Goal: Task Accomplishment & Management: Complete application form

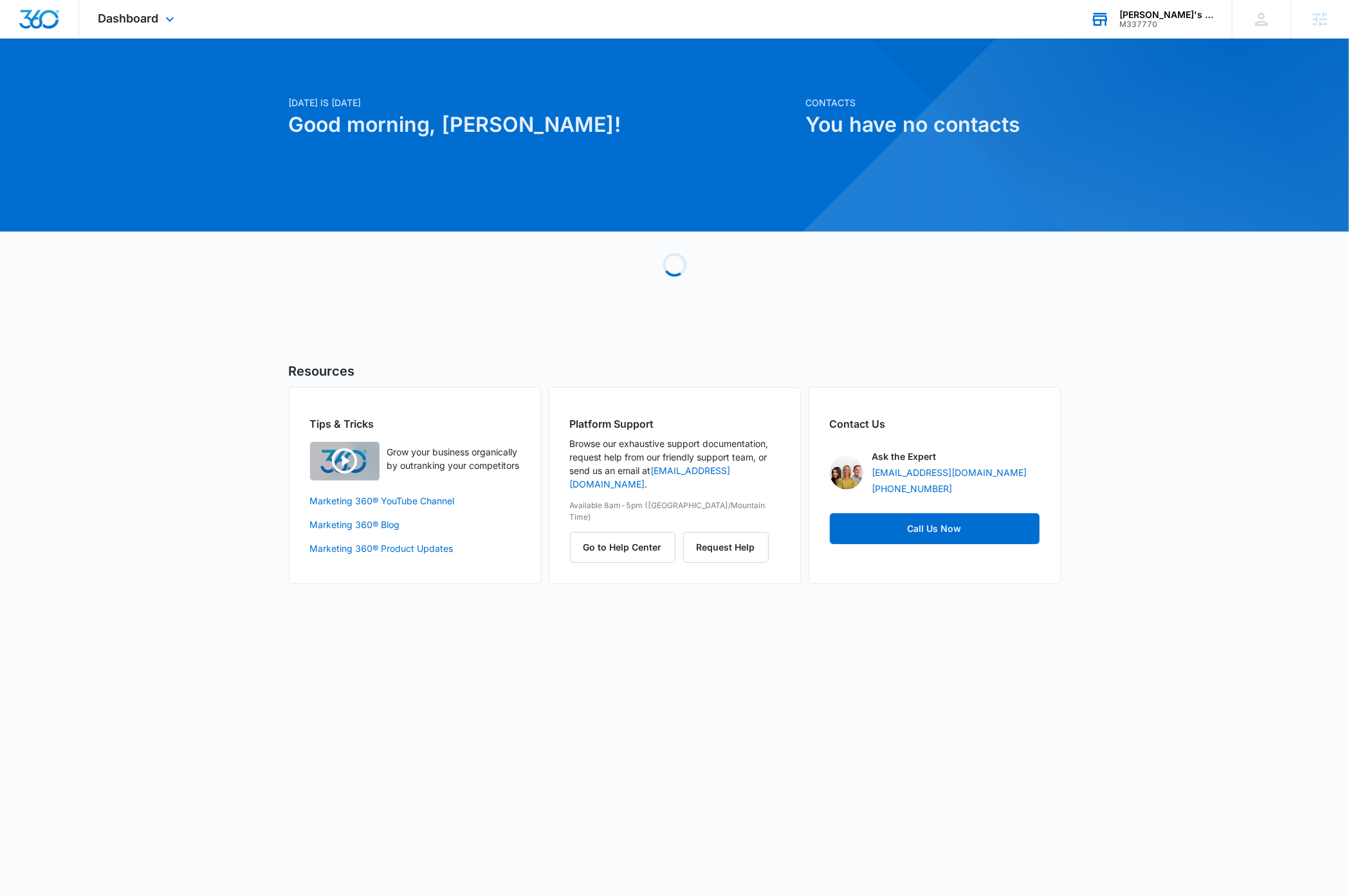
click at [1196, 16] on div "Linda's Tax Service" at bounding box center [1166, 15] width 94 height 10
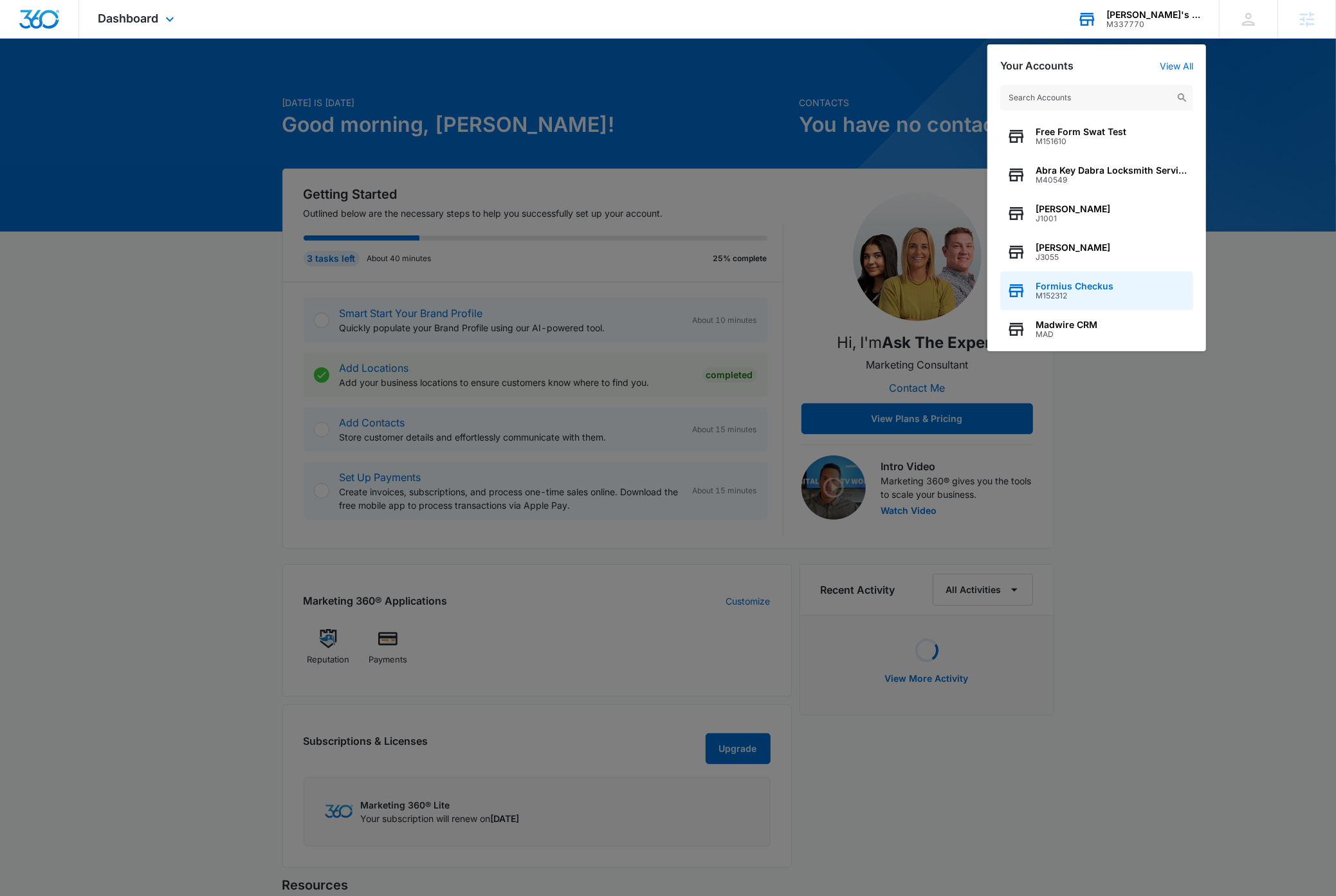
click at [1131, 285] on div "Formius Checkus M152312" at bounding box center [1096, 291] width 193 height 38
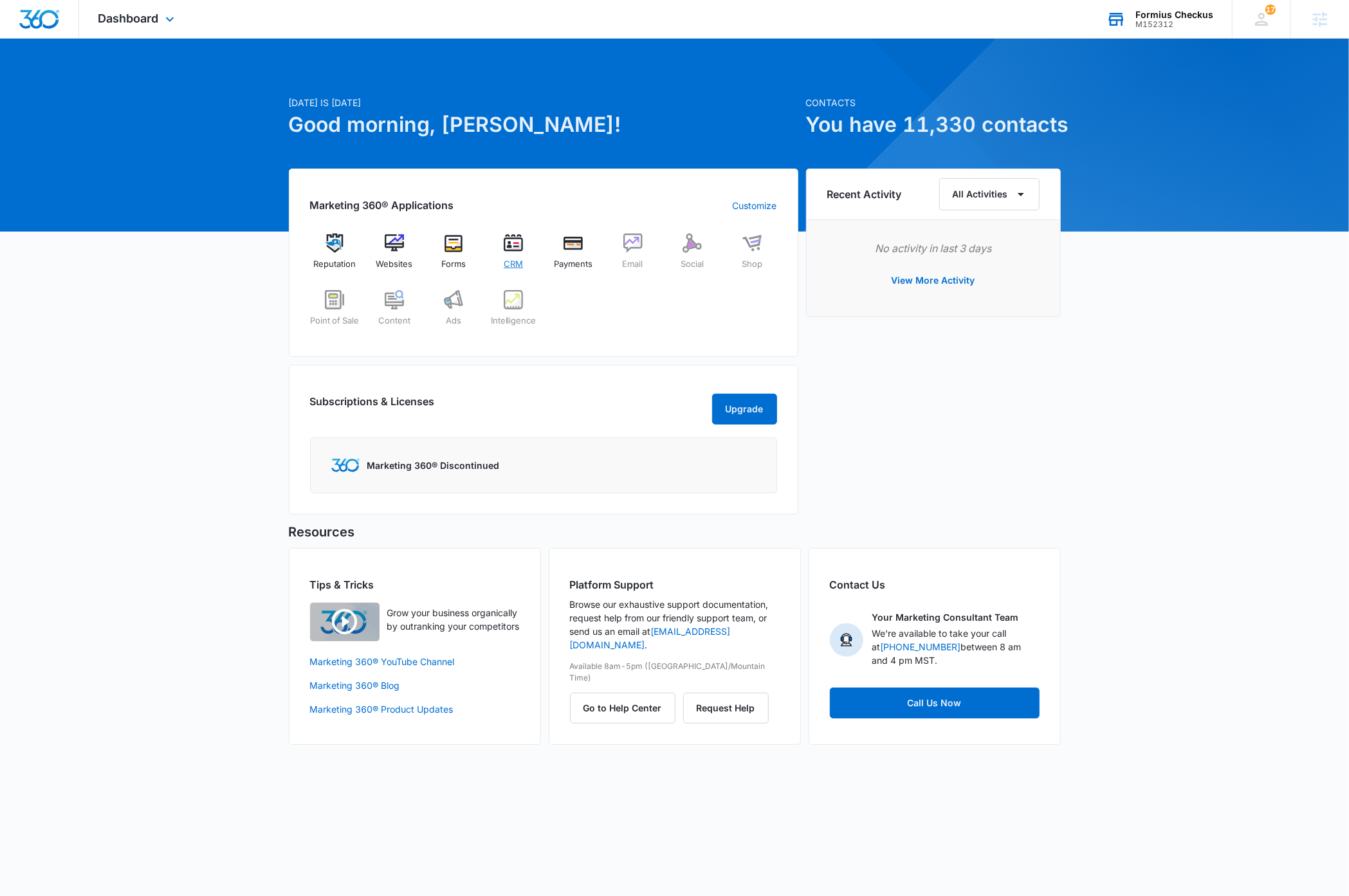
click at [510, 251] on img at bounding box center [513, 242] width 19 height 19
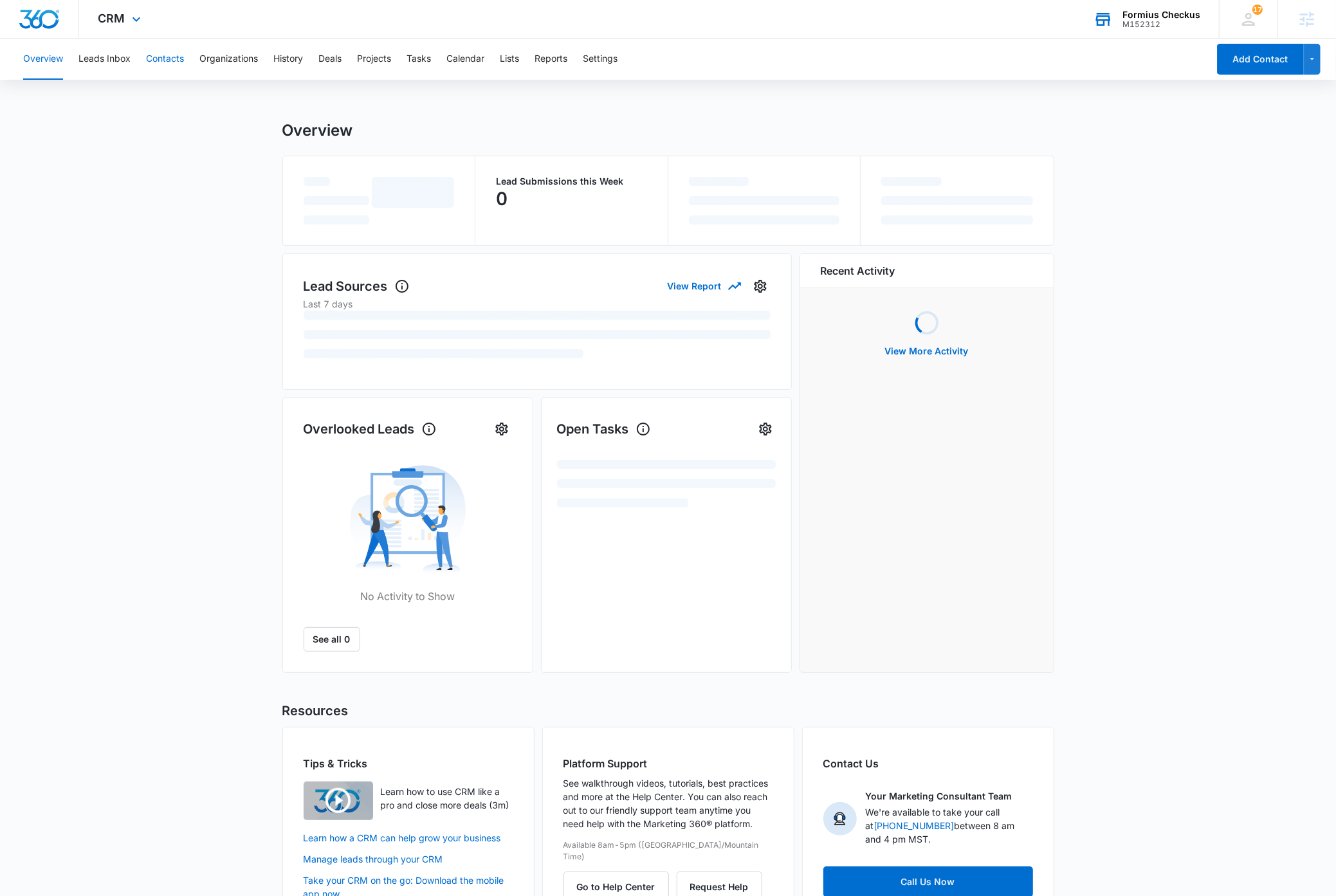
click at [170, 58] on button "Contacts" at bounding box center [166, 59] width 38 height 41
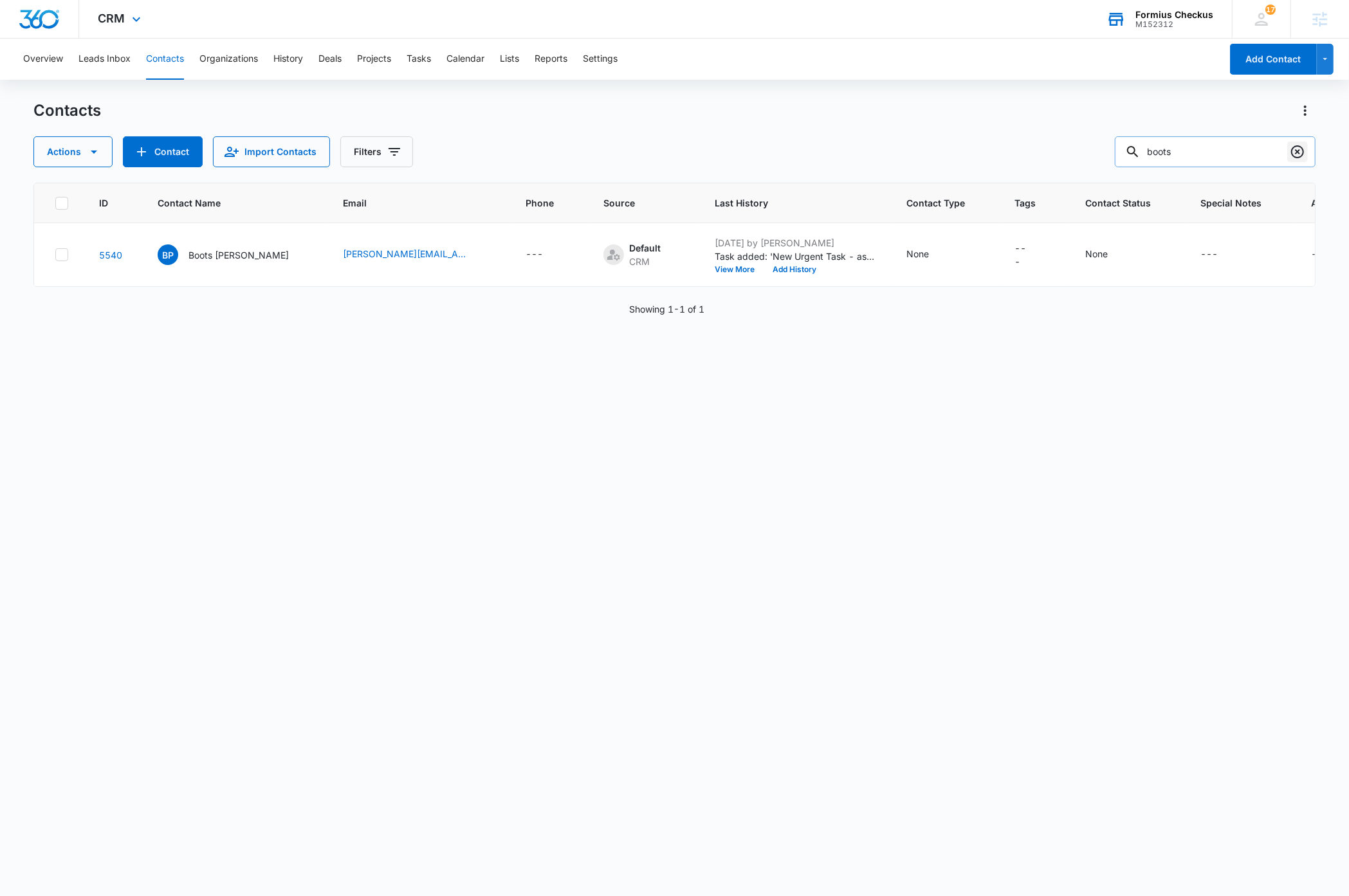
click at [1300, 151] on icon "Clear" at bounding box center [1297, 152] width 16 height 16
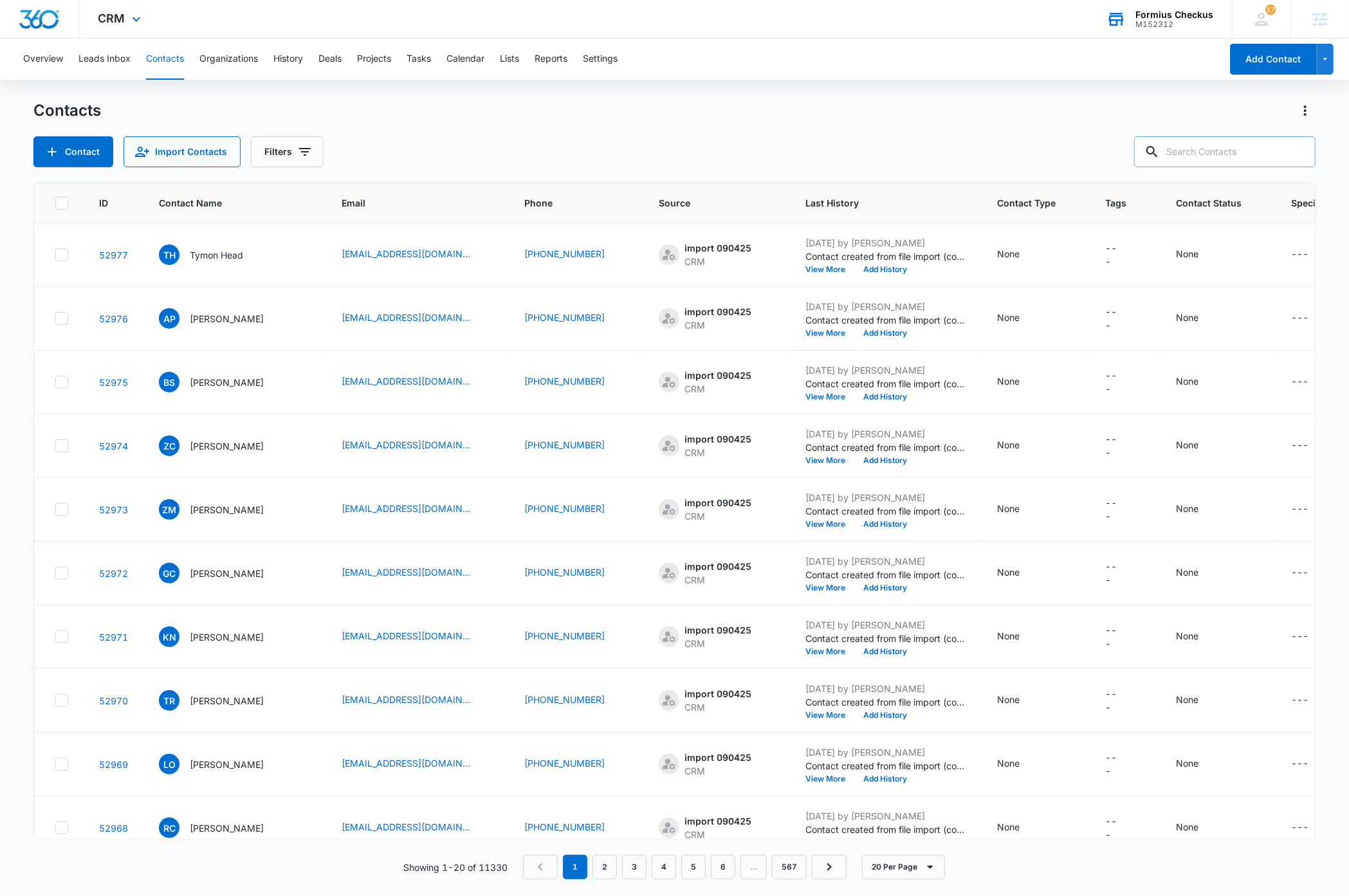
click at [1281, 152] on input "text" at bounding box center [1225, 152] width 181 height 31
type input "boots"
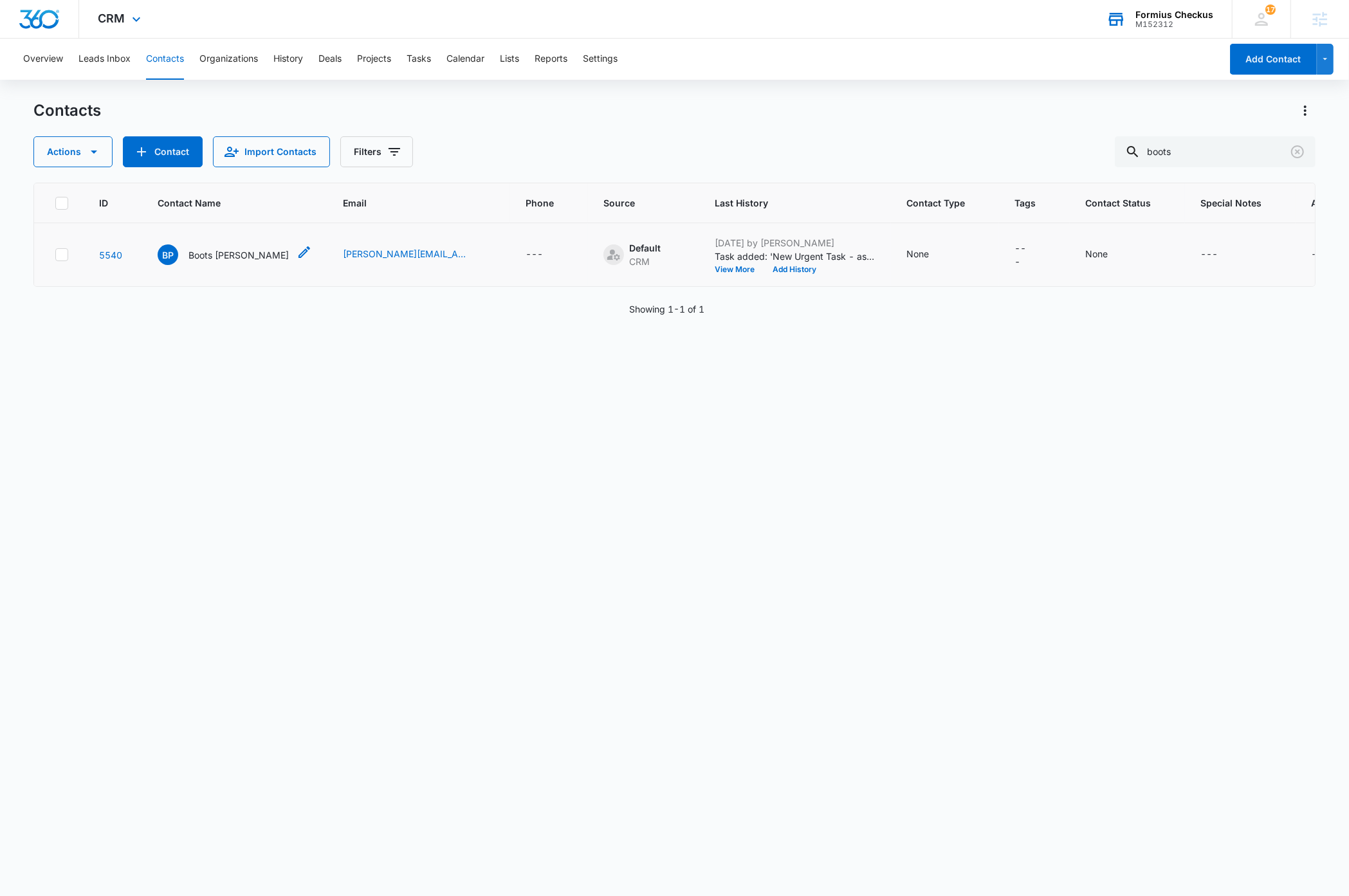
click at [219, 252] on p "Boots Poffenberger" at bounding box center [239, 255] width 101 height 14
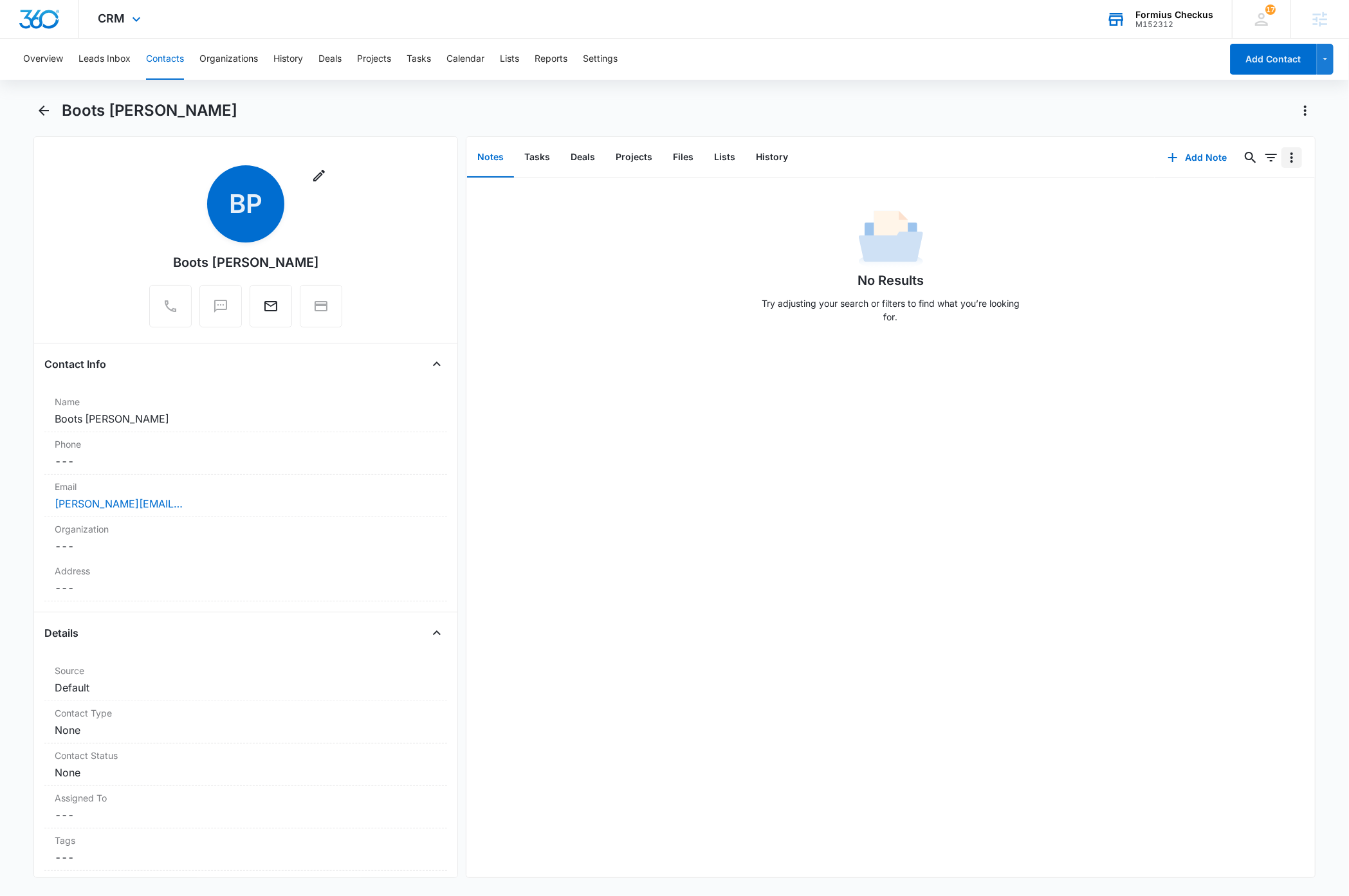
click at [1284, 160] on icon "Overflow Menu" at bounding box center [1291, 157] width 16 height 16
click at [1251, 193] on div "Export Notes" at bounding box center [1243, 193] width 55 height 9
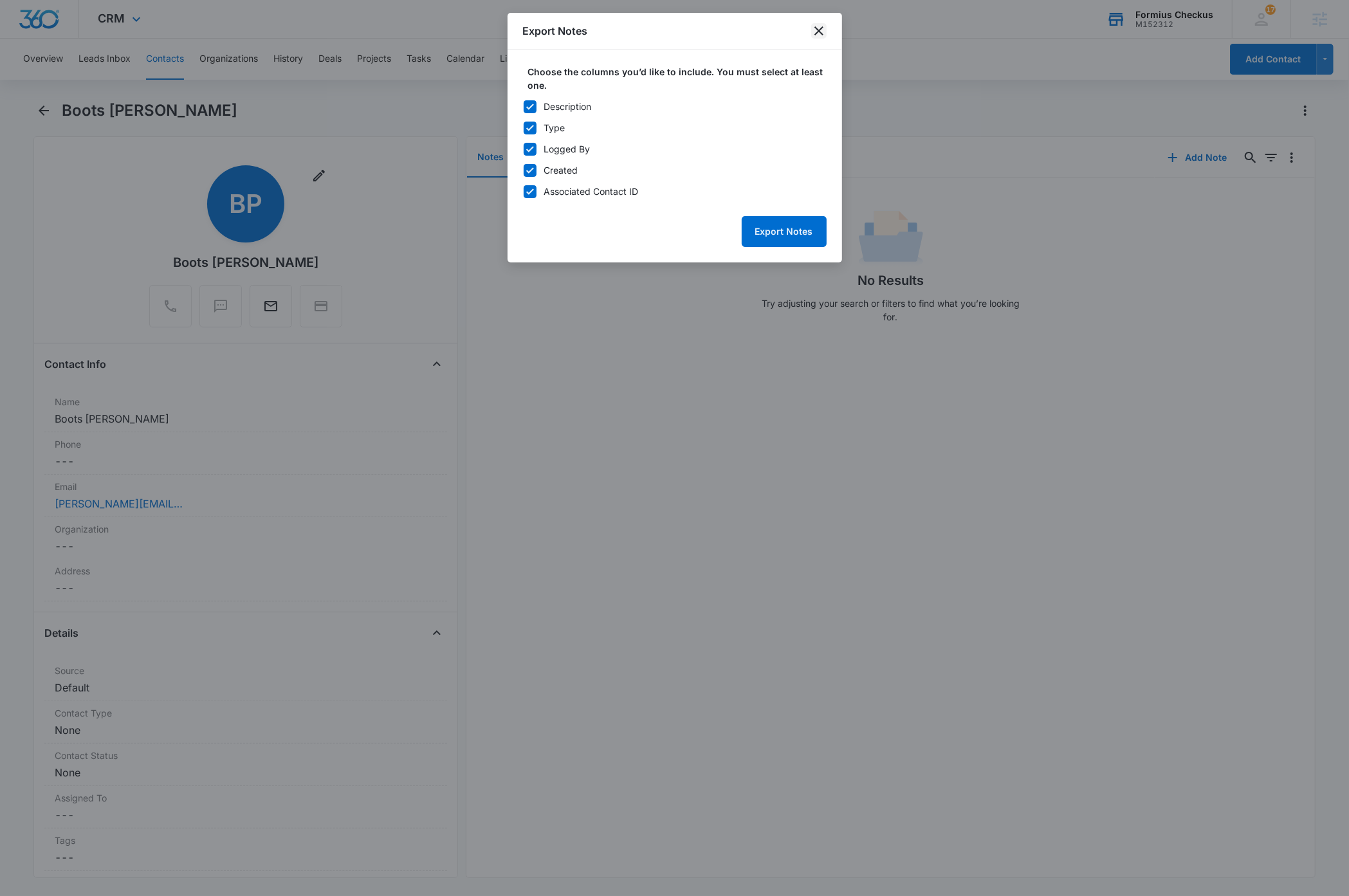
click at [817, 33] on icon "close" at bounding box center [819, 30] width 16 height 16
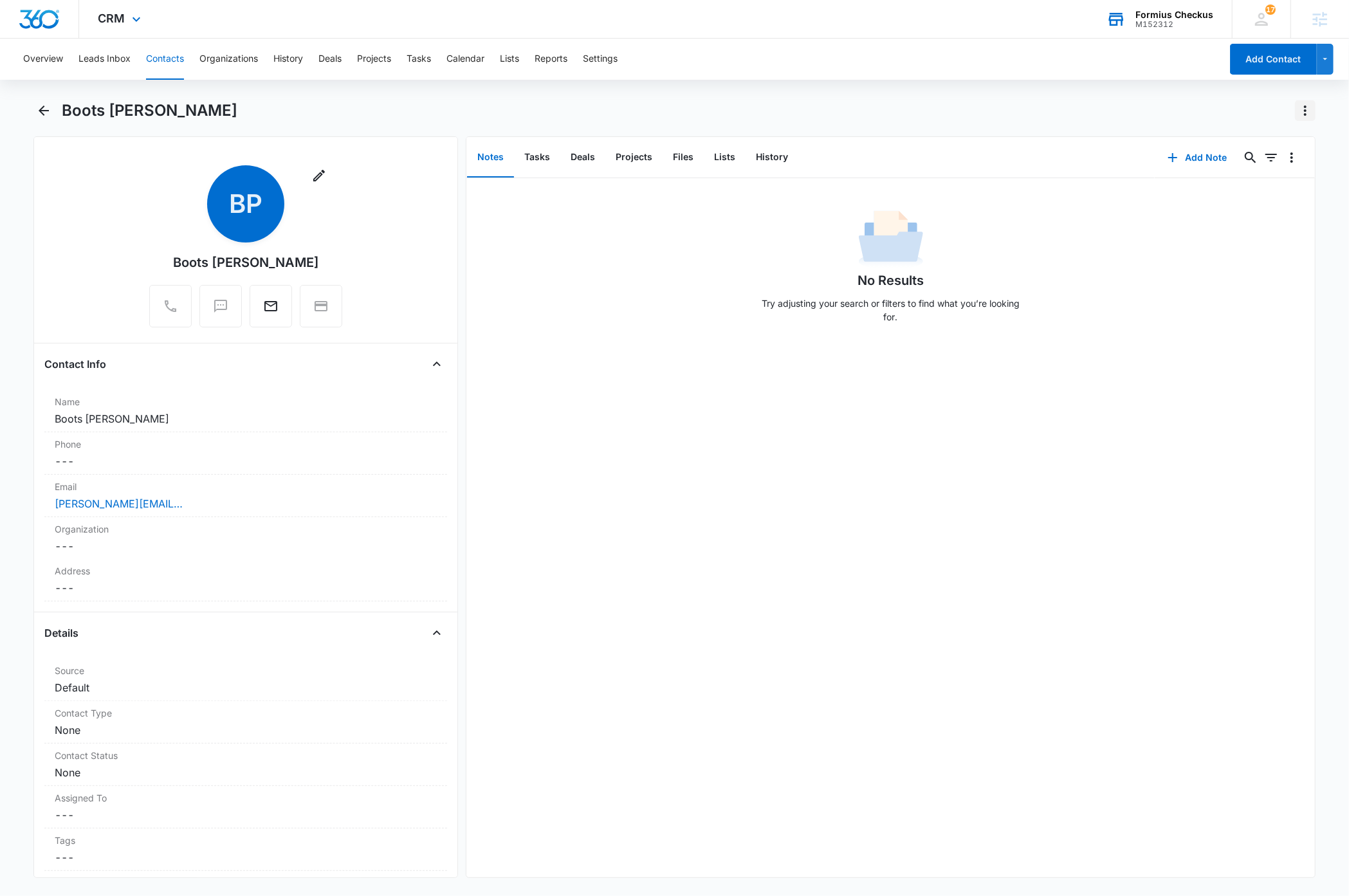
click at [1307, 107] on icon "Actions" at bounding box center [1305, 111] width 16 height 16
click at [1251, 164] on div "Export" at bounding box center [1256, 166] width 57 height 9
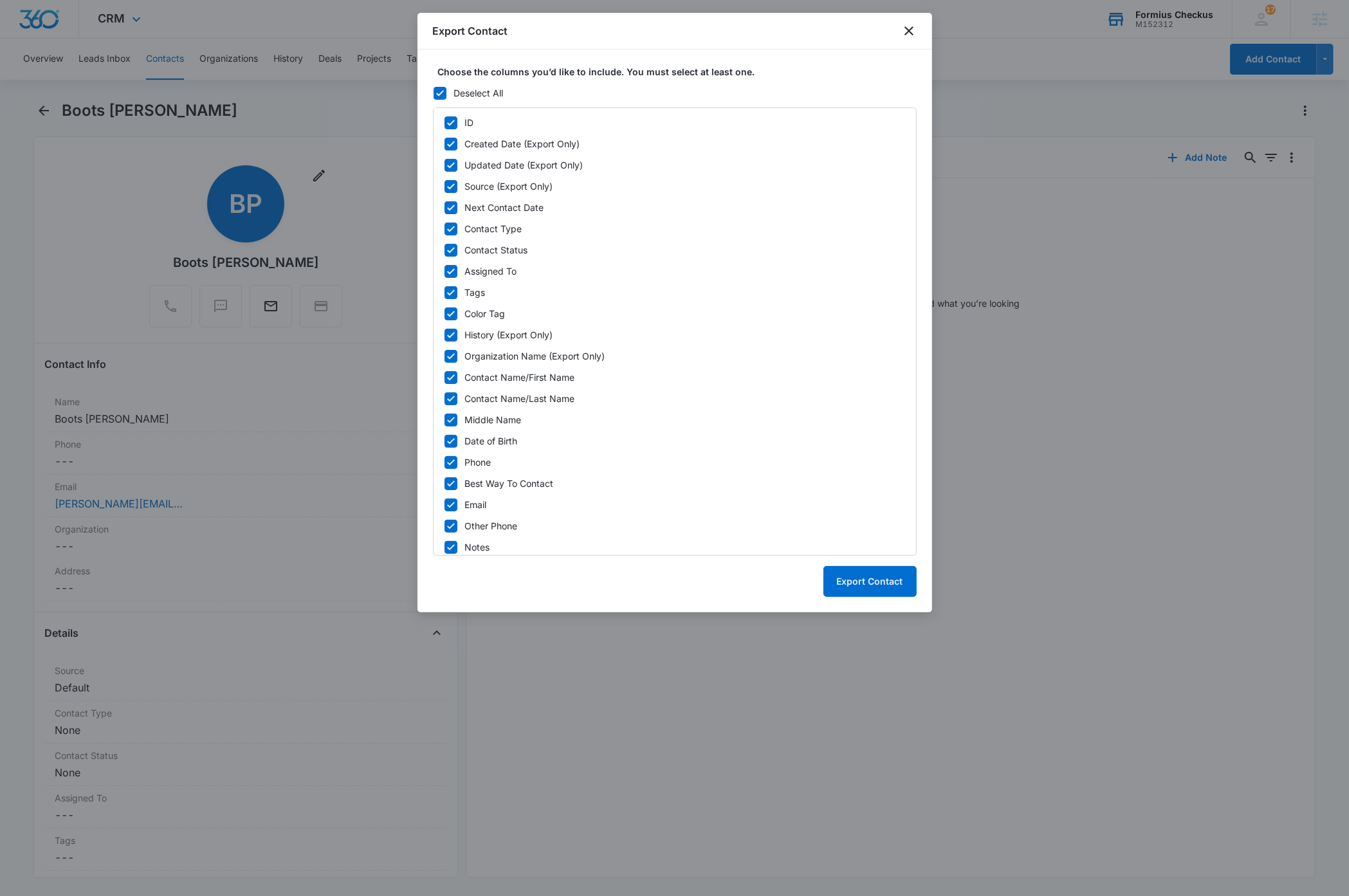
click at [442, 92] on icon at bounding box center [440, 92] width 7 height 5
click at [434, 92] on input "Deselect All" at bounding box center [433, 92] width 1 height 1
checkbox input "false"
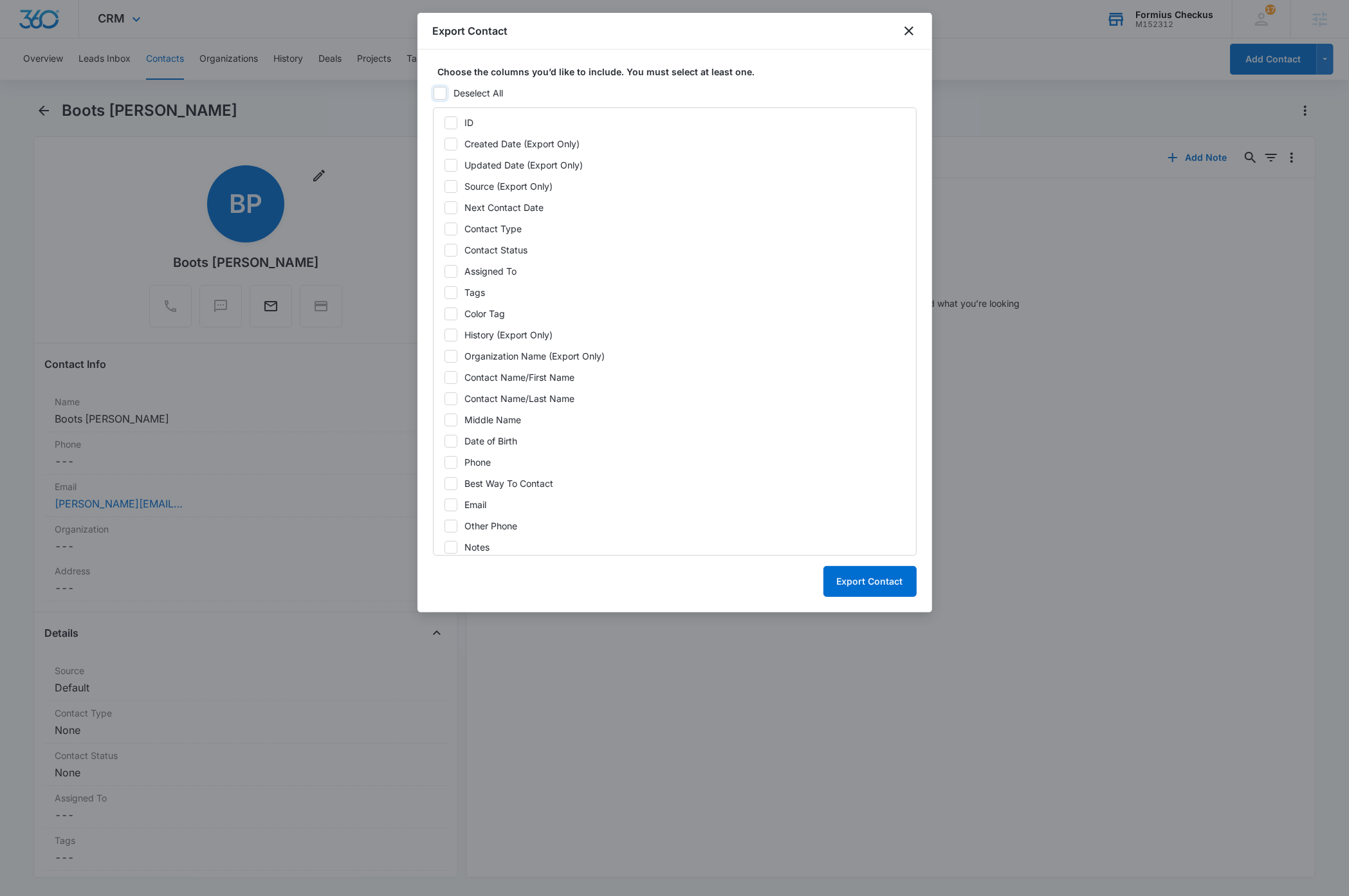
checkbox input "false"
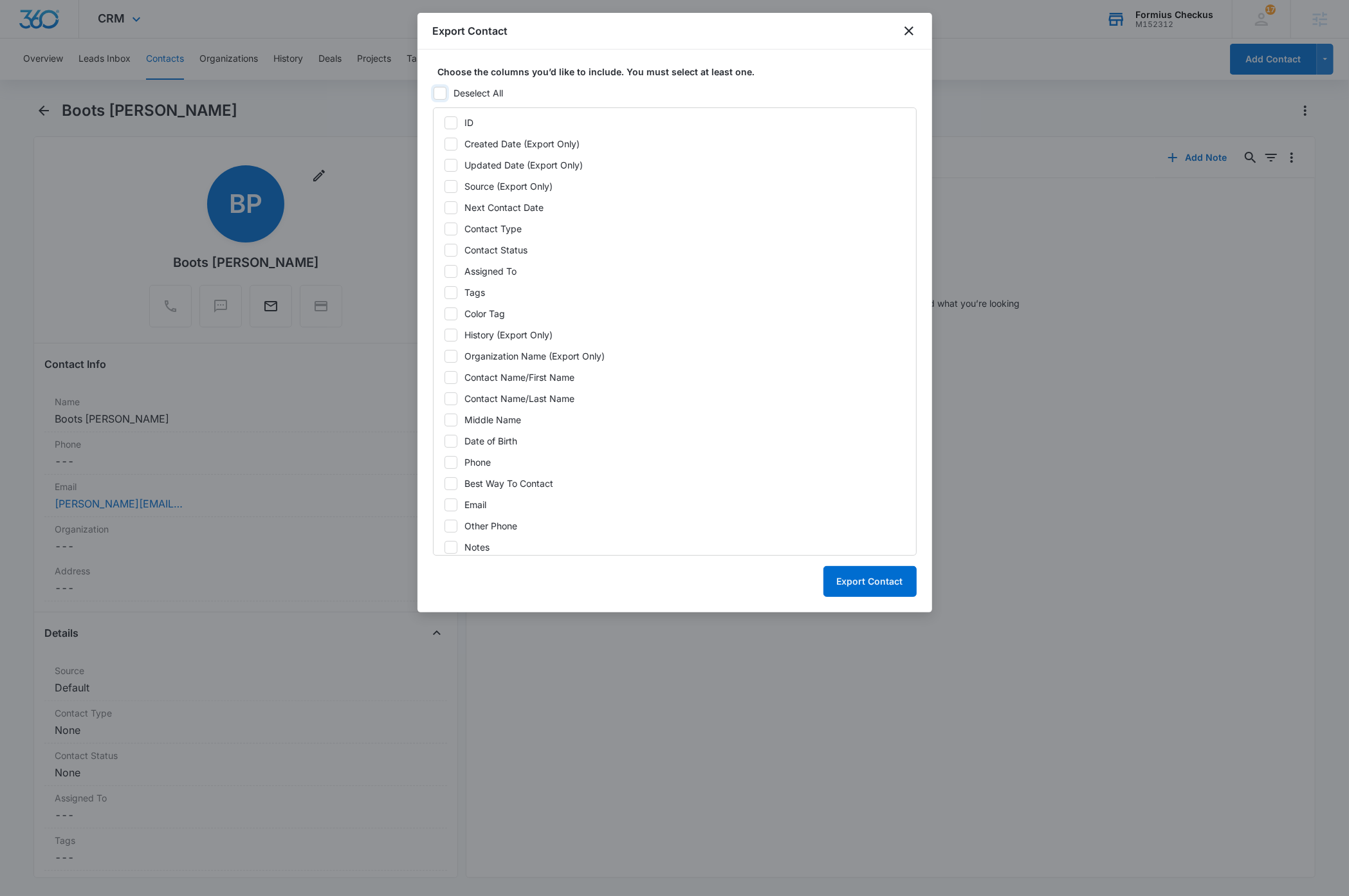
checkbox input "false"
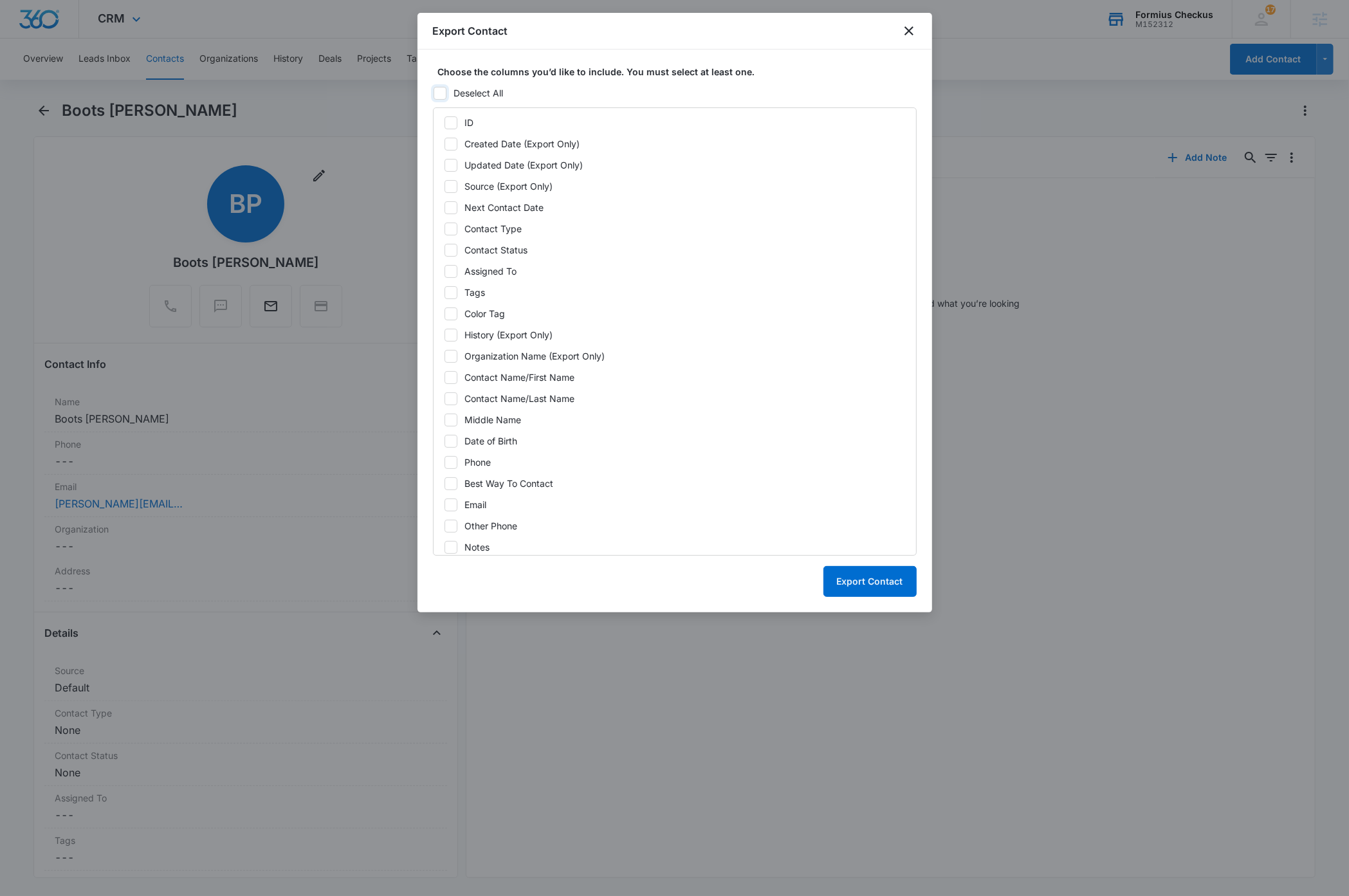
checkbox input "false"
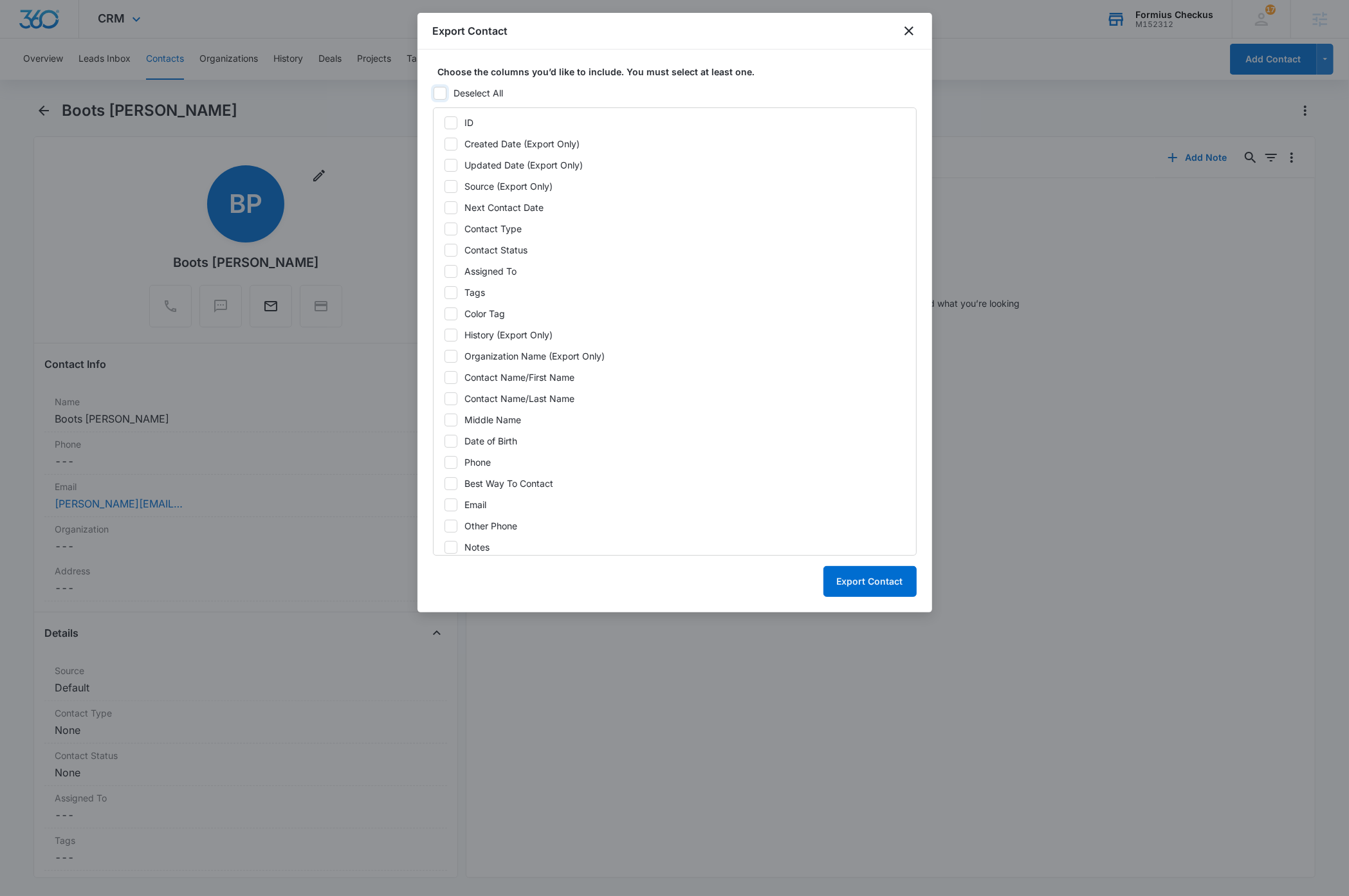
checkbox input "false"
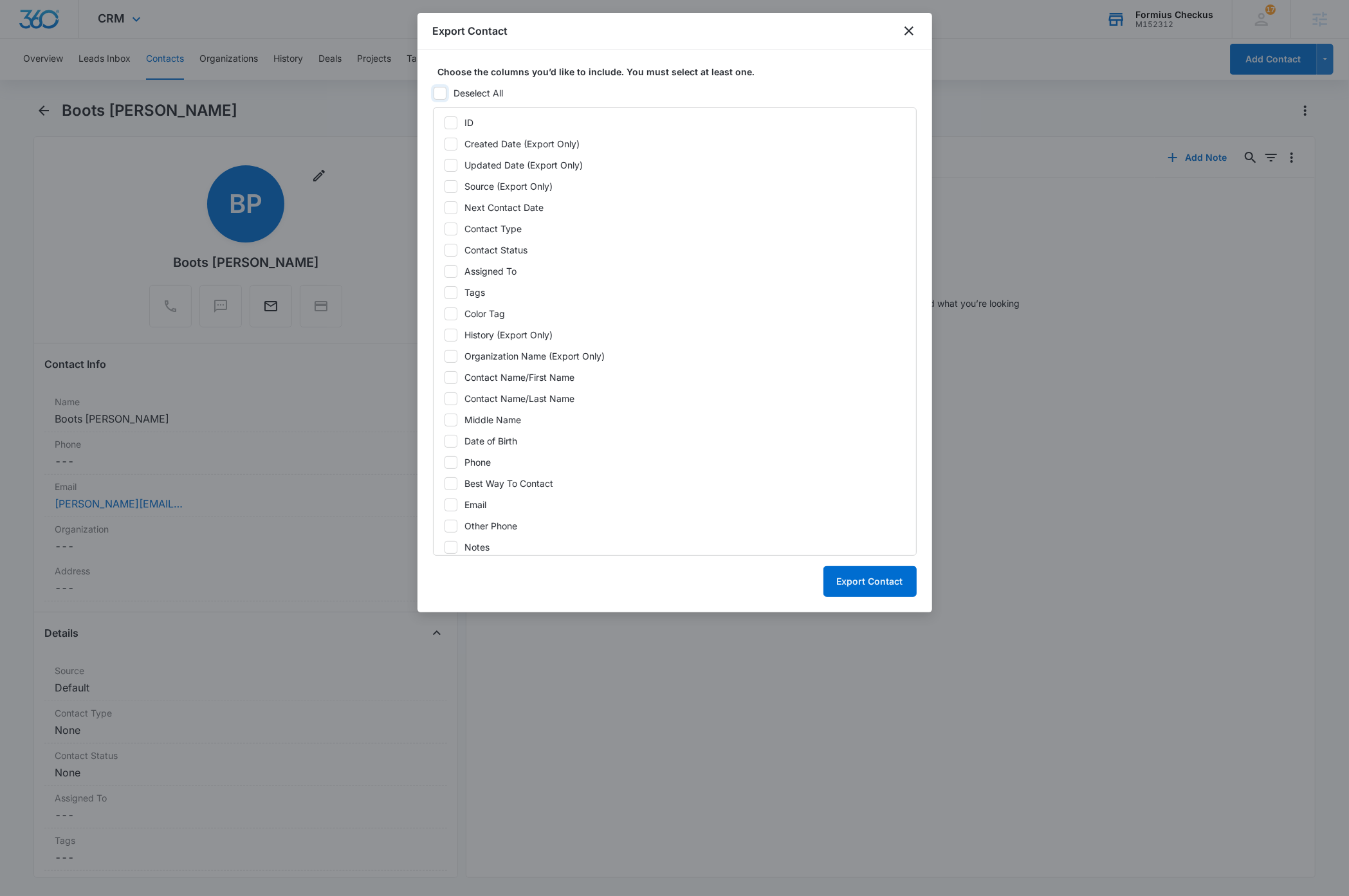
checkbox input "false"
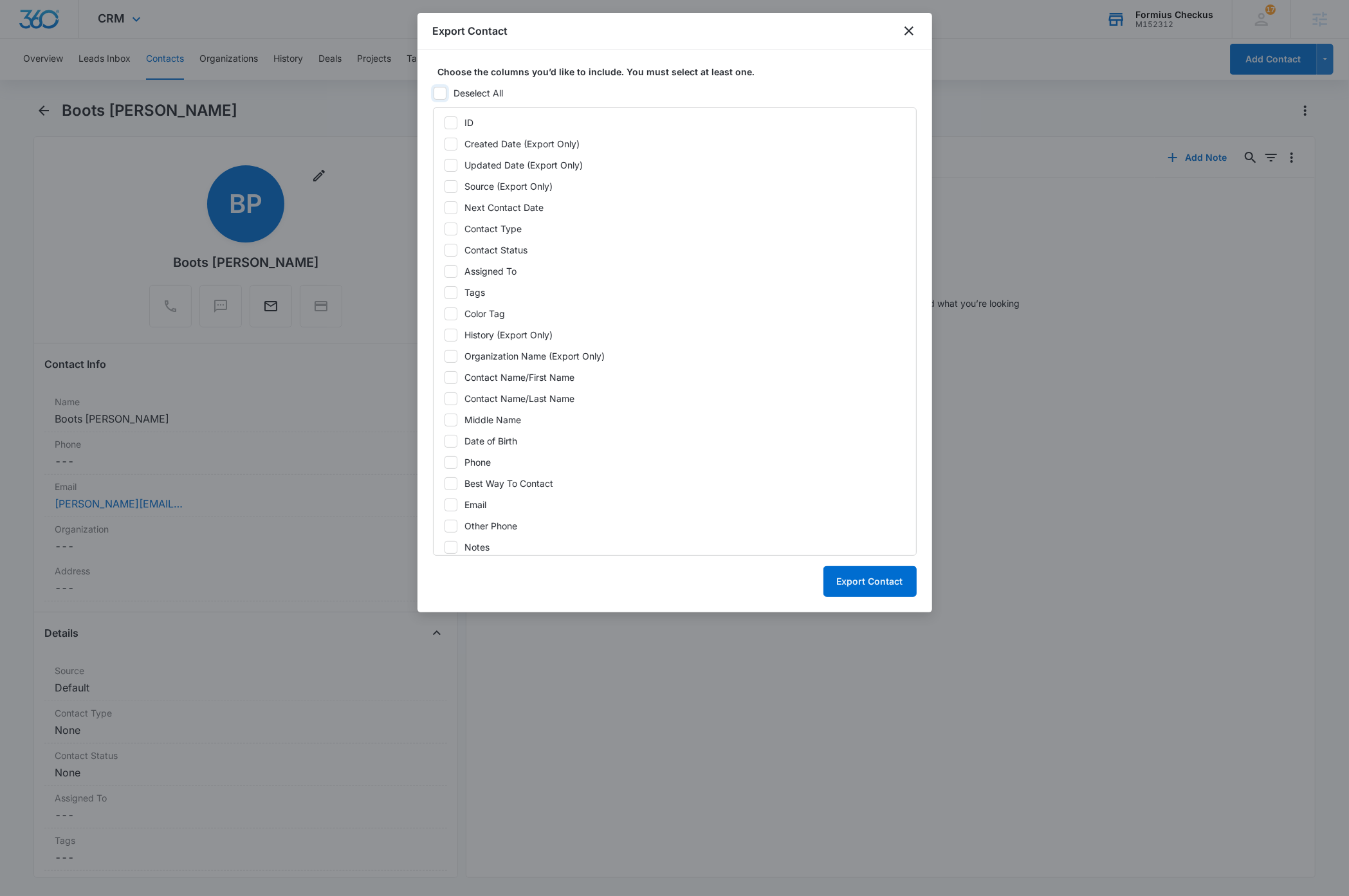
checkbox input "false"
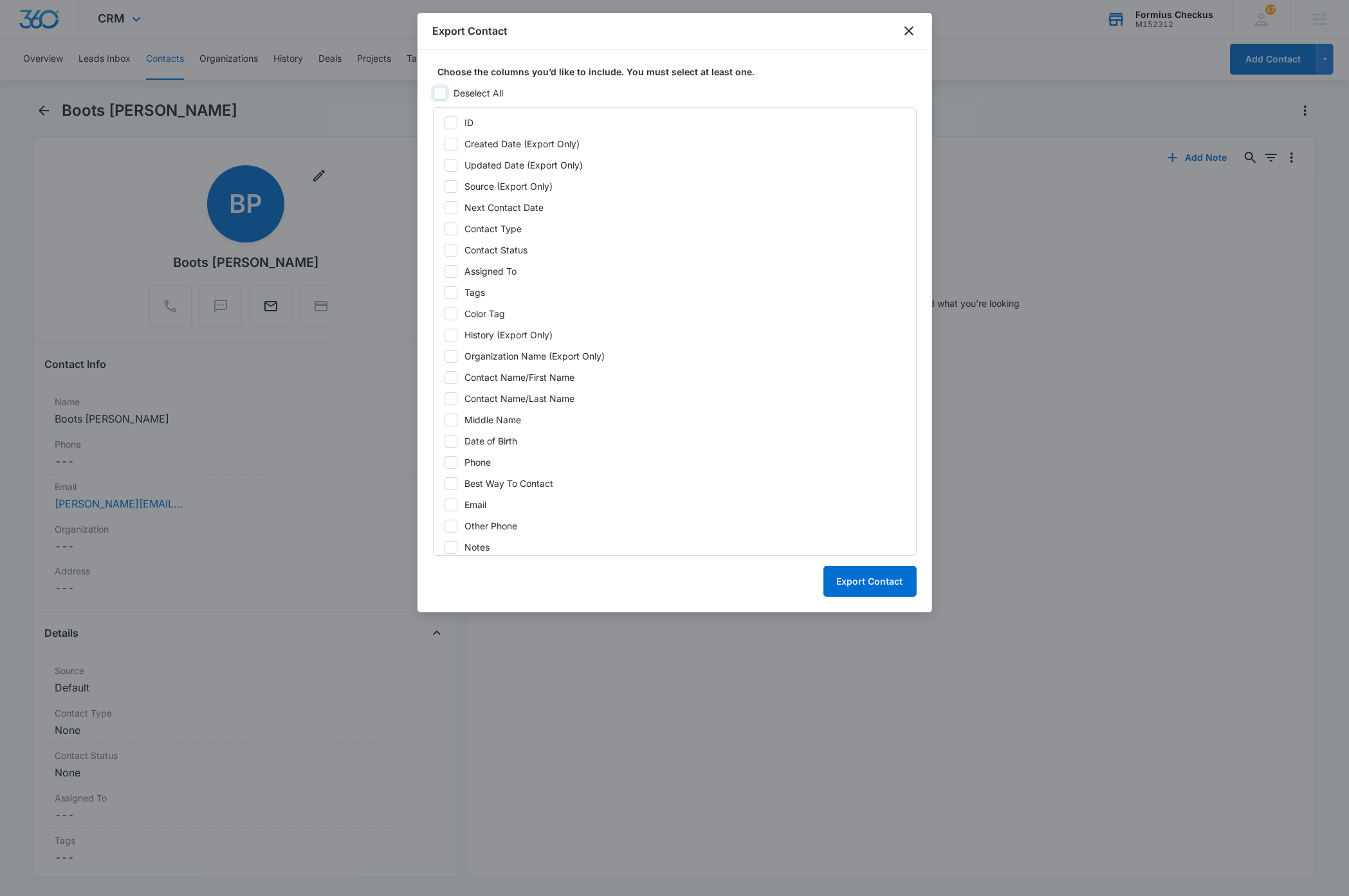
checkbox input "false"
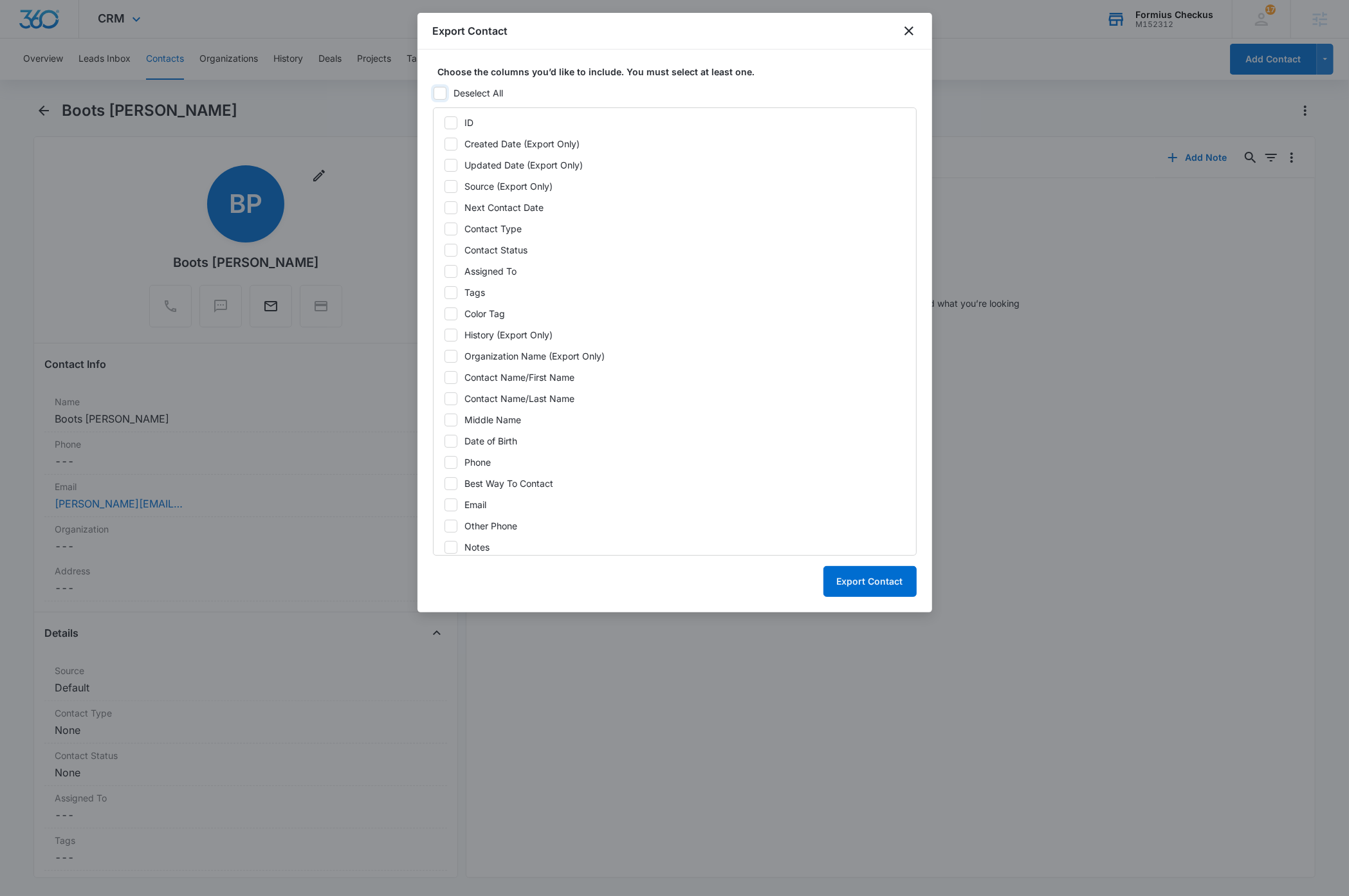
checkbox input "false"
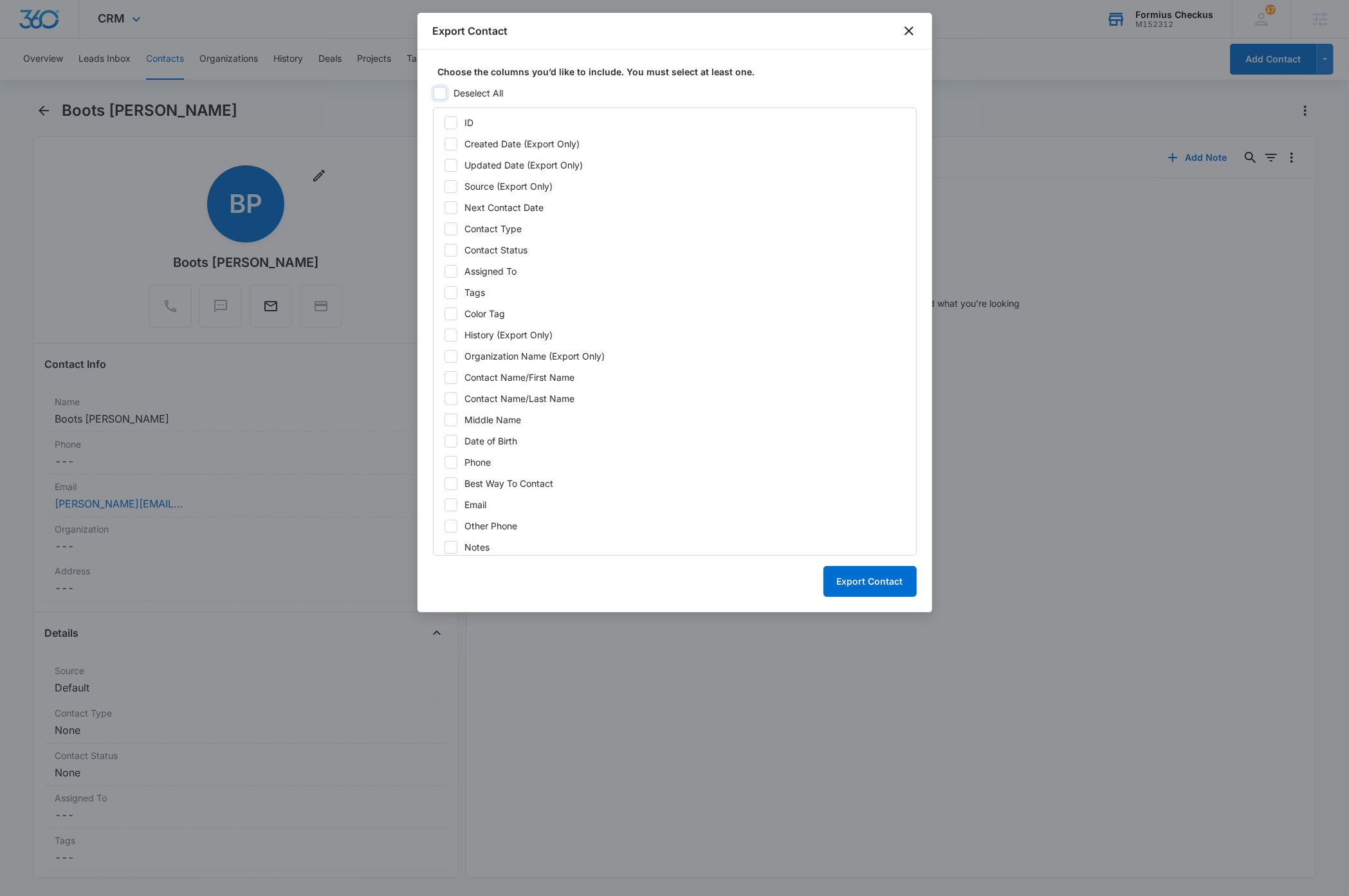
checkbox input "false"
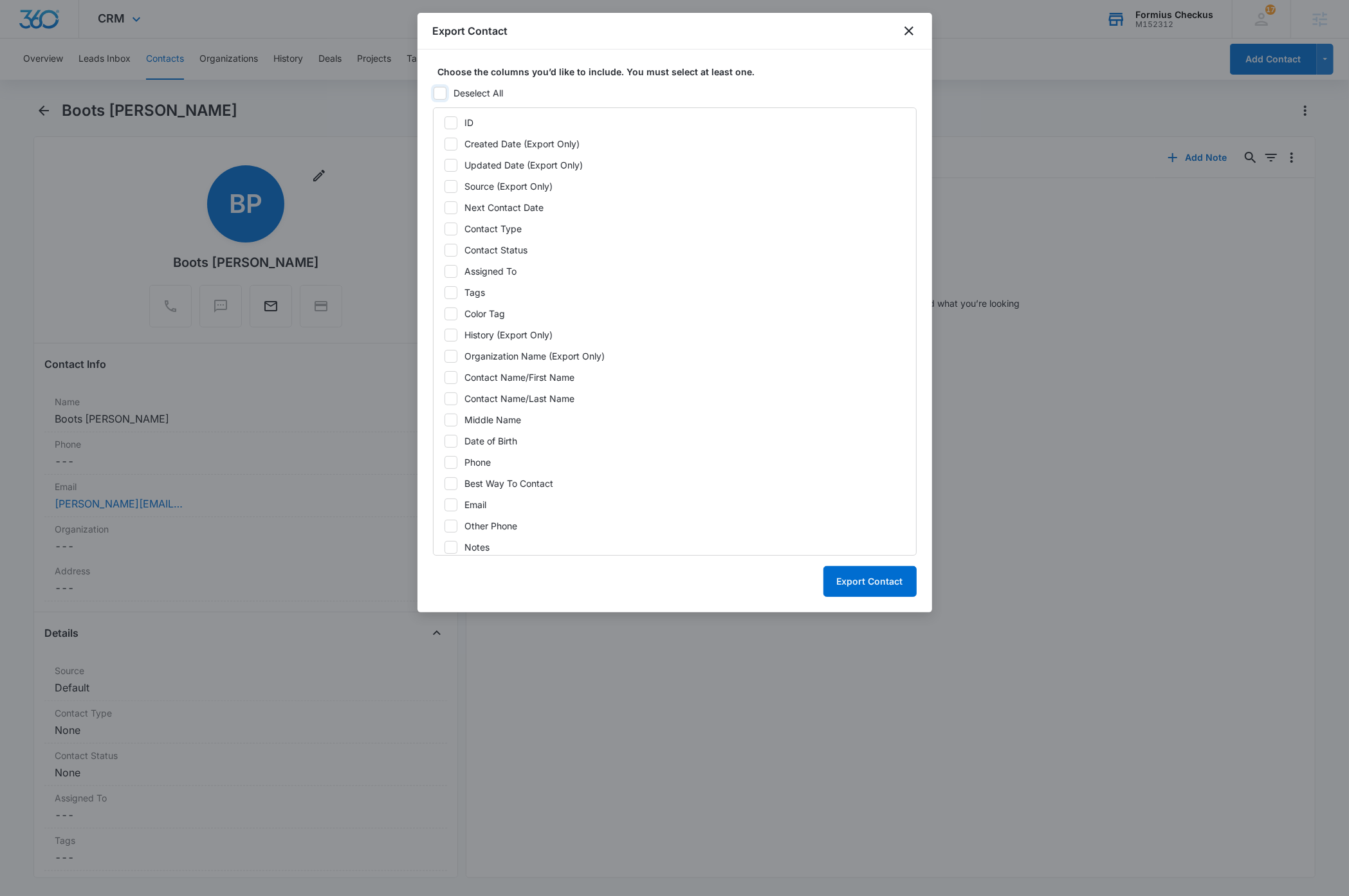
checkbox input "false"
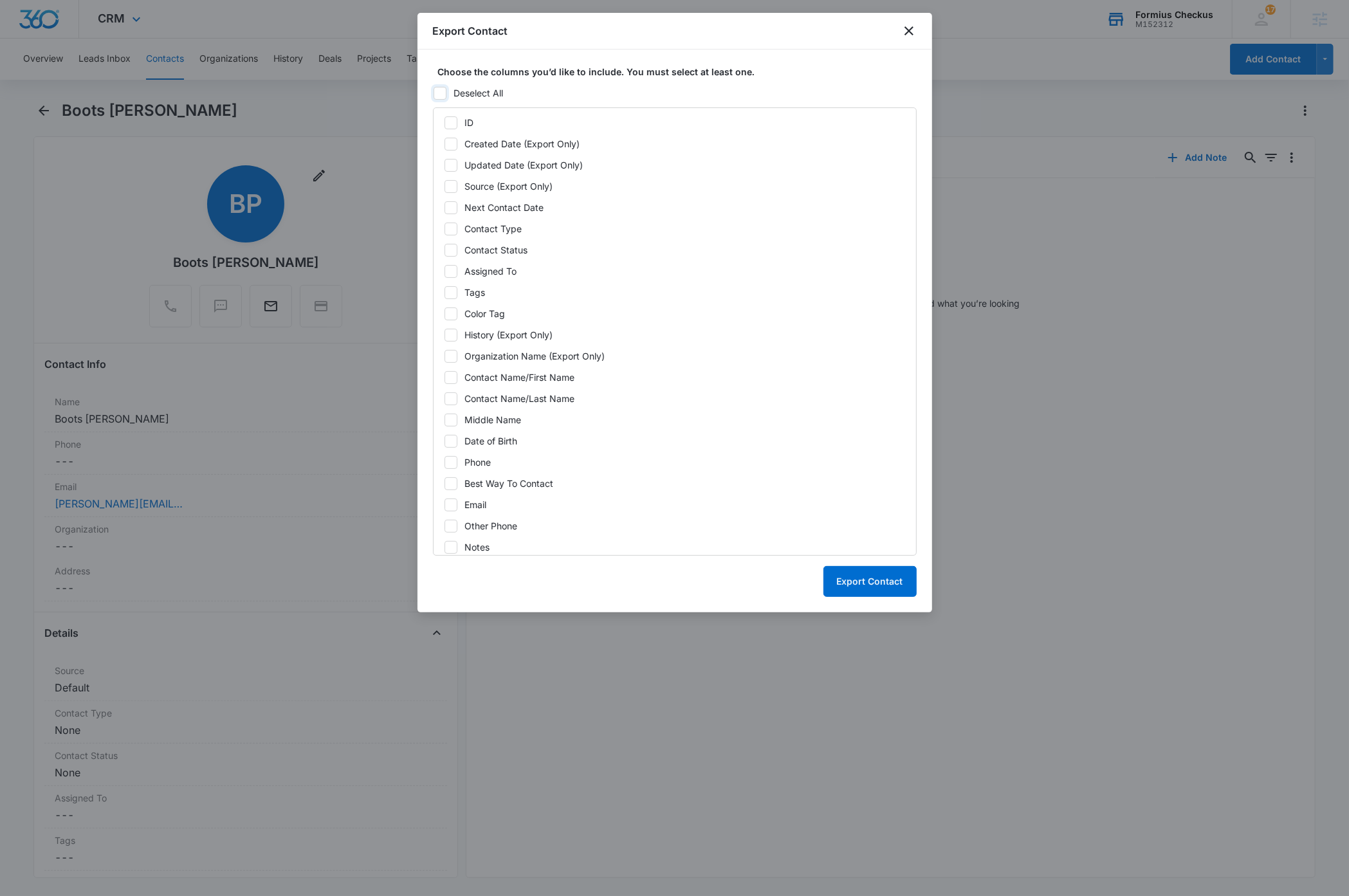
checkbox input "false"
click at [453, 224] on icon at bounding box center [451, 229] width 12 height 12
click at [444, 229] on input "Contact Type" at bounding box center [444, 229] width 1 height 1
checkbox input "true"
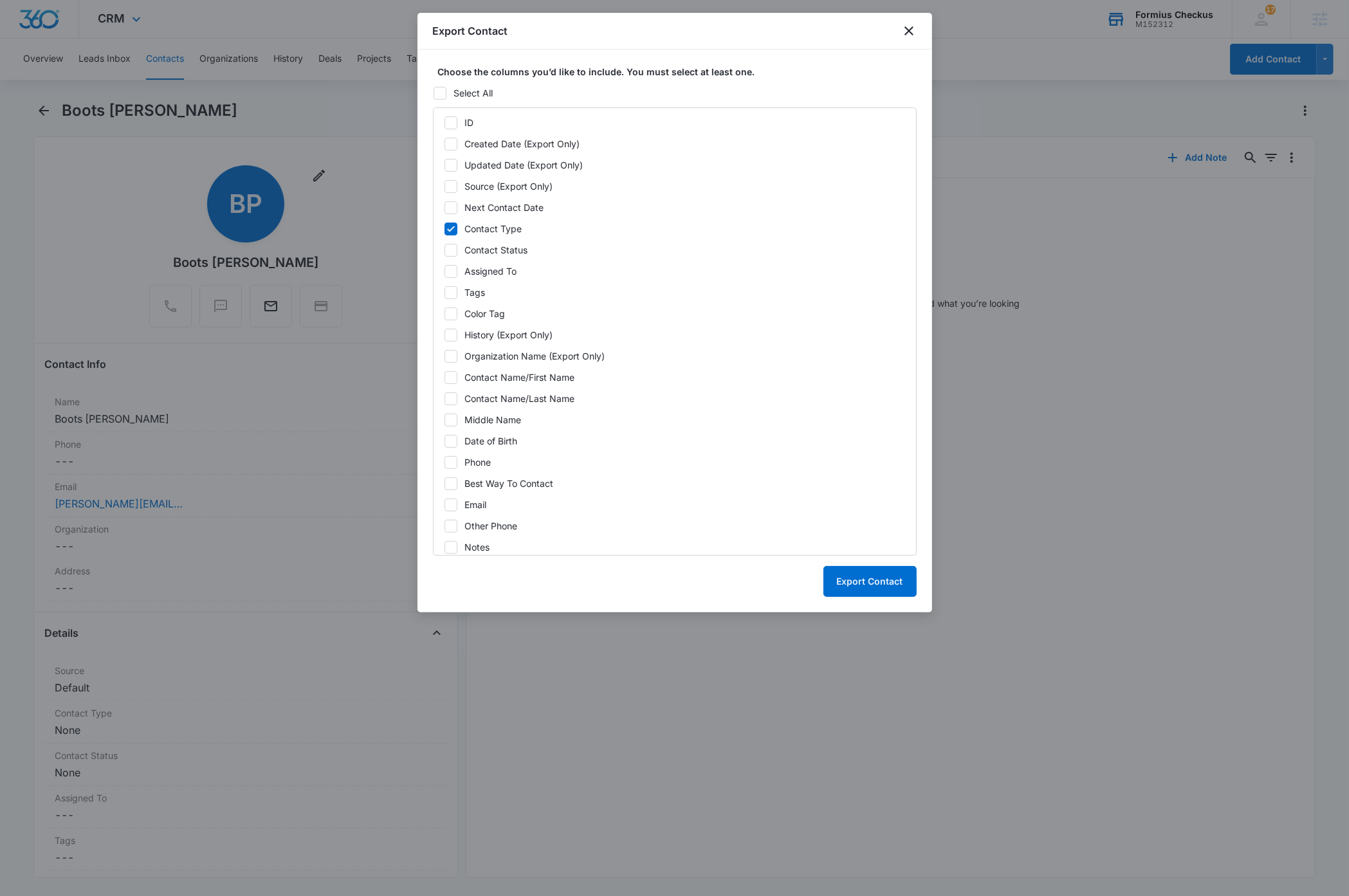
click at [448, 250] on icon at bounding box center [451, 250] width 12 height 12
click at [444, 250] on input "Contact Status" at bounding box center [444, 250] width 1 height 1
checkbox input "true"
click at [448, 274] on icon at bounding box center [451, 272] width 12 height 12
click at [444, 272] on input "Assigned To" at bounding box center [444, 271] width 1 height 1
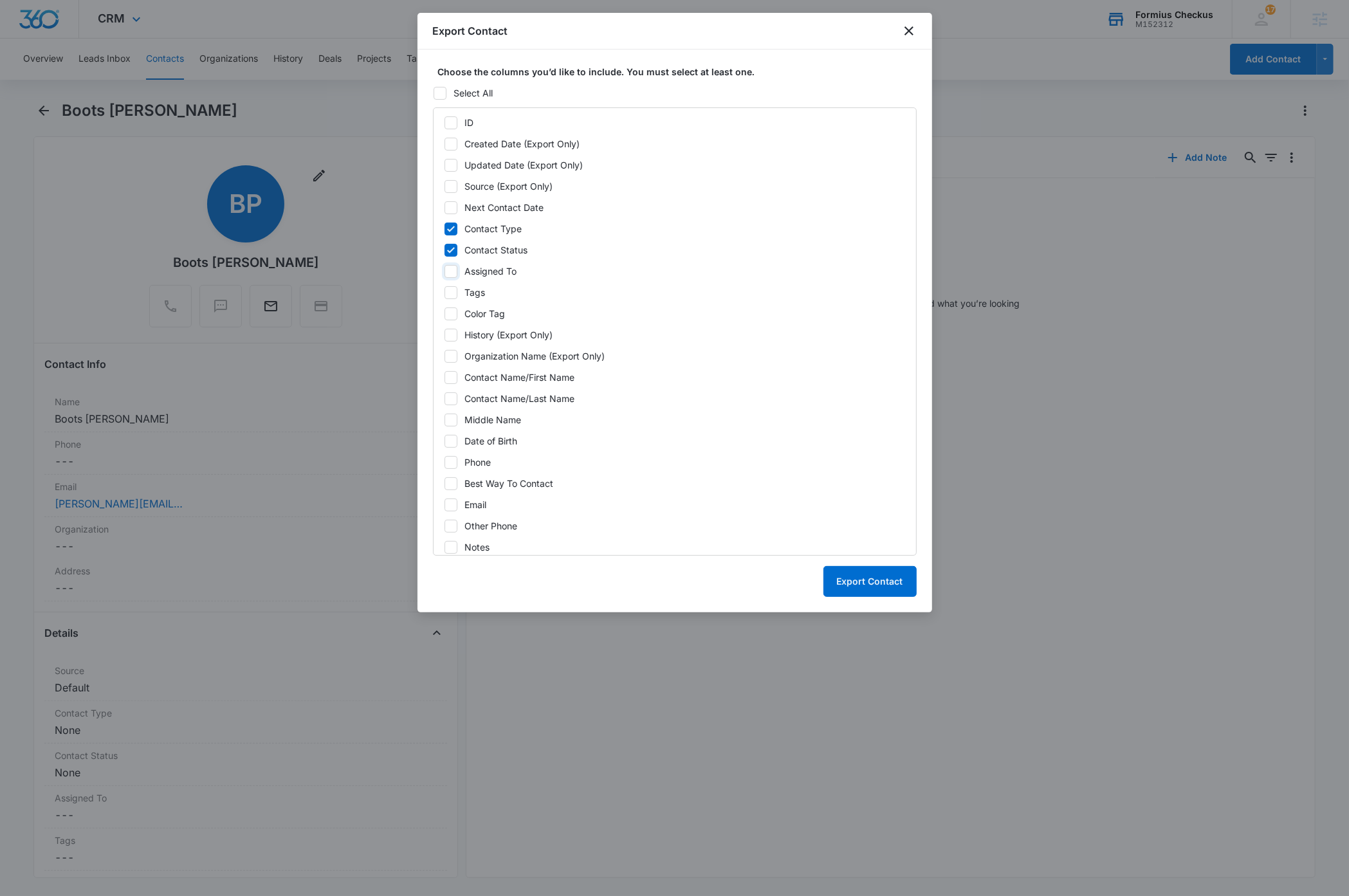
checkbox input "true"
click at [450, 379] on icon at bounding box center [451, 377] width 7 height 5
click at [444, 378] on input "Contact Name/First Name" at bounding box center [444, 377] width 1 height 1
checkbox input "true"
click at [450, 402] on icon at bounding box center [451, 399] width 12 height 12
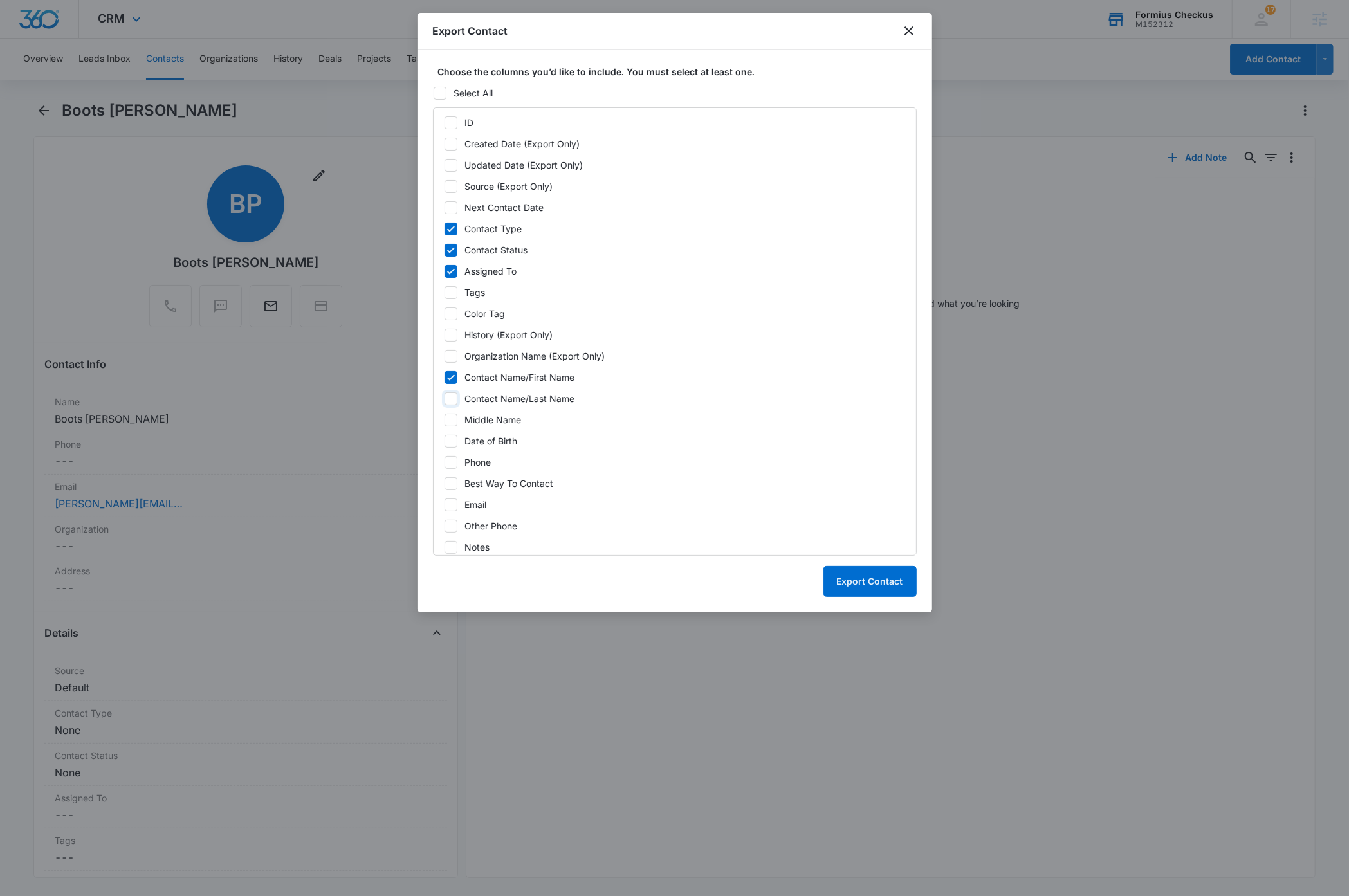
click at [444, 399] on input "Contact Name/Last Name" at bounding box center [444, 398] width 1 height 1
checkbox input "true"
click at [453, 508] on icon at bounding box center [451, 505] width 12 height 12
click at [444, 505] on input "Email" at bounding box center [444, 504] width 1 height 1
checkbox input "true"
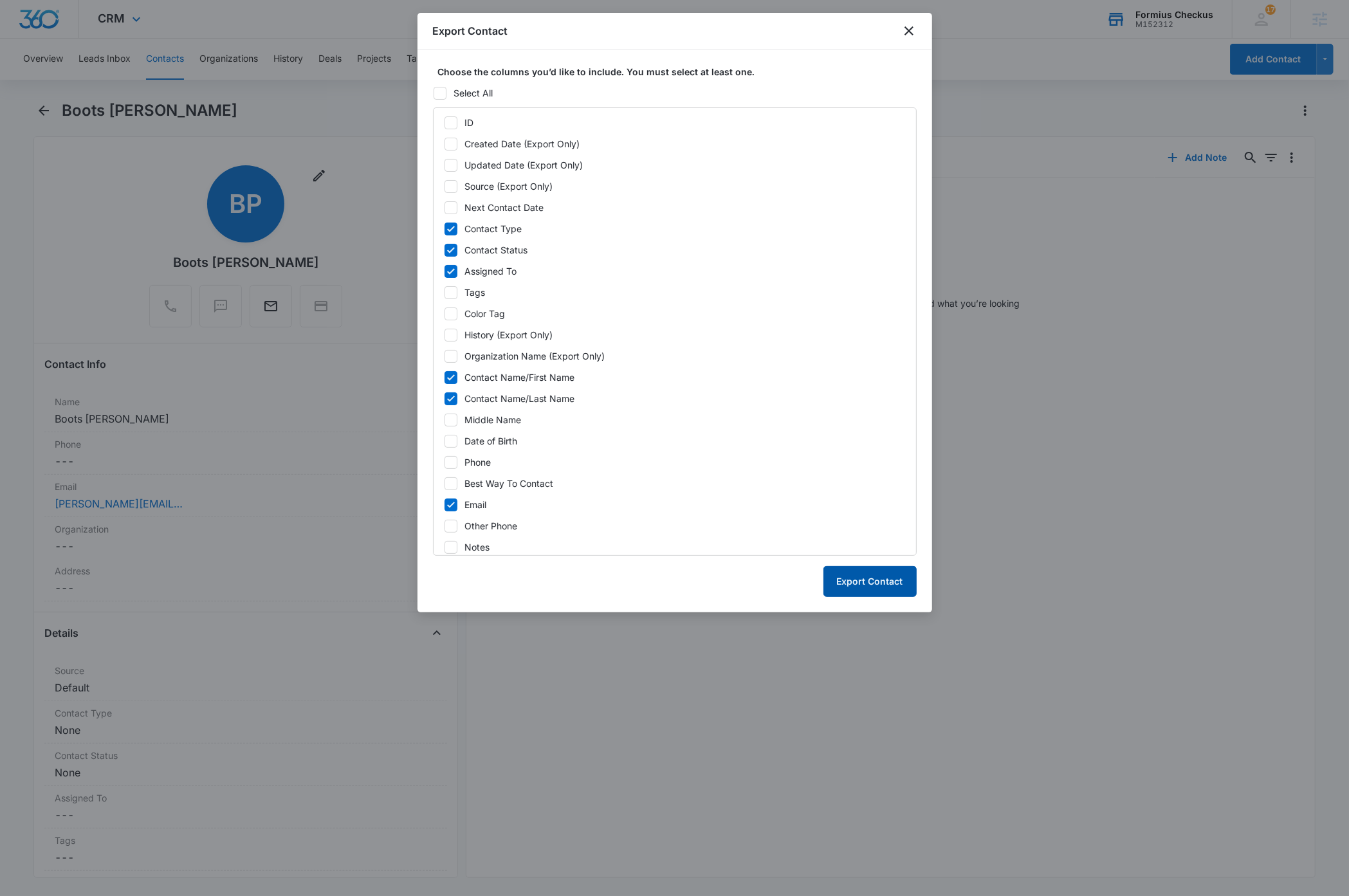
click at [865, 584] on button "Export Contact" at bounding box center [870, 581] width 93 height 31
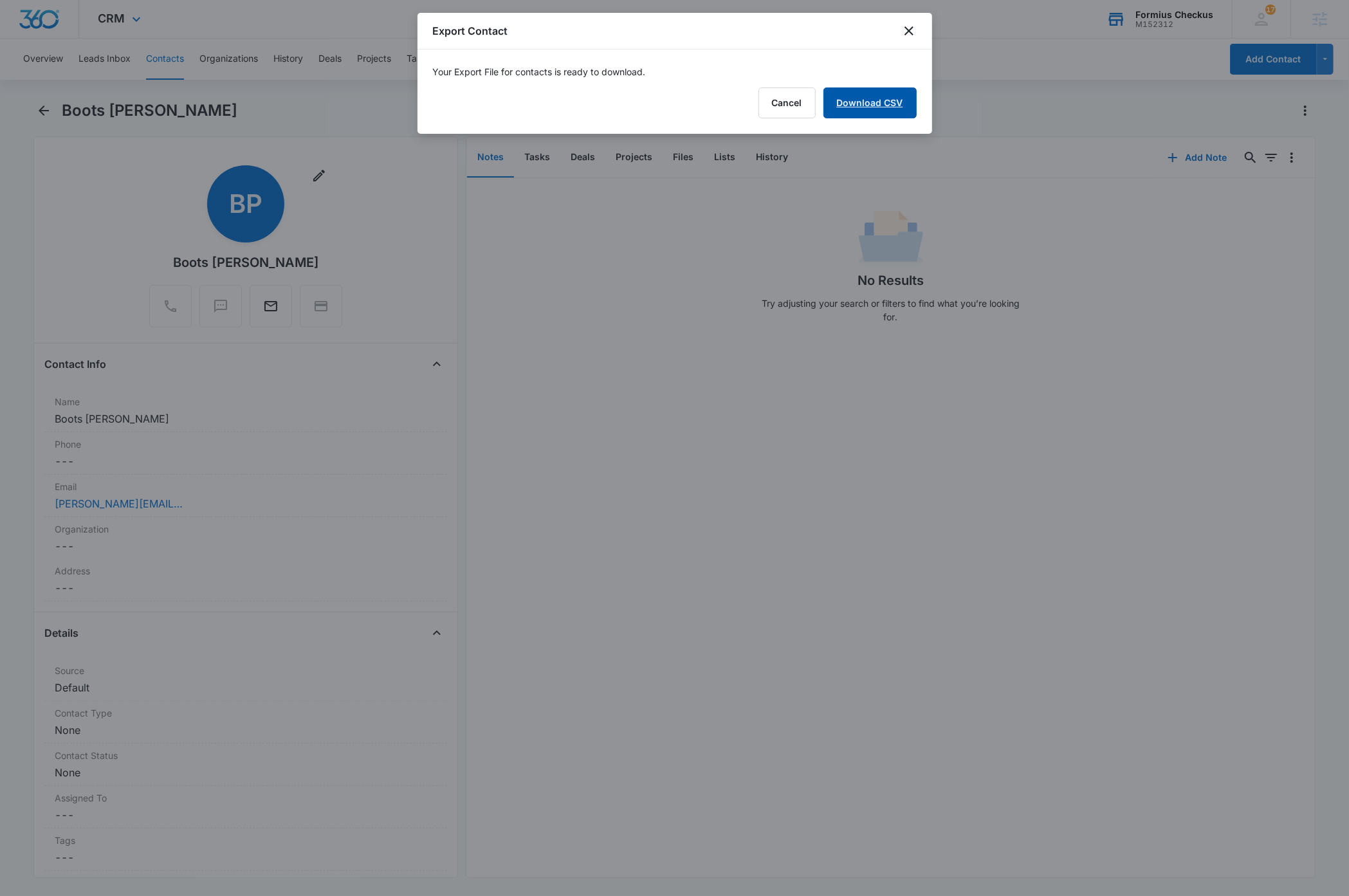
click at [894, 105] on link "Download CSV" at bounding box center [870, 103] width 93 height 31
click at [899, 104] on button "Finish" at bounding box center [889, 103] width 54 height 31
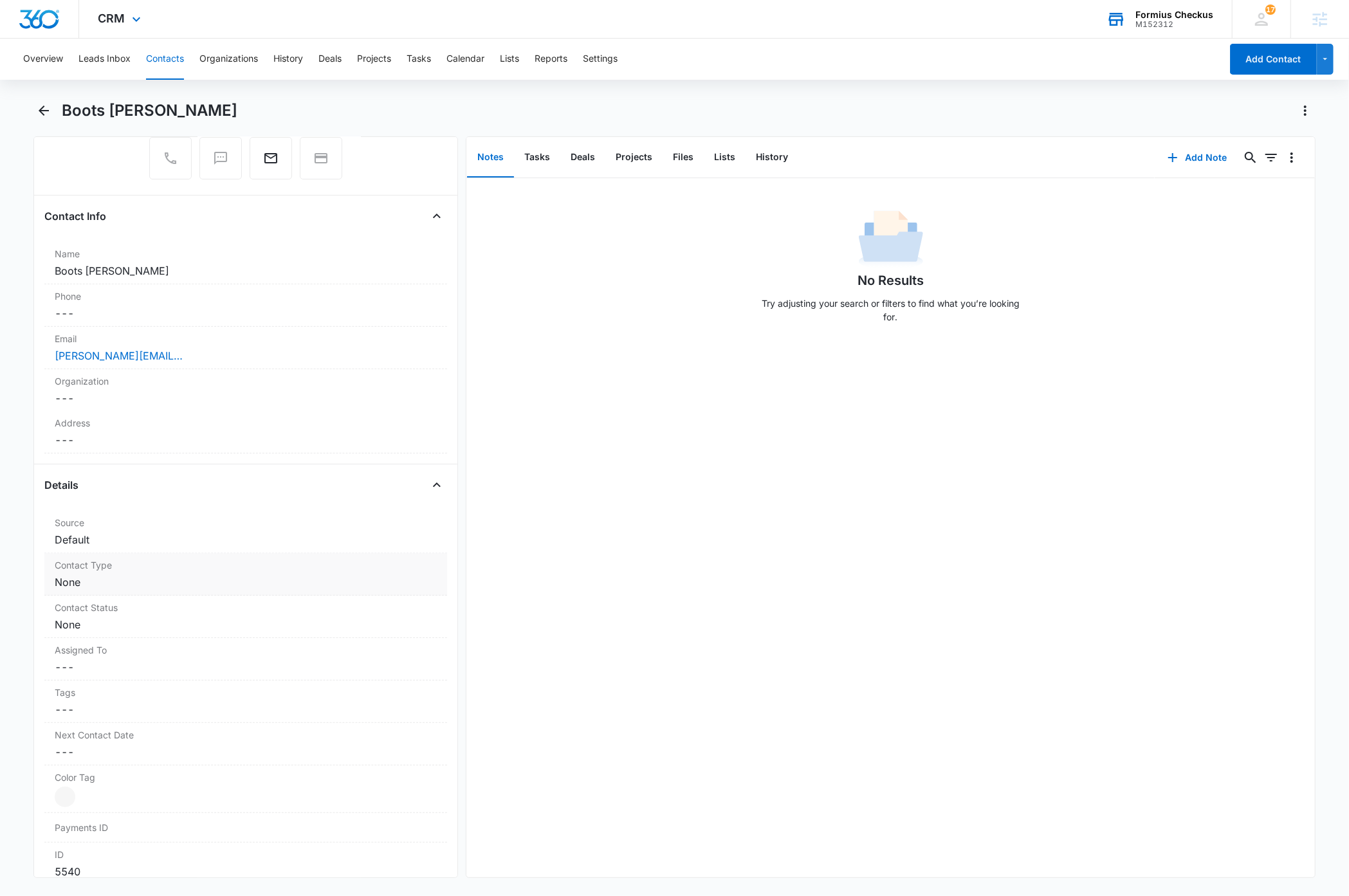
scroll to position [153, 0]
click at [379, 663] on dd "Cancel Save Changes ---" at bounding box center [246, 662] width 382 height 16
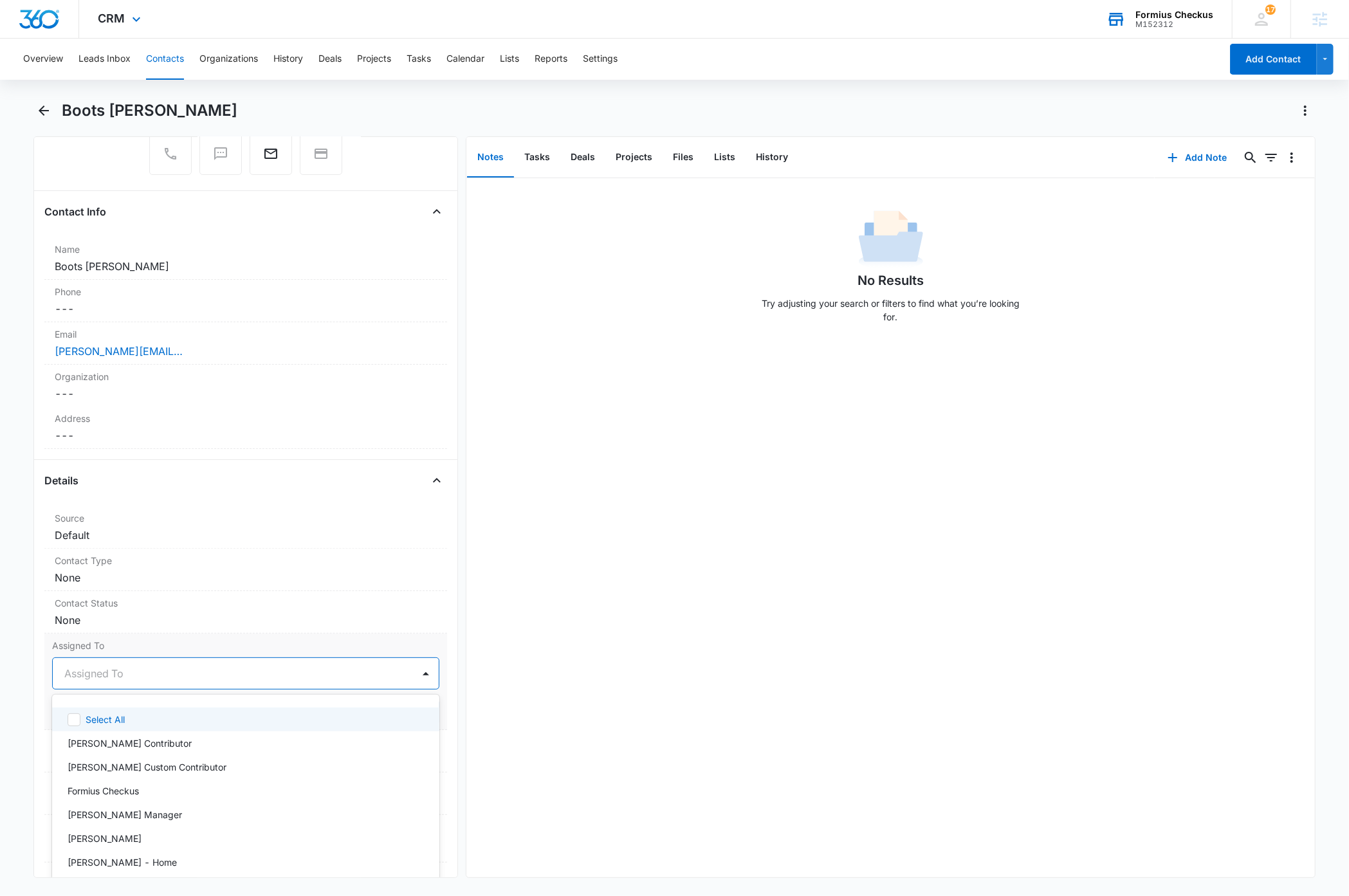
click at [273, 676] on div at bounding box center [230, 674] width 332 height 18
type input "`"
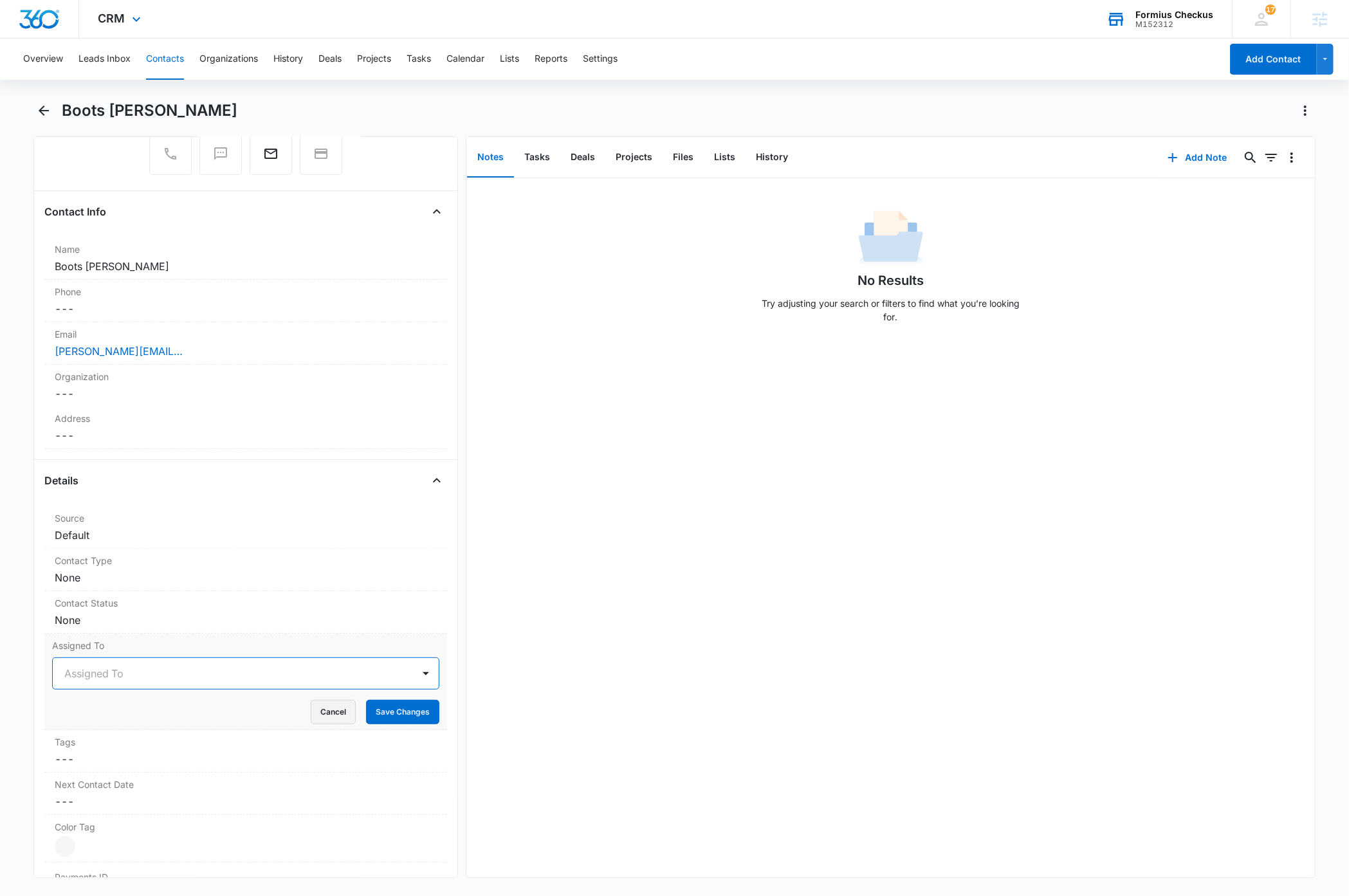
click at [313, 715] on button "Cancel" at bounding box center [333, 711] width 45 height 25
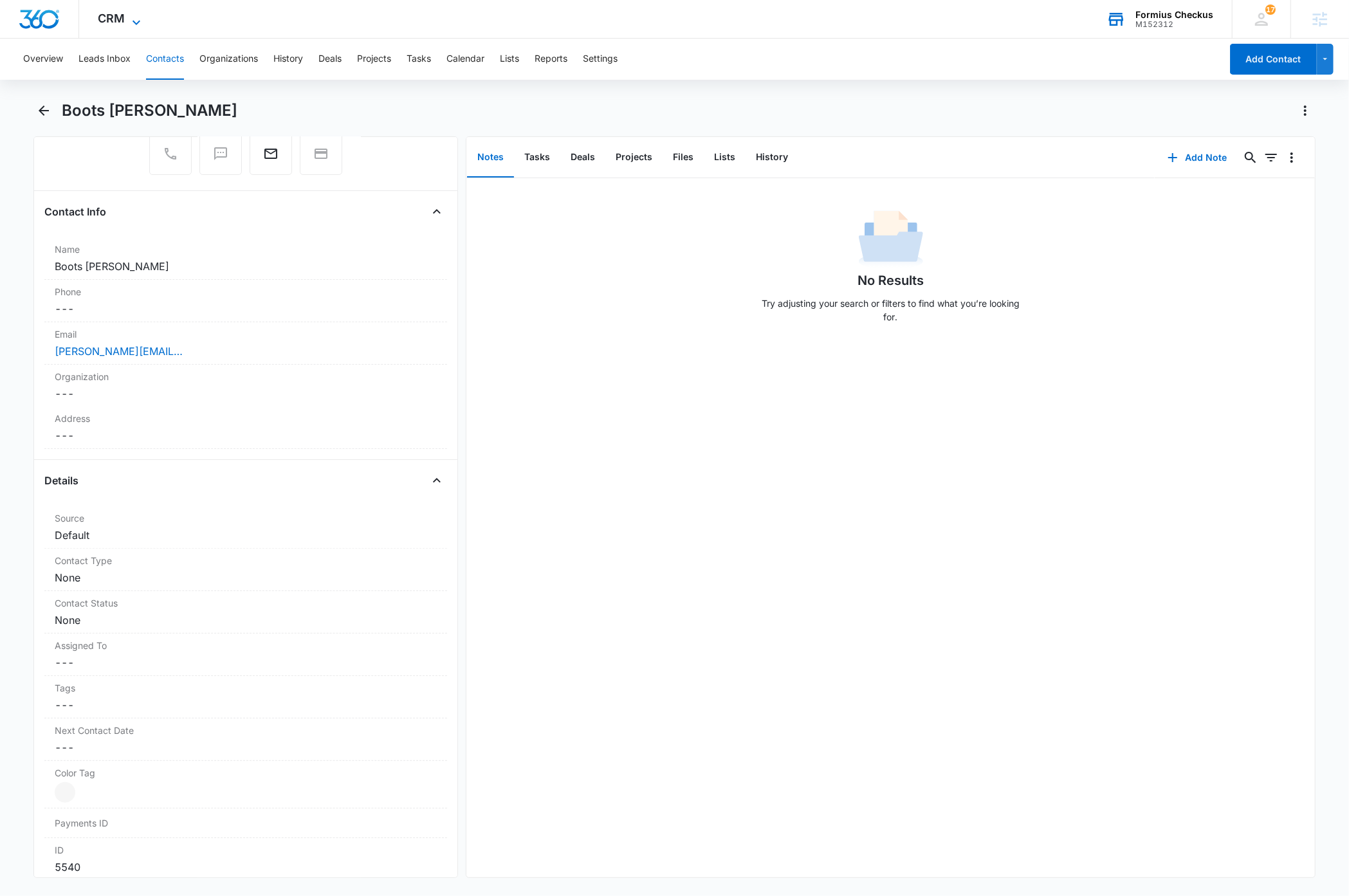
click at [135, 21] on icon at bounding box center [136, 22] width 16 height 16
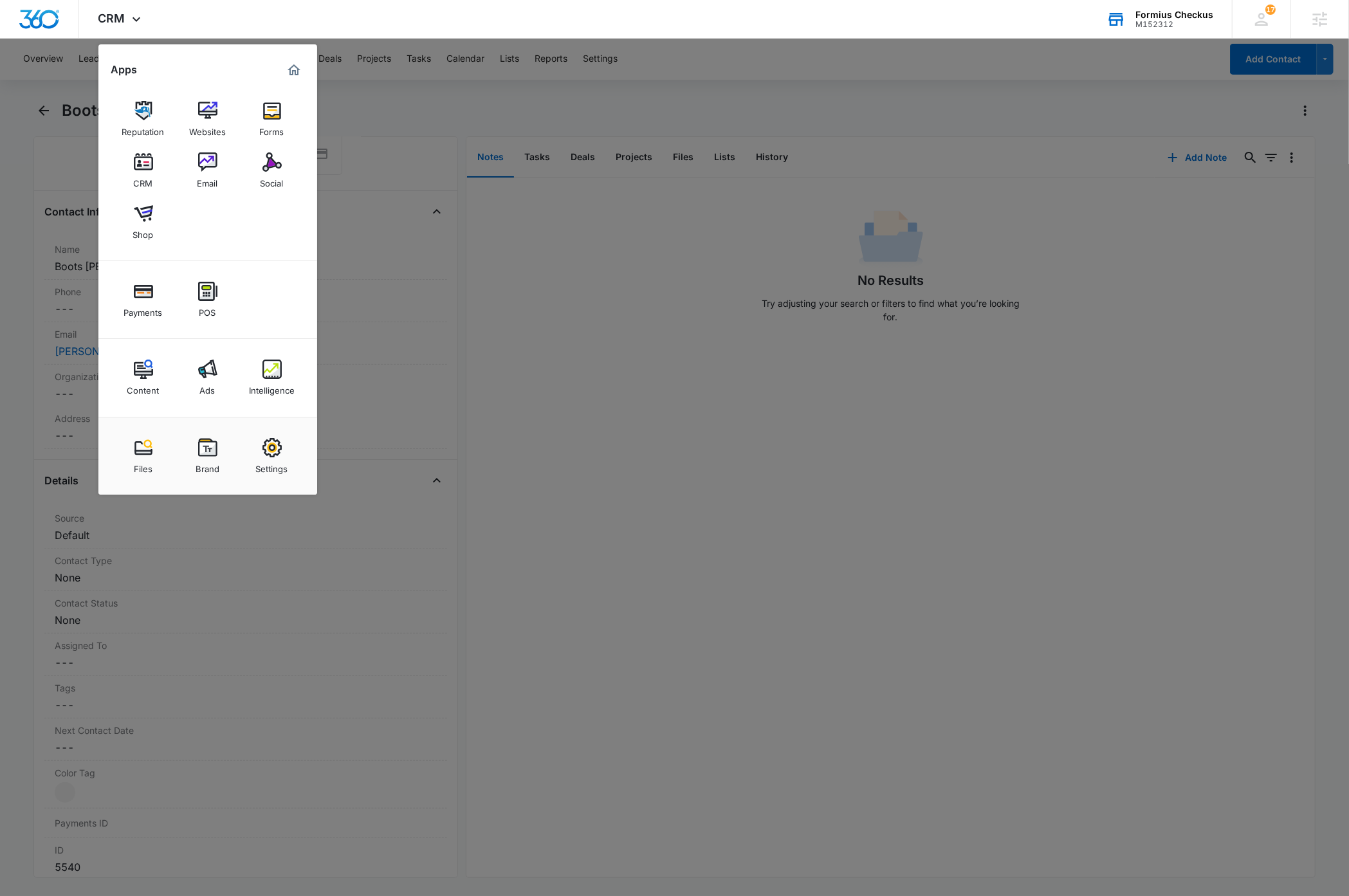
click at [265, 454] on img at bounding box center [272, 447] width 19 height 19
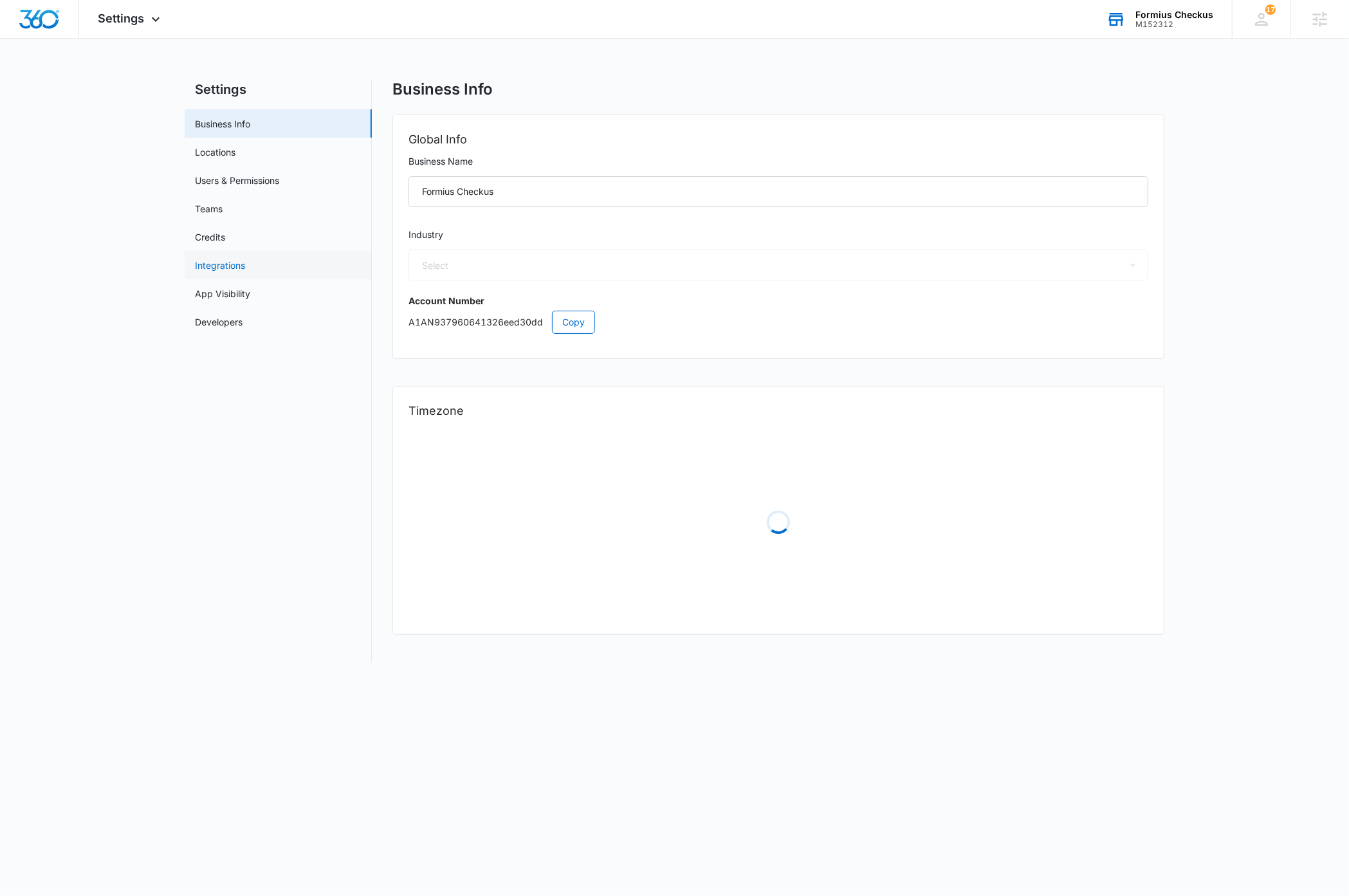
select select "44"
select select "US"
select select "America/[GEOGRAPHIC_DATA]"
click at [255, 179] on link "Users & Permissions" at bounding box center [237, 180] width 84 height 14
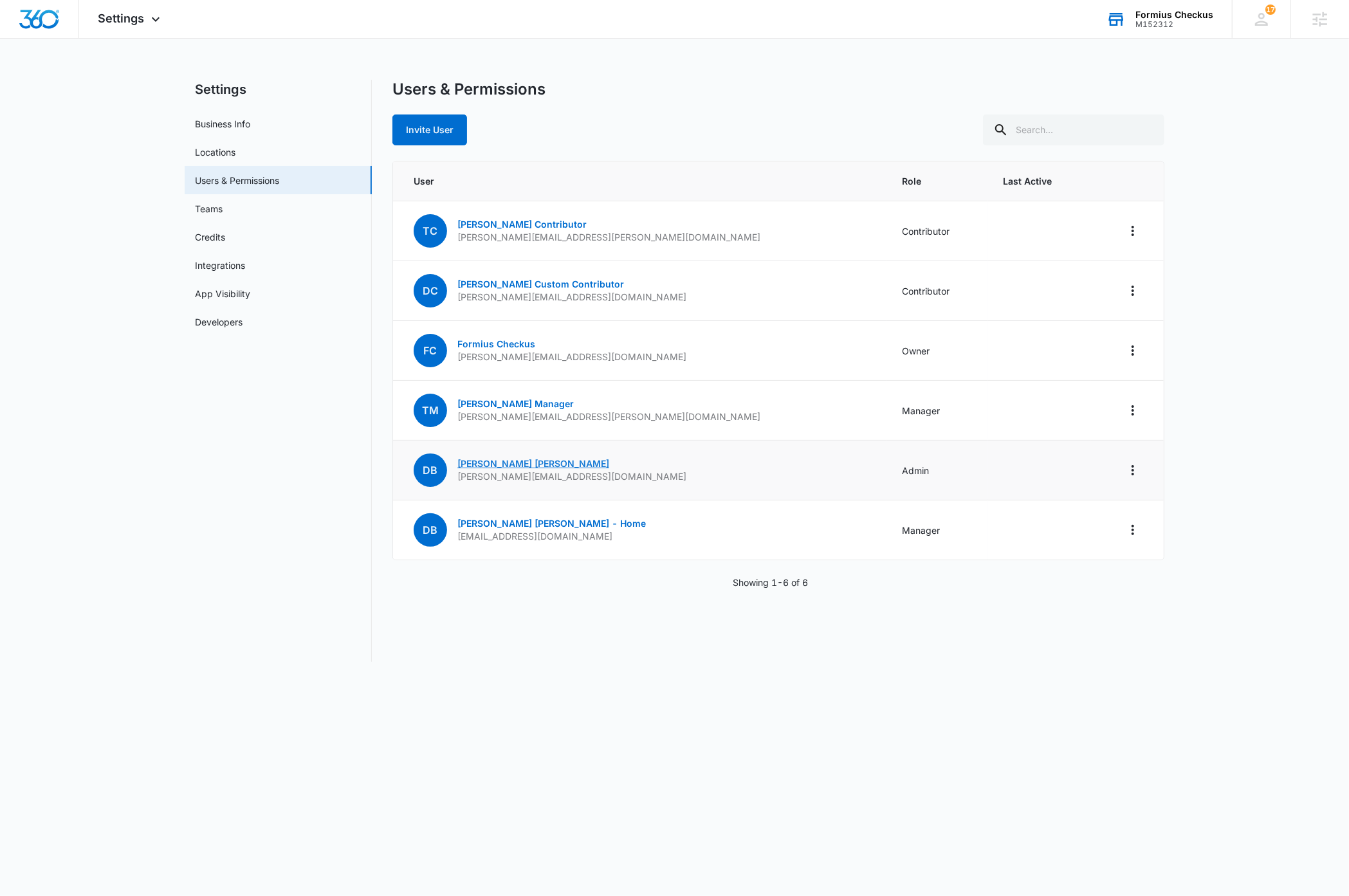
click at [494, 461] on link "Dave Bettger" at bounding box center [533, 464] width 152 height 11
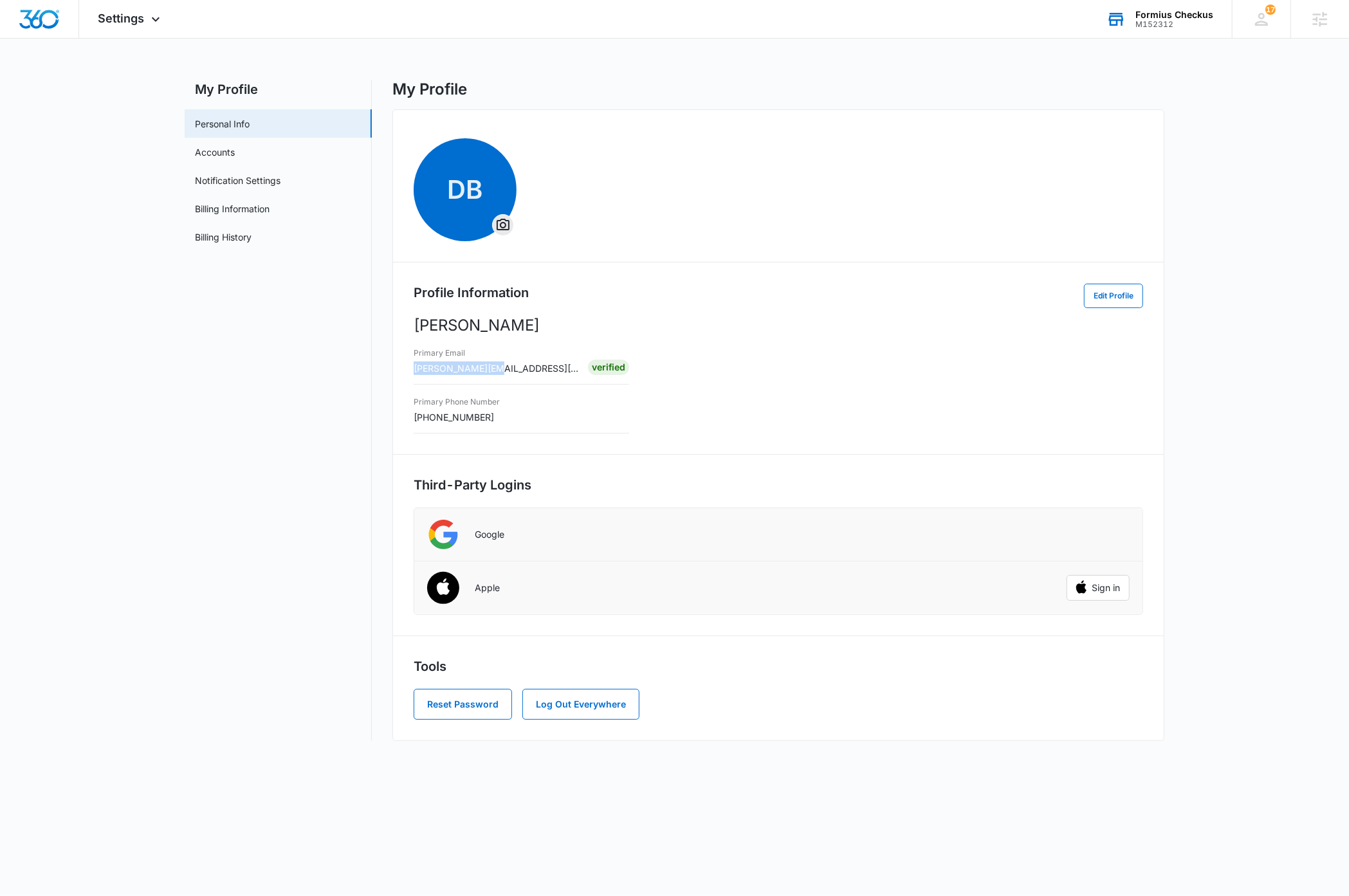
drag, startPoint x: 524, startPoint y: 368, endPoint x: 413, endPoint y: 369, distance: 111.0
click at [413, 369] on div "Primary Email dave@madwire.com Verified" at bounding box center [521, 359] width 216 height 30
copy span "[PERSON_NAME][EMAIL_ADDRESS][DOMAIN_NAME]"
drag, startPoint x: 437, startPoint y: 369, endPoint x: 200, endPoint y: 355, distance: 237.4
click at [211, 443] on div "My Profile Personal Info Accounts Notification Settings Billing Information Bil…" at bounding box center [674, 410] width 980 height 661
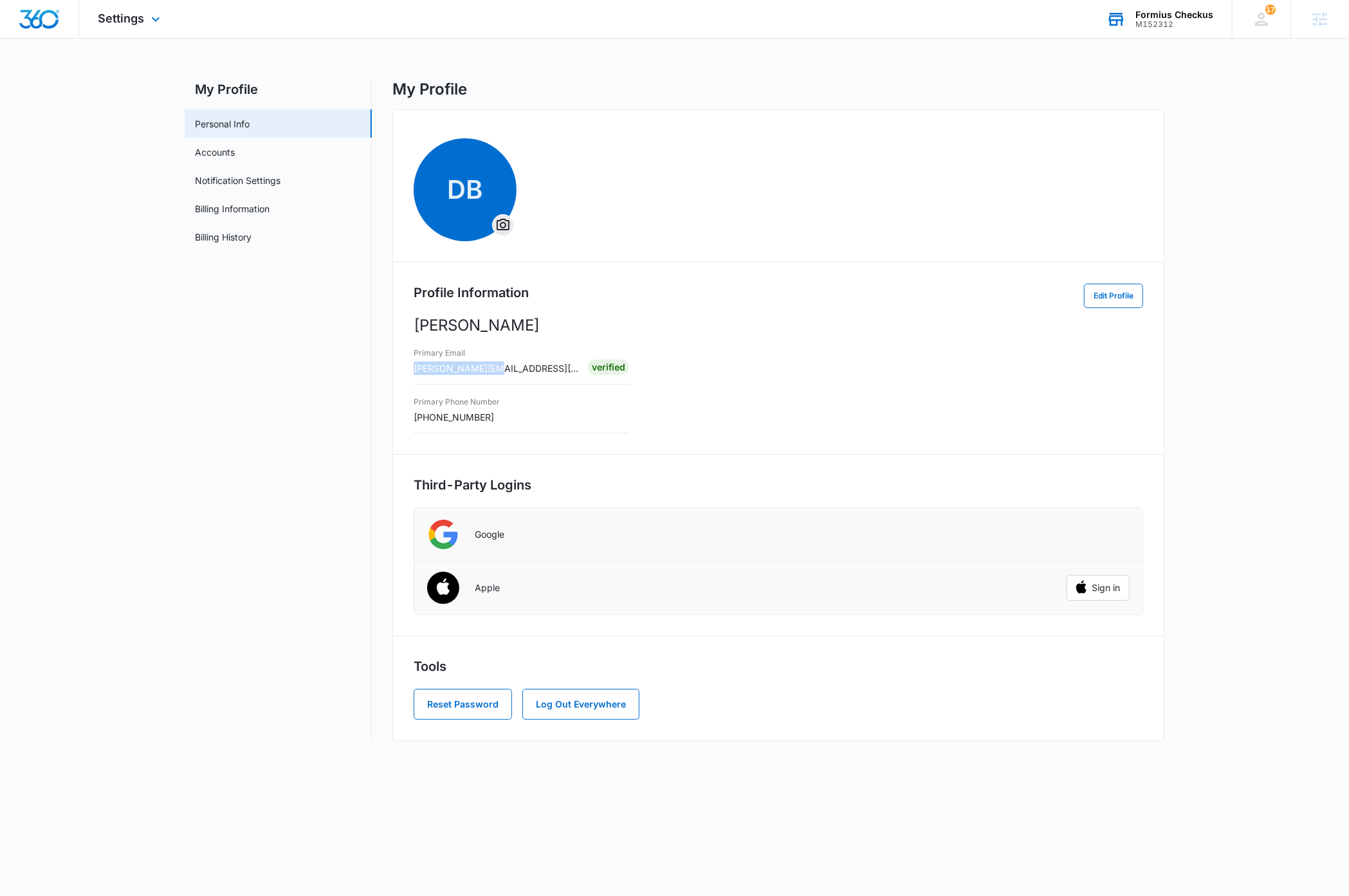
click at [50, 25] on img "Dashboard" at bounding box center [38, 19] width 41 height 19
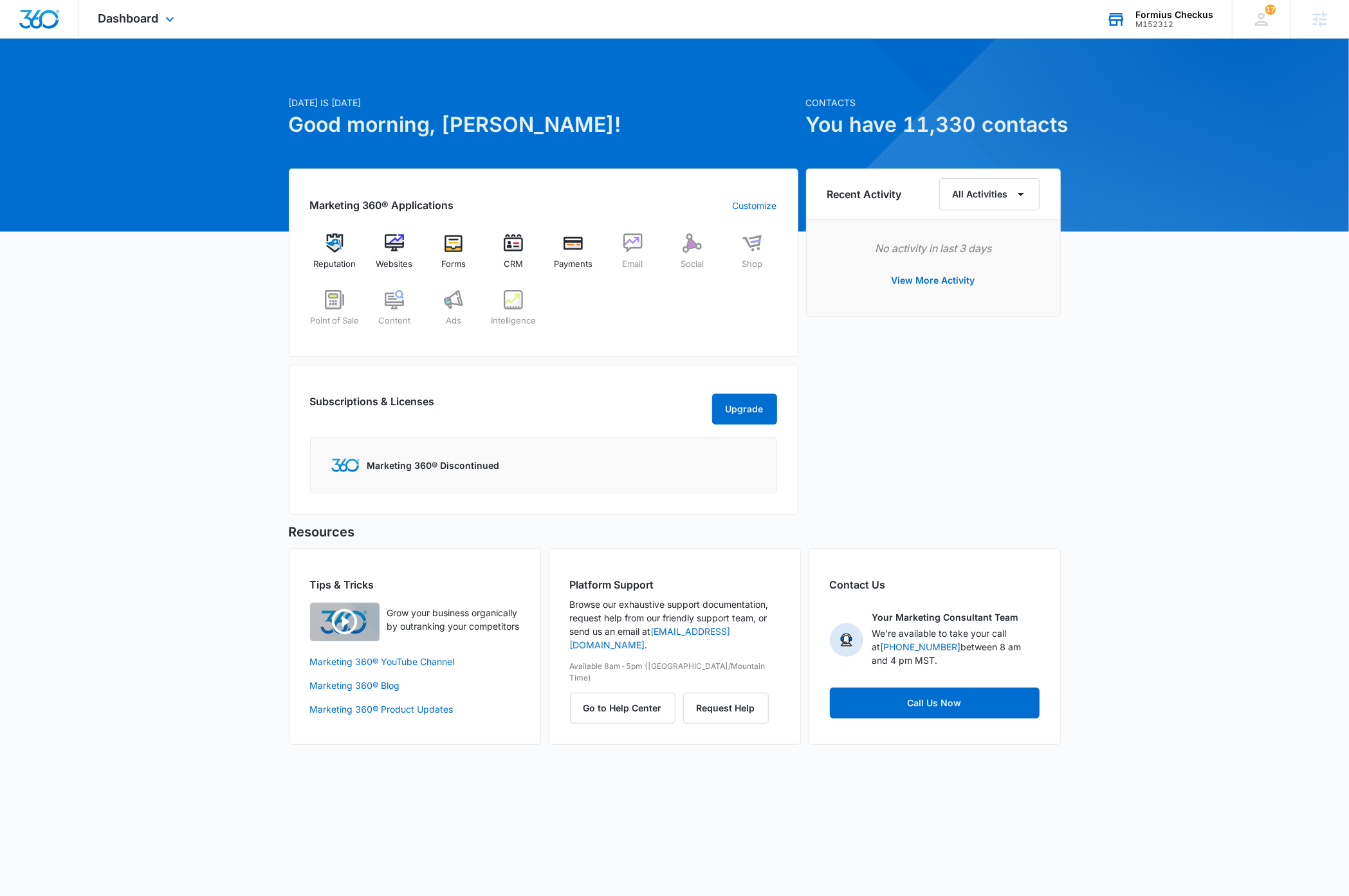
click at [48, 25] on img "Dashboard" at bounding box center [38, 19] width 41 height 19
click at [519, 249] on img at bounding box center [513, 242] width 19 height 19
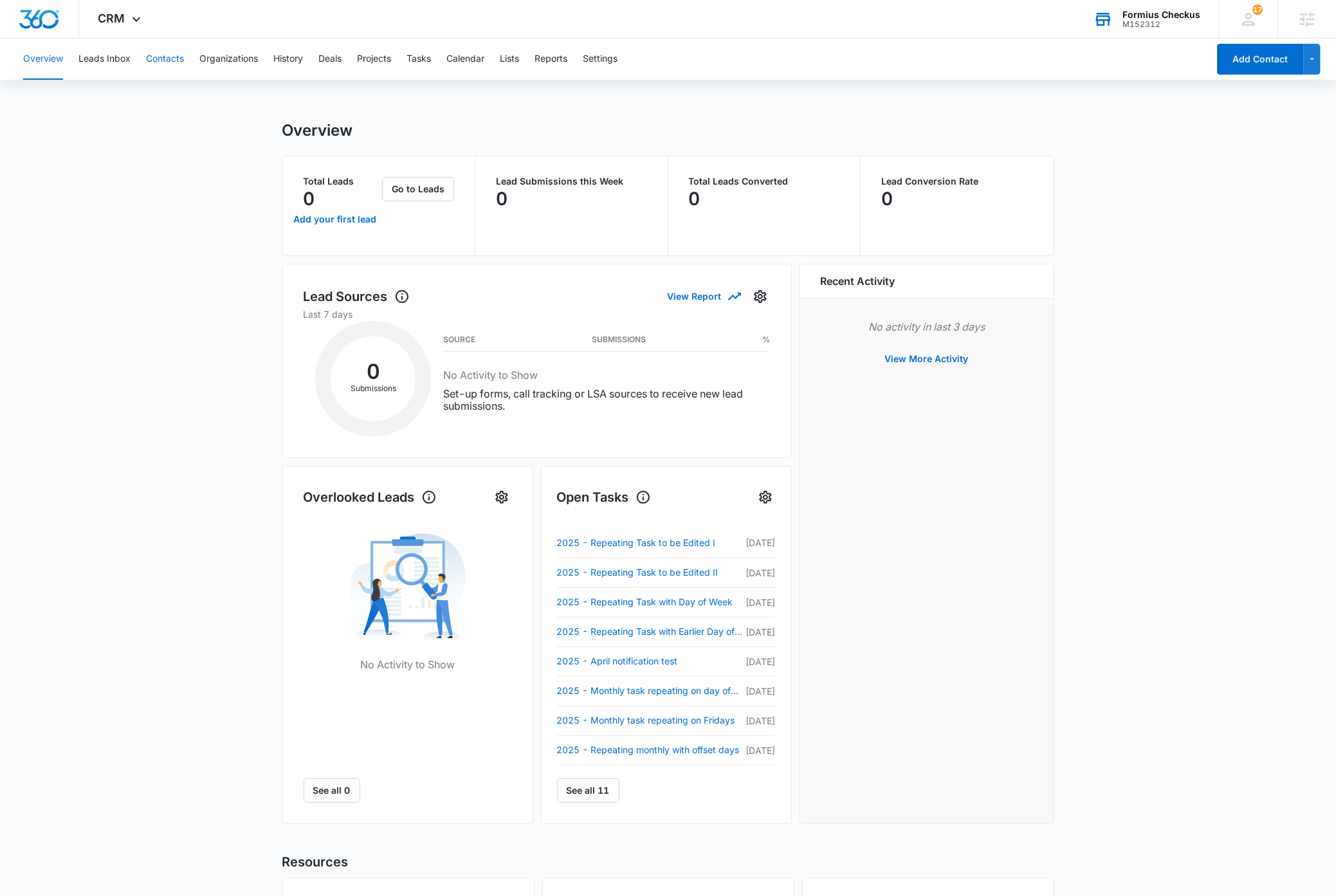
click at [164, 59] on button "Contacts" at bounding box center [166, 59] width 38 height 41
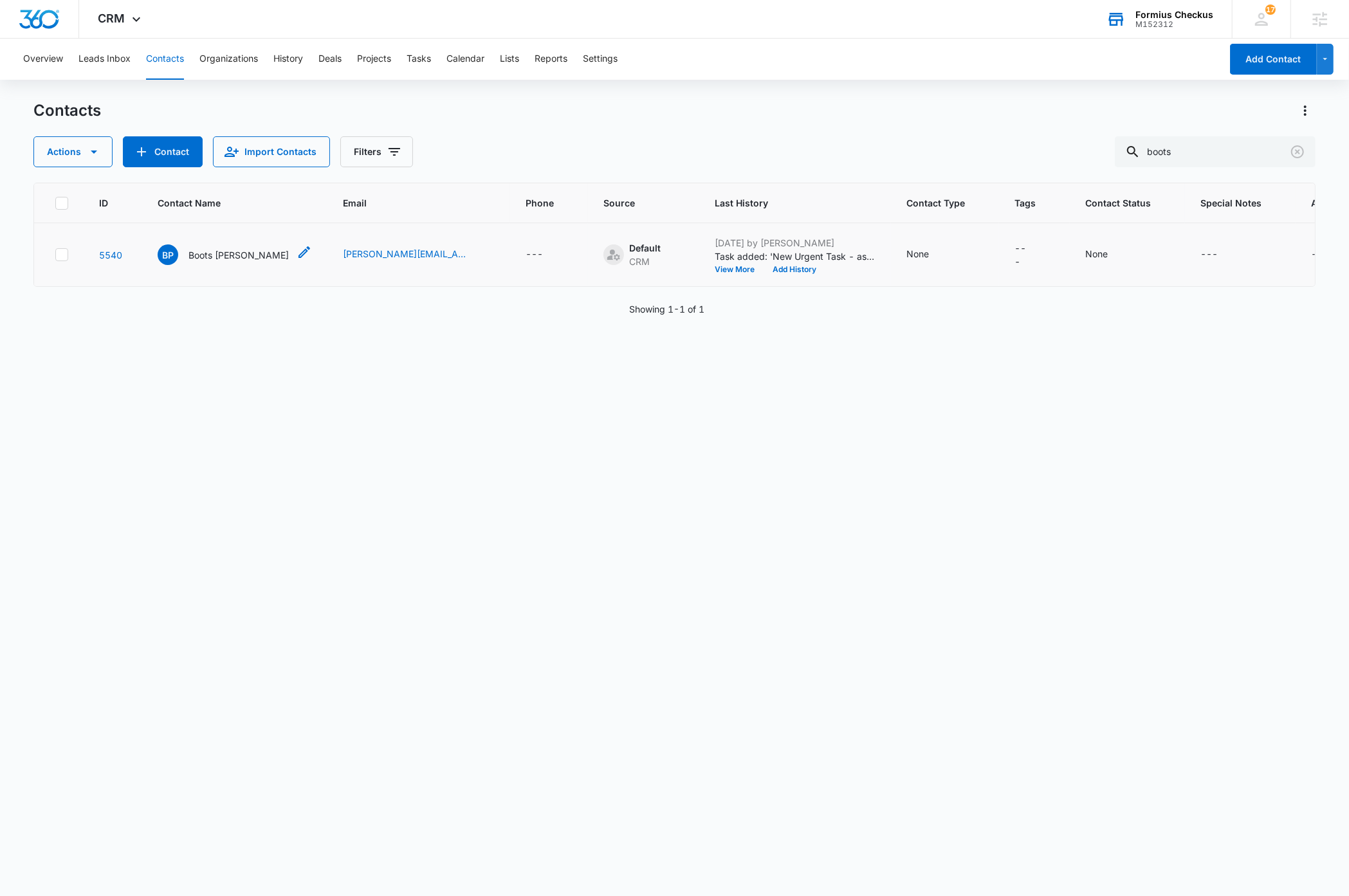
click at [203, 255] on p "Boots [PERSON_NAME]" at bounding box center [239, 255] width 101 height 14
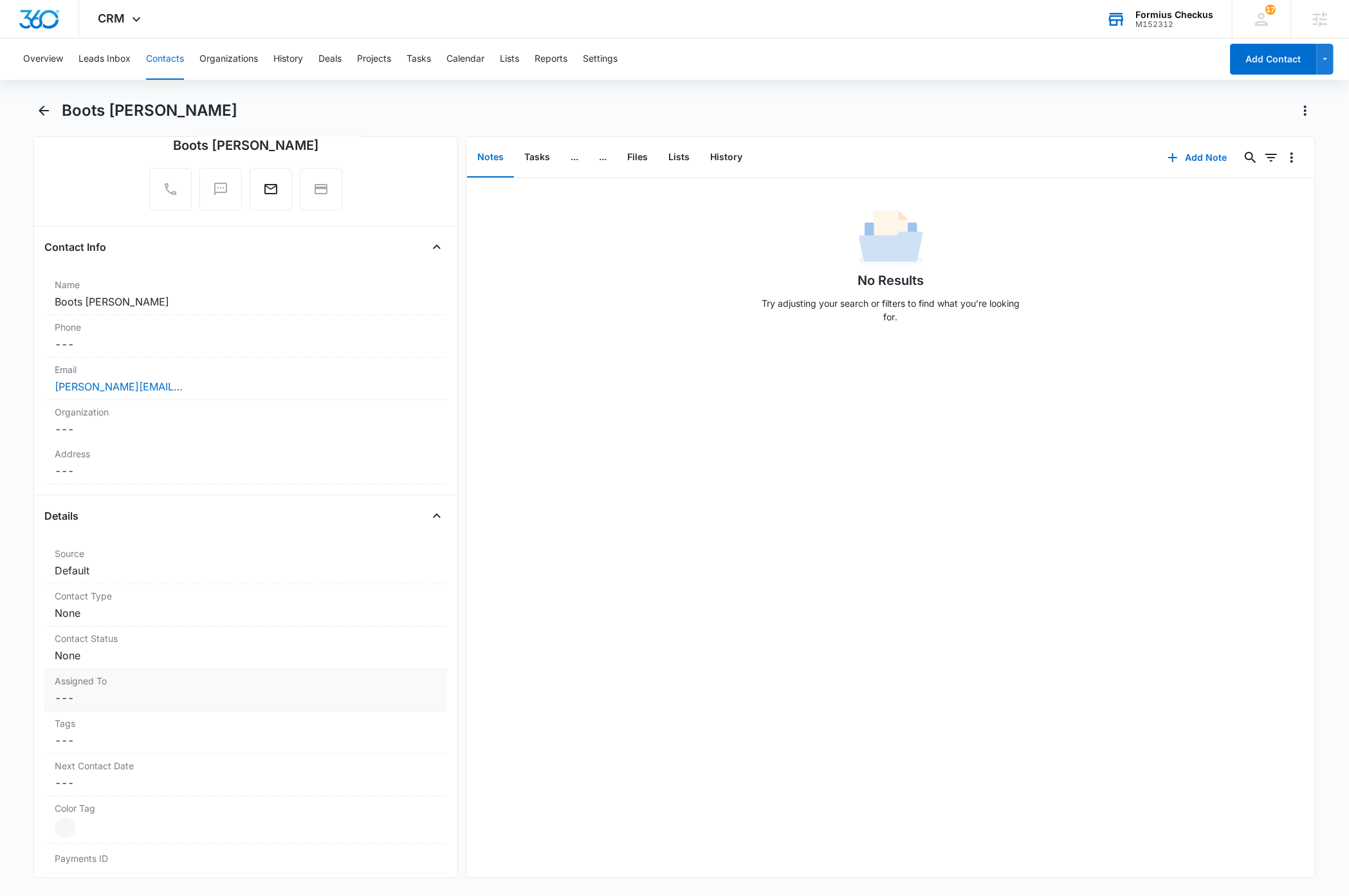
scroll to position [140, 0]
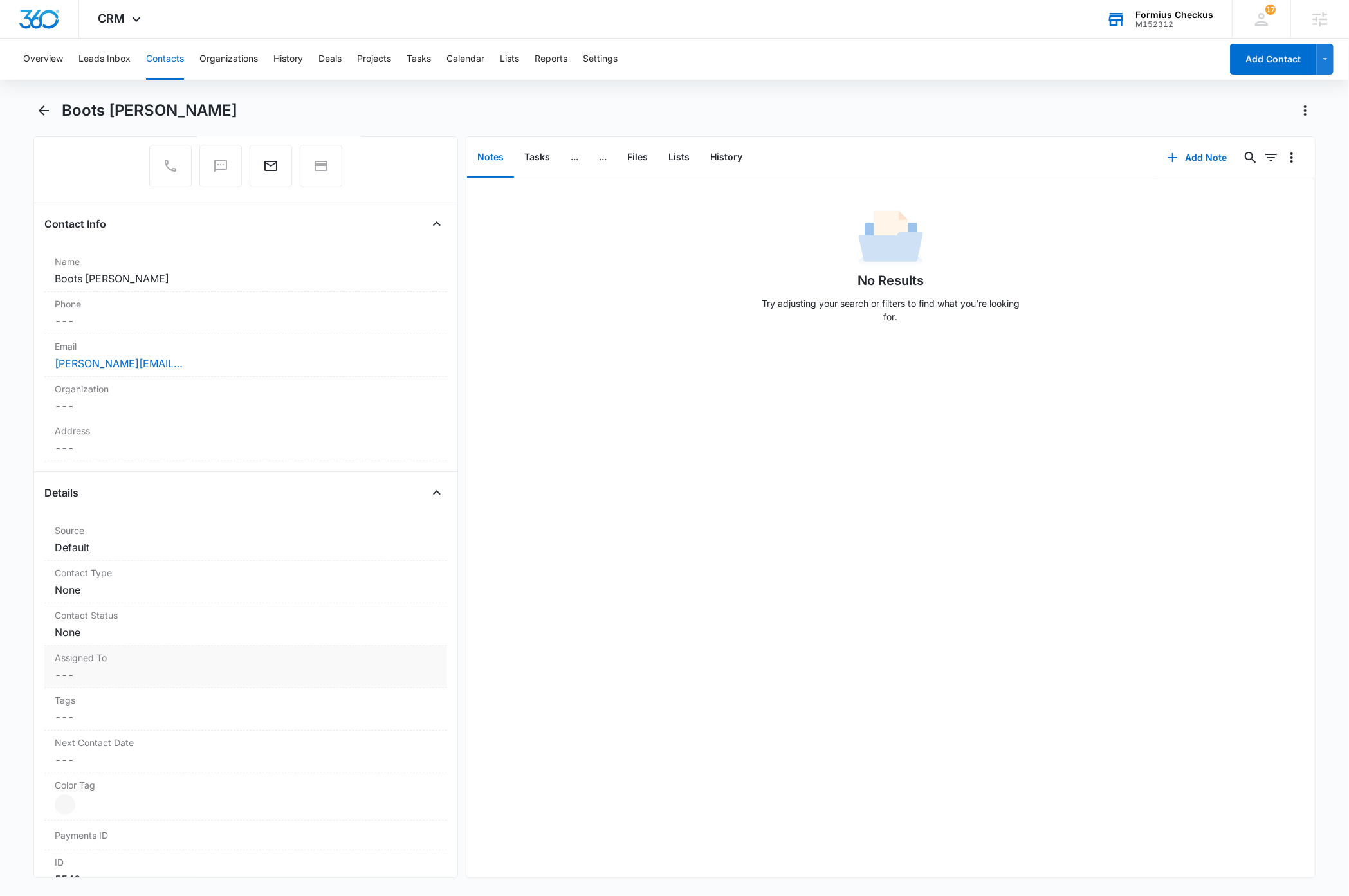
click at [318, 676] on dd "Cancel Save Changes ---" at bounding box center [246, 674] width 382 height 16
click at [212, 688] on div at bounding box center [230, 686] width 332 height 18
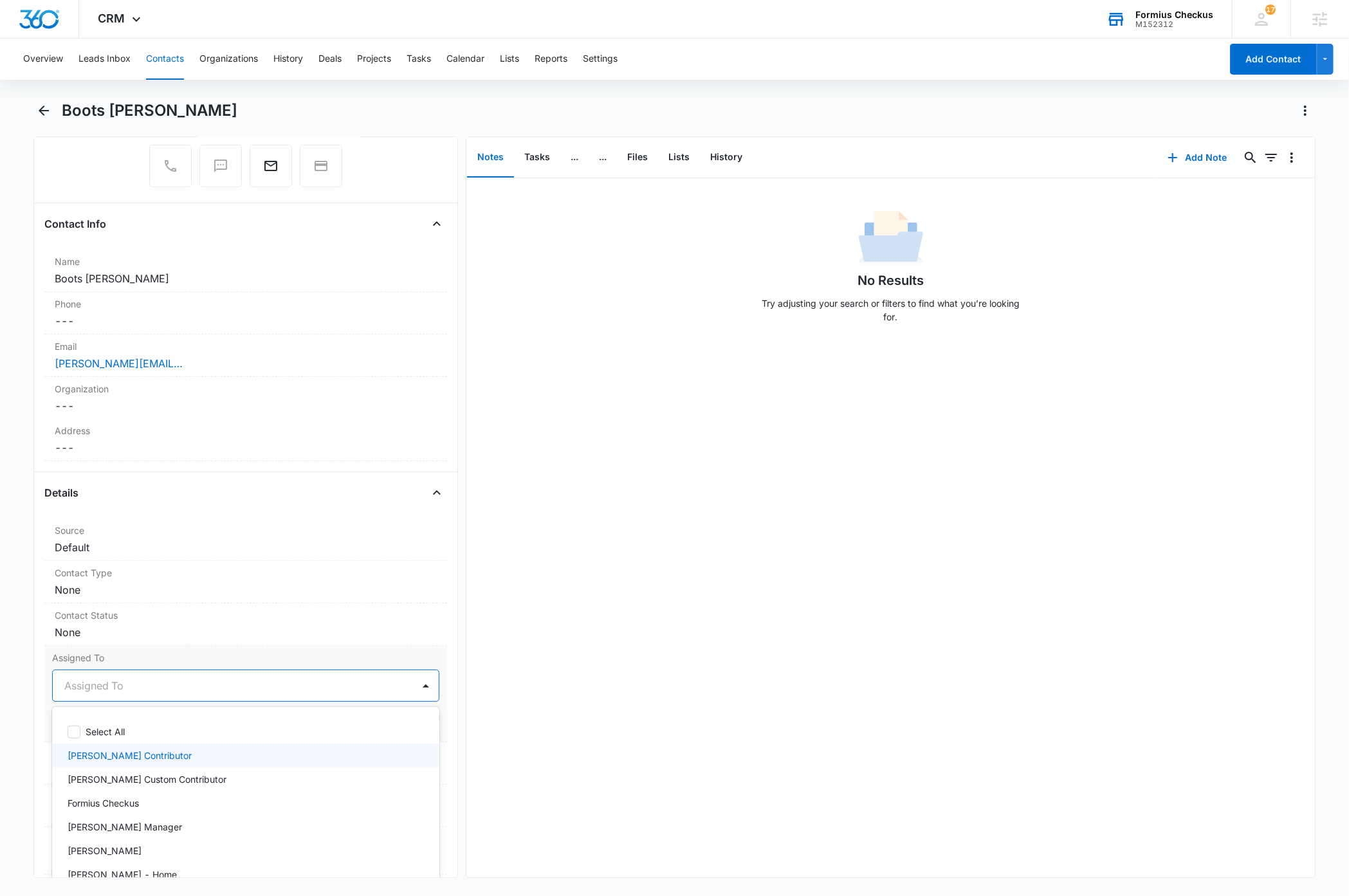
click at [127, 756] on p "Tommy Contributor" at bounding box center [130, 755] width 124 height 14
click at [348, 656] on label "Assigned To" at bounding box center [245, 657] width 387 height 14
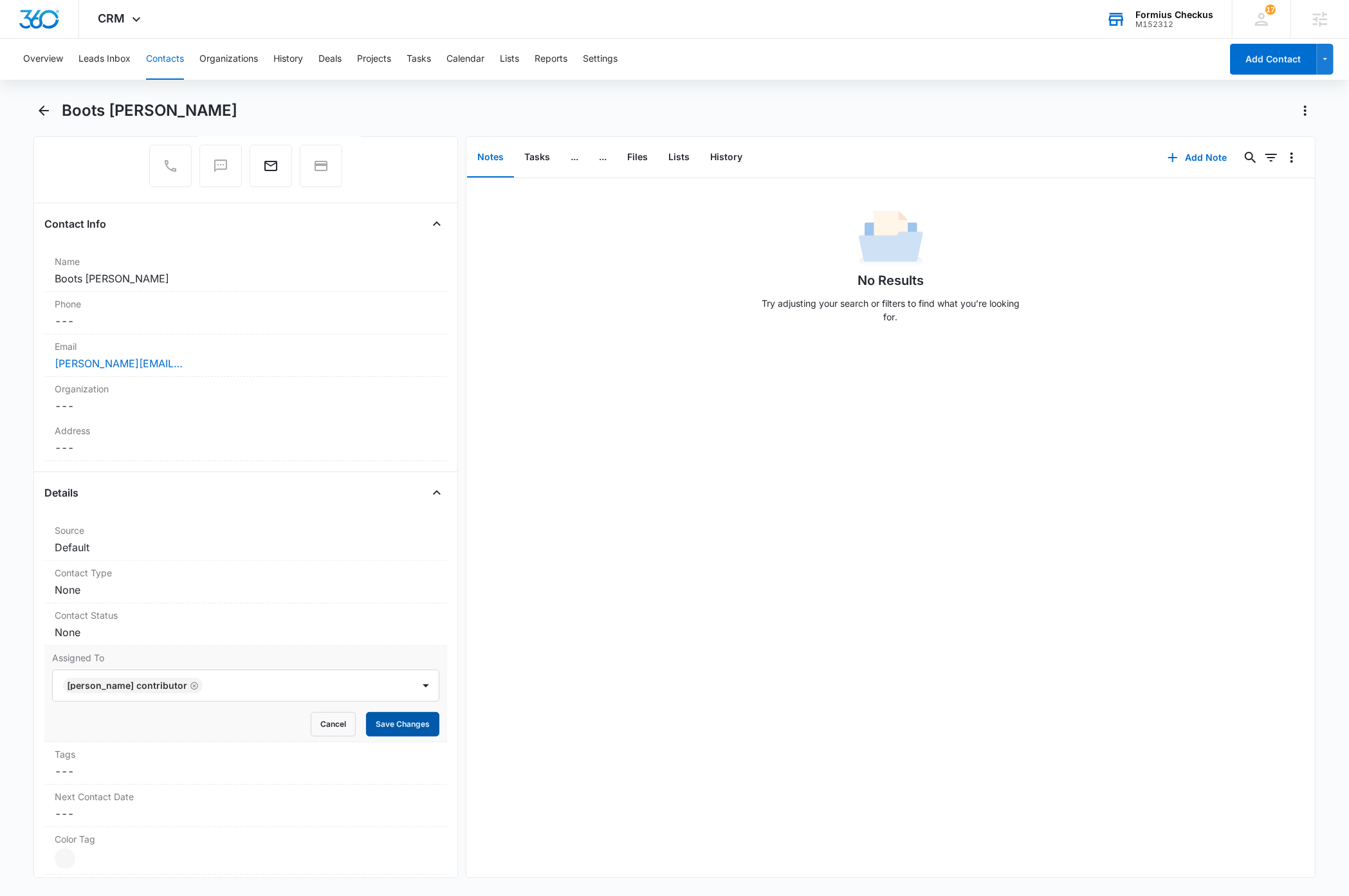
click at [394, 731] on button "Save Changes" at bounding box center [402, 724] width 73 height 25
click at [406, 593] on dd "Cancel Save Changes None" at bounding box center [246, 590] width 382 height 16
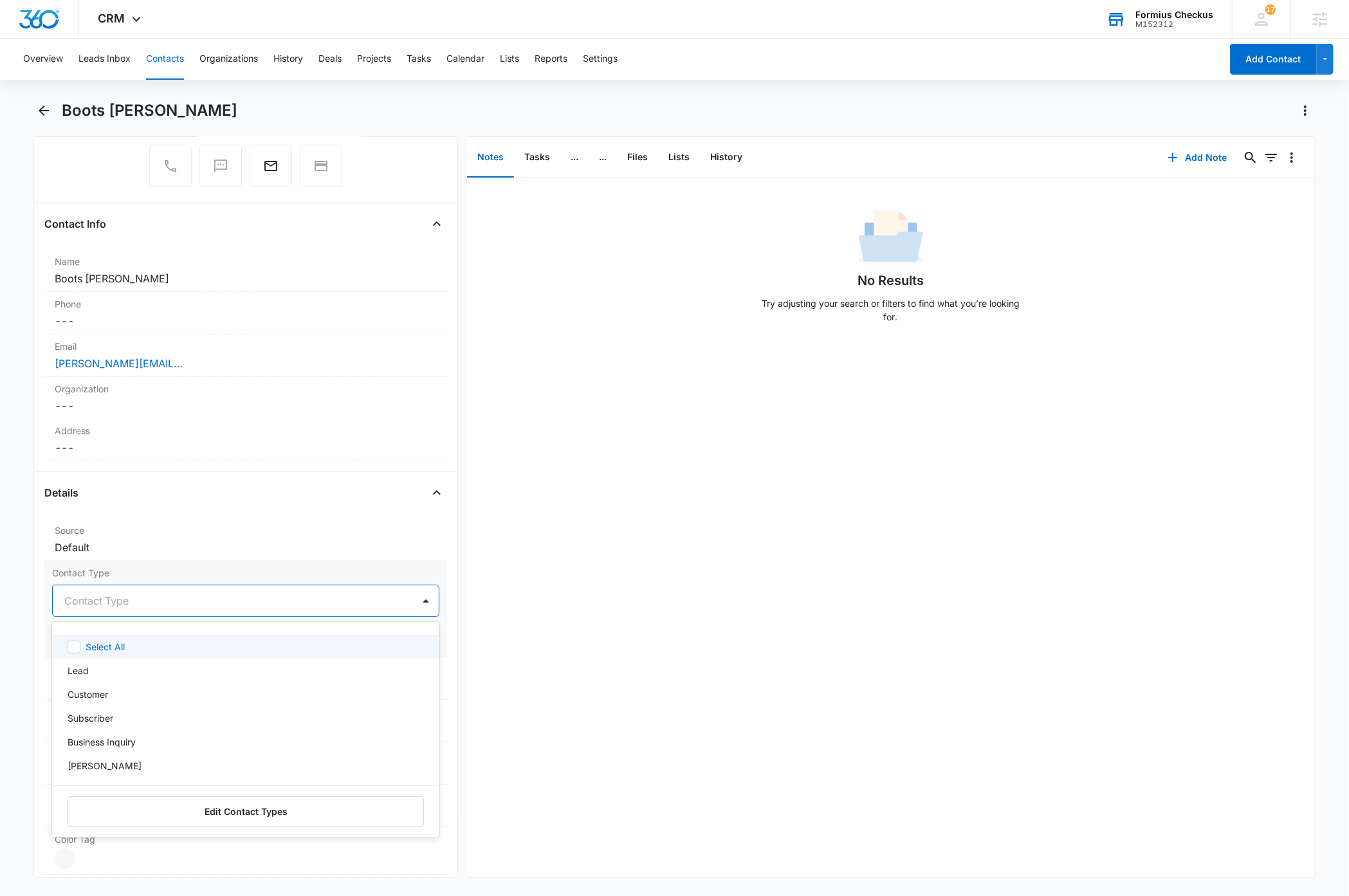
click at [166, 599] on div at bounding box center [230, 601] width 332 height 18
click at [91, 766] on p "Bing Bang" at bounding box center [104, 765] width 74 height 14
click at [439, 551] on div "Remove BP Boots Poffenberger Contact Info Name Cancel Save Changes Boots Poffen…" at bounding box center [246, 507] width 424 height 741
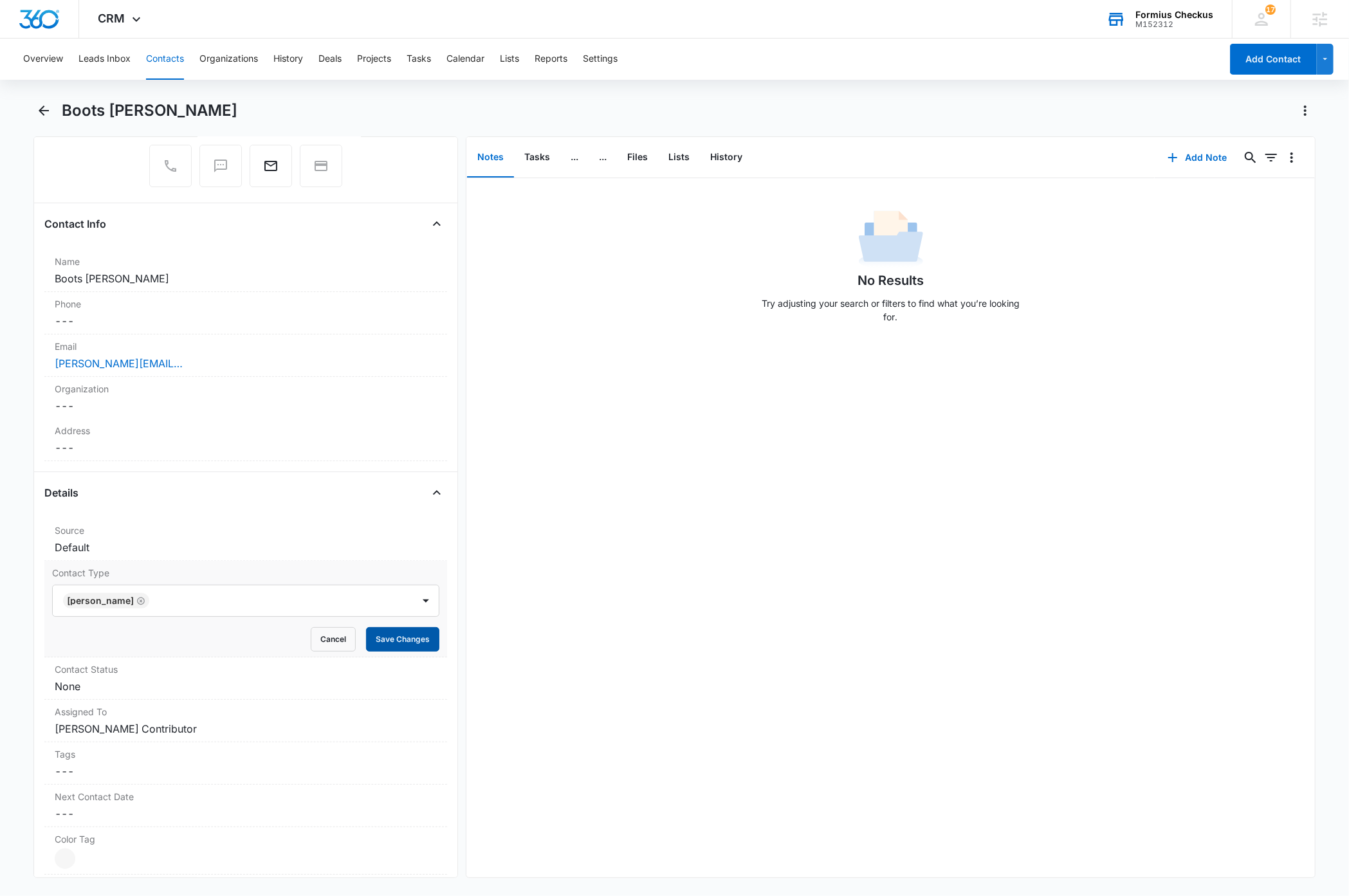
click at [390, 647] on button "Save Changes" at bounding box center [402, 639] width 73 height 25
click at [164, 60] on button "Contacts" at bounding box center [166, 59] width 38 height 41
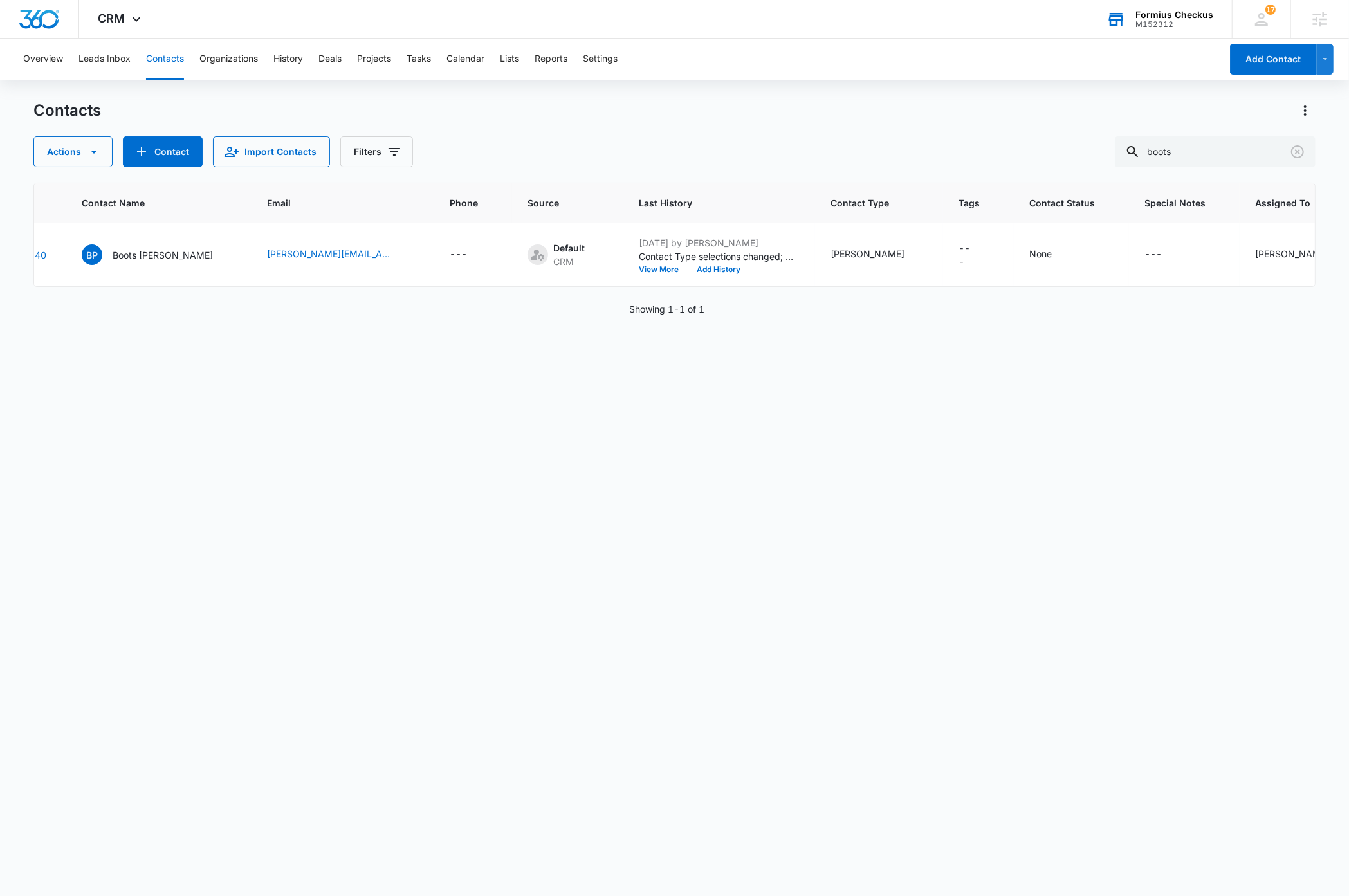
scroll to position [0, 103]
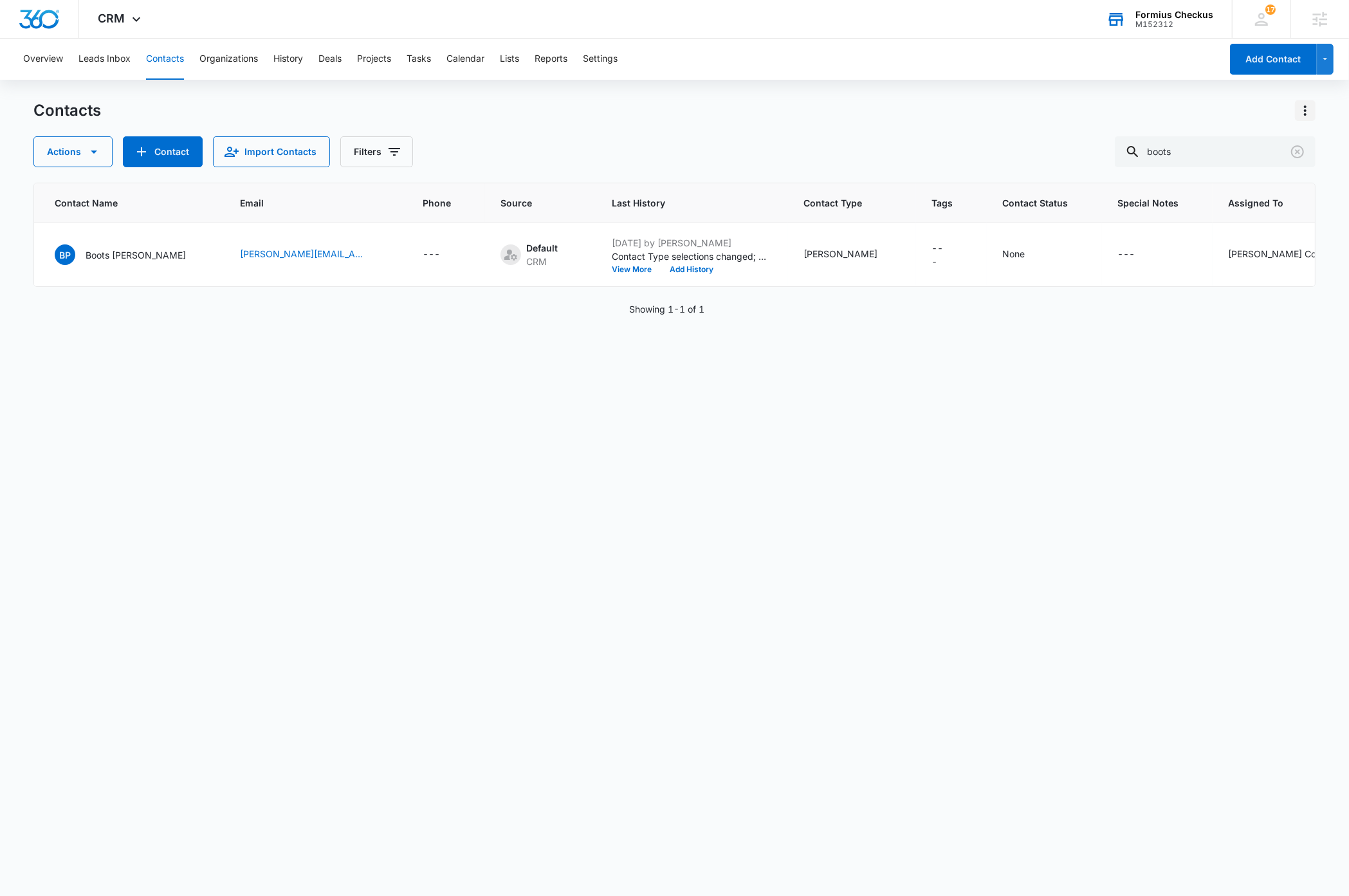
click at [1306, 107] on icon "Actions" at bounding box center [1305, 111] width 16 height 16
click at [1255, 144] on div "Choose Columns" at bounding box center [1241, 146] width 85 height 9
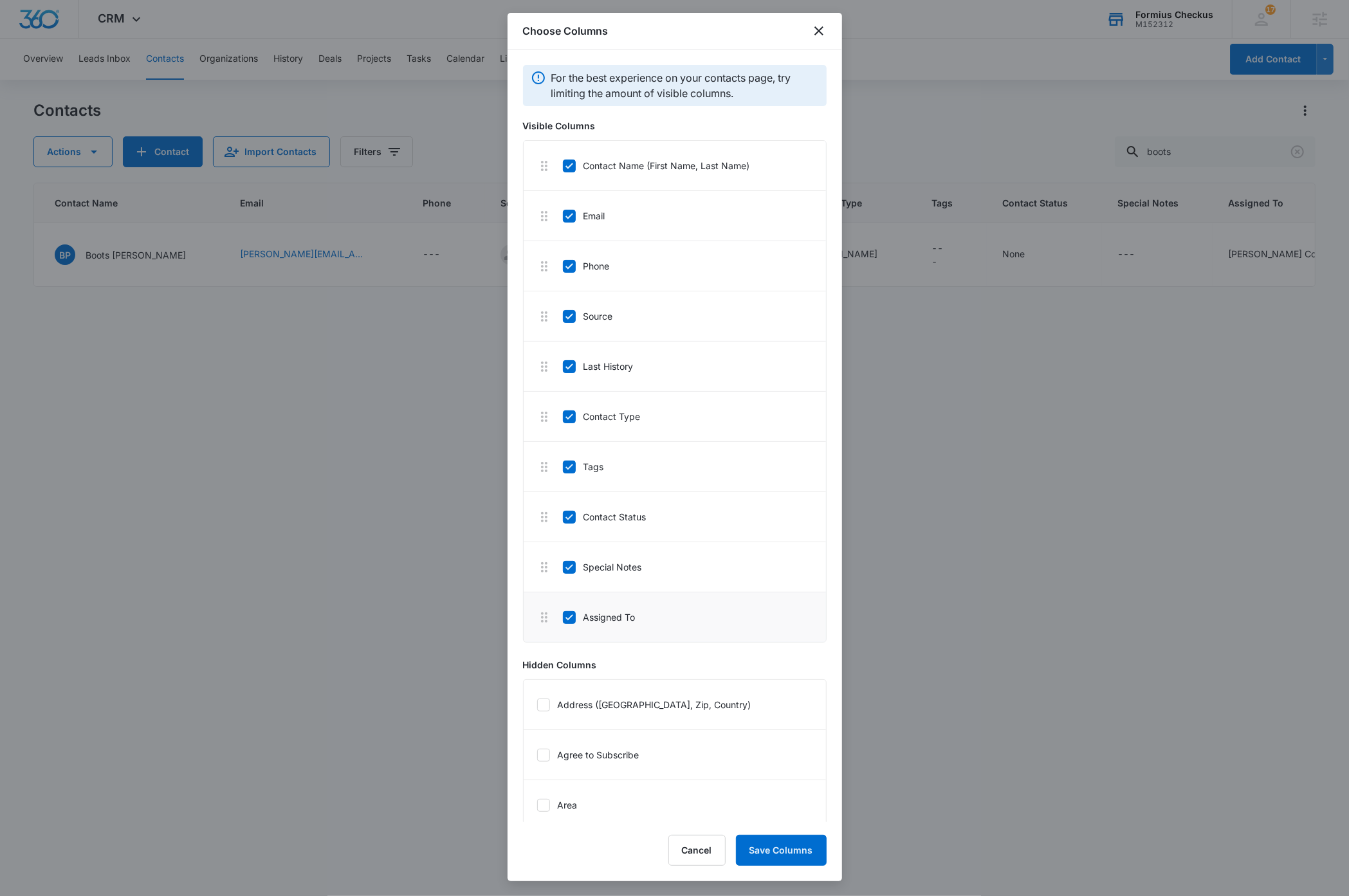
click at [570, 566] on icon at bounding box center [569, 567] width 12 height 12
click at [563, 567] on input "Special Notes" at bounding box center [562, 567] width 1 height 1
click at [789, 856] on button "Save Columns" at bounding box center [781, 850] width 91 height 31
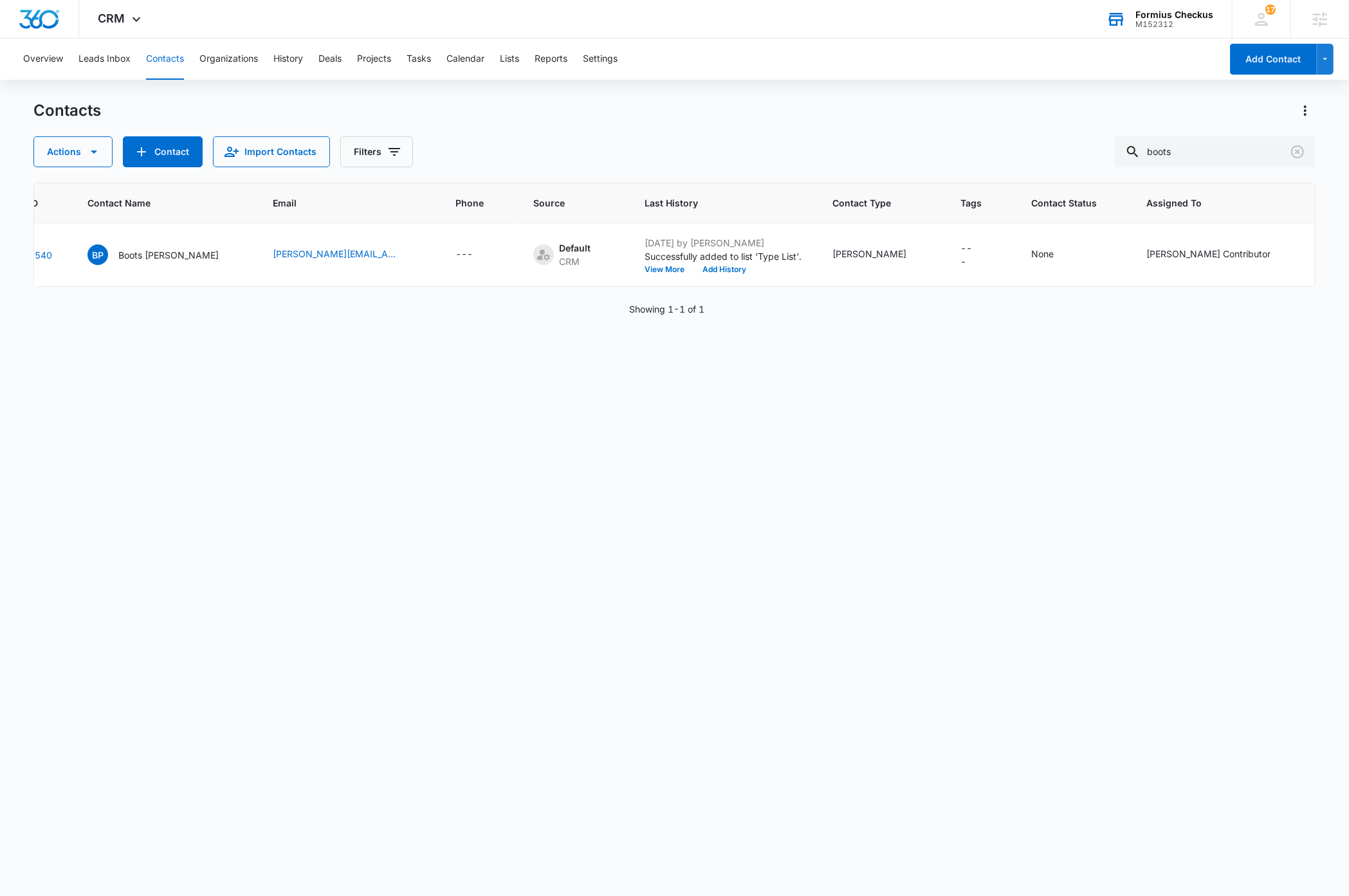
scroll to position [0, 0]
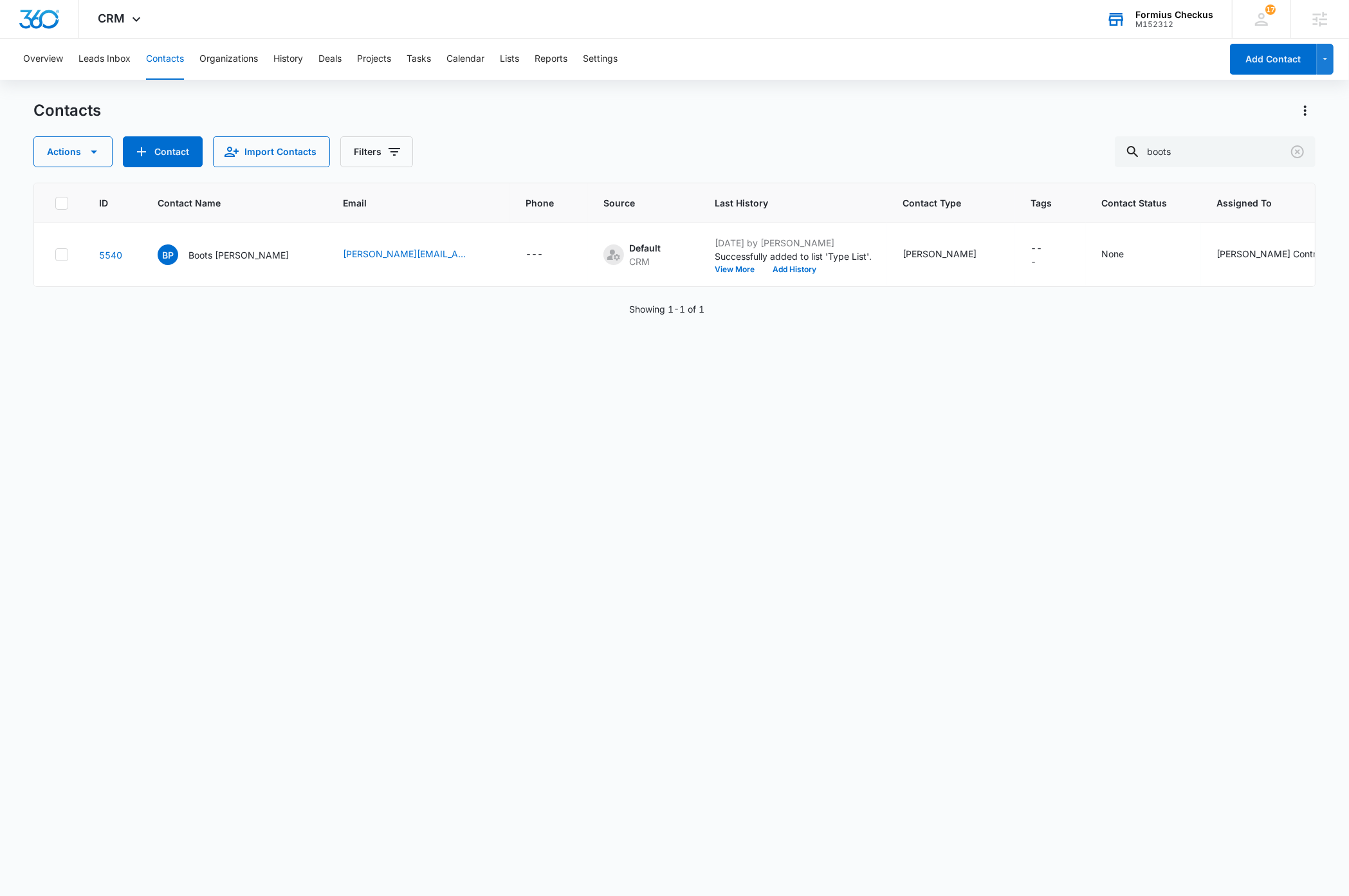
click at [753, 712] on div "ID Contact Name Email Phone Source Last History Contact Type Tags Contact Statu…" at bounding box center [674, 531] width 1281 height 697
click at [780, 692] on div "ID Contact Name Email Phone Source Last History Contact Type Tags Contact Statu…" at bounding box center [674, 531] width 1281 height 697
click at [1010, 587] on div "ID Contact Name Email Phone Source Last History Contact Type Tags Contact Statu…" at bounding box center [674, 531] width 1281 height 697
click at [635, 147] on div "Actions Contact Import Contacts Filters boots" at bounding box center [674, 152] width 1281 height 31
click at [1312, 110] on icon "Actions" at bounding box center [1305, 111] width 16 height 16
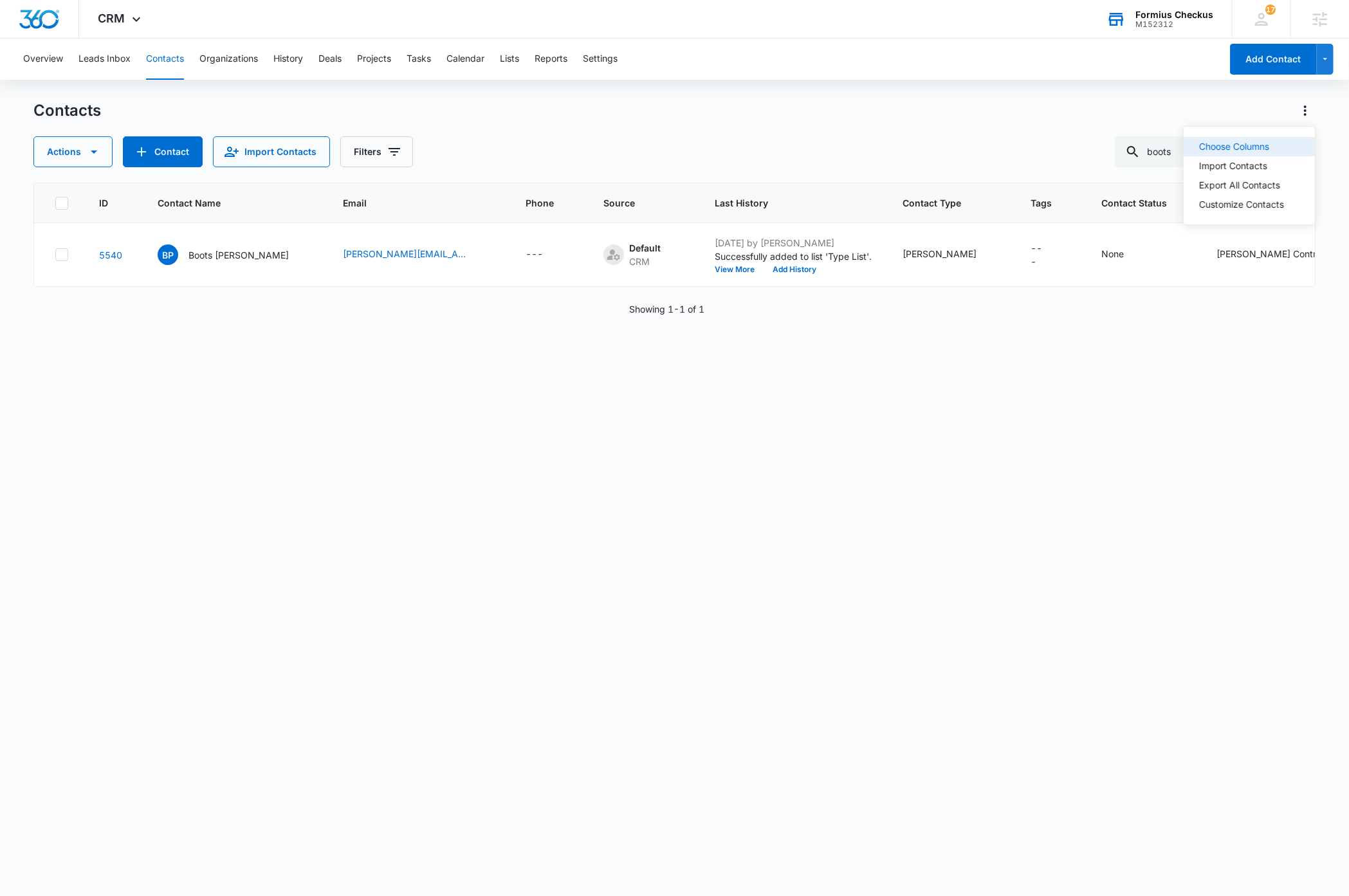
click at [1278, 145] on div "Choose Columns" at bounding box center [1241, 146] width 85 height 9
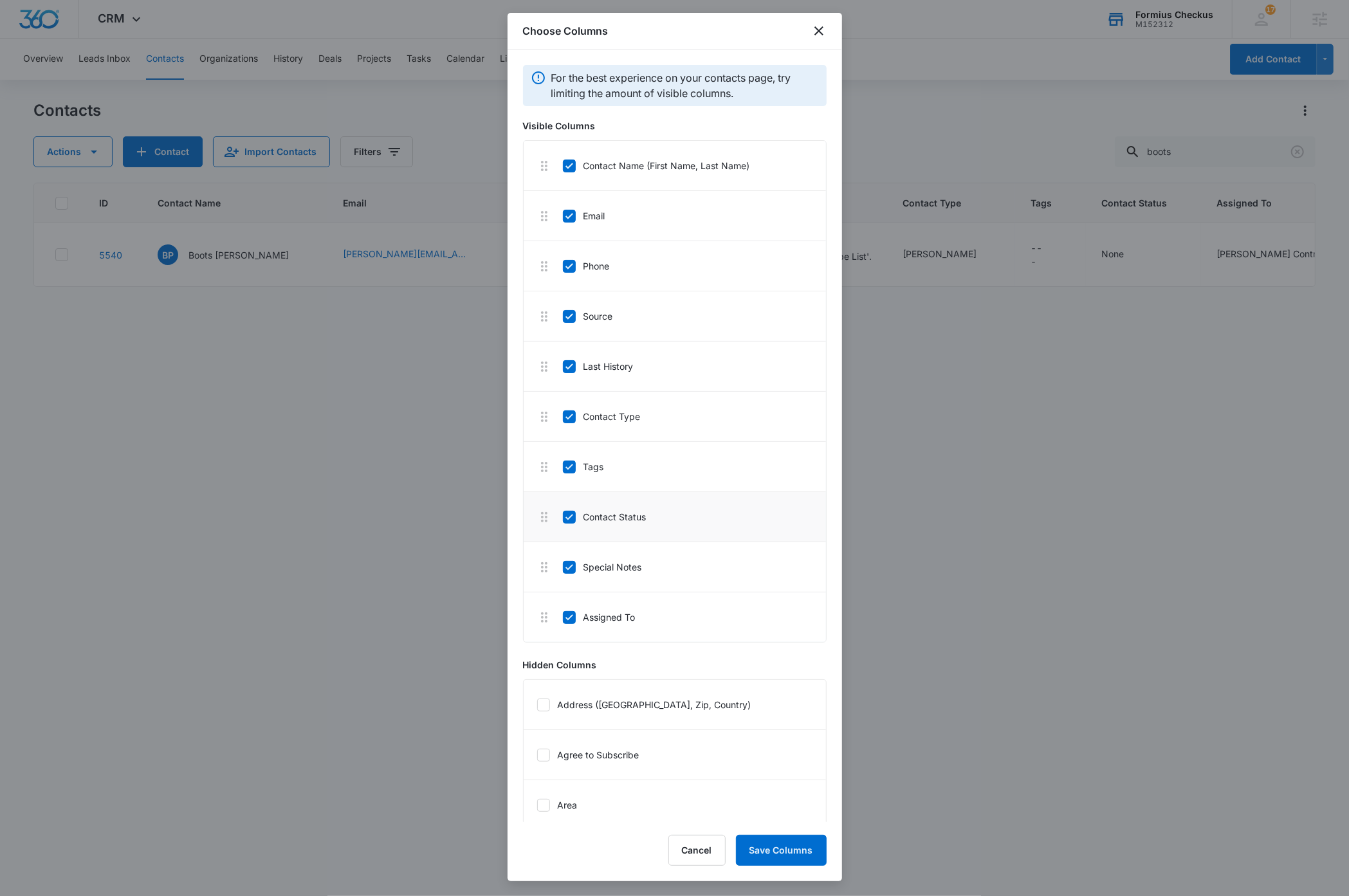
click at [572, 474] on label "Tags" at bounding box center [583, 466] width 42 height 14
click at [563, 467] on input "Tags" at bounding box center [562, 466] width 1 height 1
click at [778, 850] on button "Save Columns" at bounding box center [781, 850] width 91 height 31
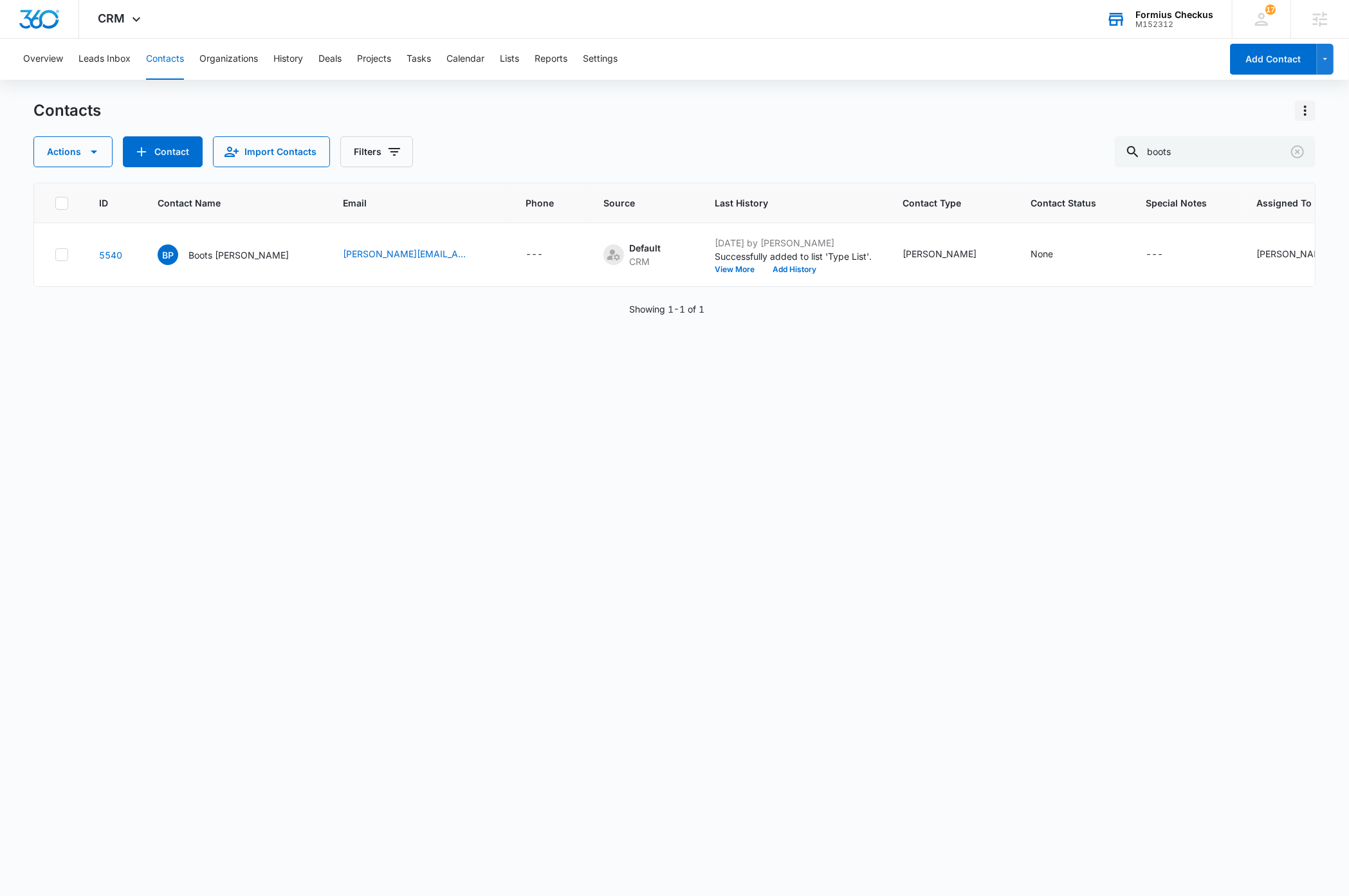
click at [1305, 107] on icon "Actions" at bounding box center [1305, 110] width 3 height 10
click at [1240, 144] on div "Choose Columns" at bounding box center [1241, 146] width 85 height 9
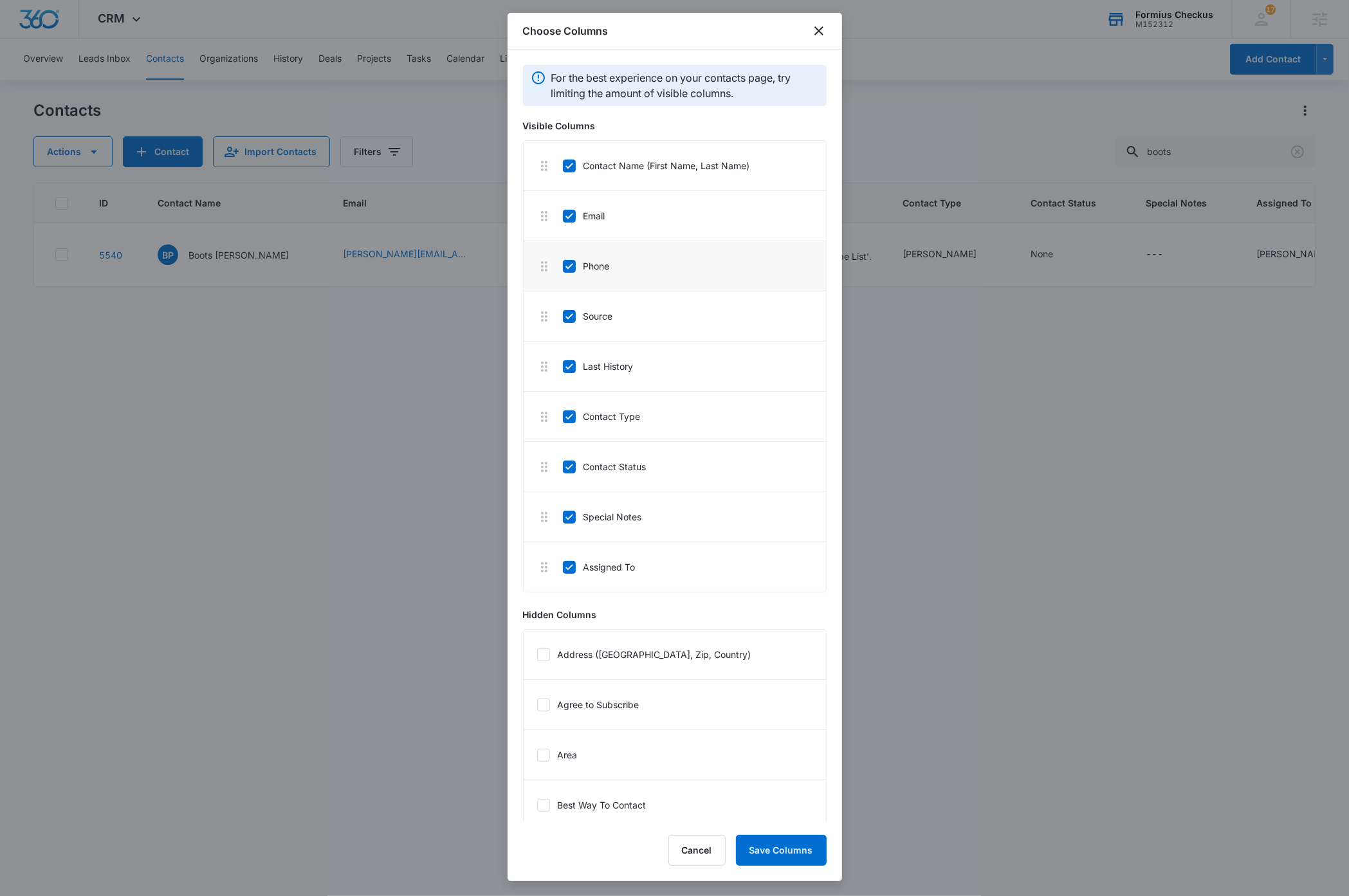
click at [569, 267] on icon at bounding box center [569, 266] width 7 height 5
click at [563, 266] on input "Phone" at bounding box center [562, 266] width 1 height 1
click at [780, 851] on button "Save Columns" at bounding box center [781, 850] width 91 height 31
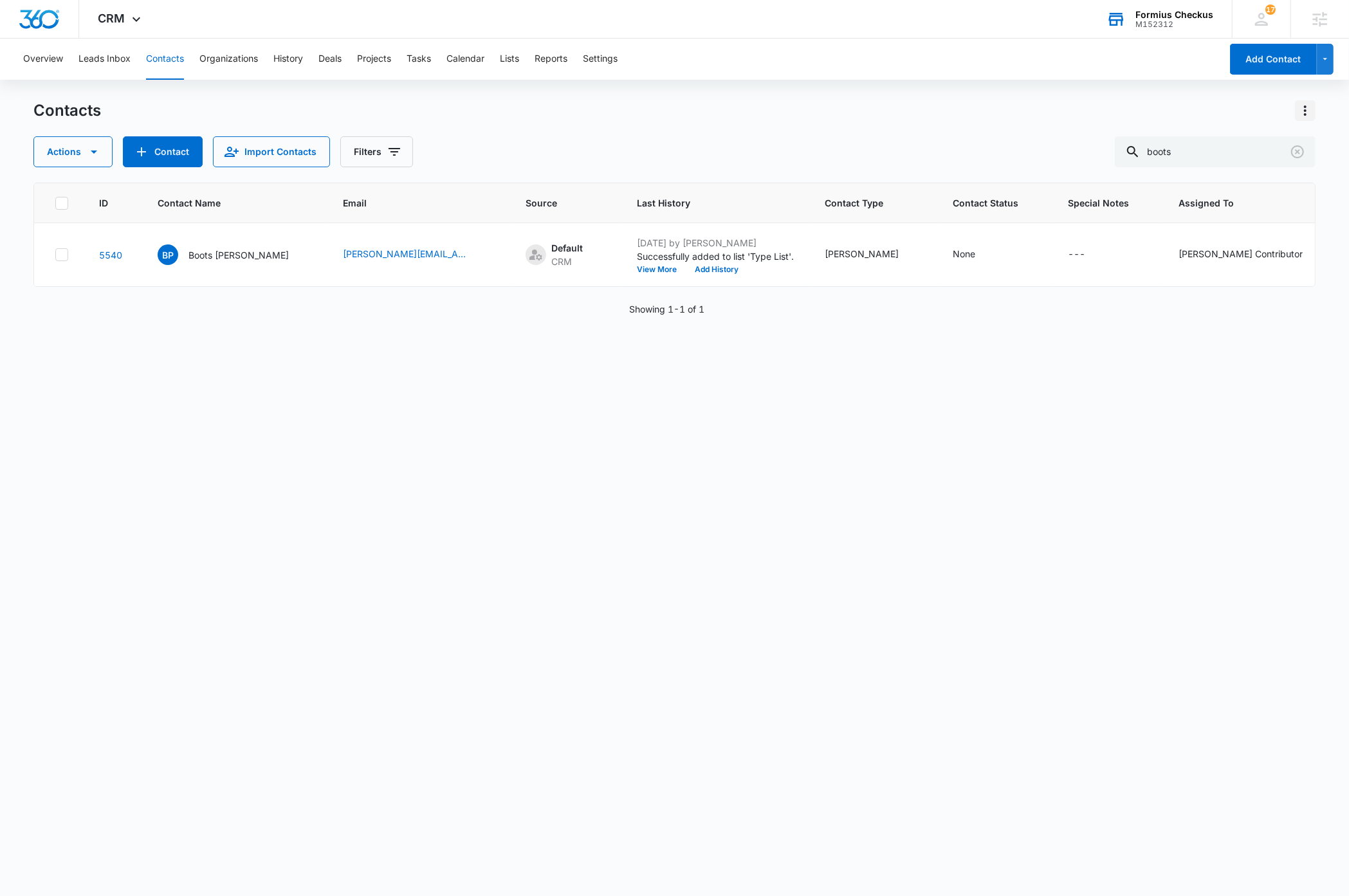
click at [1306, 105] on icon "Actions" at bounding box center [1305, 111] width 16 height 16
click at [1237, 143] on div "Choose Columns" at bounding box center [1241, 146] width 85 height 9
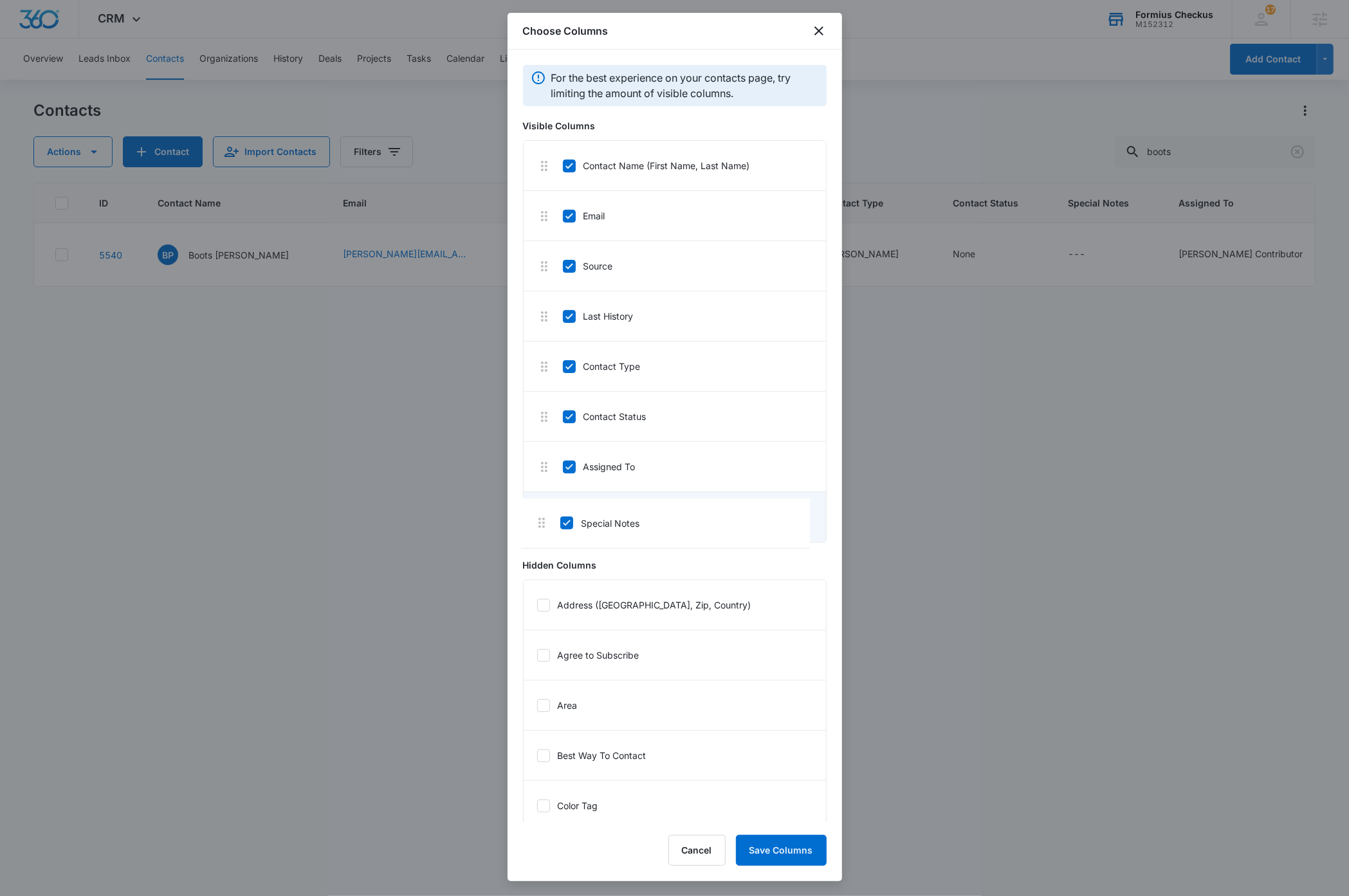
drag, startPoint x: 543, startPoint y: 469, endPoint x: 541, endPoint y: 528, distance: 59.0
drag, startPoint x: 546, startPoint y: 316, endPoint x: 551, endPoint y: 472, distance: 156.1
drag, startPoint x: 541, startPoint y: 266, endPoint x: 547, endPoint y: 474, distance: 208.1
click at [567, 517] on icon at bounding box center [569, 517] width 12 height 12
click at [563, 517] on input "Special Notes" at bounding box center [562, 517] width 1 height 1
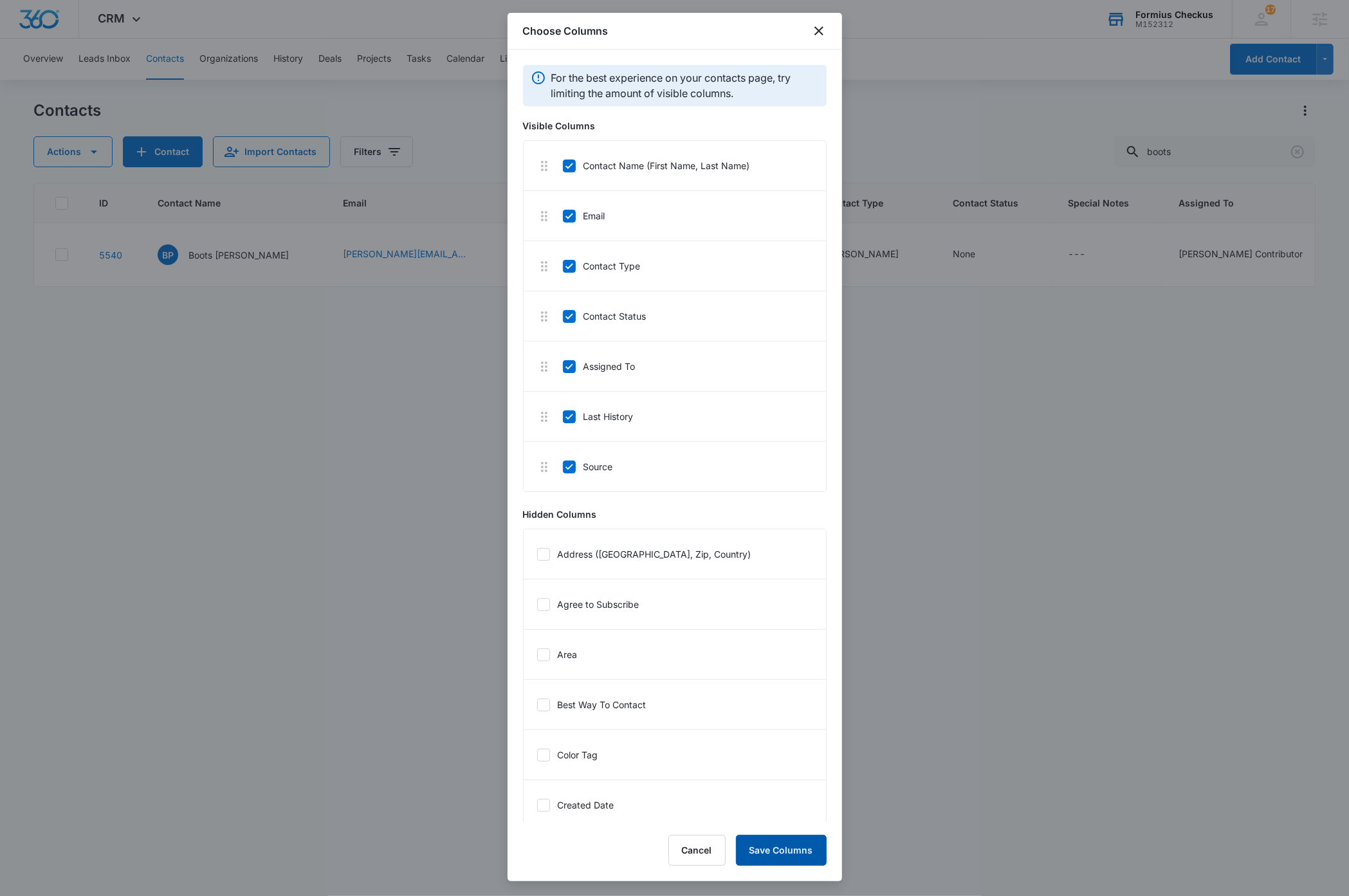
click at [791, 848] on button "Save Columns" at bounding box center [781, 850] width 91 height 31
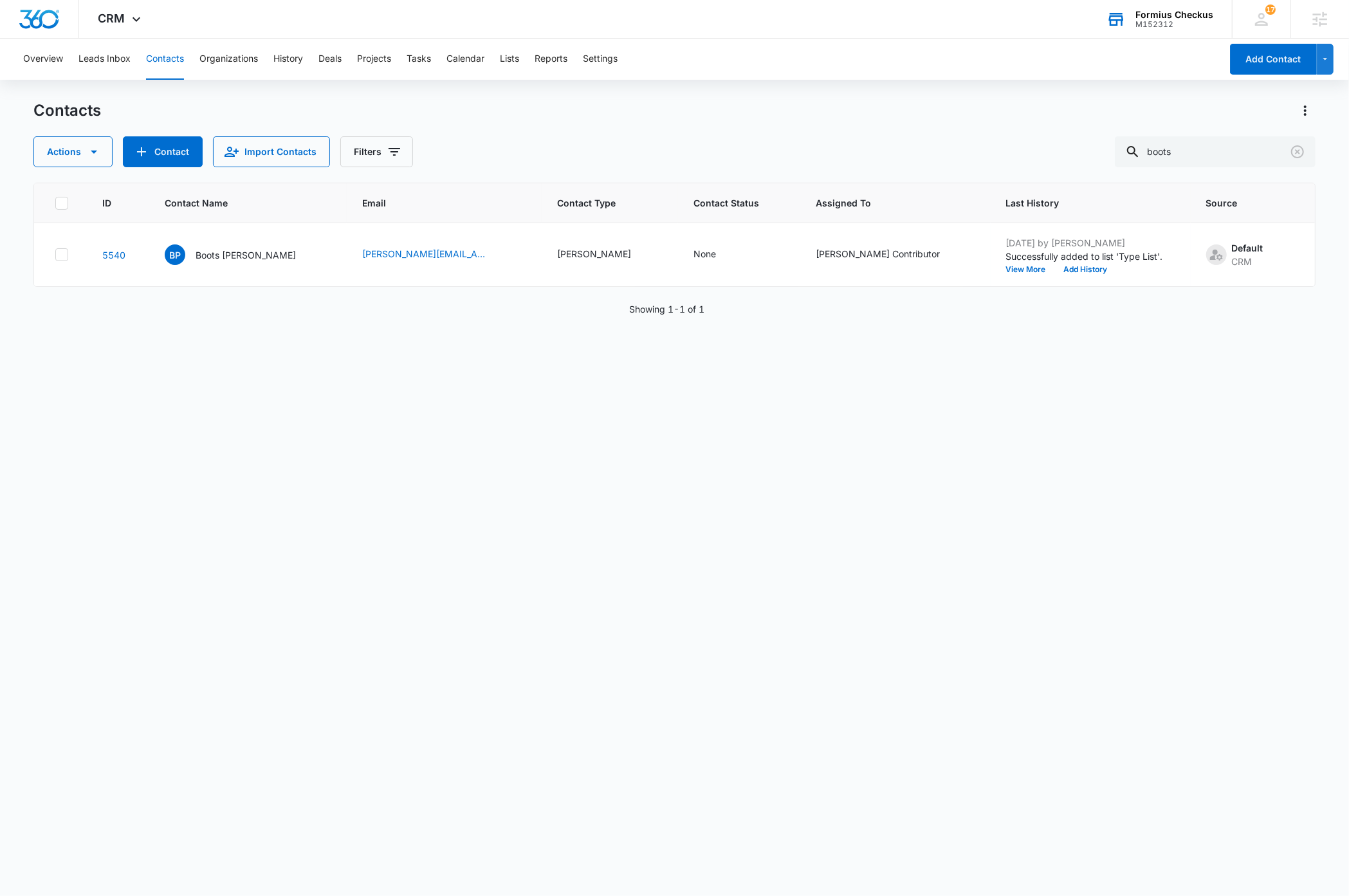
click at [944, 496] on div "ID Contact Name Email Contact Type Contact Status Assigned To Last History Sour…" at bounding box center [674, 531] width 1281 height 697
click at [519, 136] on div "Actions Contact Import Contacts Filters boots" at bounding box center [674, 152] width 1281 height 31
click at [776, 628] on div "ID Contact Name Email Contact Type Contact Status Assigned To Last History Sour…" at bounding box center [674, 531] width 1281 height 697
click at [244, 154] on button "Import Contacts" at bounding box center [272, 152] width 117 height 31
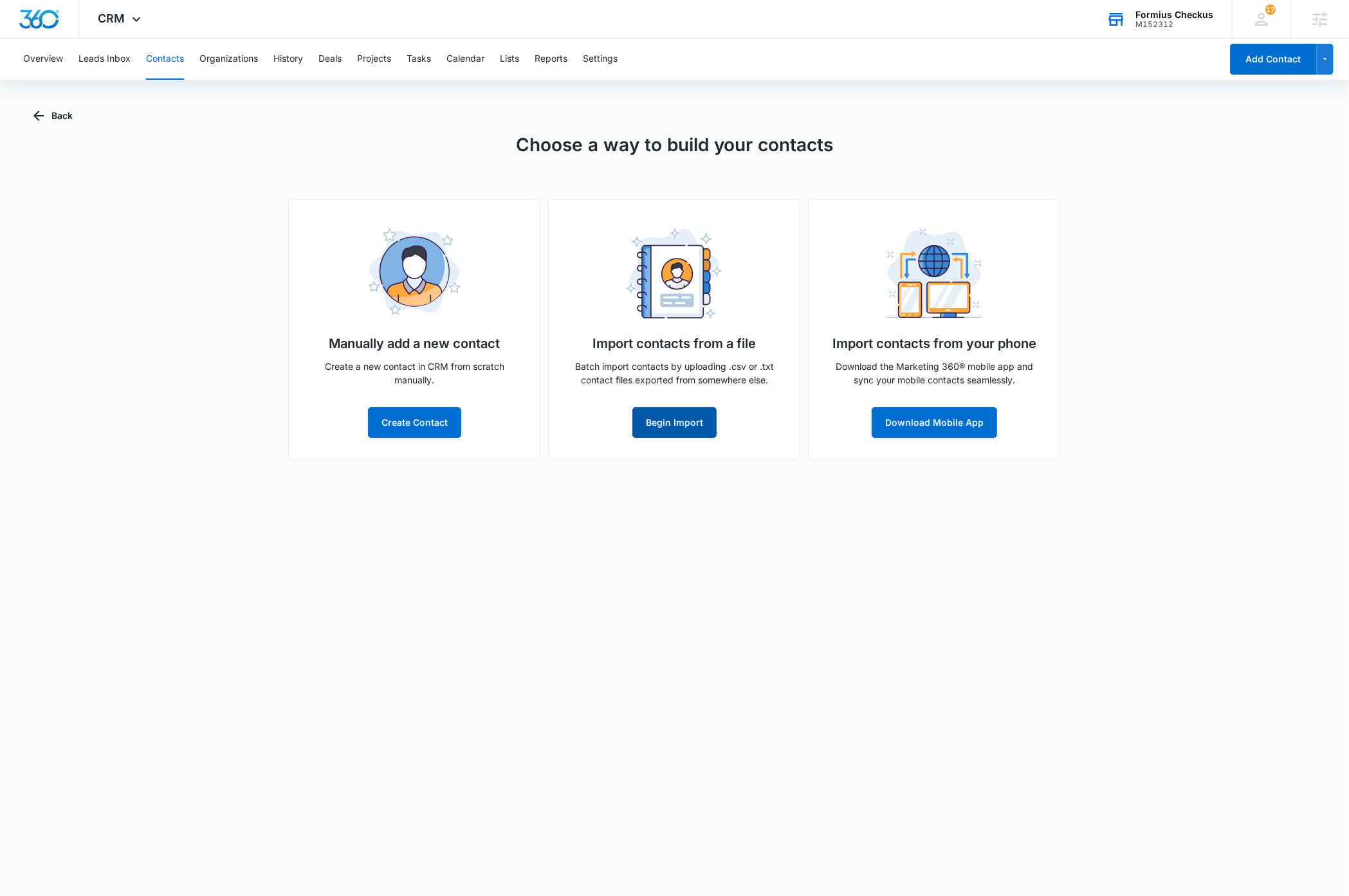
click at [675, 422] on button "Begin Import" at bounding box center [674, 422] width 84 height 31
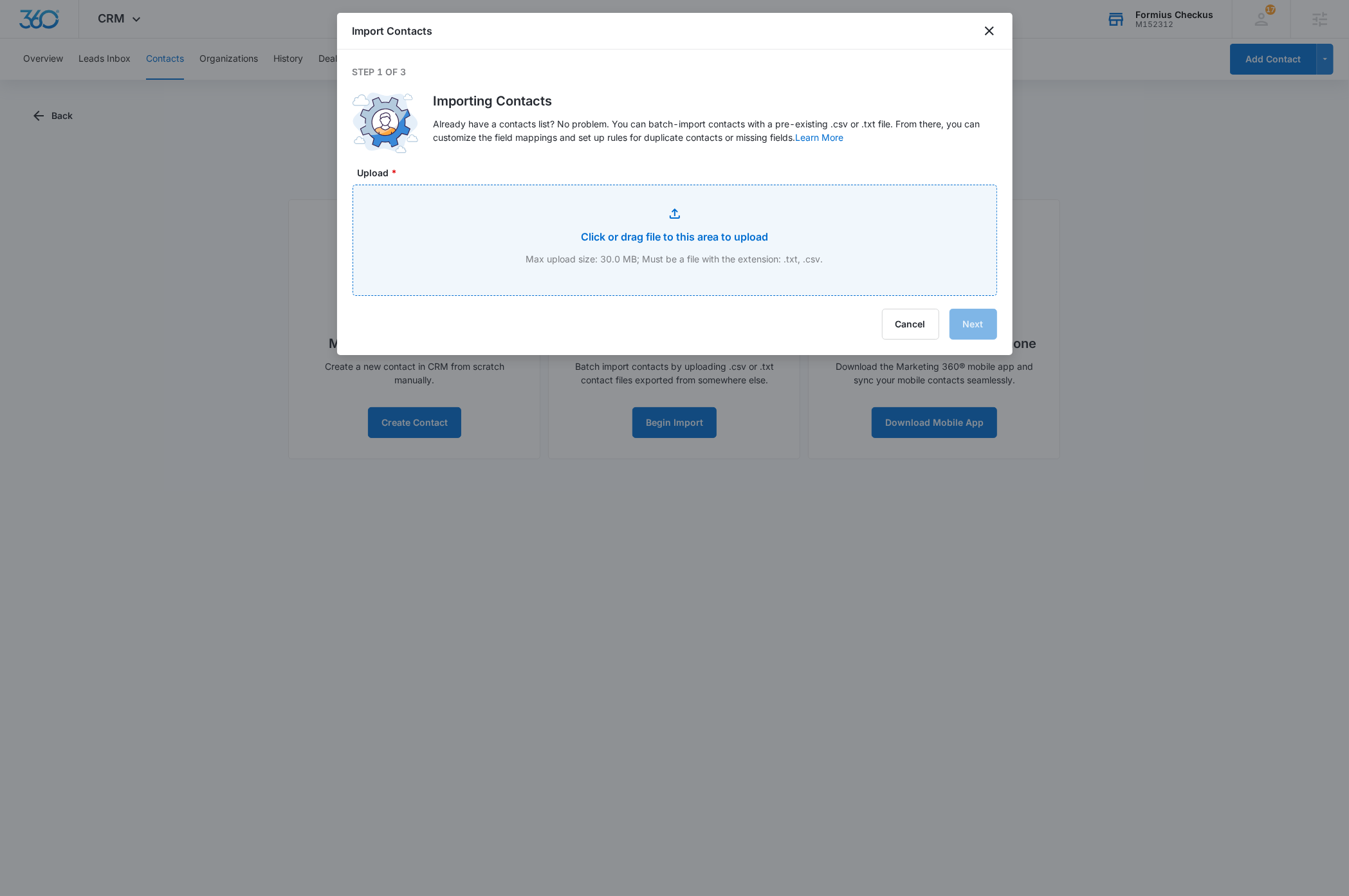
click at [834, 235] on input "Upload *" at bounding box center [674, 240] width 643 height 110
type input "C:\fakepath\formius-import1.csv"
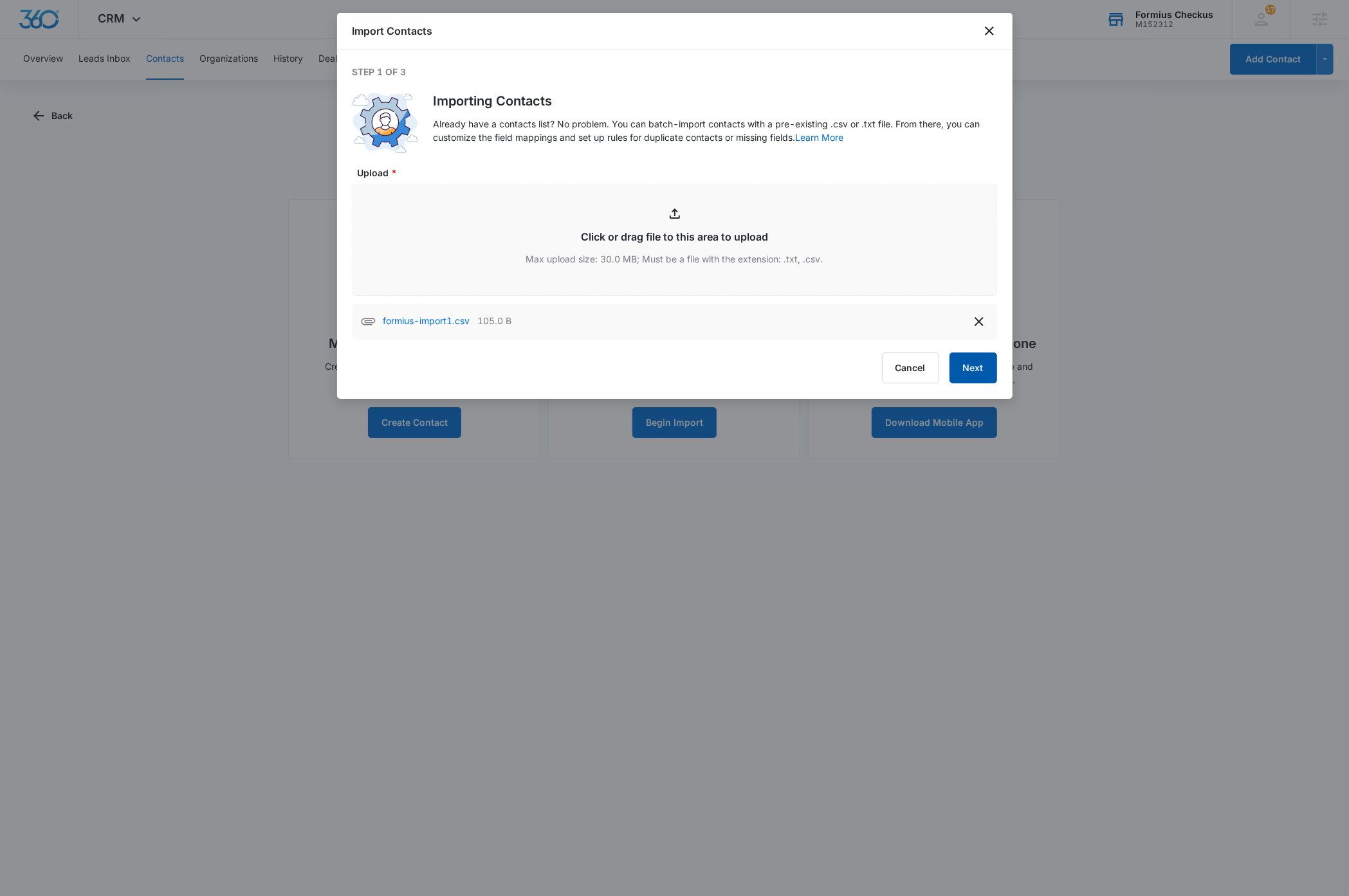
click at [970, 370] on button "Next" at bounding box center [973, 368] width 48 height 31
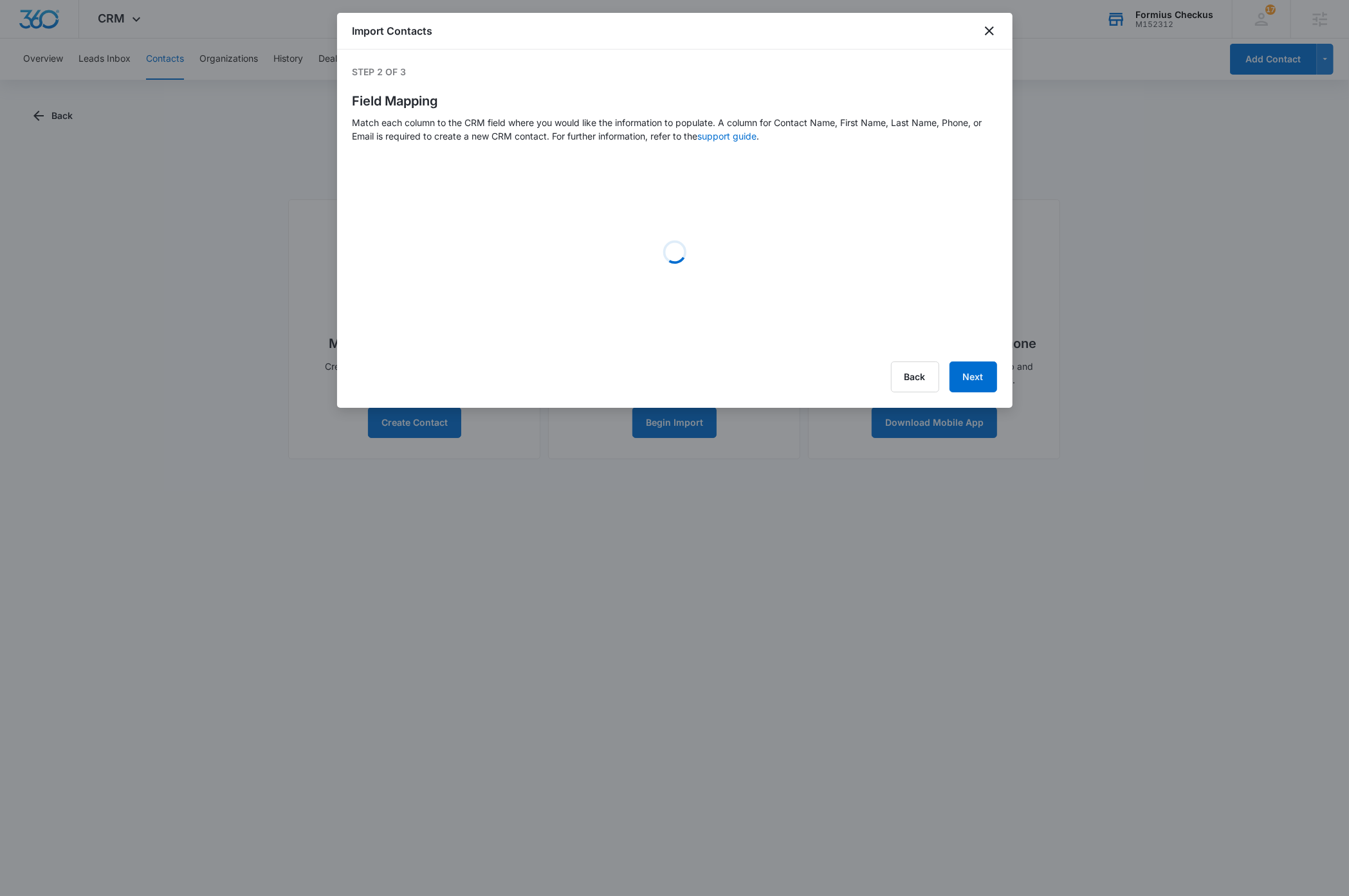
select select "type"
select select "status"
select select "assignedto"
select select "78"
select select "185"
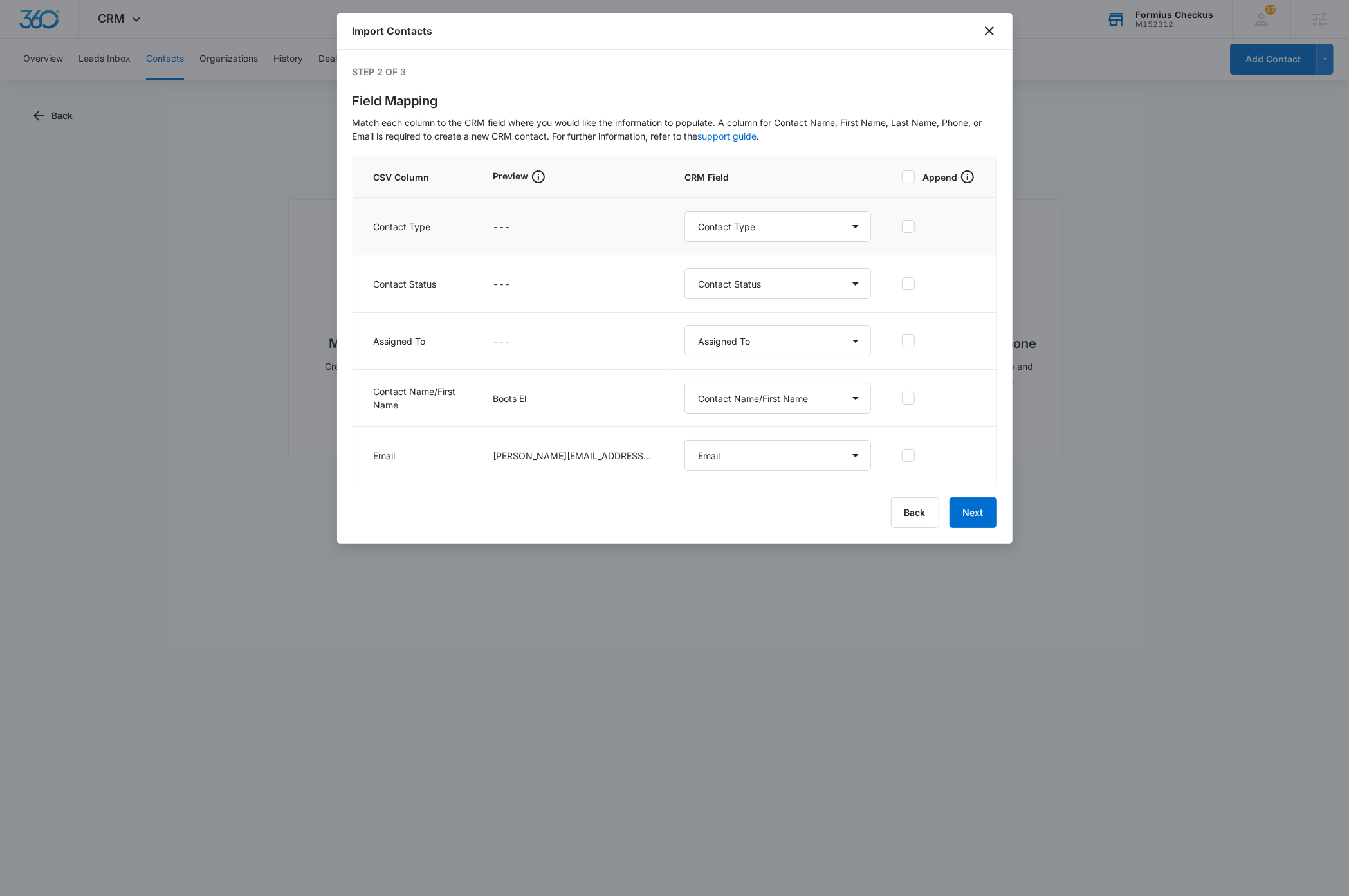
click at [911, 229] on icon at bounding box center [908, 226] width 12 height 12
click at [902, 227] on input "checkbox" at bounding box center [902, 227] width 0 height 1
click at [913, 281] on icon at bounding box center [908, 283] width 12 height 12
click at [902, 283] on input "checkbox" at bounding box center [902, 283] width 0 height 1
click at [910, 342] on icon at bounding box center [908, 340] width 12 height 12
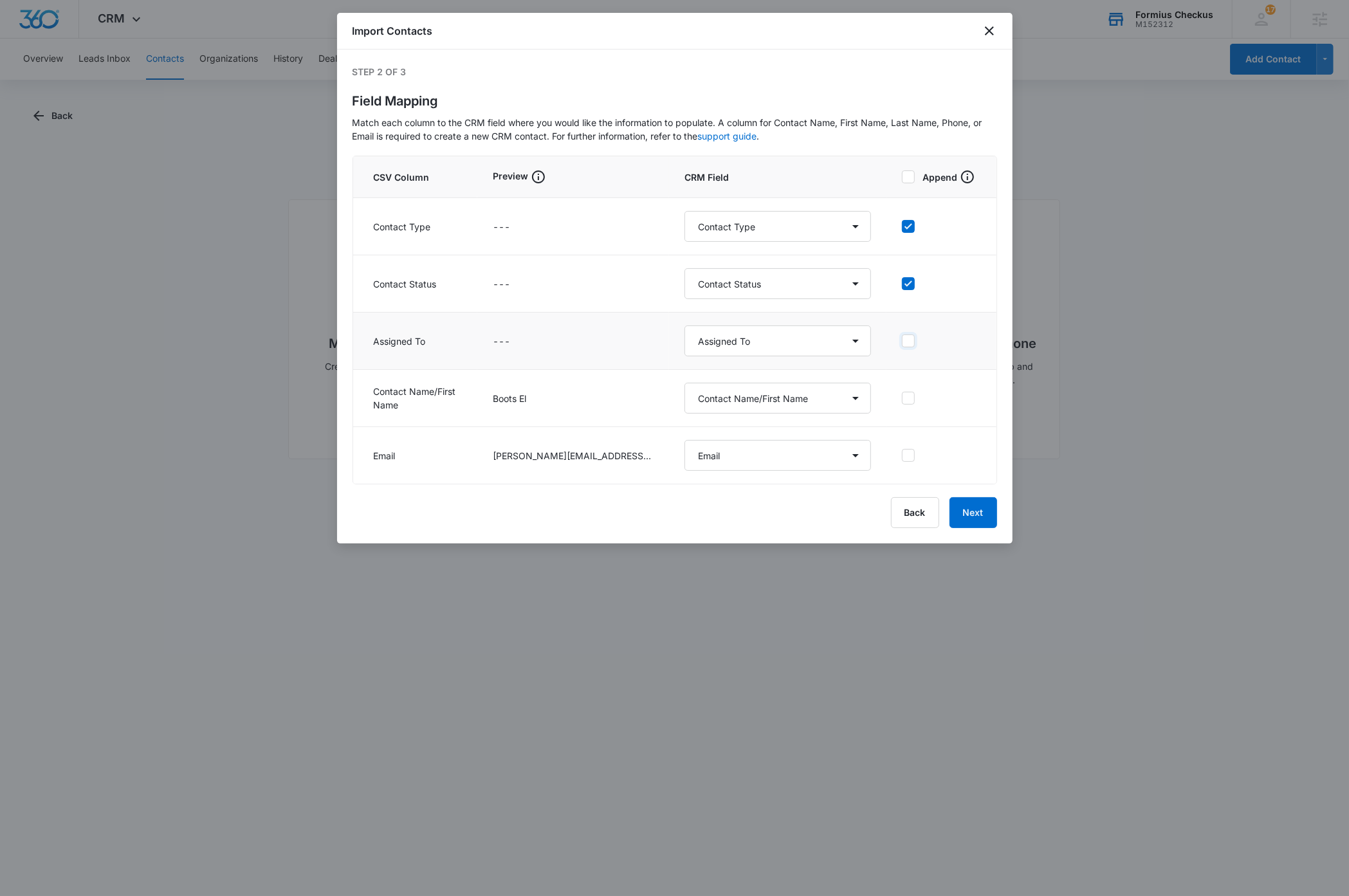
click at [902, 342] on input "checkbox" at bounding box center [902, 341] width 0 height 1
click at [972, 517] on button "Next" at bounding box center [973, 513] width 48 height 31
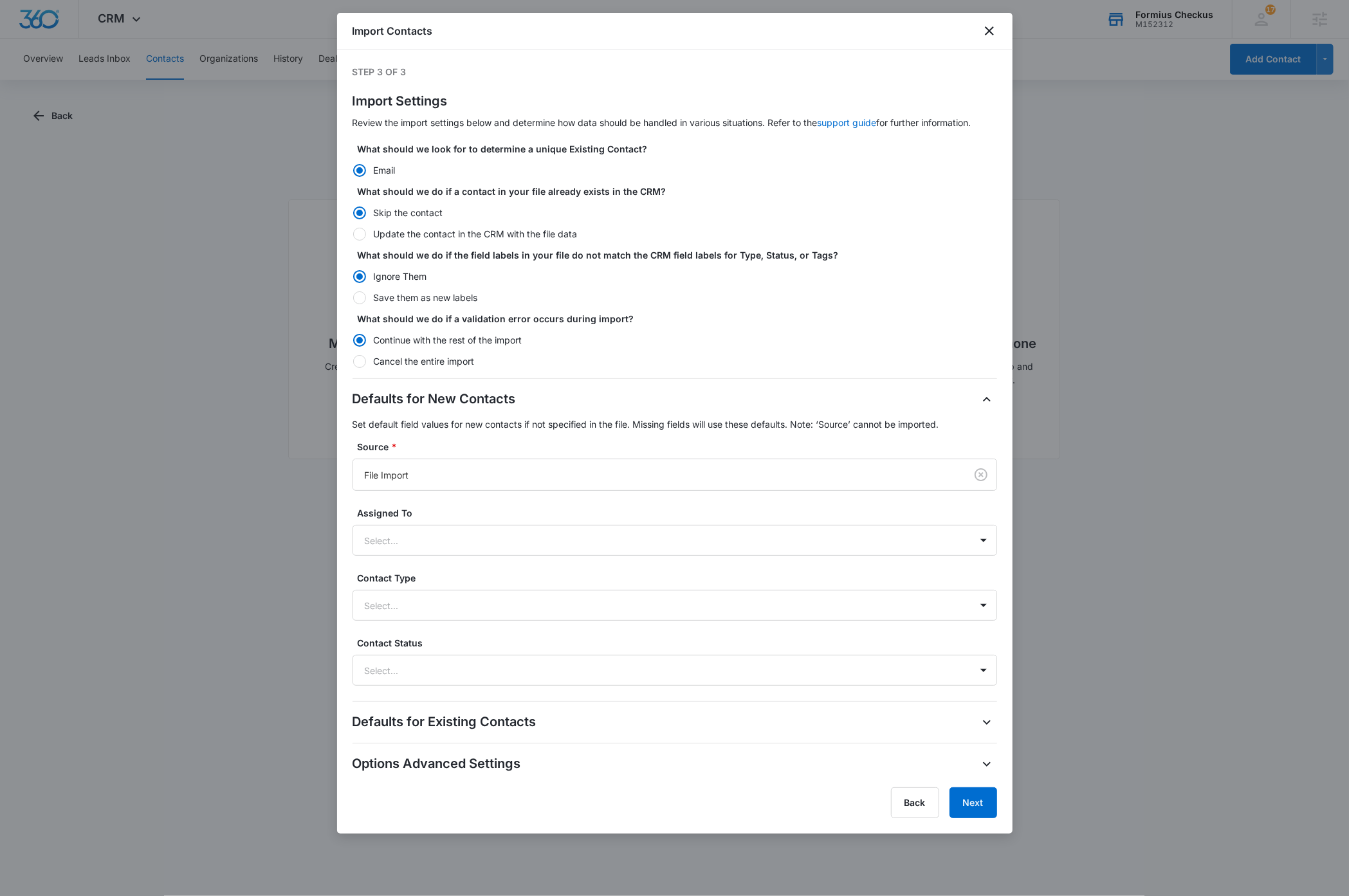
drag, startPoint x: 362, startPoint y: 234, endPoint x: 455, endPoint y: 241, distance: 93.3
click at [362, 233] on div at bounding box center [359, 234] width 13 height 13
click at [353, 233] on input "Update the contact in the CRM with the file data" at bounding box center [352, 233] width 1 height 1
radio input "false"
radio input "true"
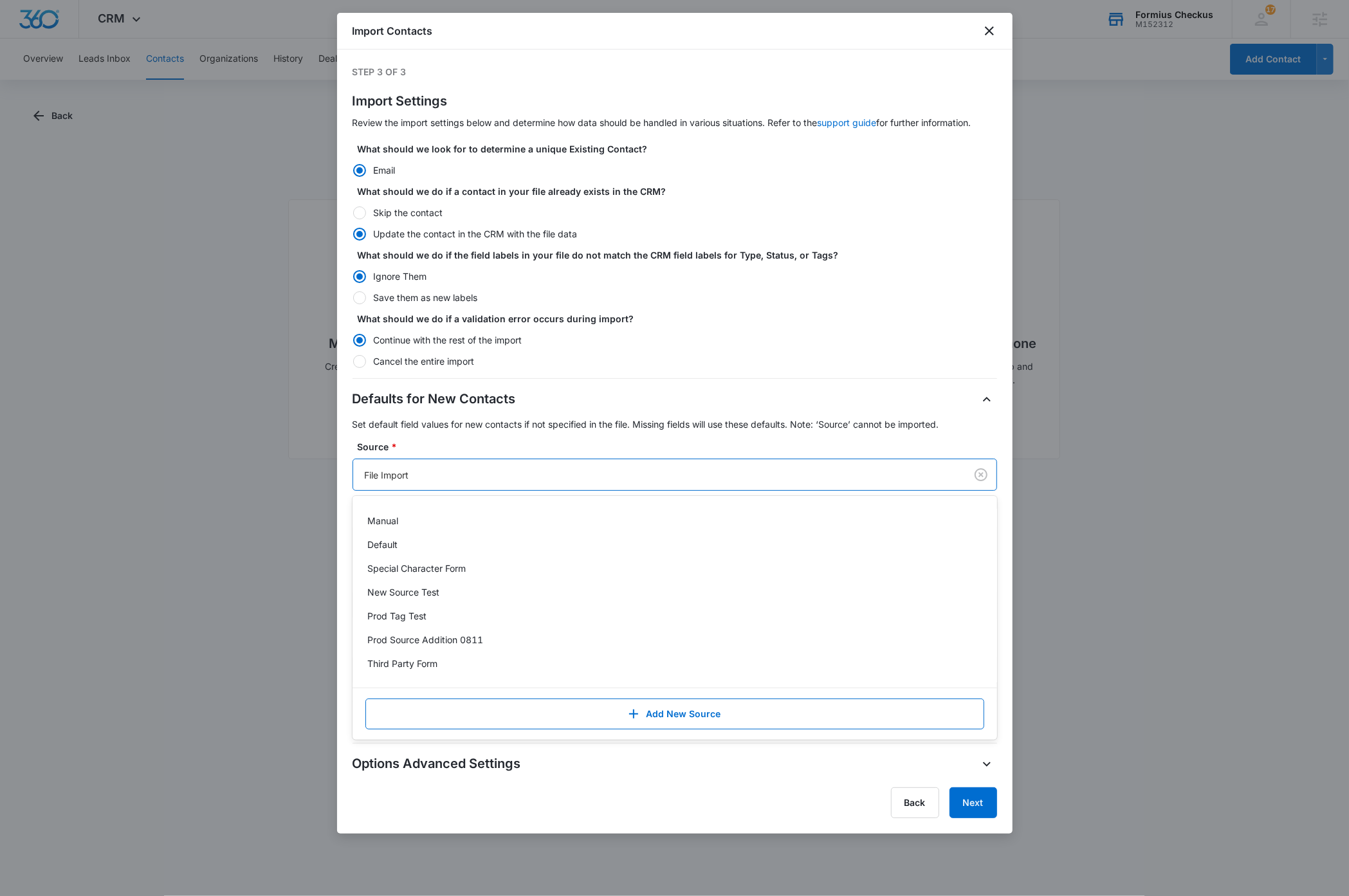
click at [489, 471] on div at bounding box center [657, 475] width 584 height 16
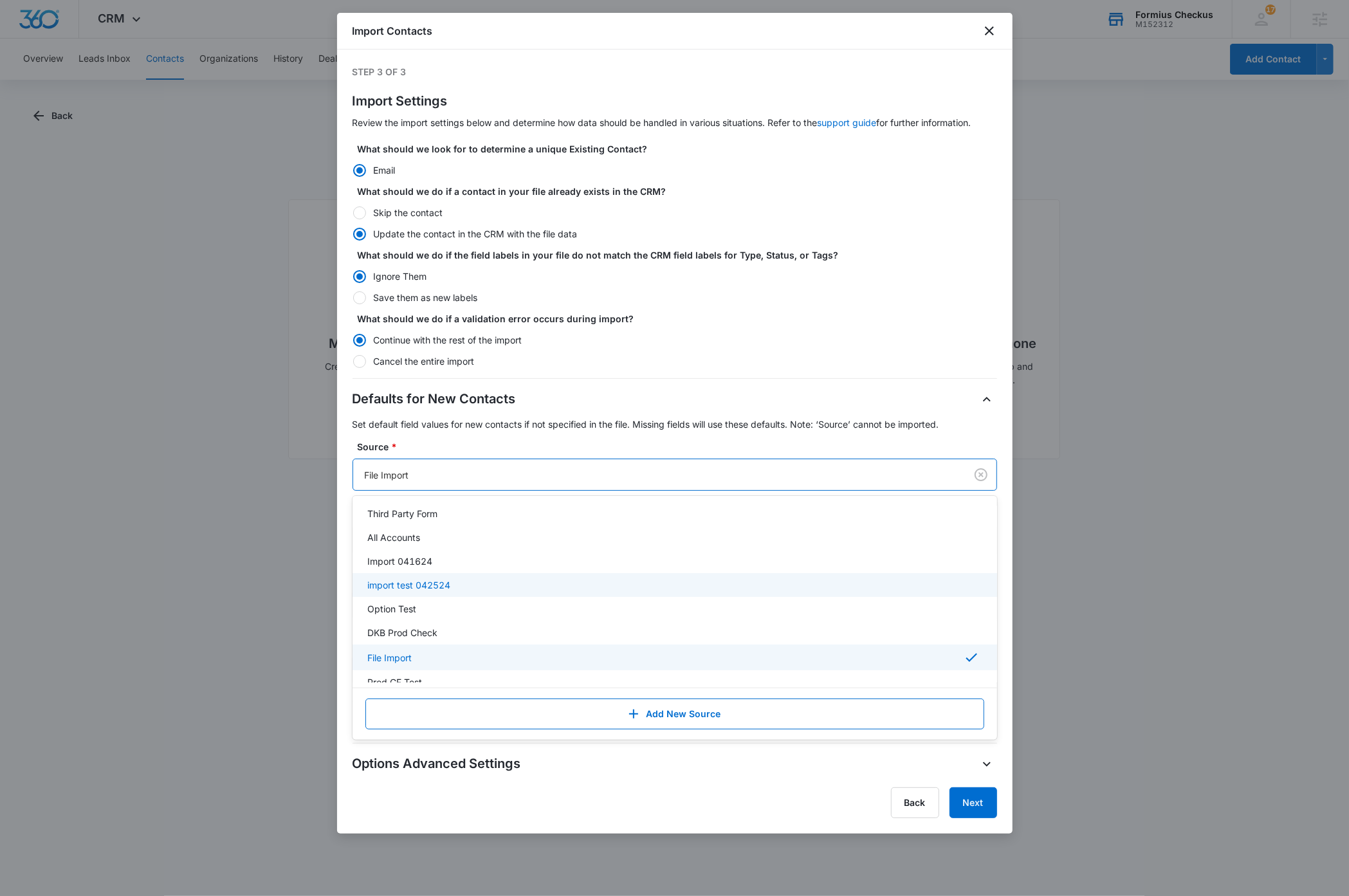
scroll to position [259, 0]
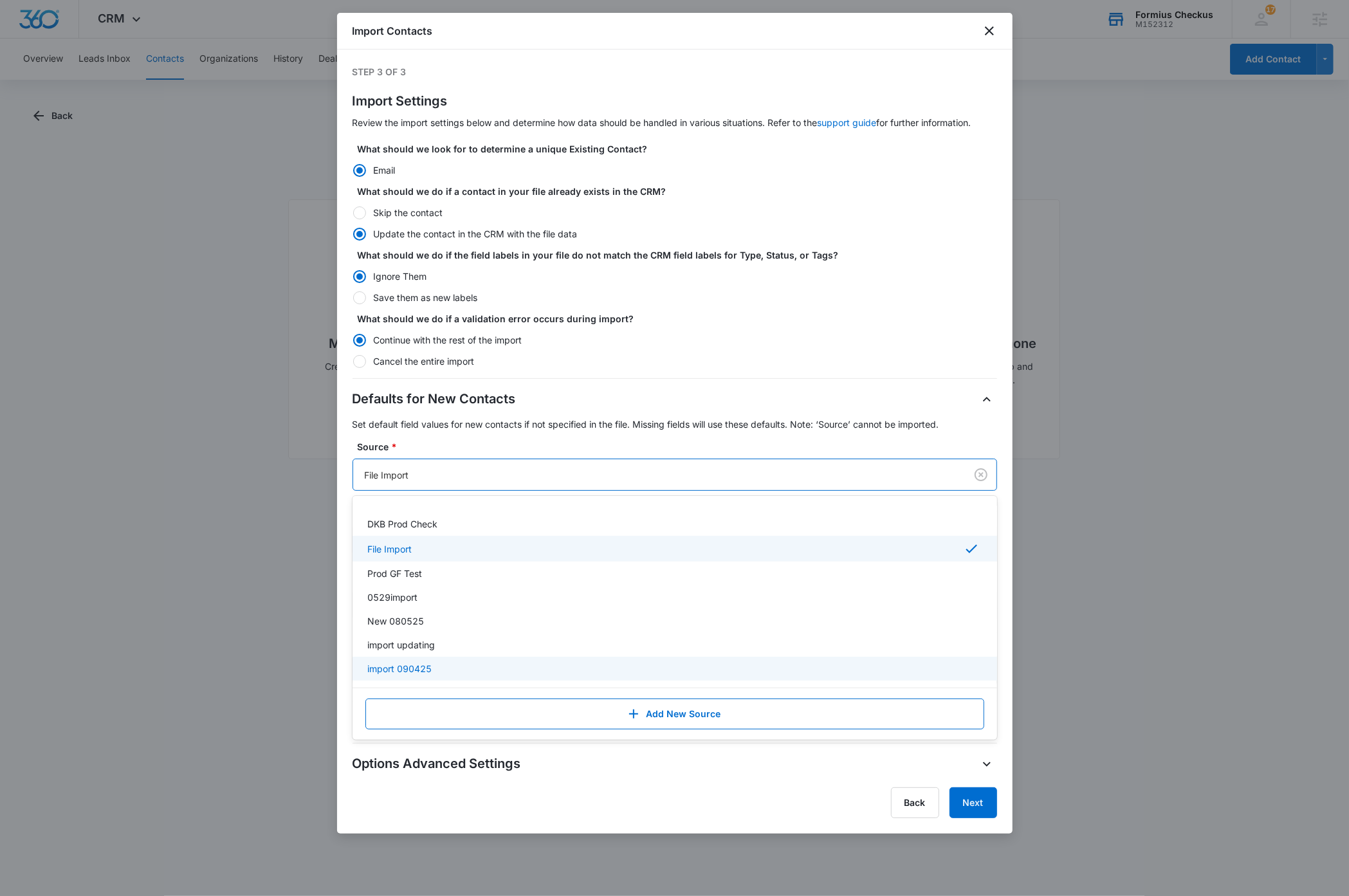
click at [435, 667] on div "import 090425" at bounding box center [673, 668] width 611 height 14
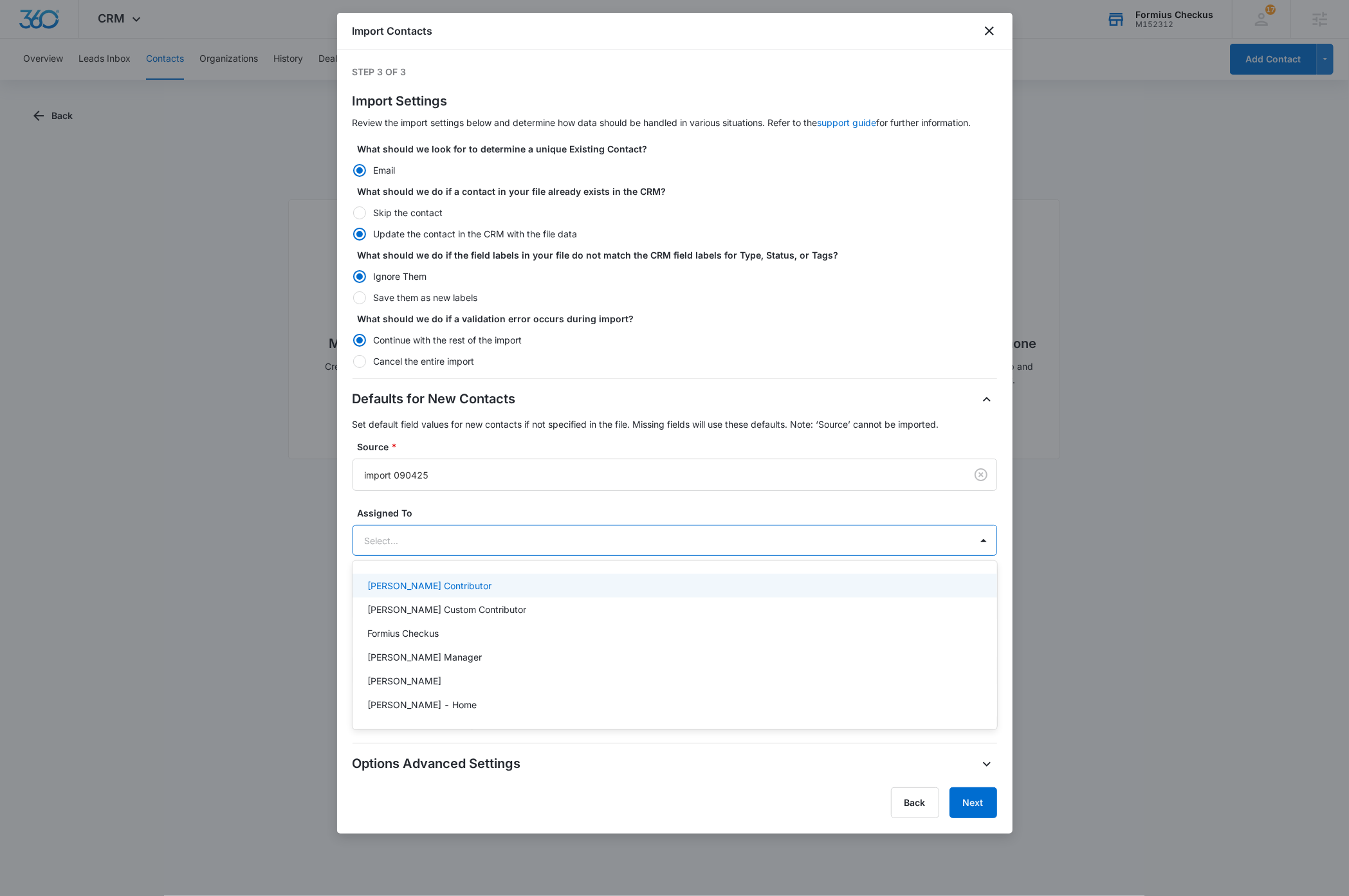
click at [530, 542] on div at bounding box center [659, 540] width 589 height 16
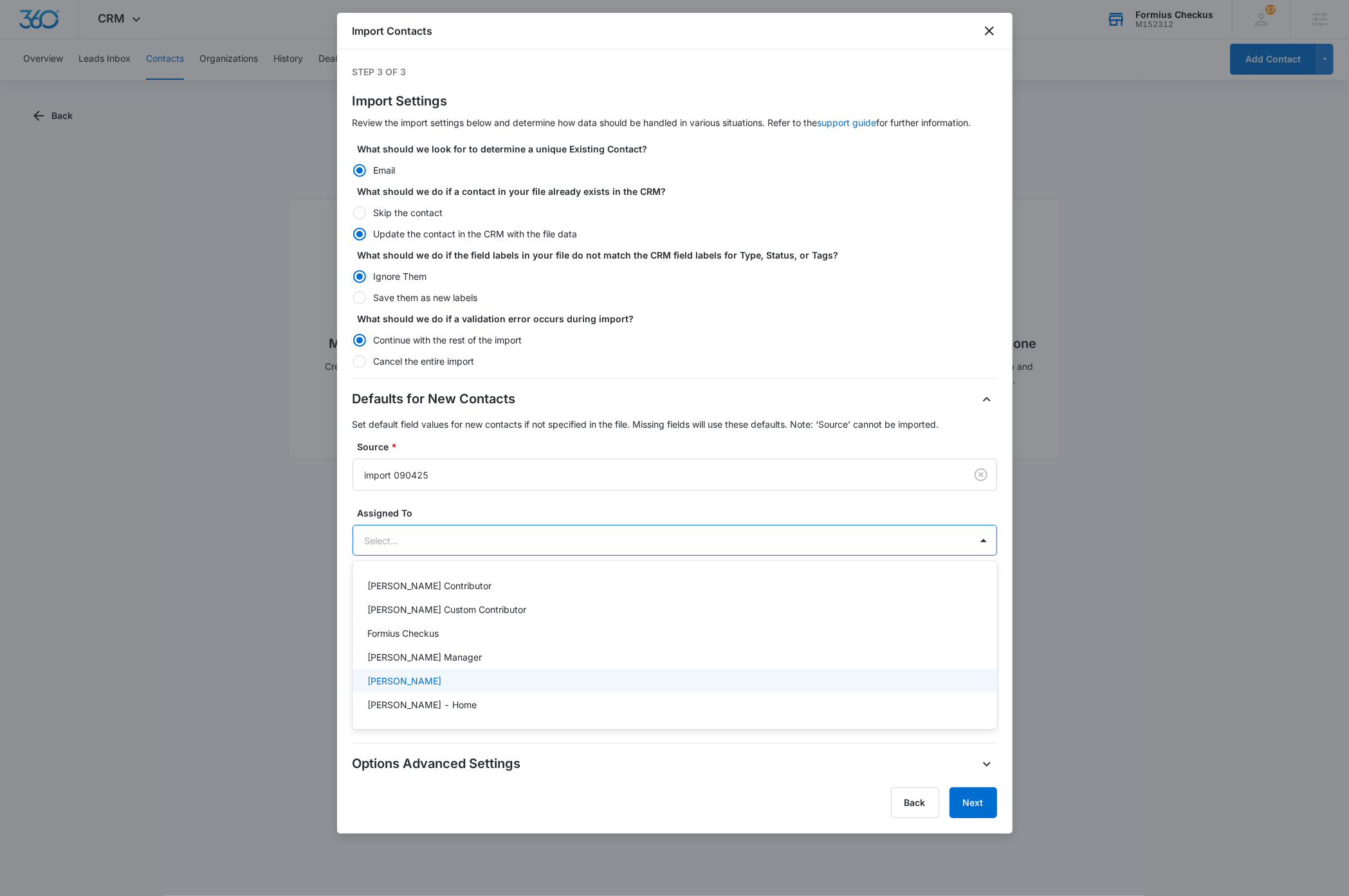
click at [440, 679] on div "[PERSON_NAME]" at bounding box center [673, 680] width 611 height 14
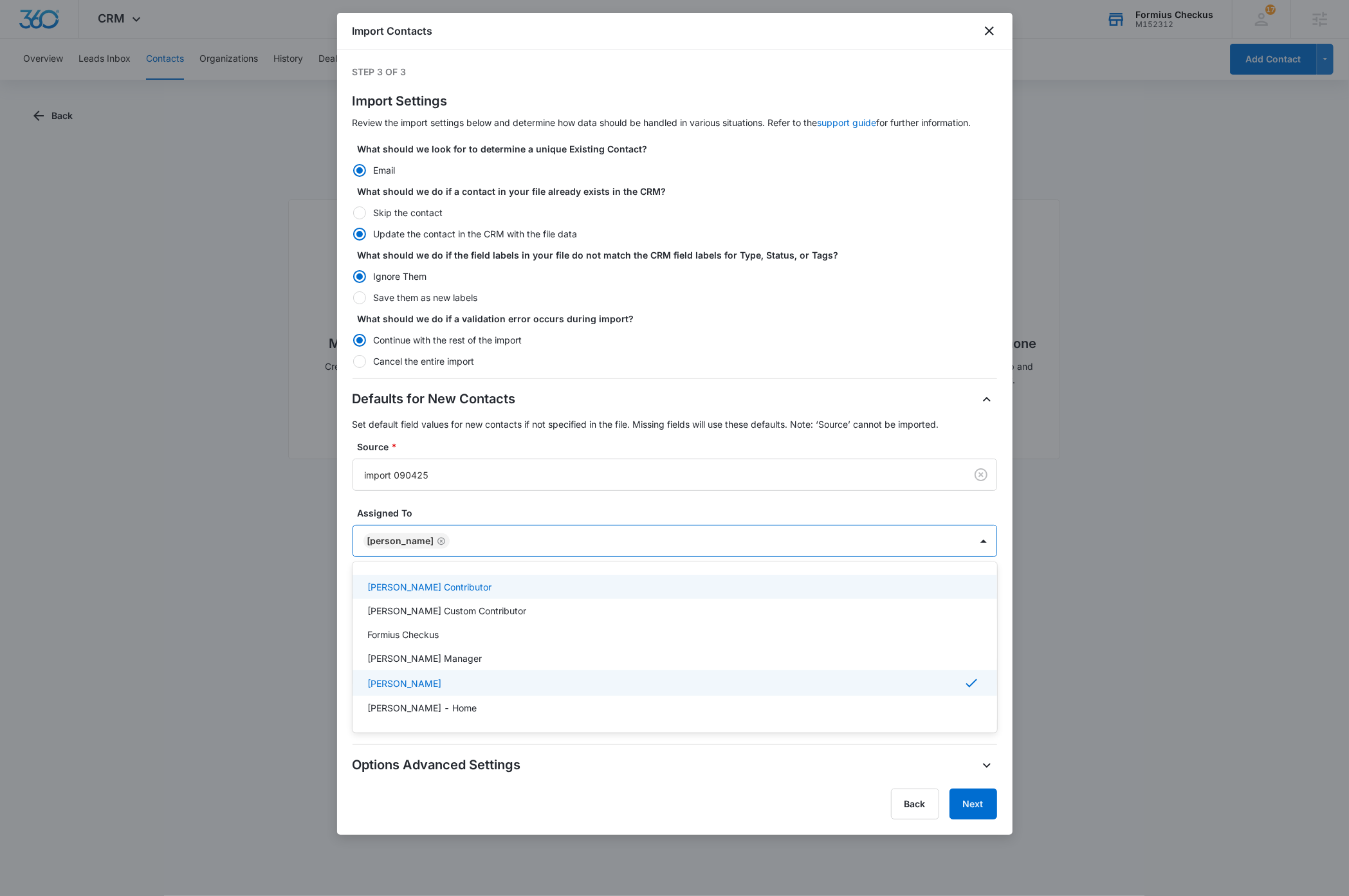
click at [591, 507] on label "Assigned To" at bounding box center [680, 513] width 645 height 14
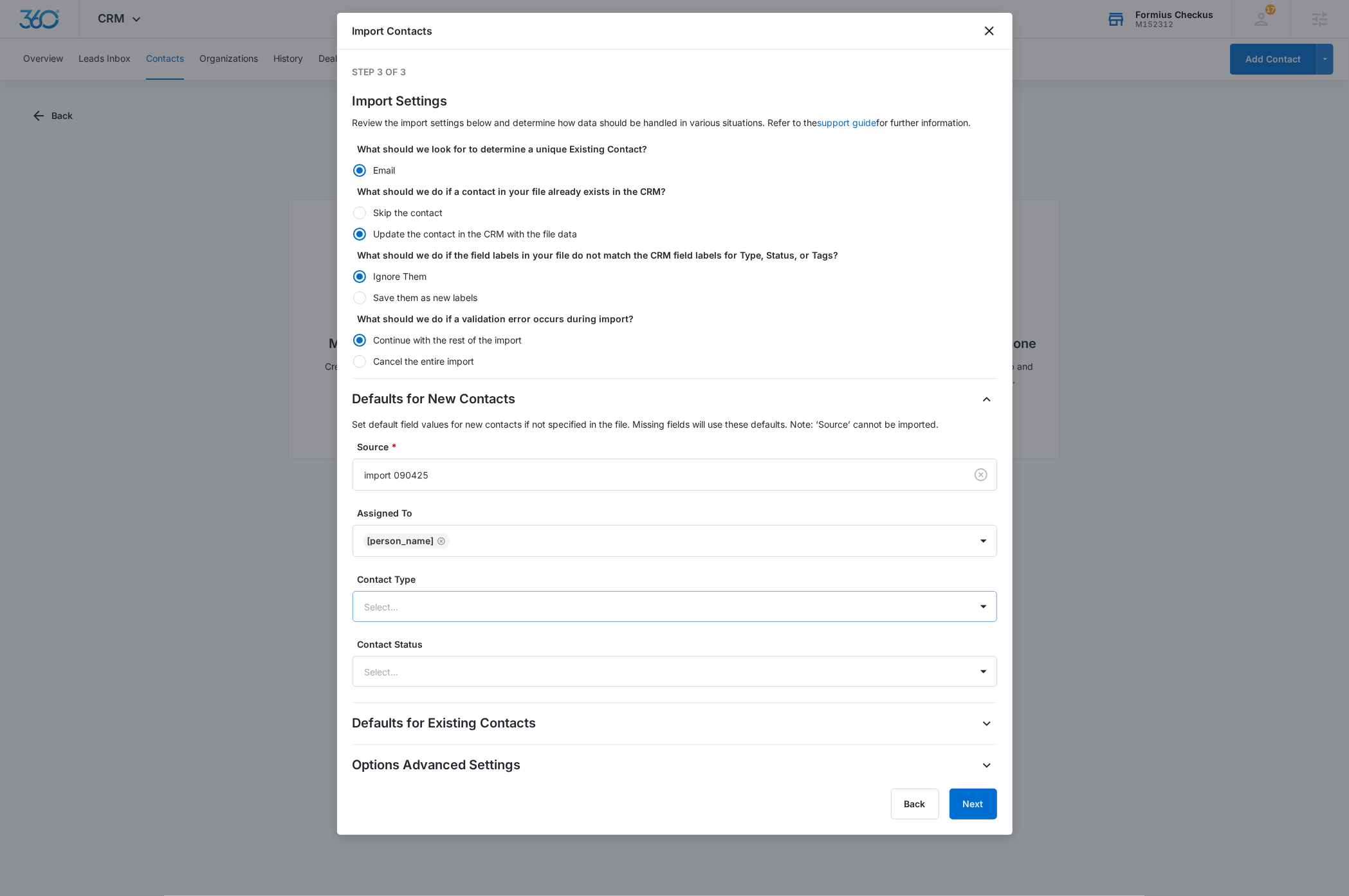
click at [624, 605] on div at bounding box center [659, 607] width 589 height 16
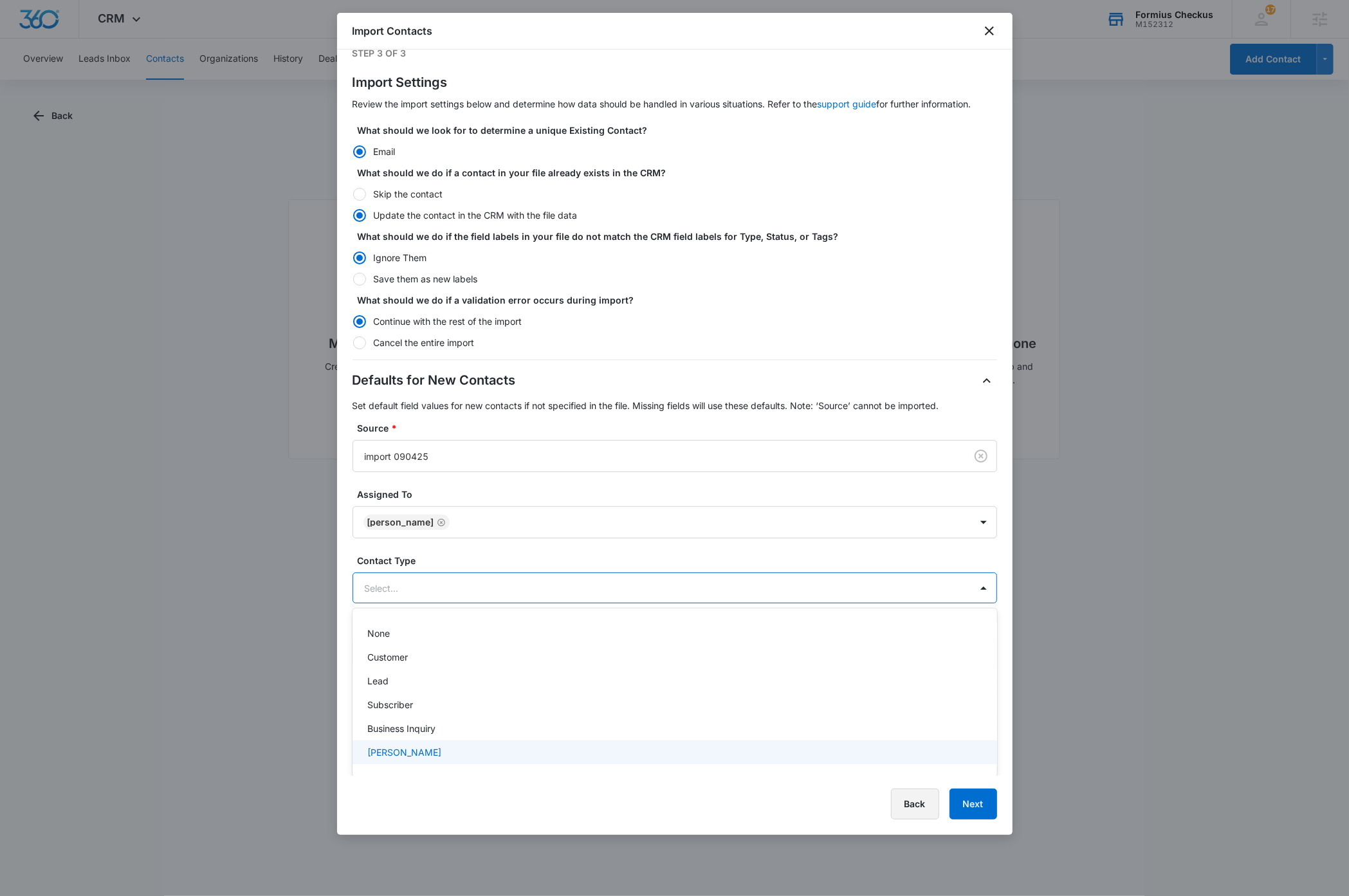
scroll to position [0, 0]
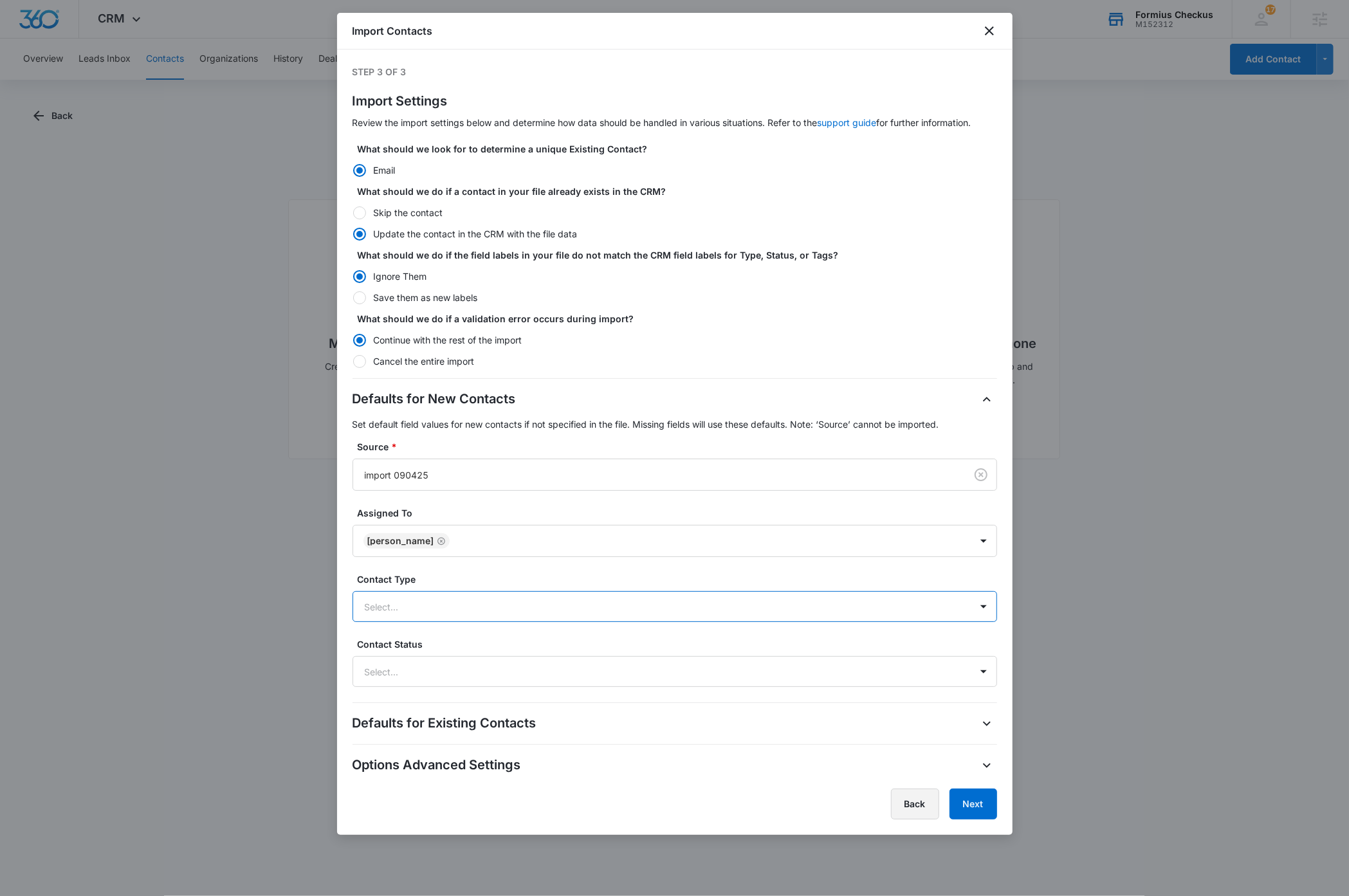
click at [915, 805] on button "Back" at bounding box center [915, 804] width 48 height 31
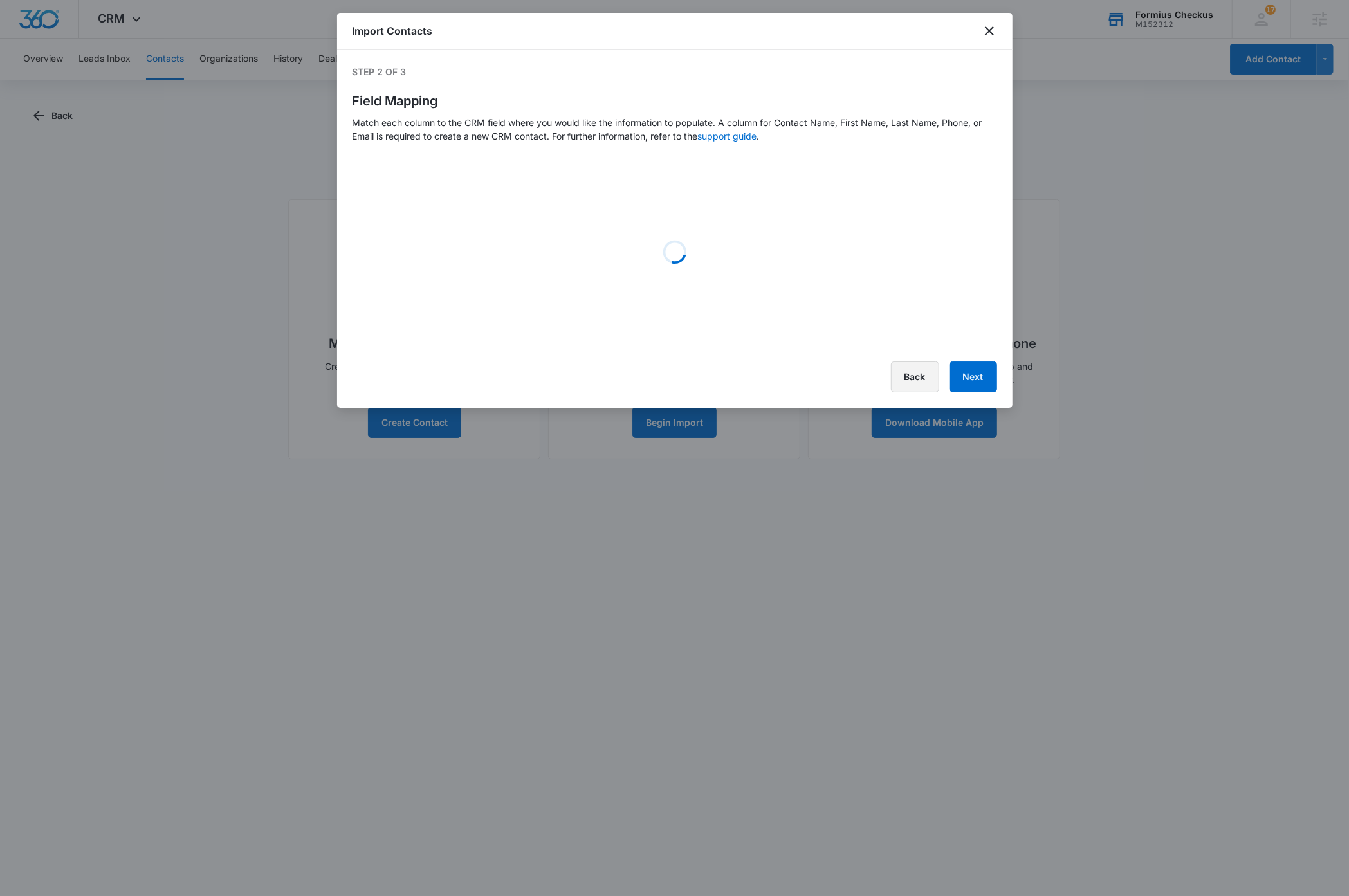
select select "type"
select select "status"
select select "assignedto"
select select "78"
select select "185"
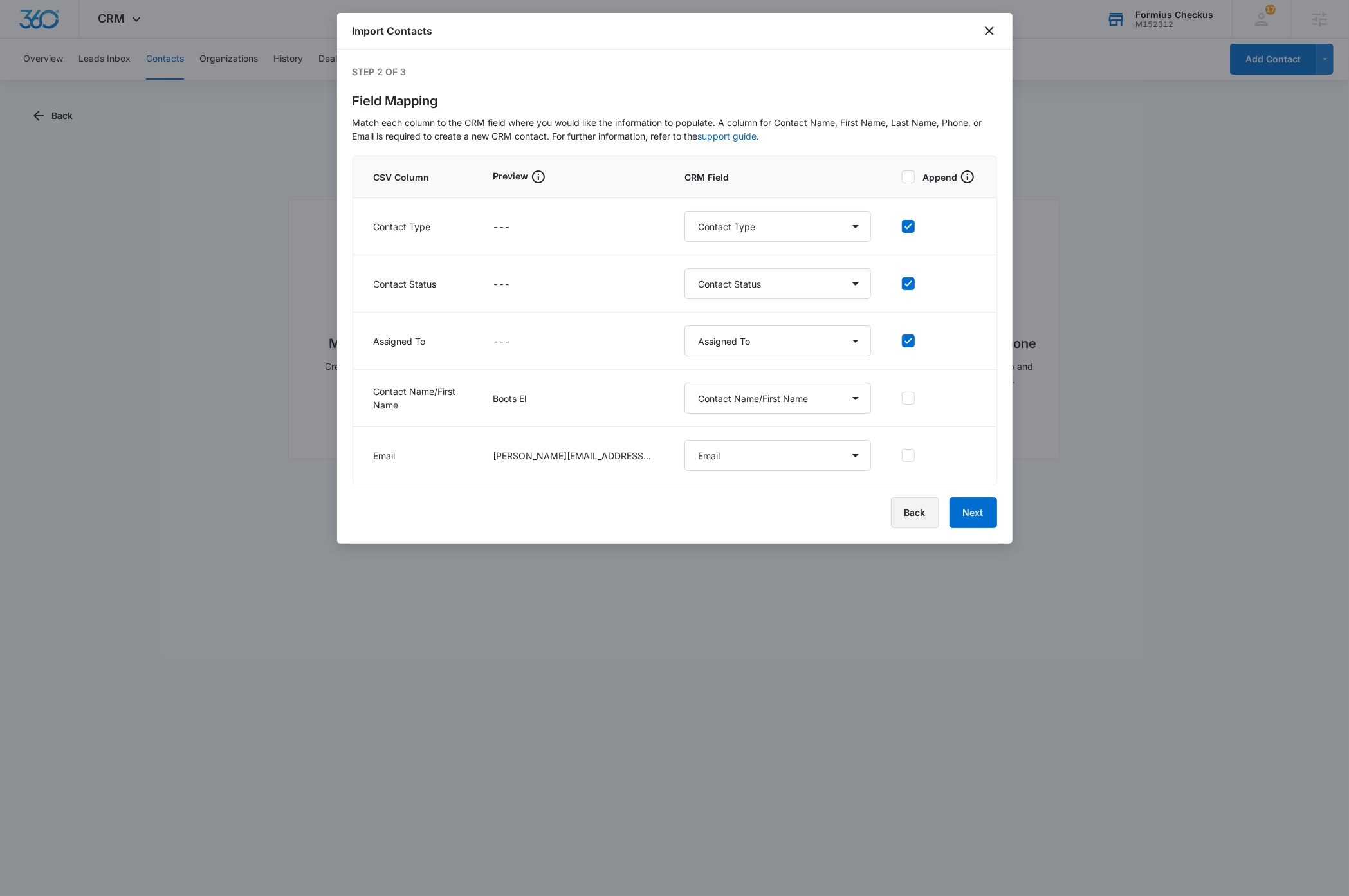
click at [905, 519] on button "Back" at bounding box center [915, 513] width 48 height 31
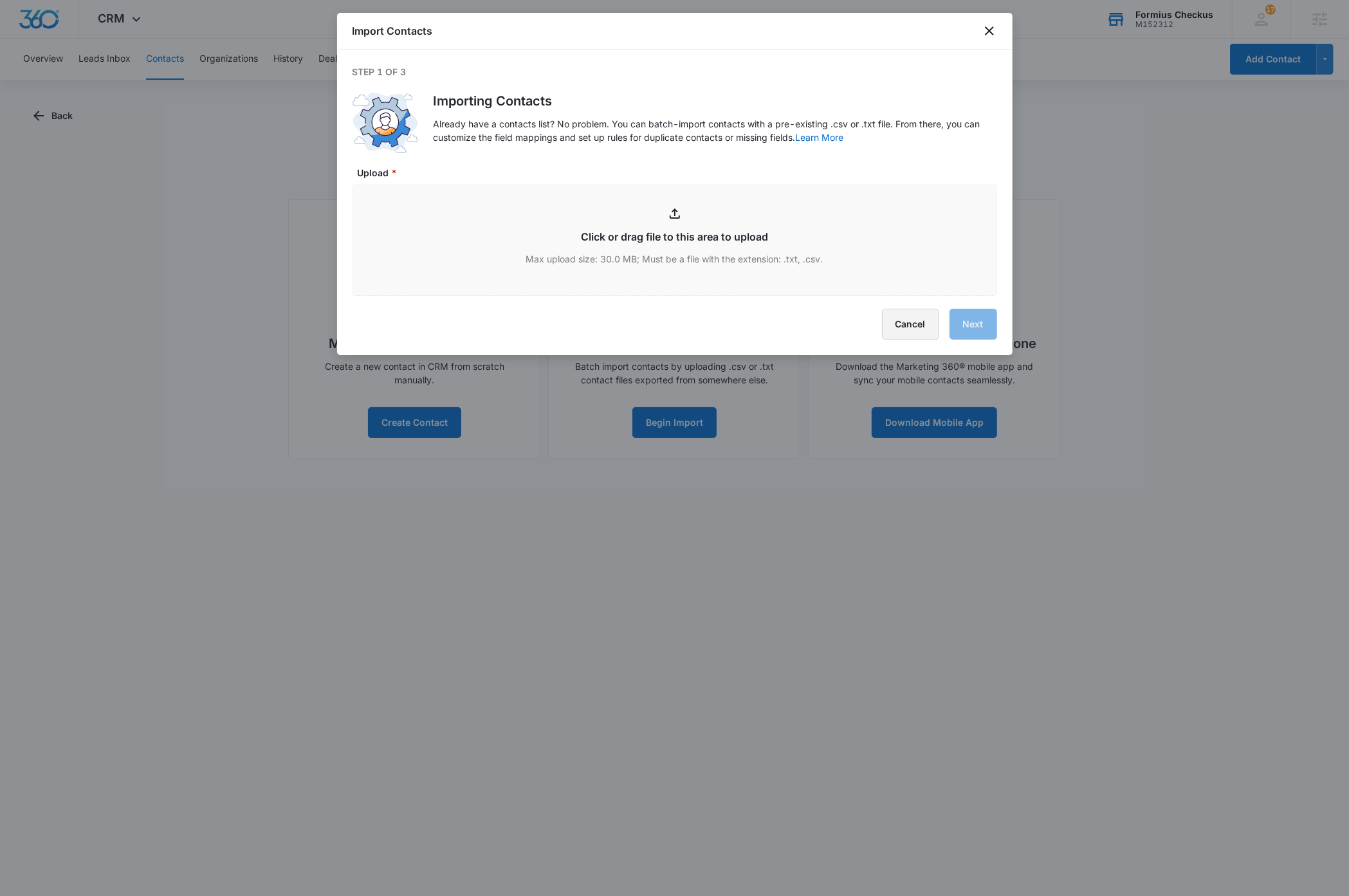
click at [894, 329] on button "Cancel" at bounding box center [910, 325] width 58 height 31
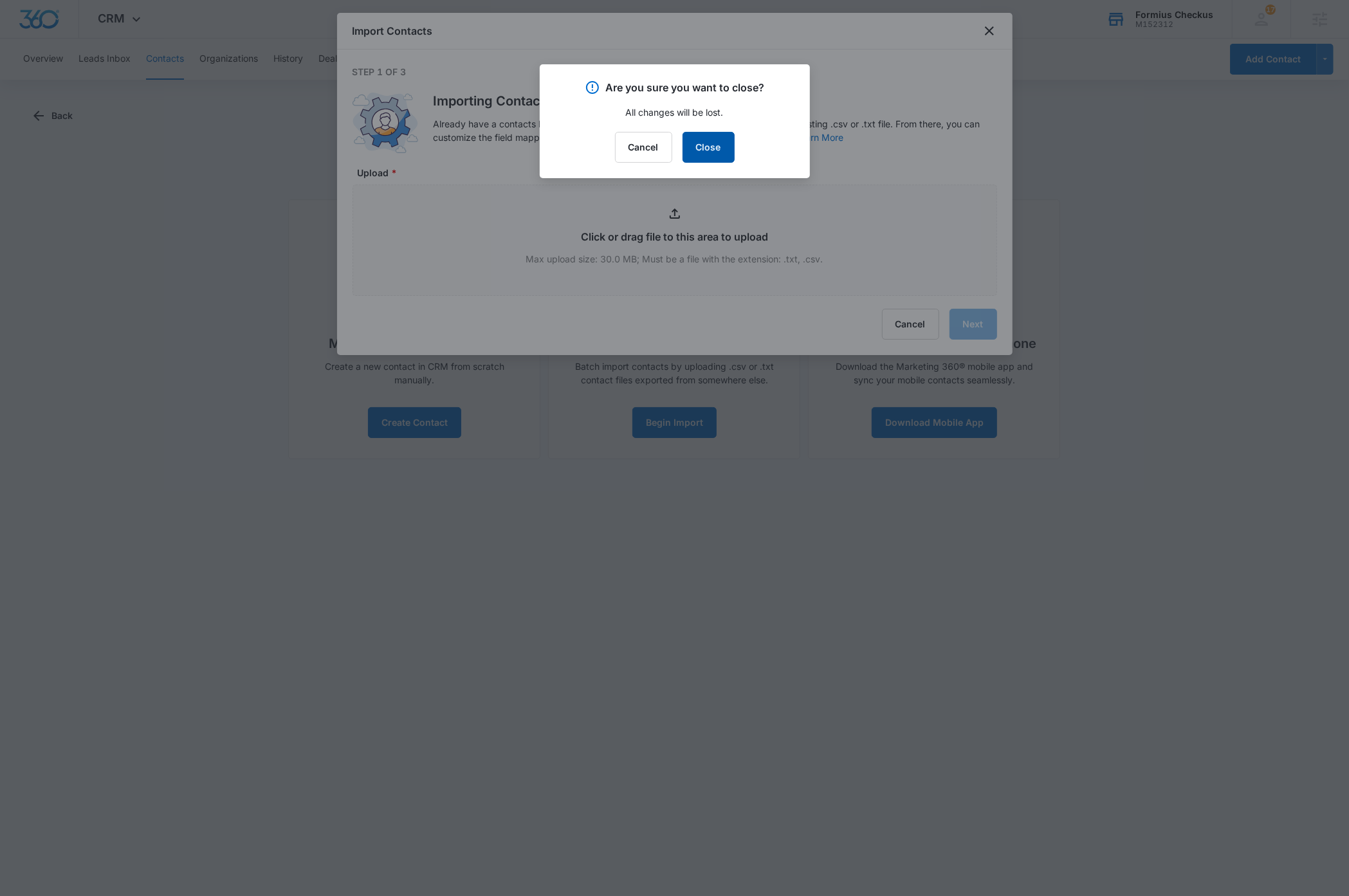
click at [711, 153] on button "Close" at bounding box center [708, 147] width 52 height 31
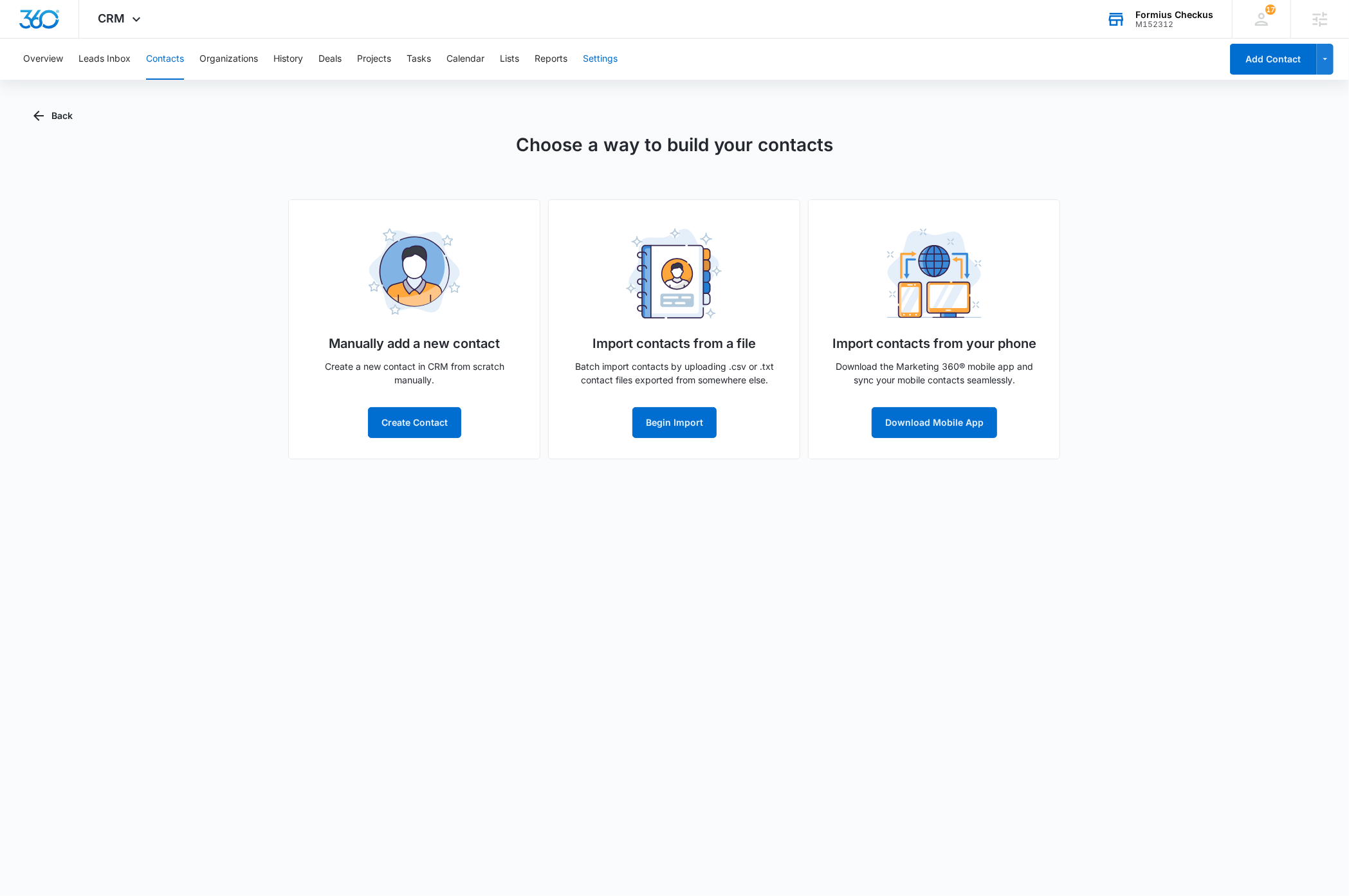
click at [602, 59] on button "Settings" at bounding box center [600, 59] width 35 height 41
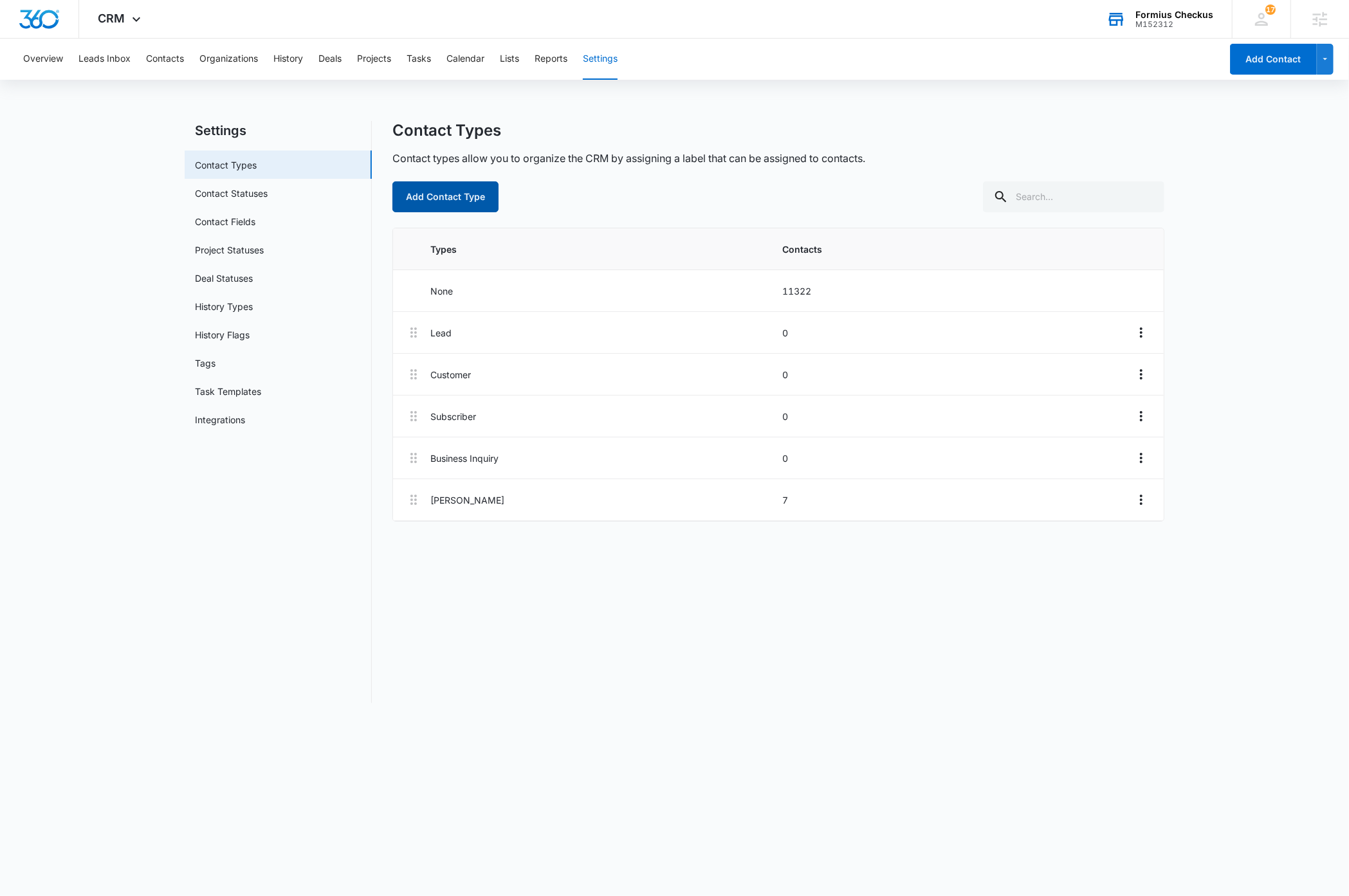
click at [457, 193] on button "Add Contact Type" at bounding box center [445, 197] width 106 height 31
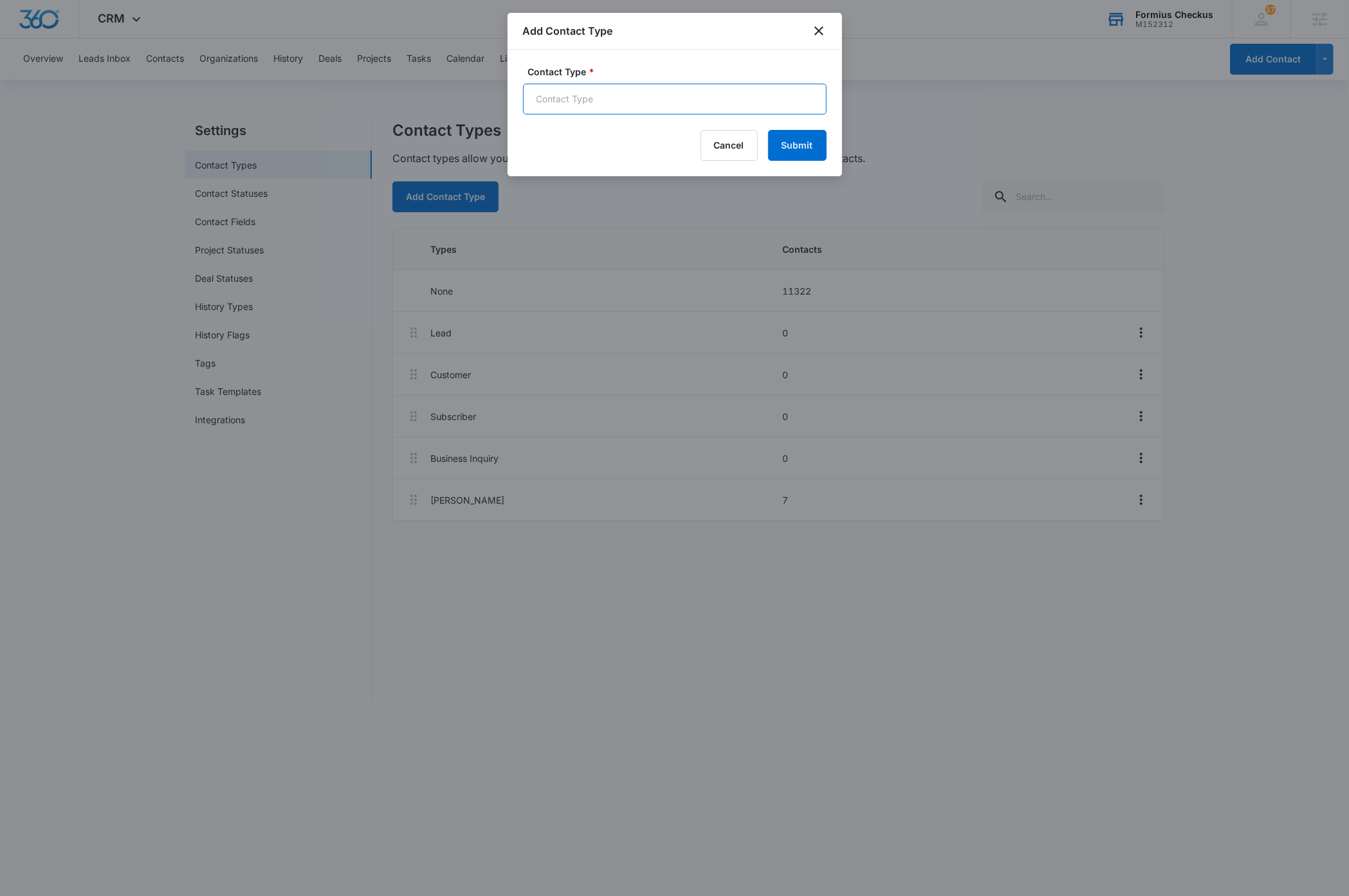
click at [629, 102] on input "Contact Type *" at bounding box center [675, 99] width 304 height 31
type input "imported type"
click at [796, 151] on button "Submit" at bounding box center [798, 145] width 59 height 31
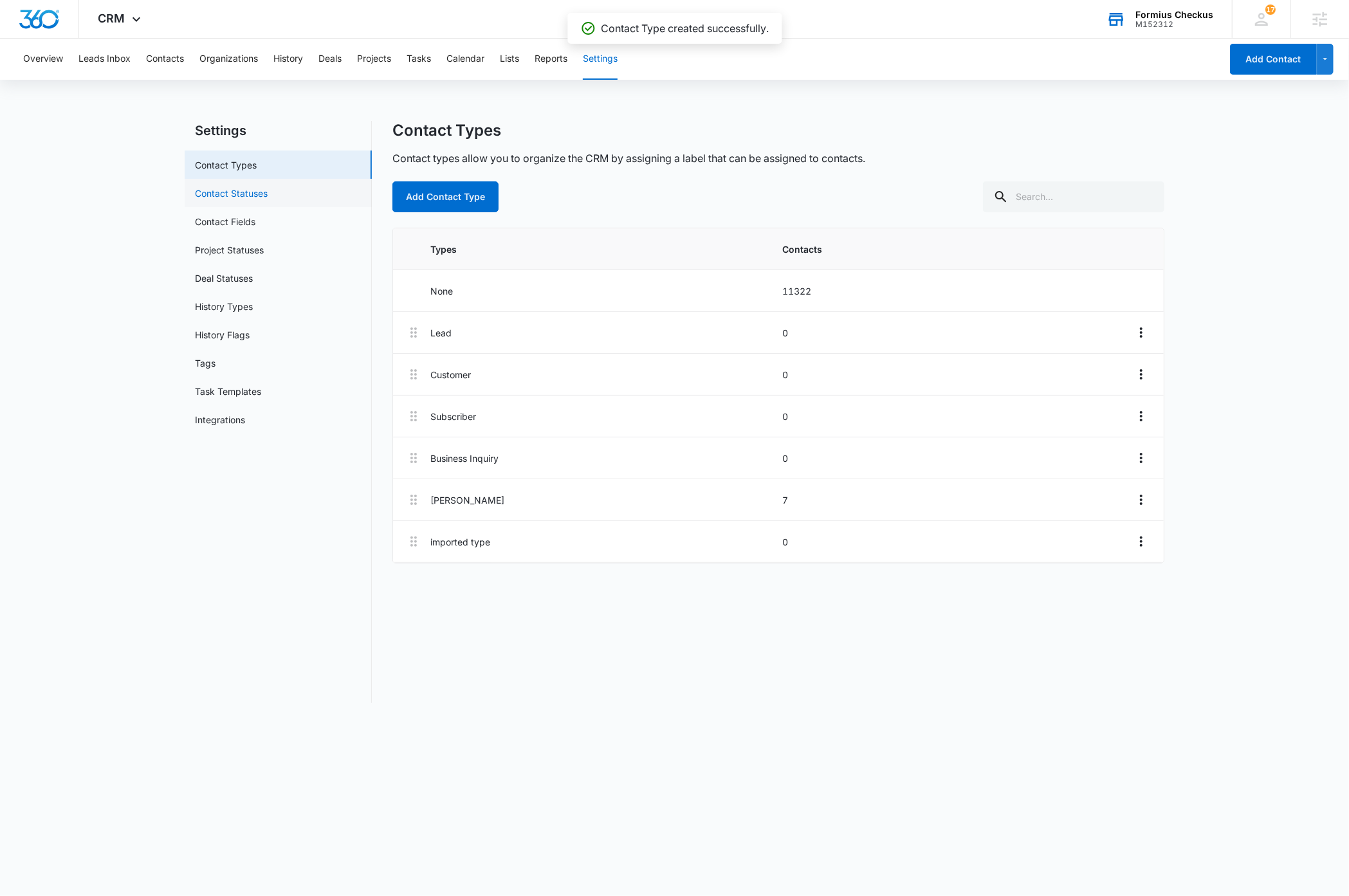
click at [252, 194] on link "Contact Statuses" at bounding box center [230, 193] width 72 height 14
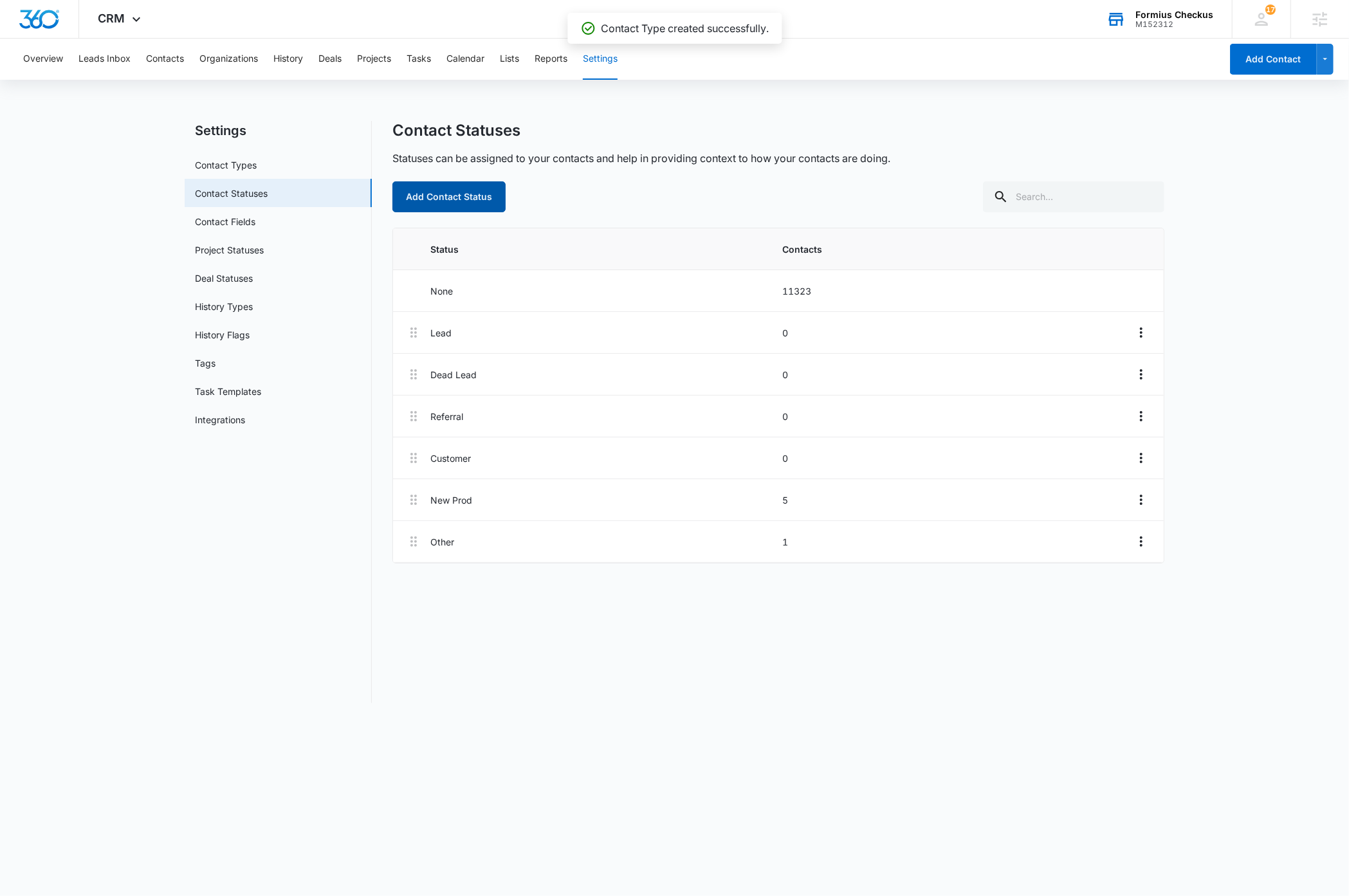
click at [469, 197] on button "Add Contact Status" at bounding box center [449, 197] width 113 height 31
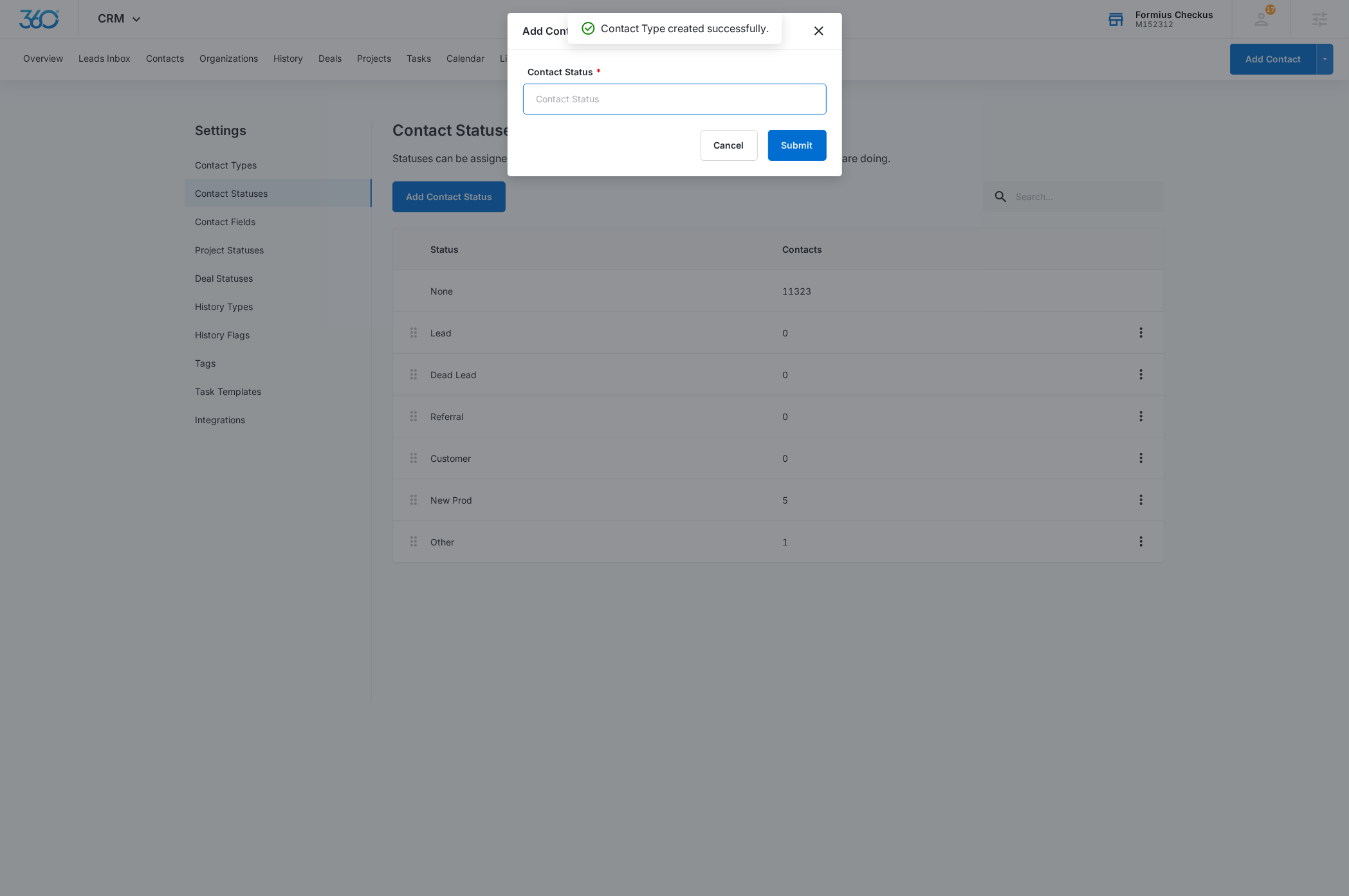
click at [628, 101] on input "Contact Status *" at bounding box center [675, 99] width 304 height 31
type input "imported status"
click at [798, 144] on button "Submit" at bounding box center [798, 145] width 59 height 31
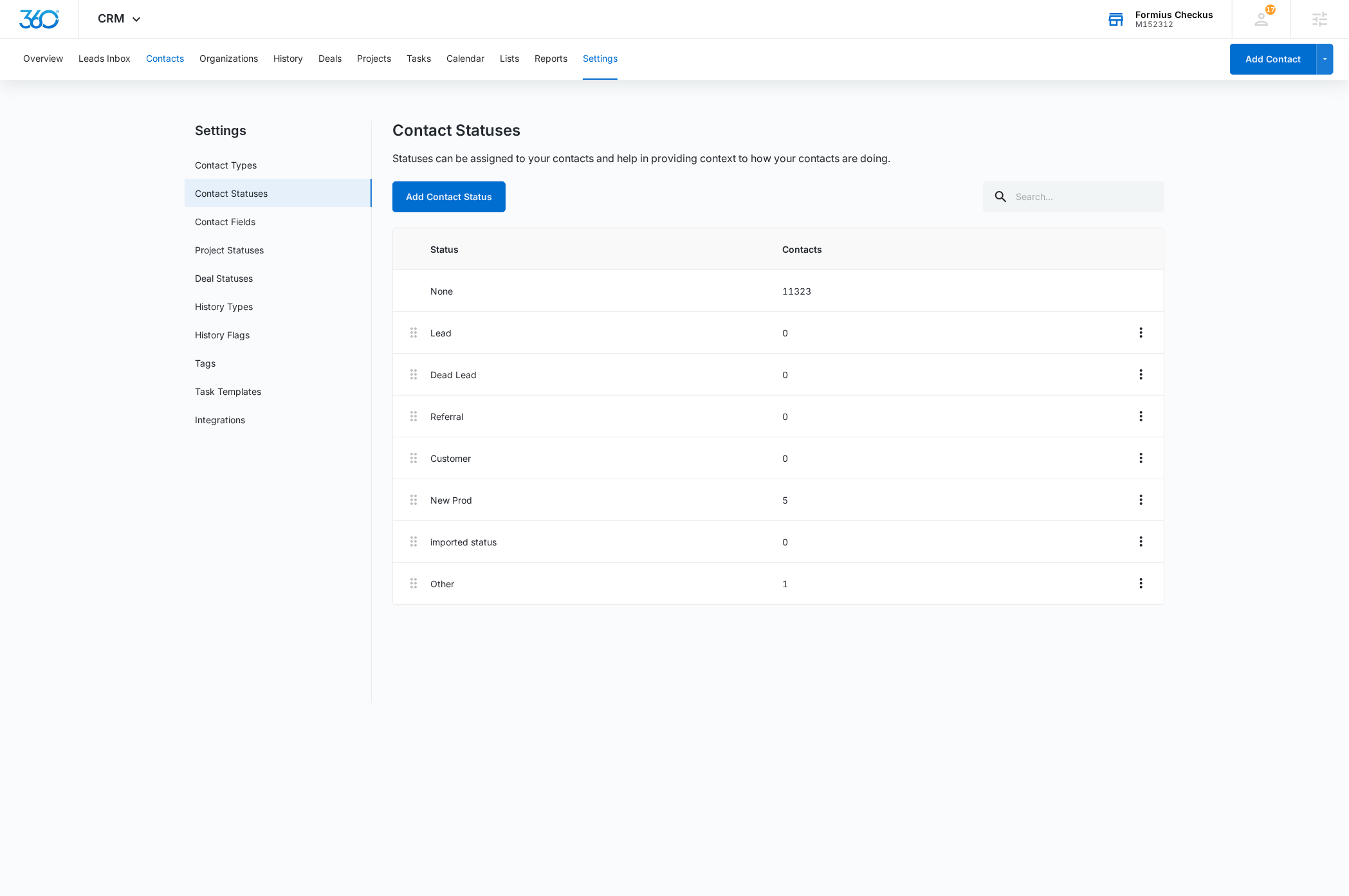
click at [166, 60] on button "Contacts" at bounding box center [166, 59] width 38 height 41
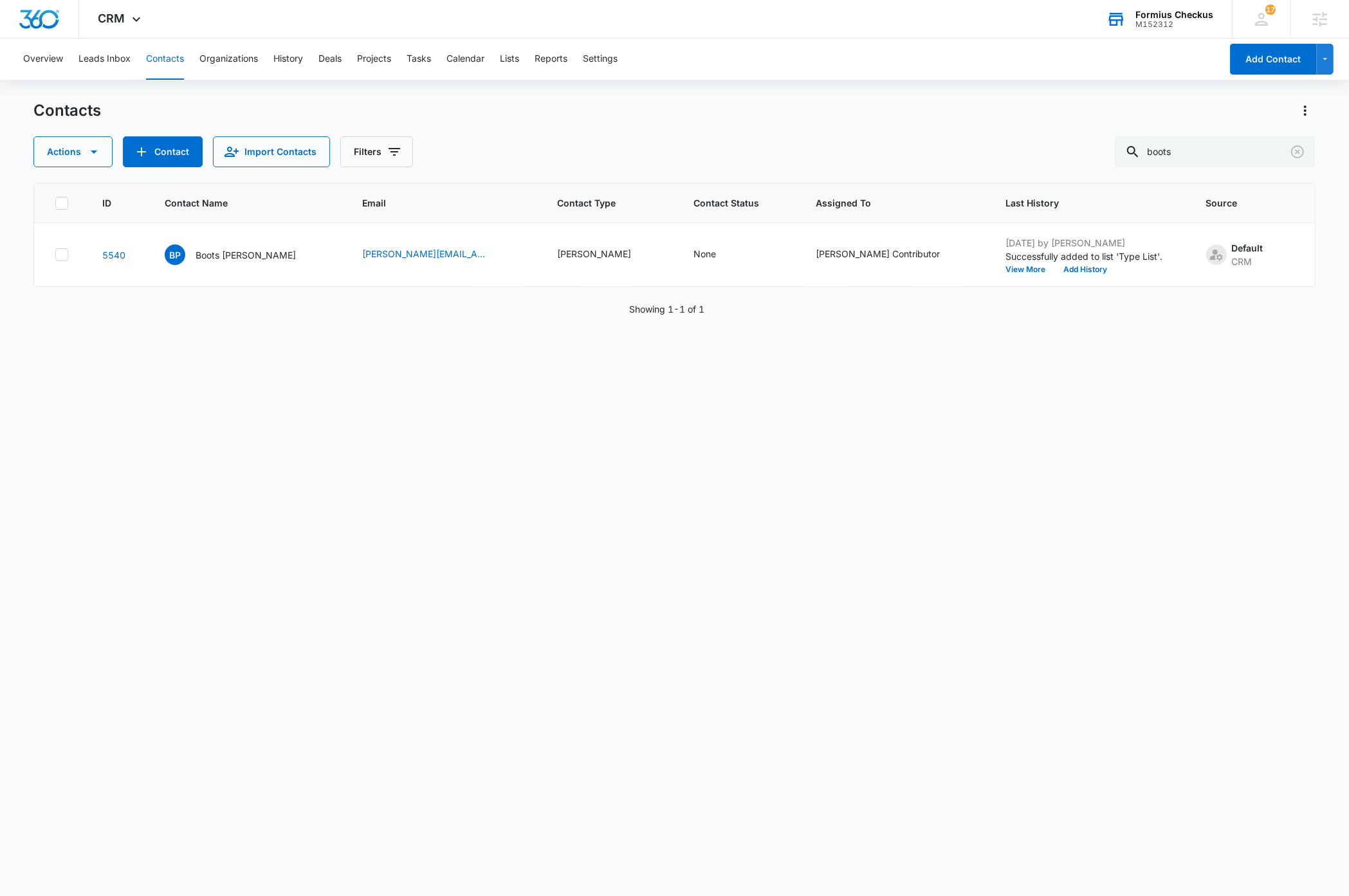
click at [844, 528] on div "ID Contact Name Email Contact Type Contact Status Assigned To Last History Sour…" at bounding box center [674, 531] width 1281 height 697
click at [847, 121] on div "Contacts Actions Contact Import Contacts Filters boots" at bounding box center [674, 133] width 1281 height 67
click at [836, 532] on div "ID Contact Name Email Contact Type Contact Status Assigned To Last History Sour…" at bounding box center [674, 531] width 1281 height 697
click at [295, 152] on button "Import Contacts" at bounding box center [272, 152] width 117 height 31
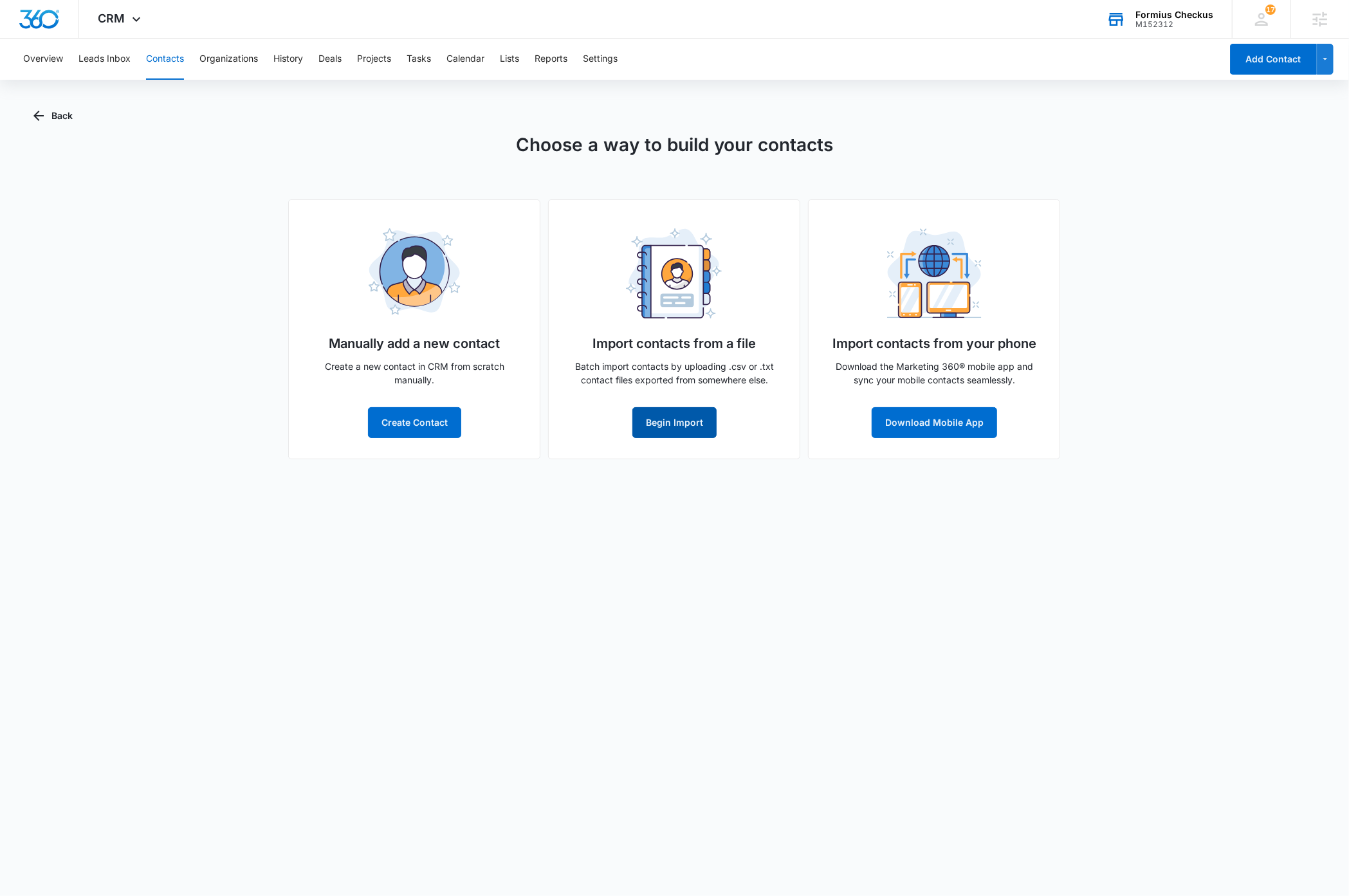
click at [693, 421] on button "Begin Import" at bounding box center [674, 422] width 84 height 31
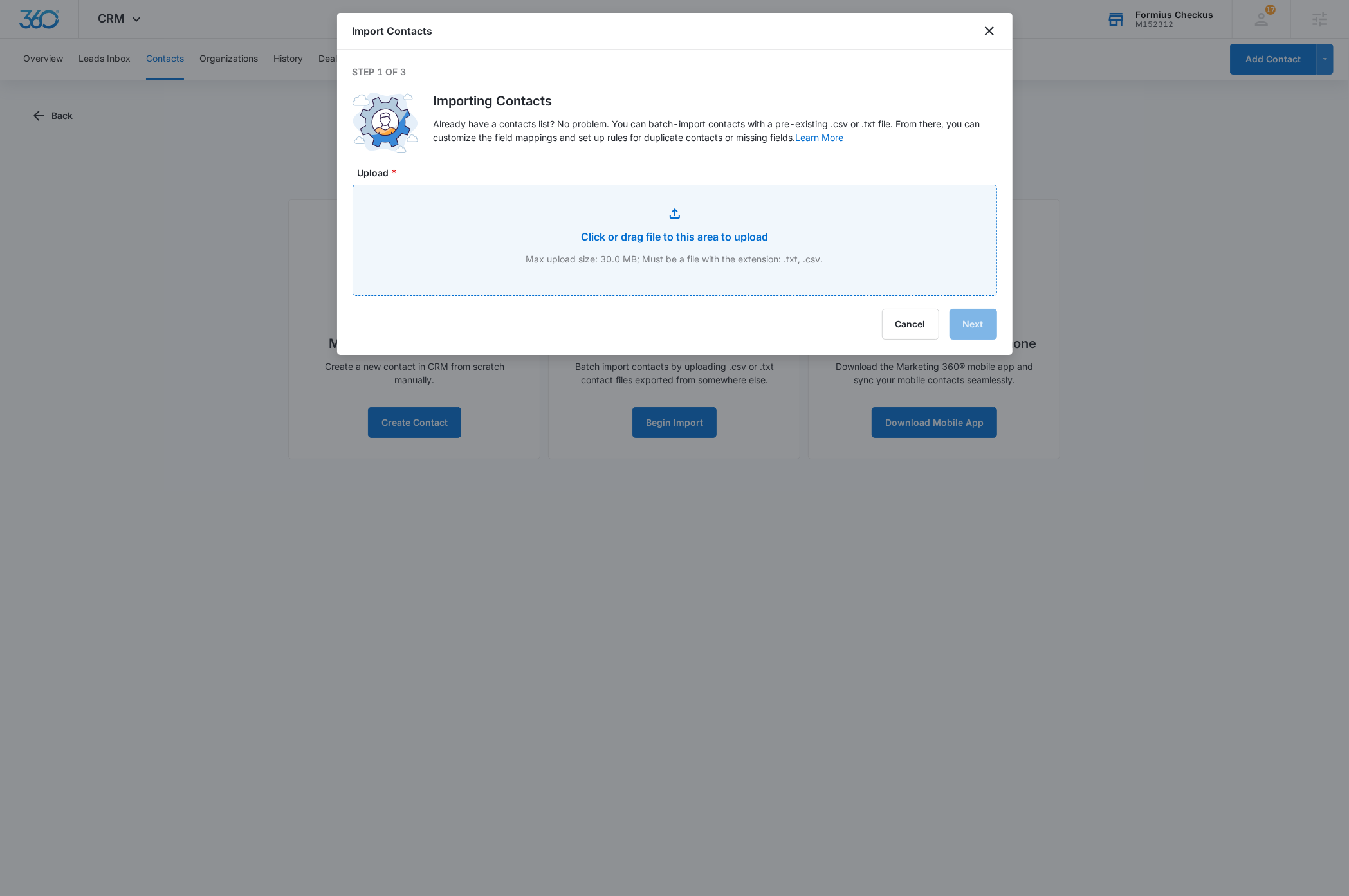
click at [877, 232] on input "Upload *" at bounding box center [674, 240] width 643 height 110
type input "C:\fakepath\formius-import1.csv"
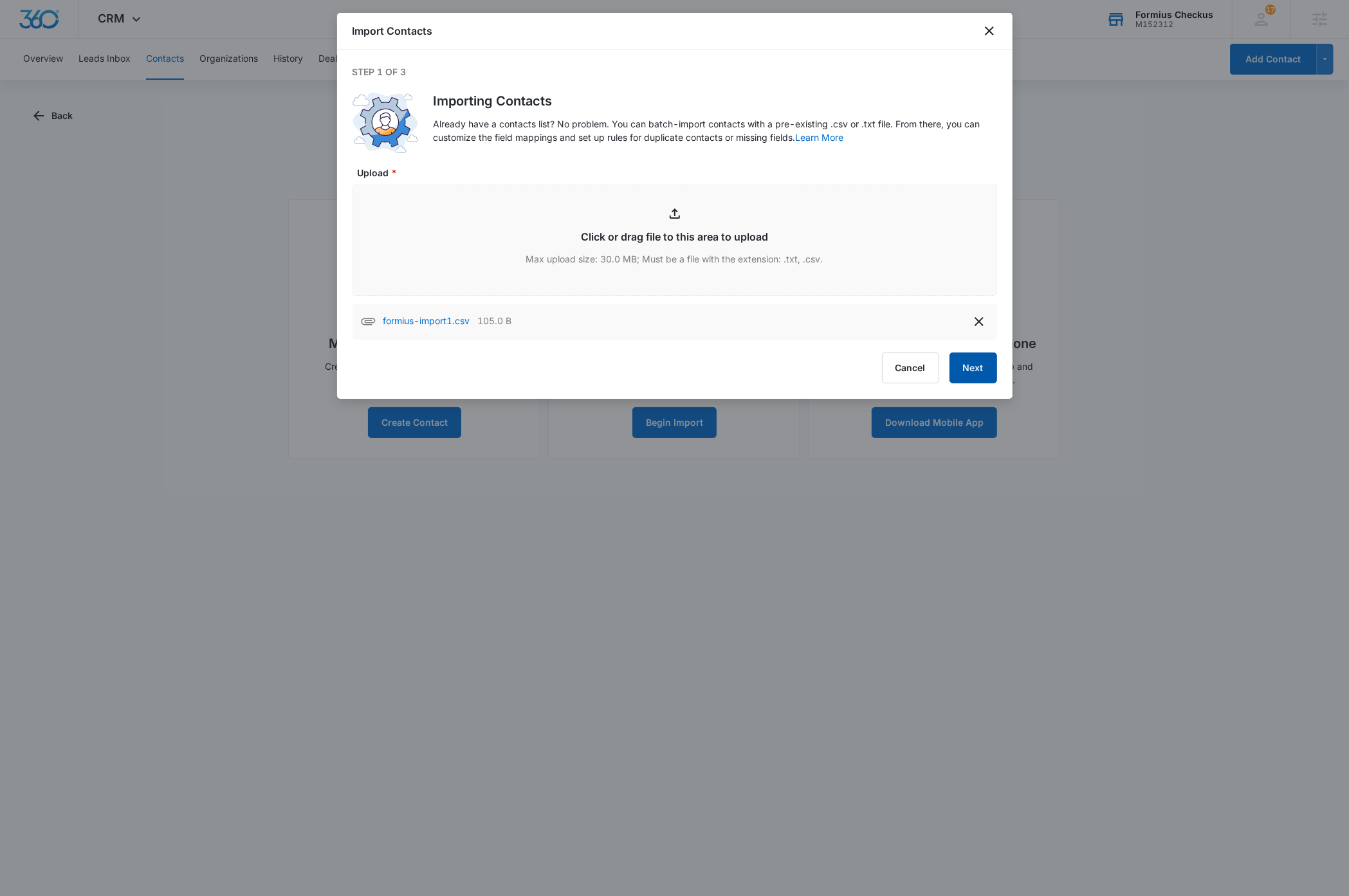
click at [978, 363] on button "Next" at bounding box center [973, 368] width 48 height 31
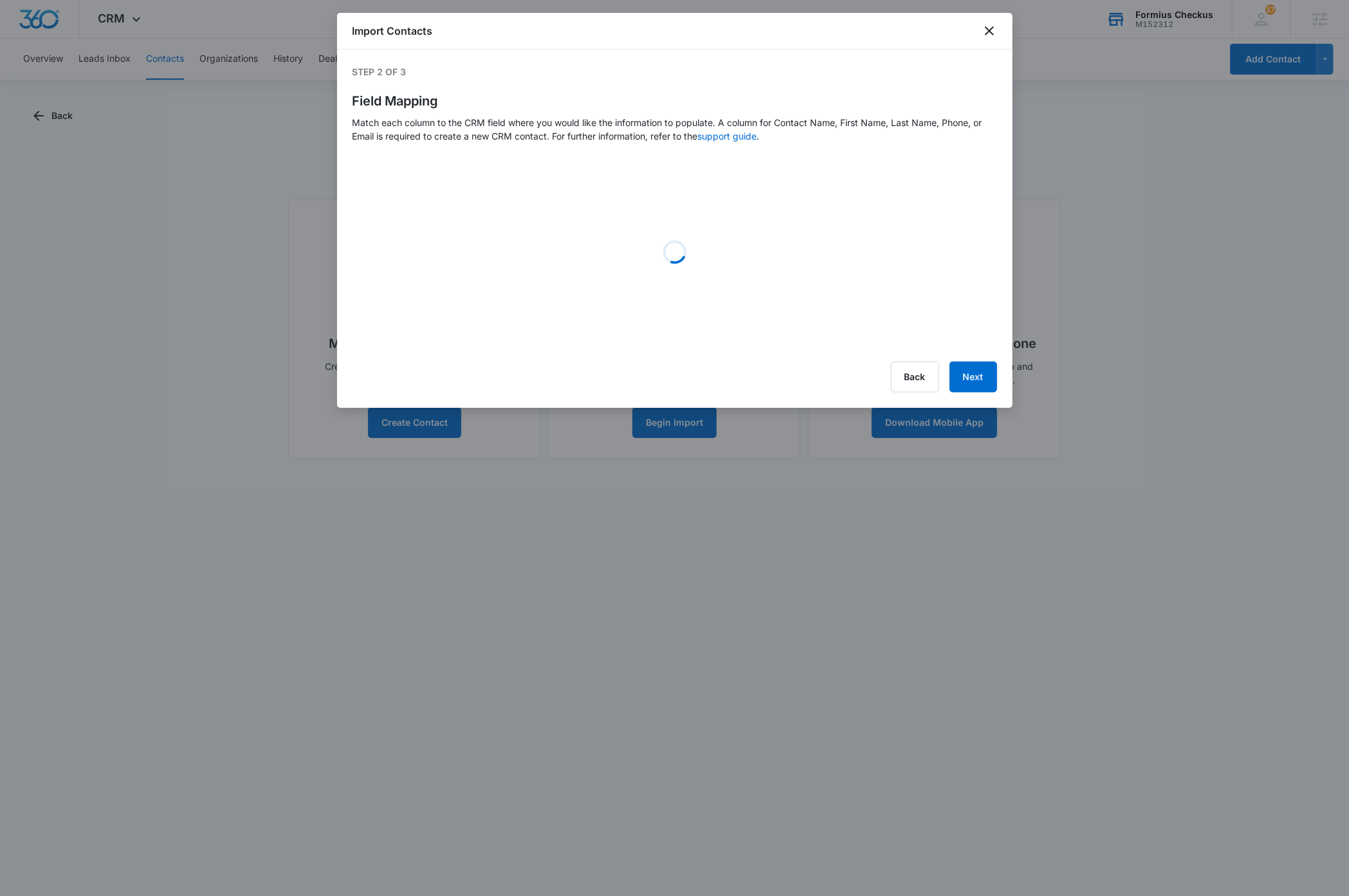
select select "type"
select select "status"
select select "assignedto"
select select "78"
select select "185"
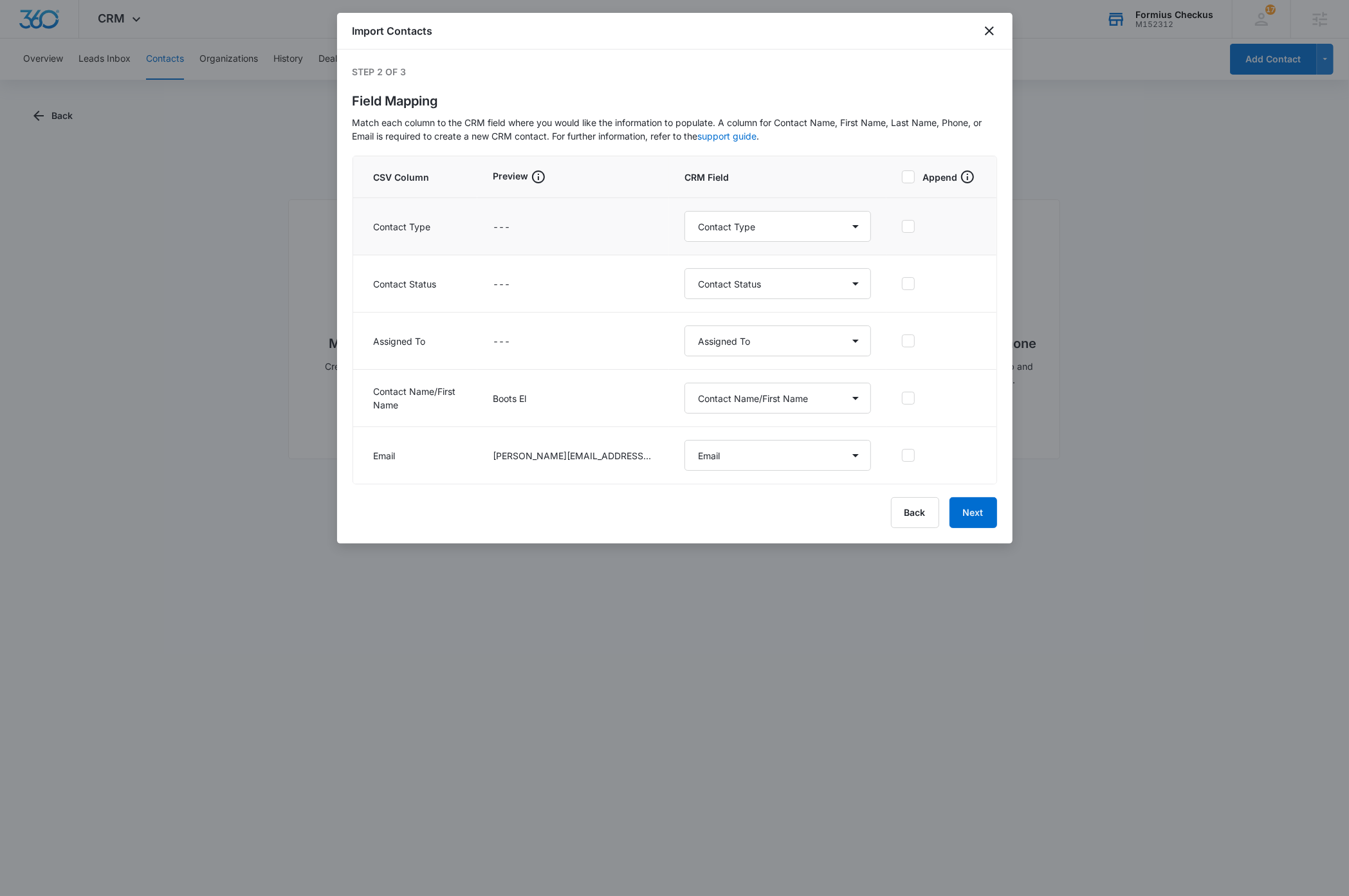
click at [912, 226] on icon at bounding box center [908, 226] width 12 height 12
click at [902, 227] on input "checkbox" at bounding box center [902, 227] width 0 height 1
click at [908, 287] on icon at bounding box center [908, 283] width 12 height 12
click at [902, 284] on input "checkbox" at bounding box center [902, 283] width 0 height 1
click at [910, 342] on icon at bounding box center [908, 340] width 12 height 12
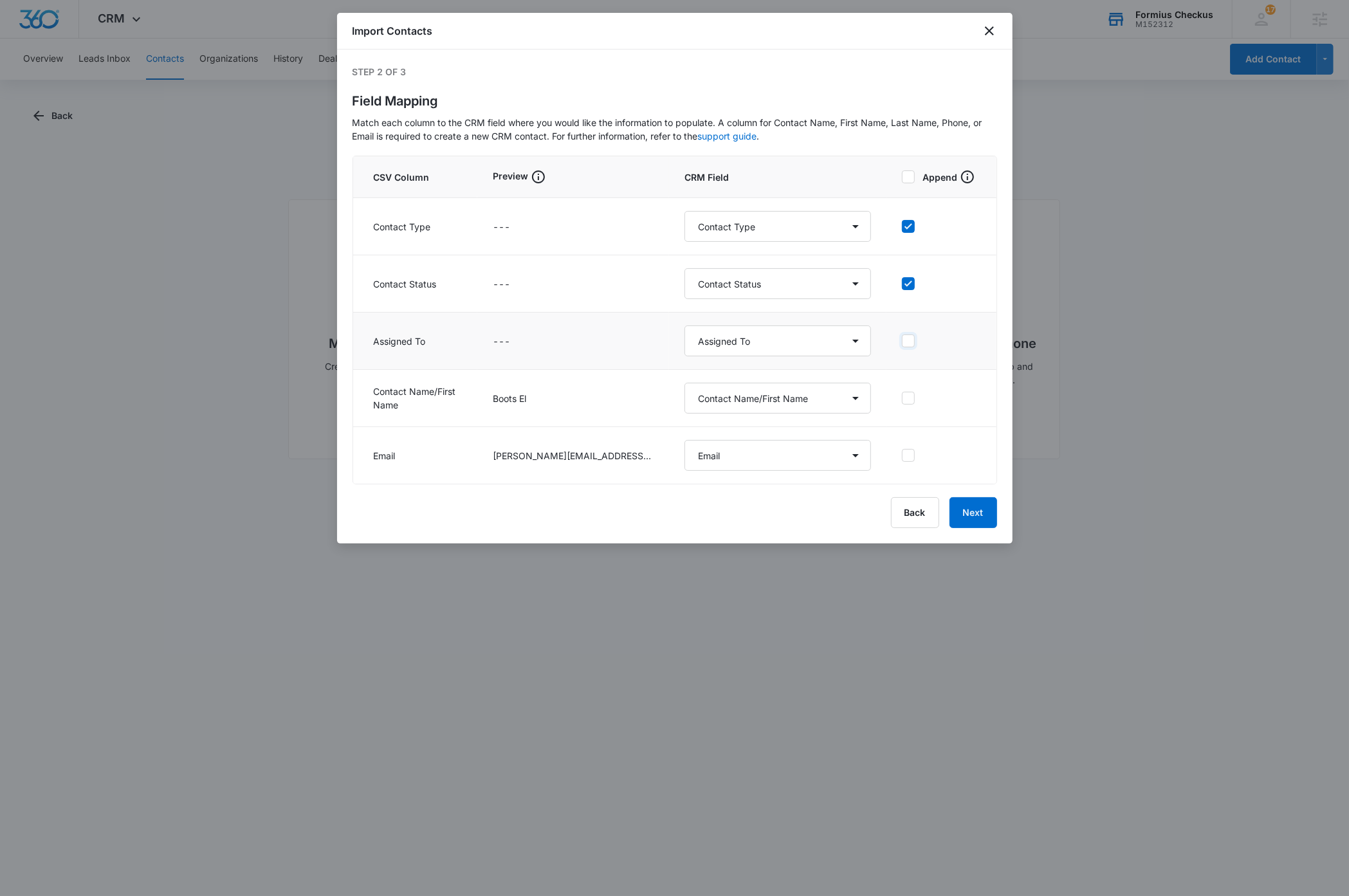
click at [902, 342] on input "checkbox" at bounding box center [902, 341] width 0 height 1
click at [969, 515] on button "Next" at bounding box center [973, 513] width 48 height 31
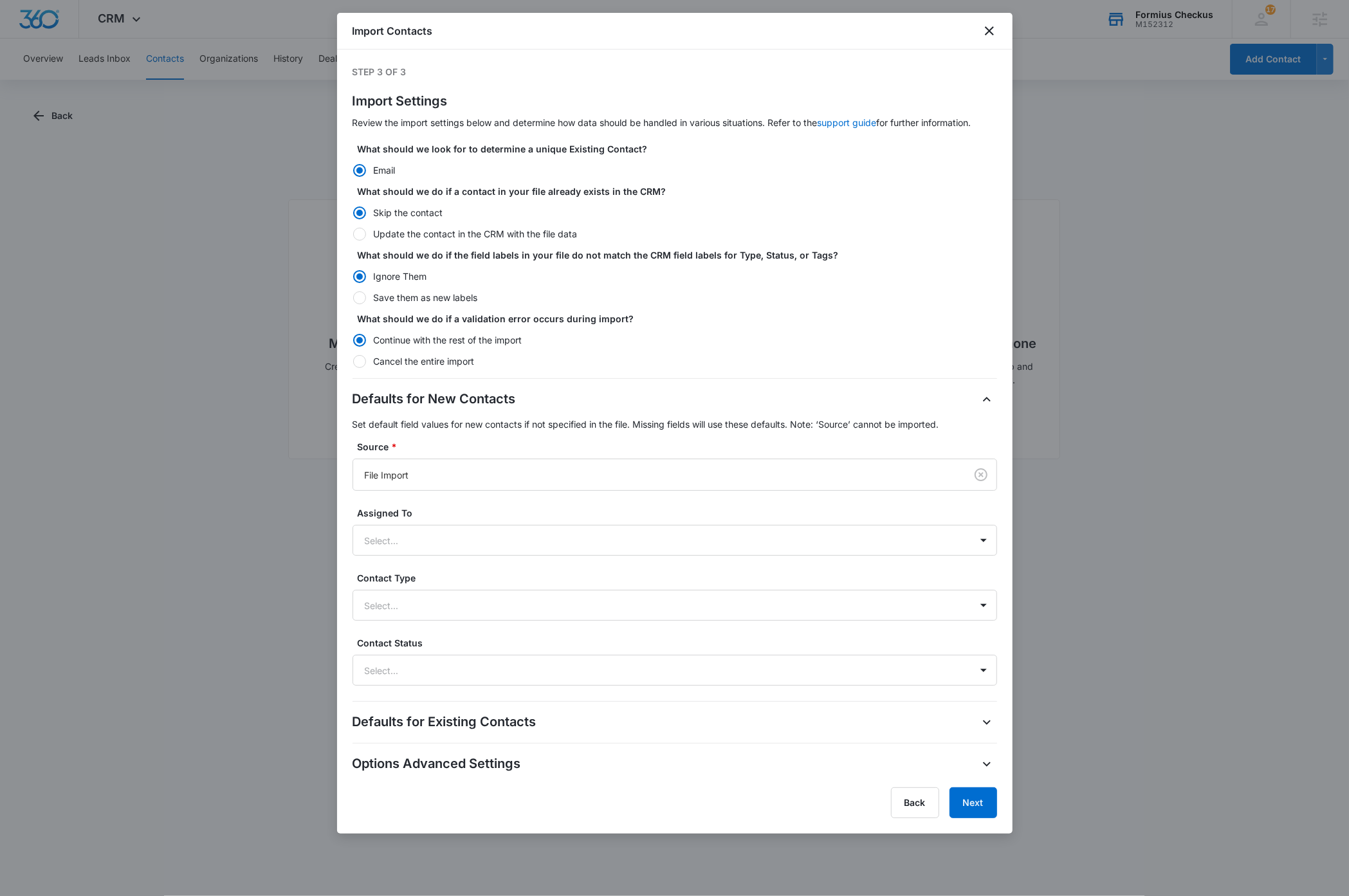
click at [359, 232] on div at bounding box center [359, 234] width 13 height 13
click at [353, 233] on input "Update the contact in the CRM with the file data" at bounding box center [352, 233] width 1 height 1
radio input "false"
radio input "true"
click at [507, 474] on div at bounding box center [657, 475] width 584 height 16
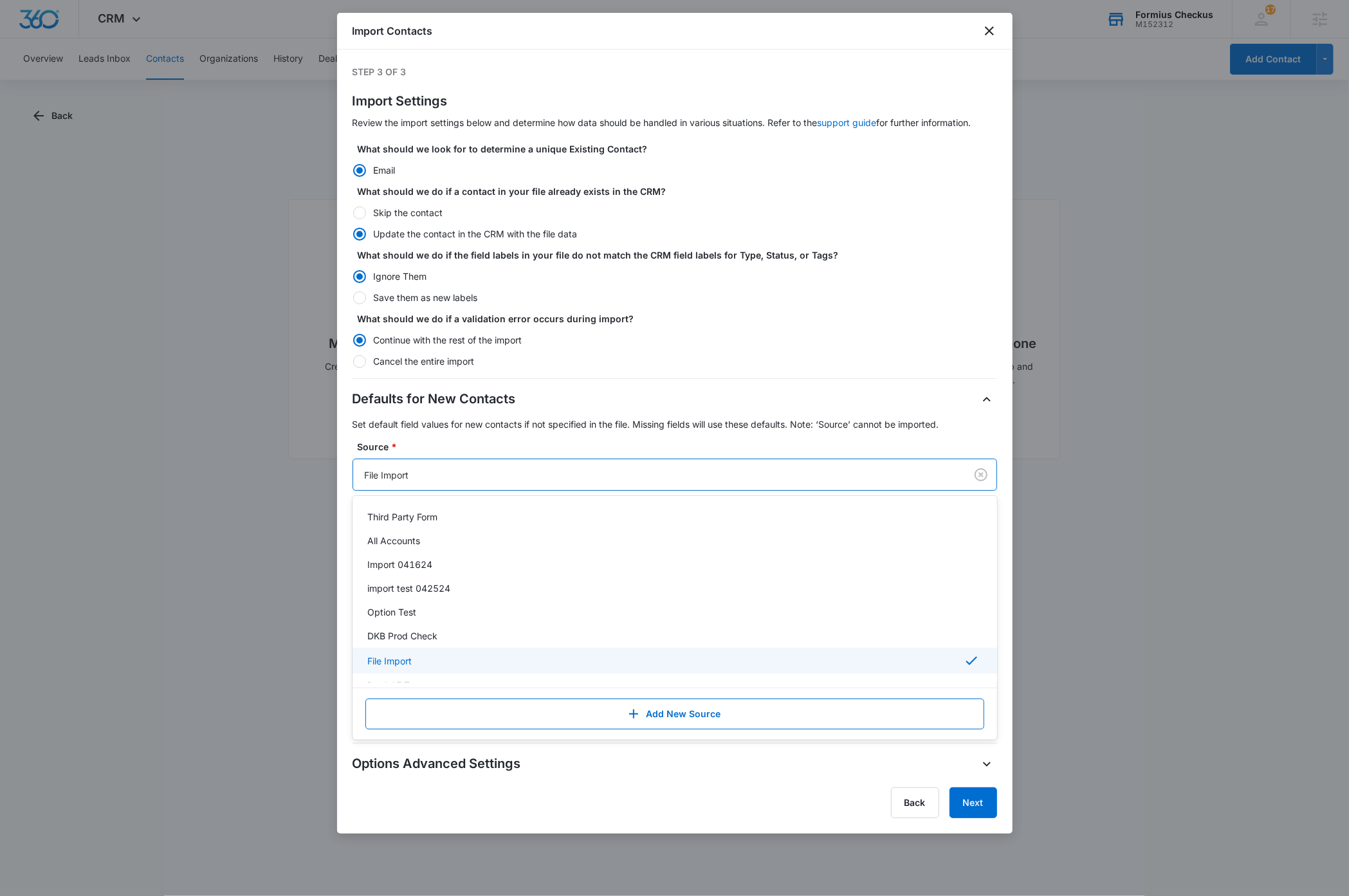
scroll to position [259, 0]
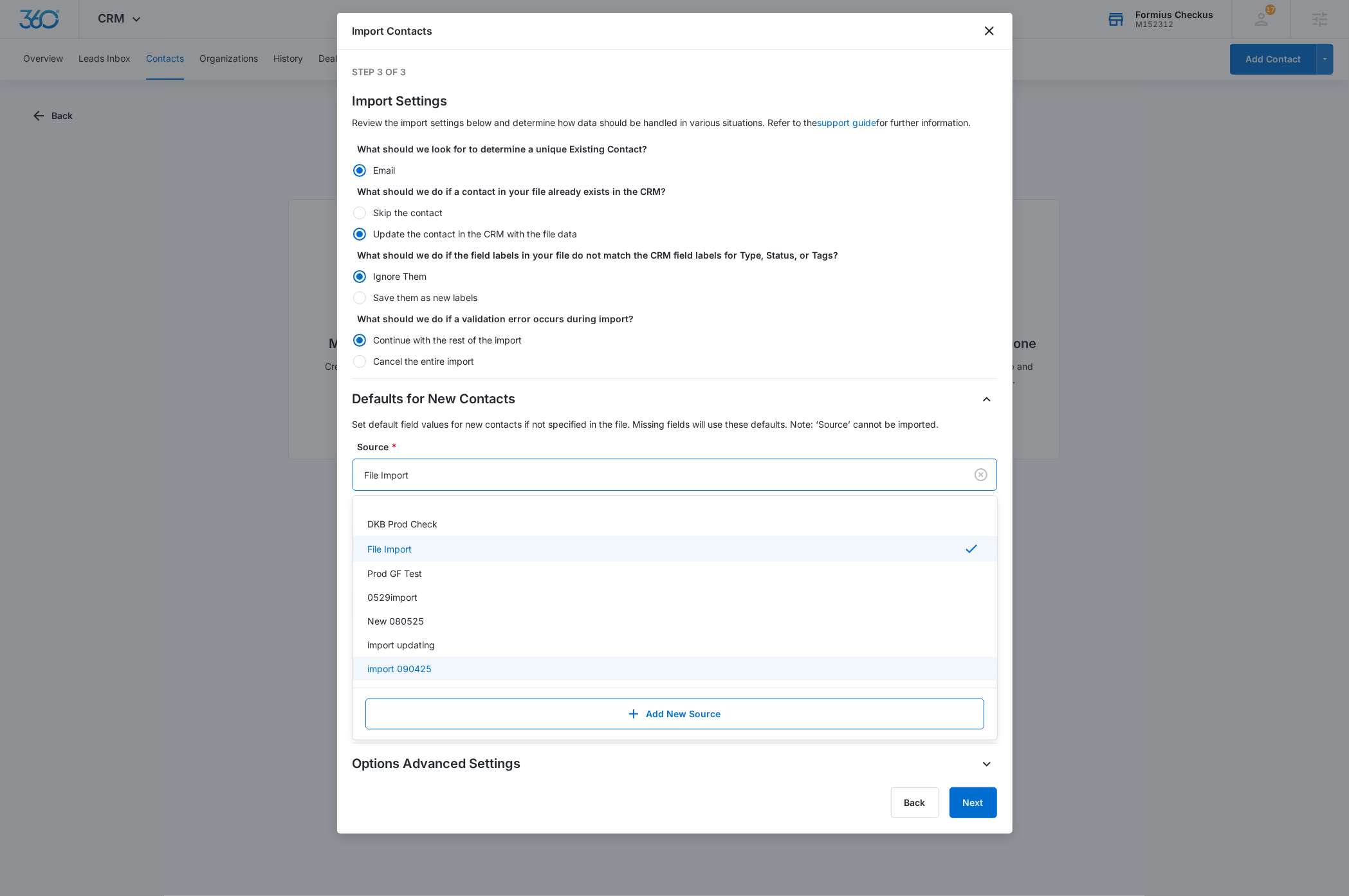
click at [466, 667] on div "import 090425" at bounding box center [673, 668] width 611 height 14
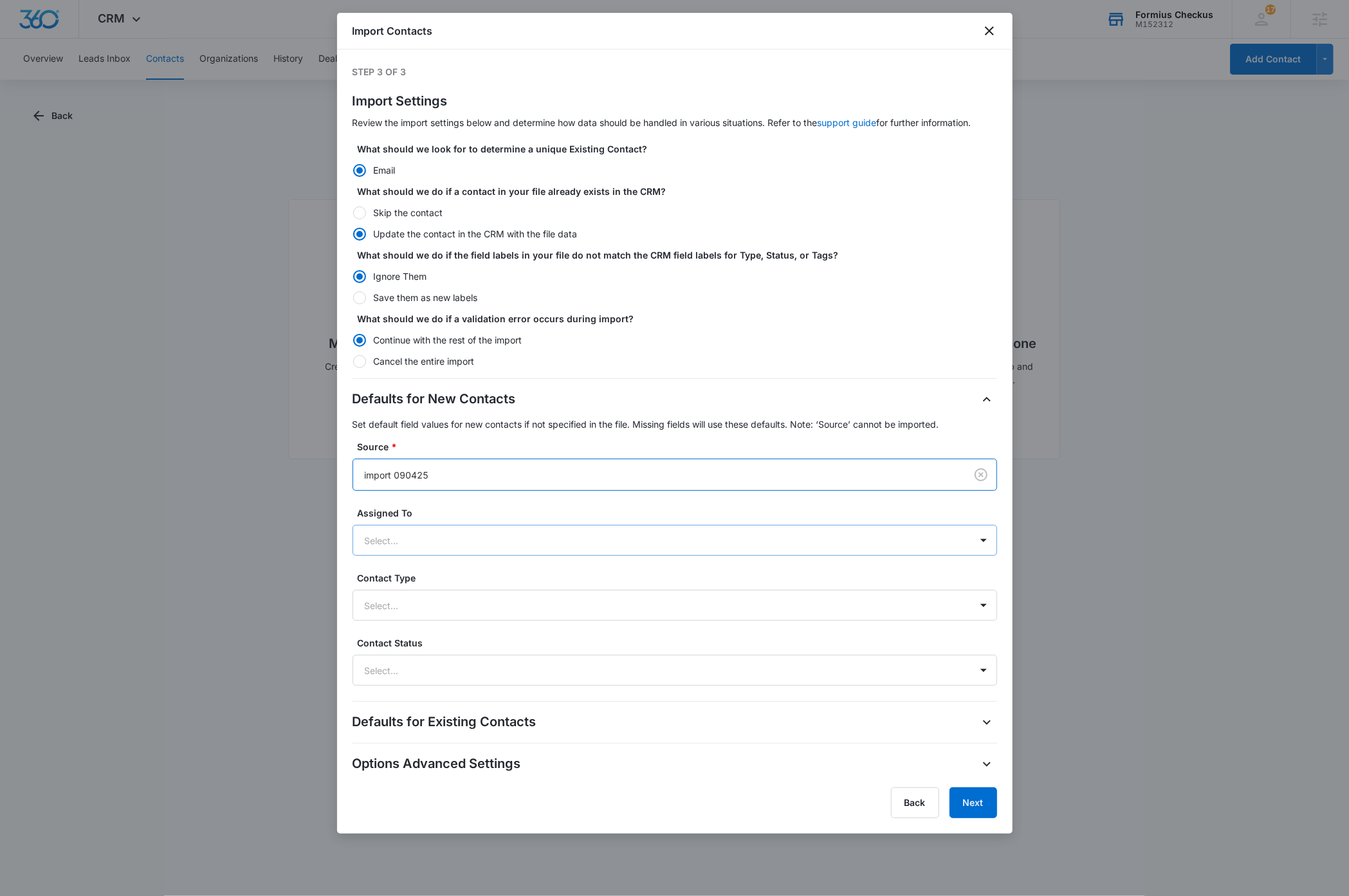
click at [484, 540] on div at bounding box center [659, 540] width 589 height 16
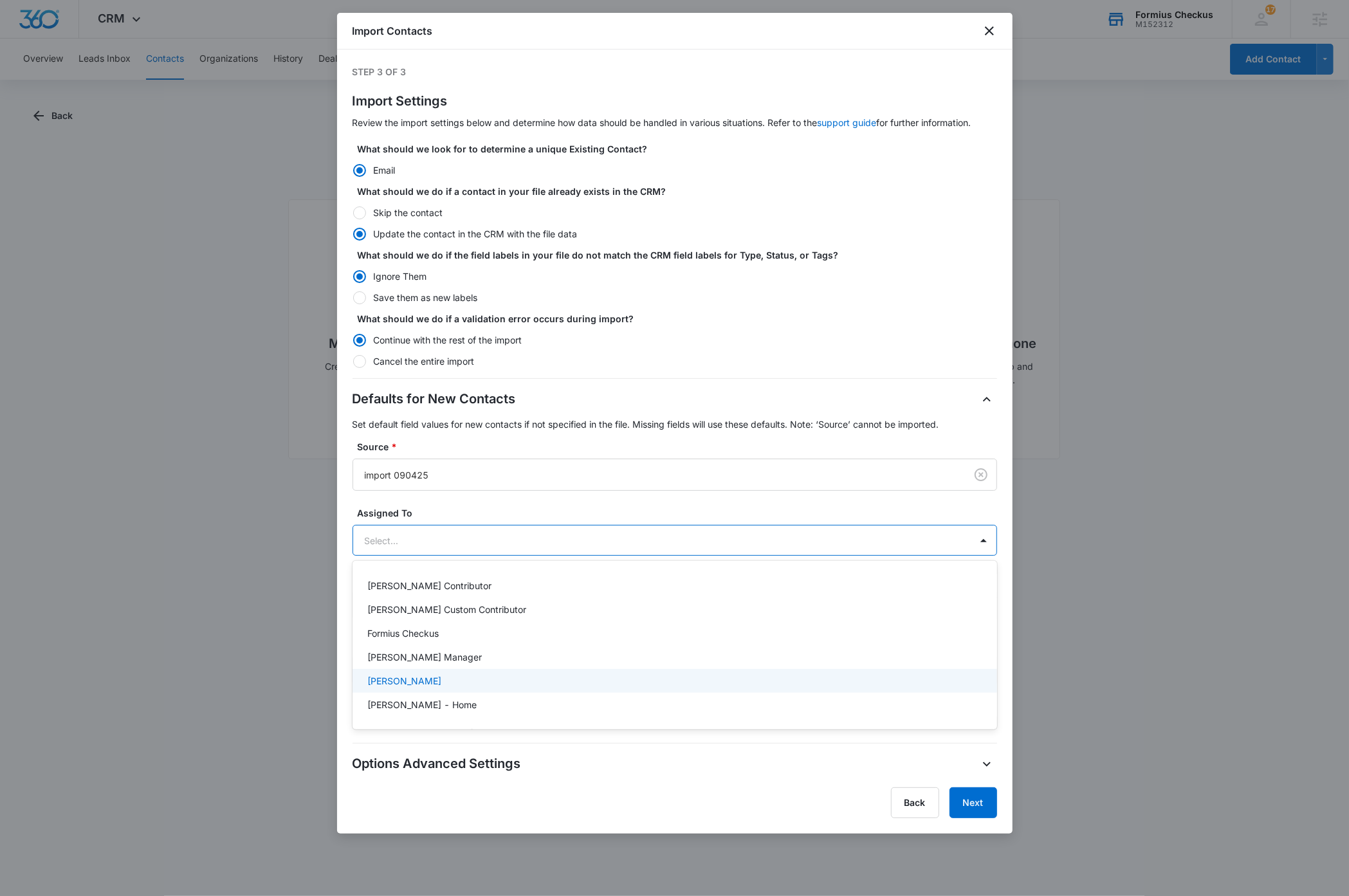
click at [438, 679] on div "[PERSON_NAME]" at bounding box center [673, 680] width 611 height 14
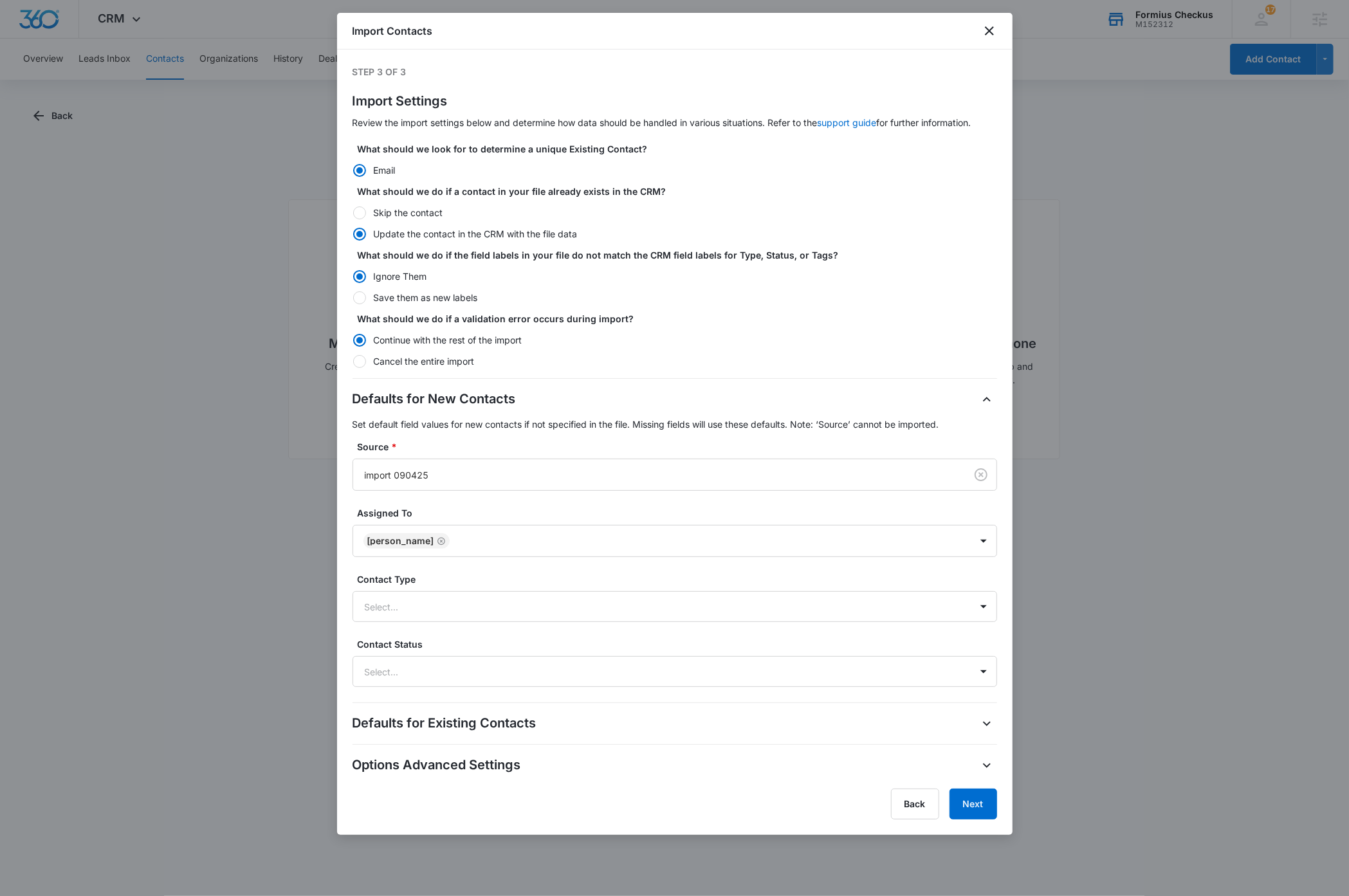
click at [687, 508] on label "Assigned To" at bounding box center [680, 513] width 645 height 14
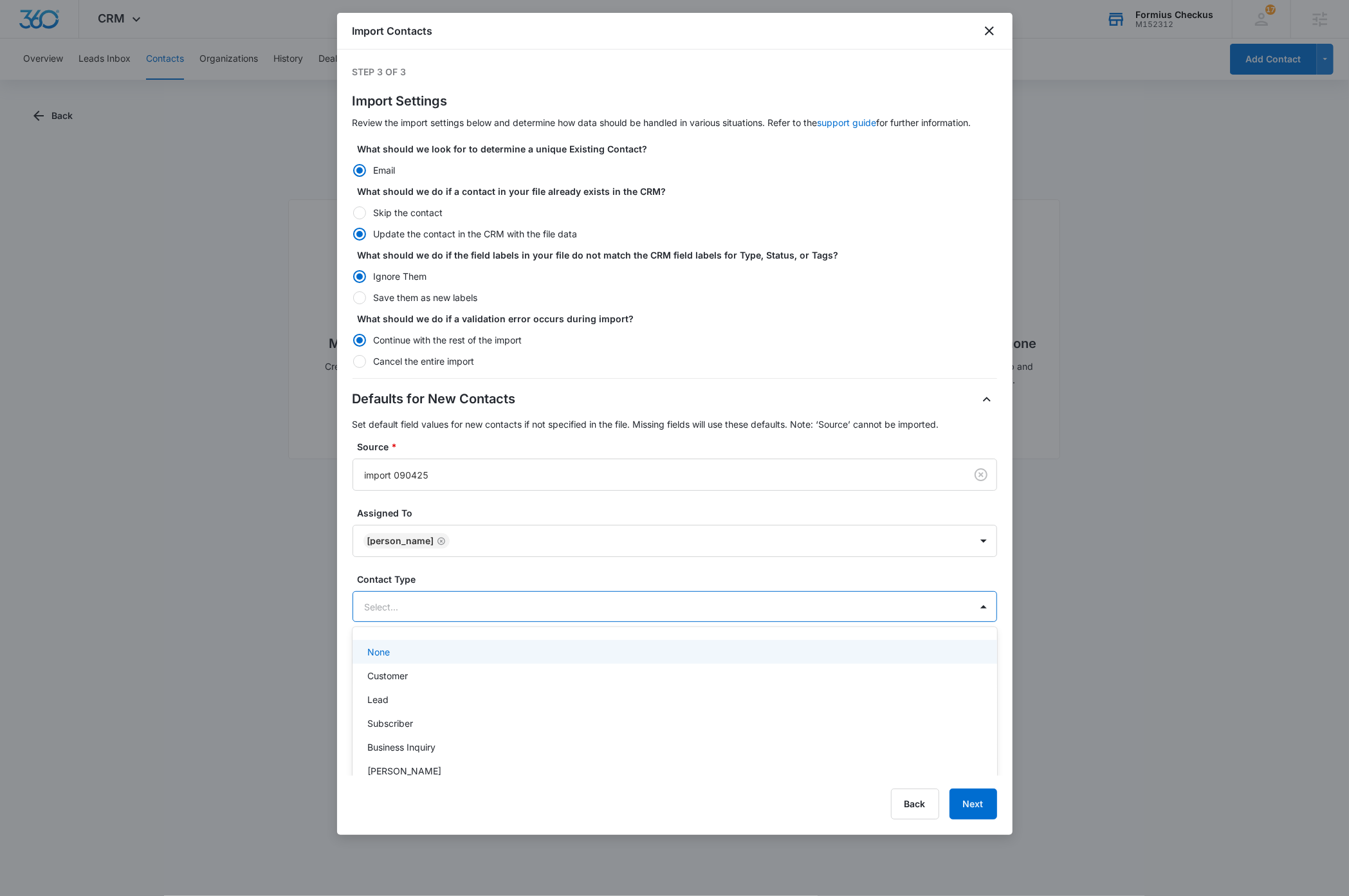
click at [582, 607] on div at bounding box center [659, 607] width 589 height 16
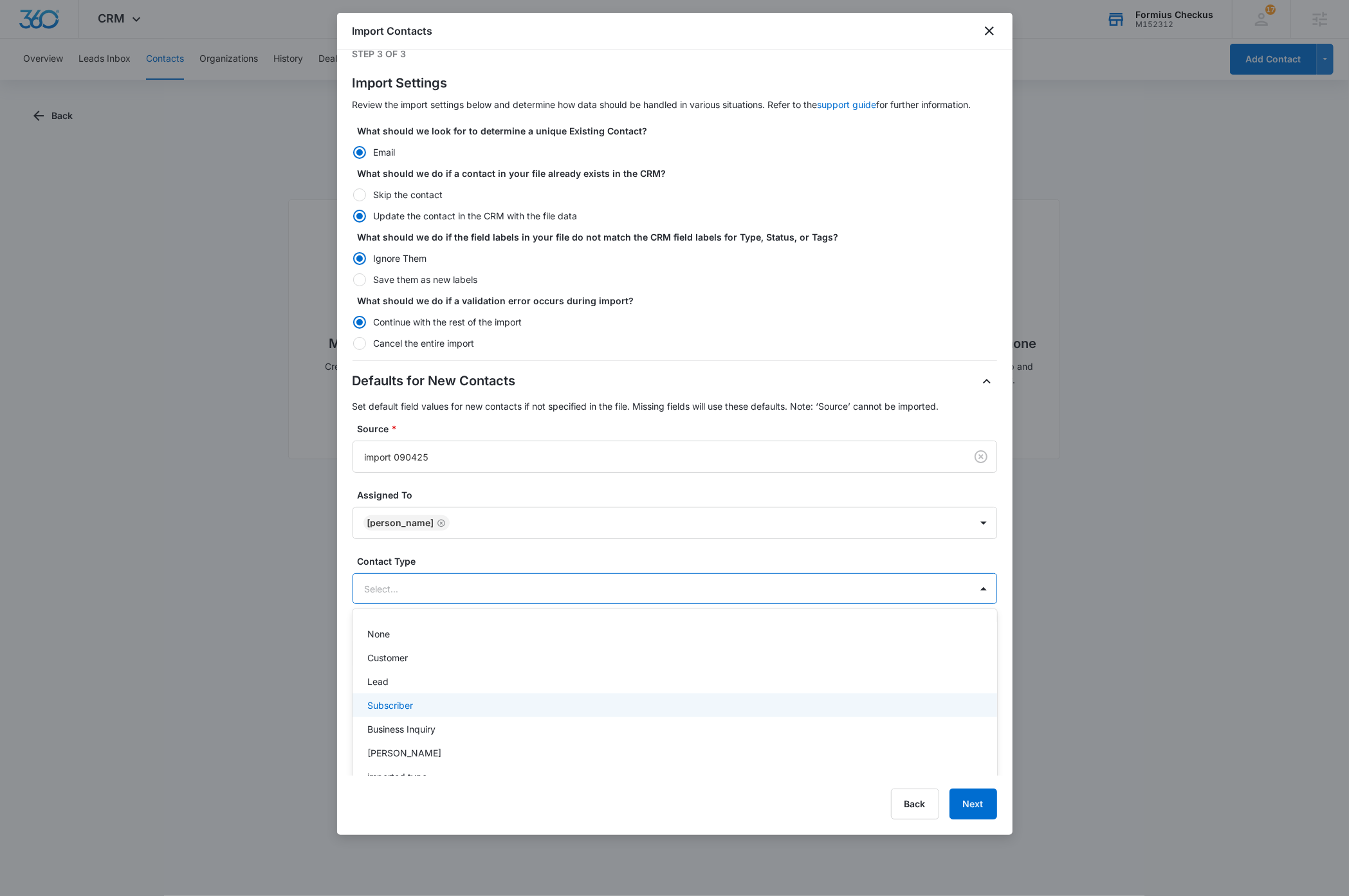
scroll to position [42, 0]
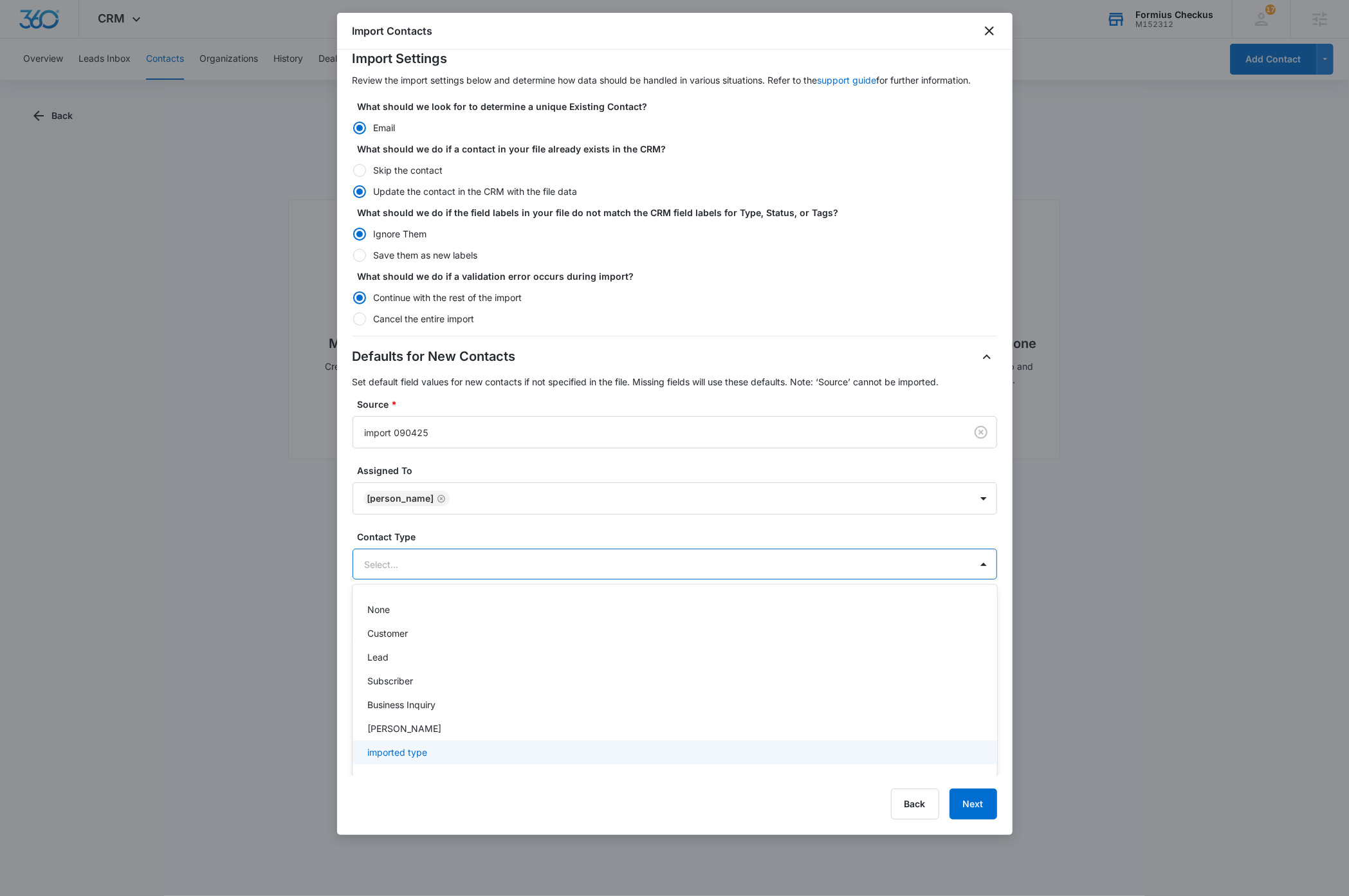
click at [441, 752] on div "imported type" at bounding box center [673, 752] width 611 height 14
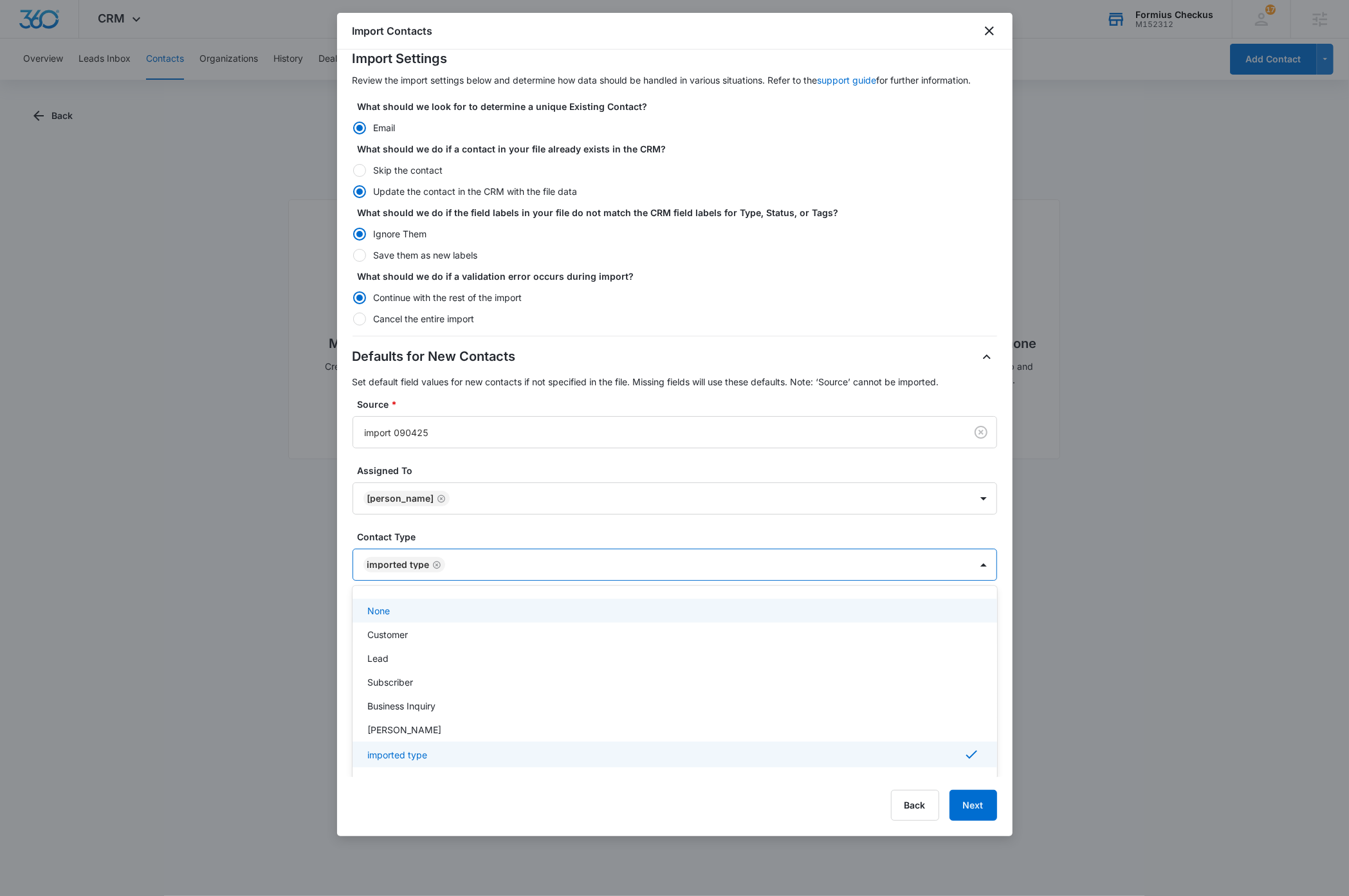
click at [993, 586] on div "Step 3 of 3 Import Settings Review the import settings below and determine how …" at bounding box center [675, 413] width 676 height 728
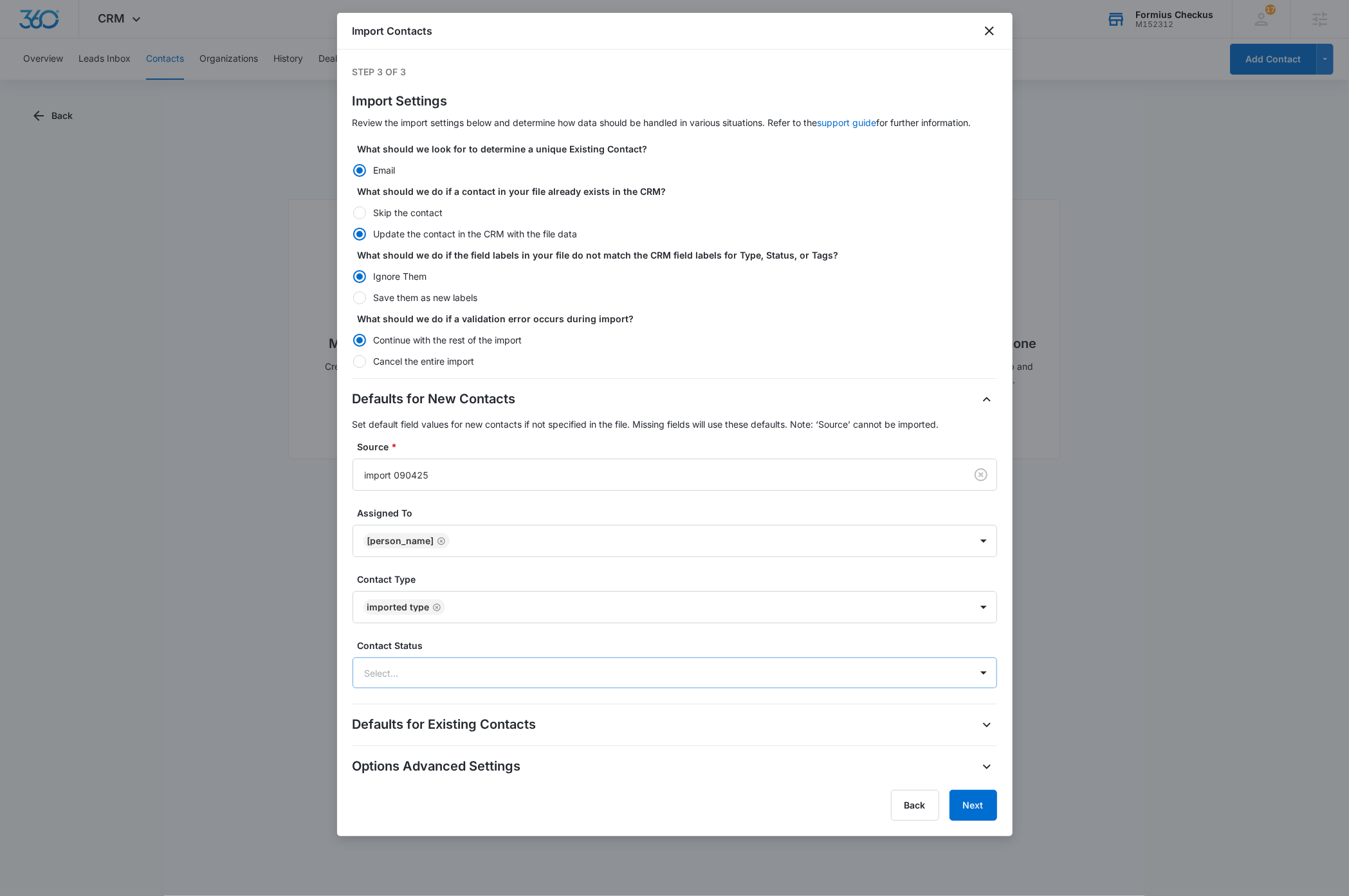
click at [912, 674] on div at bounding box center [659, 673] width 589 height 16
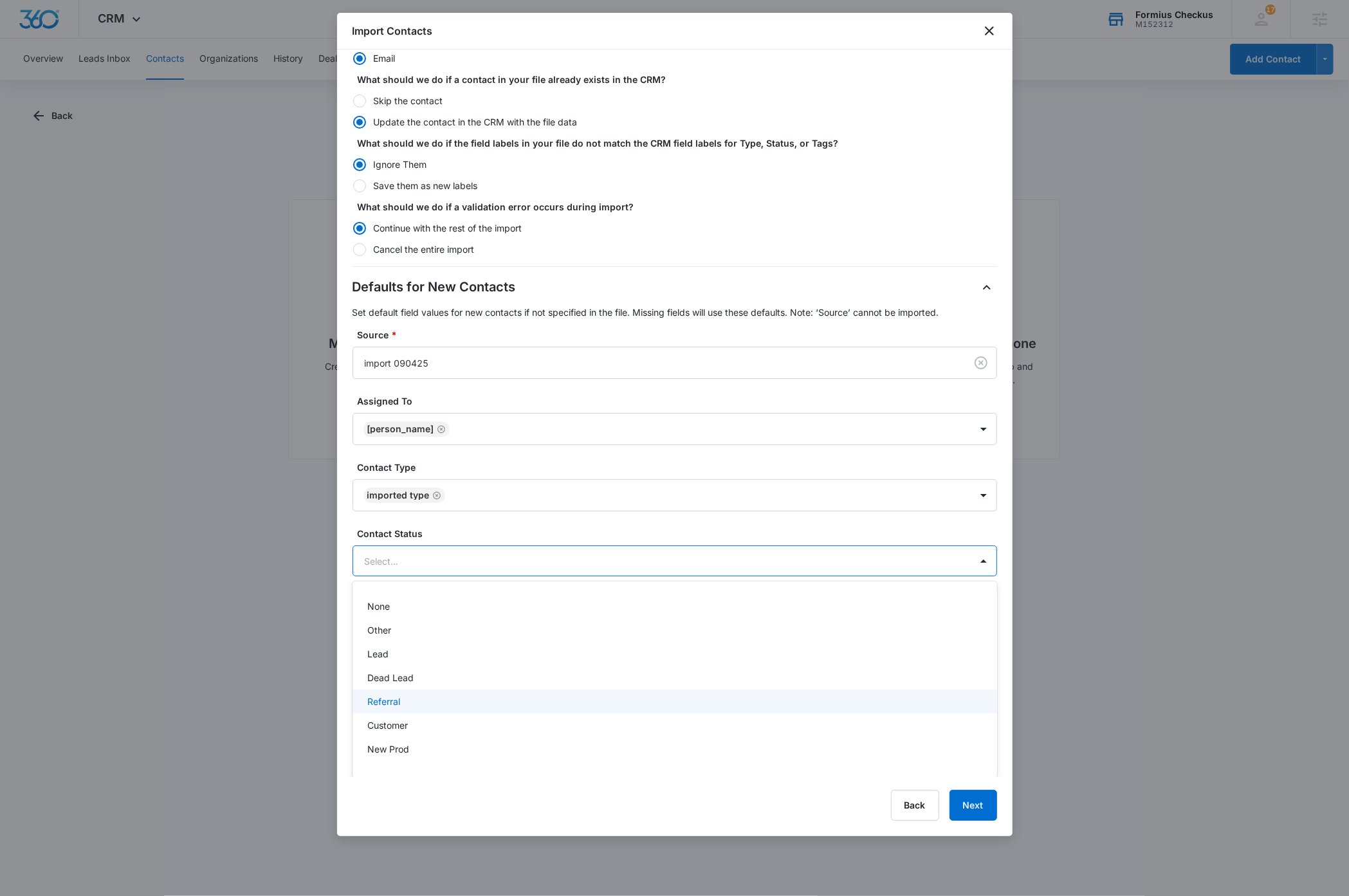
scroll to position [18, 0]
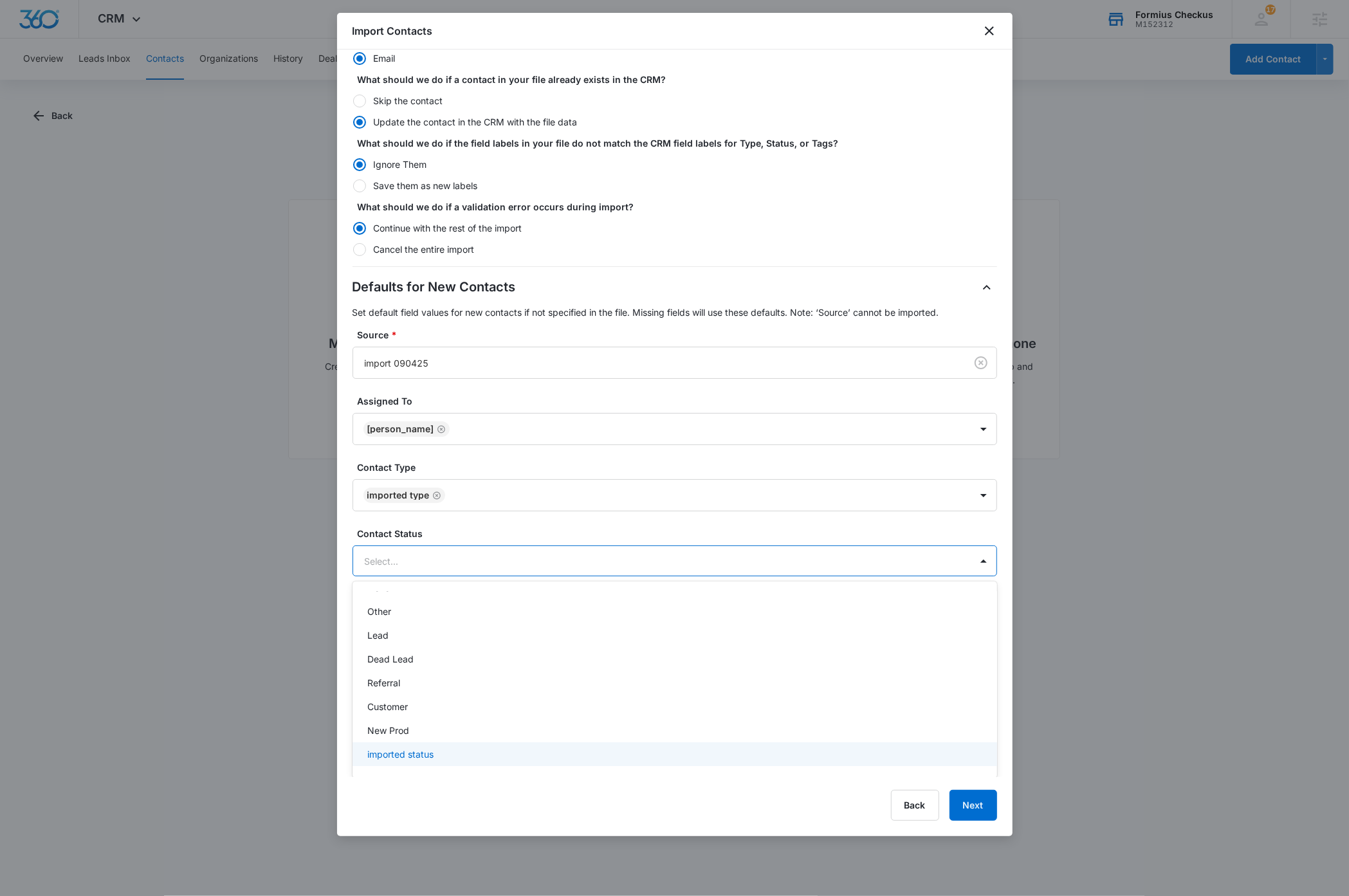
click at [415, 751] on p "imported status" at bounding box center [401, 753] width 66 height 14
click at [994, 587] on div "Step 3 of 3 Import Settings Review the import settings below and determine how …" at bounding box center [675, 413] width 676 height 729
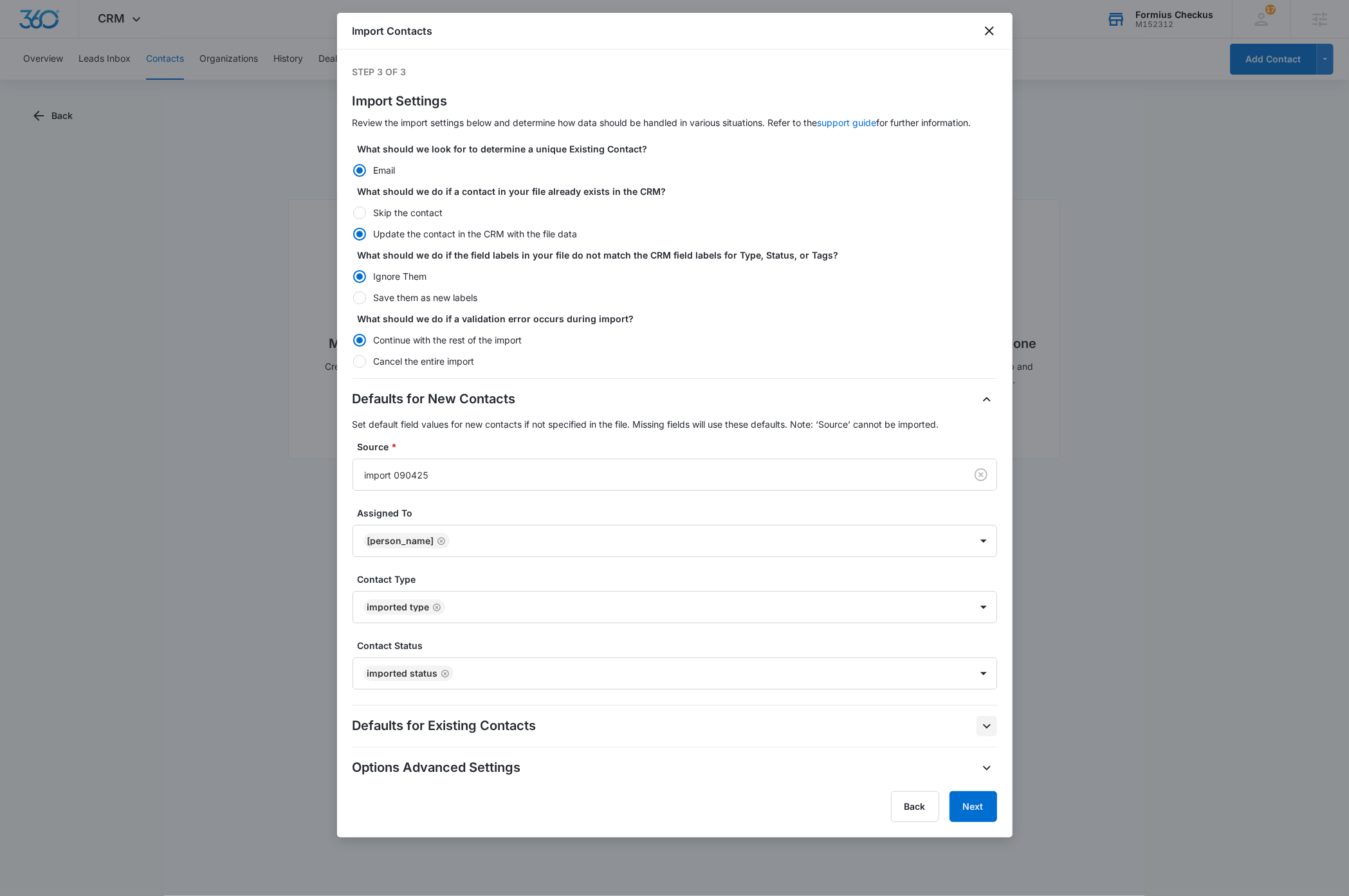
click at [986, 725] on icon "button" at bounding box center [987, 726] width 16 height 16
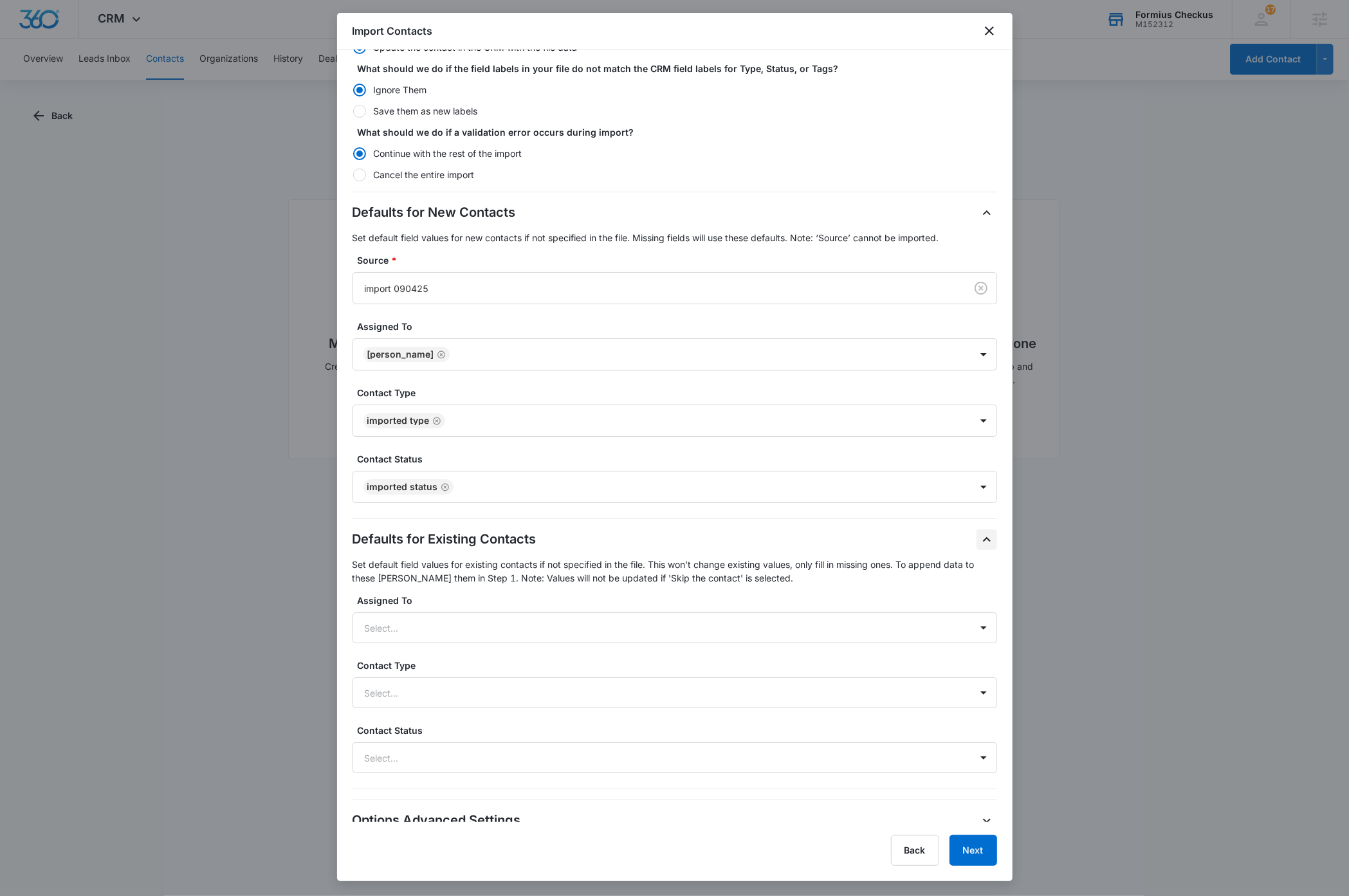
scroll to position [198, 0]
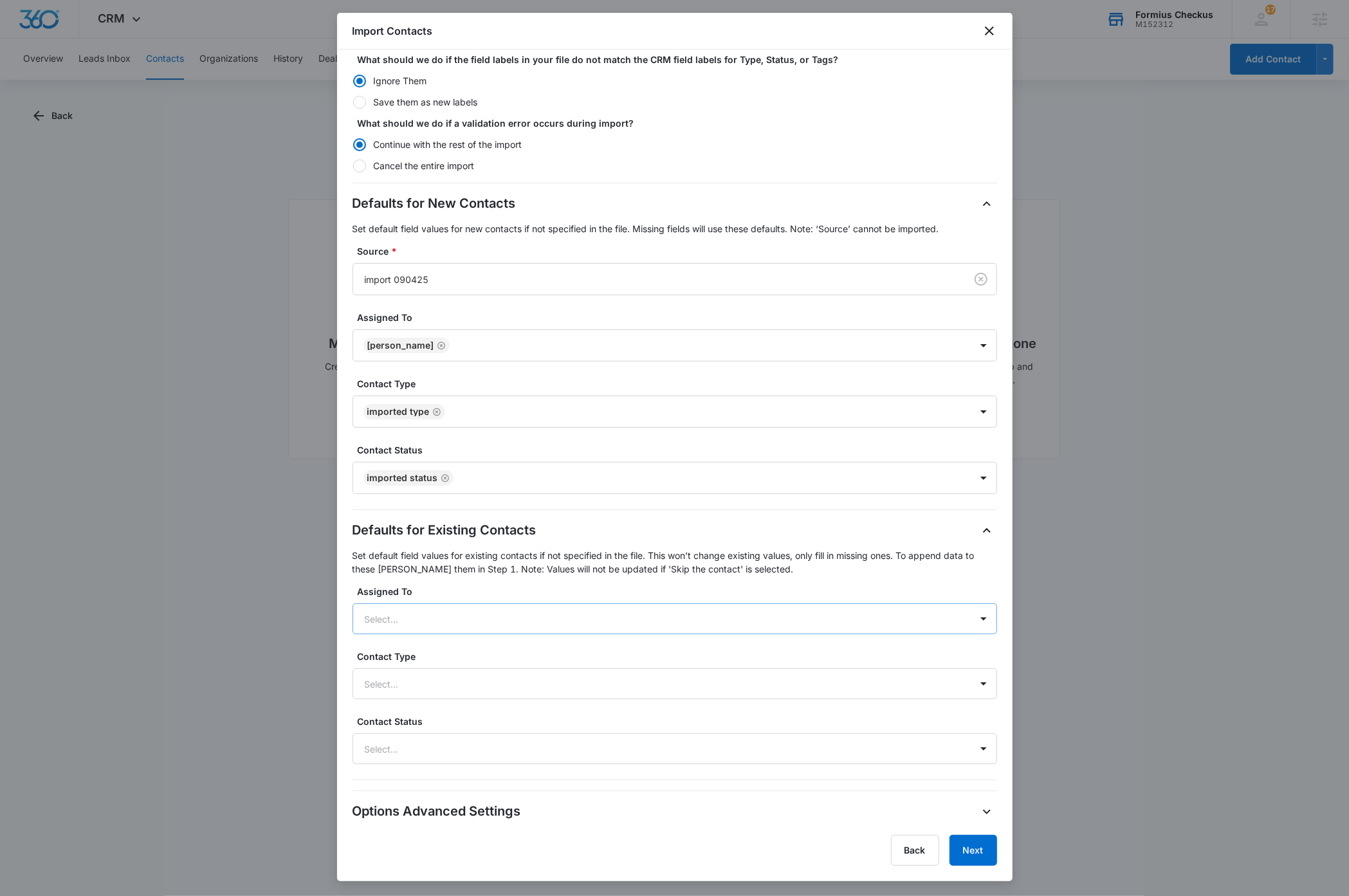
click at [420, 616] on div at bounding box center [659, 619] width 589 height 16
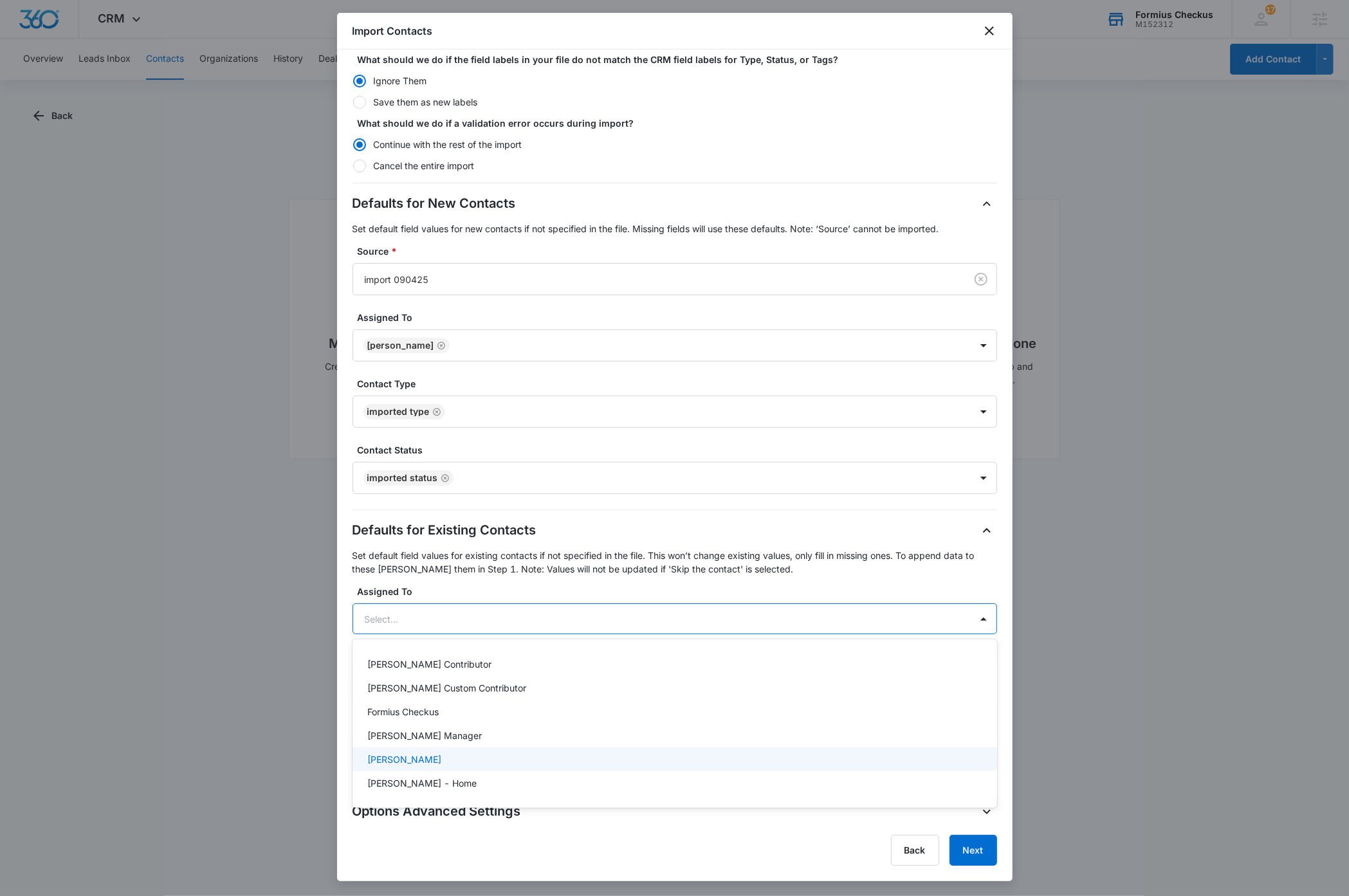
click at [414, 753] on p "[PERSON_NAME]" at bounding box center [404, 759] width 74 height 14
click at [576, 589] on label "Assigned To" at bounding box center [680, 590] width 645 height 14
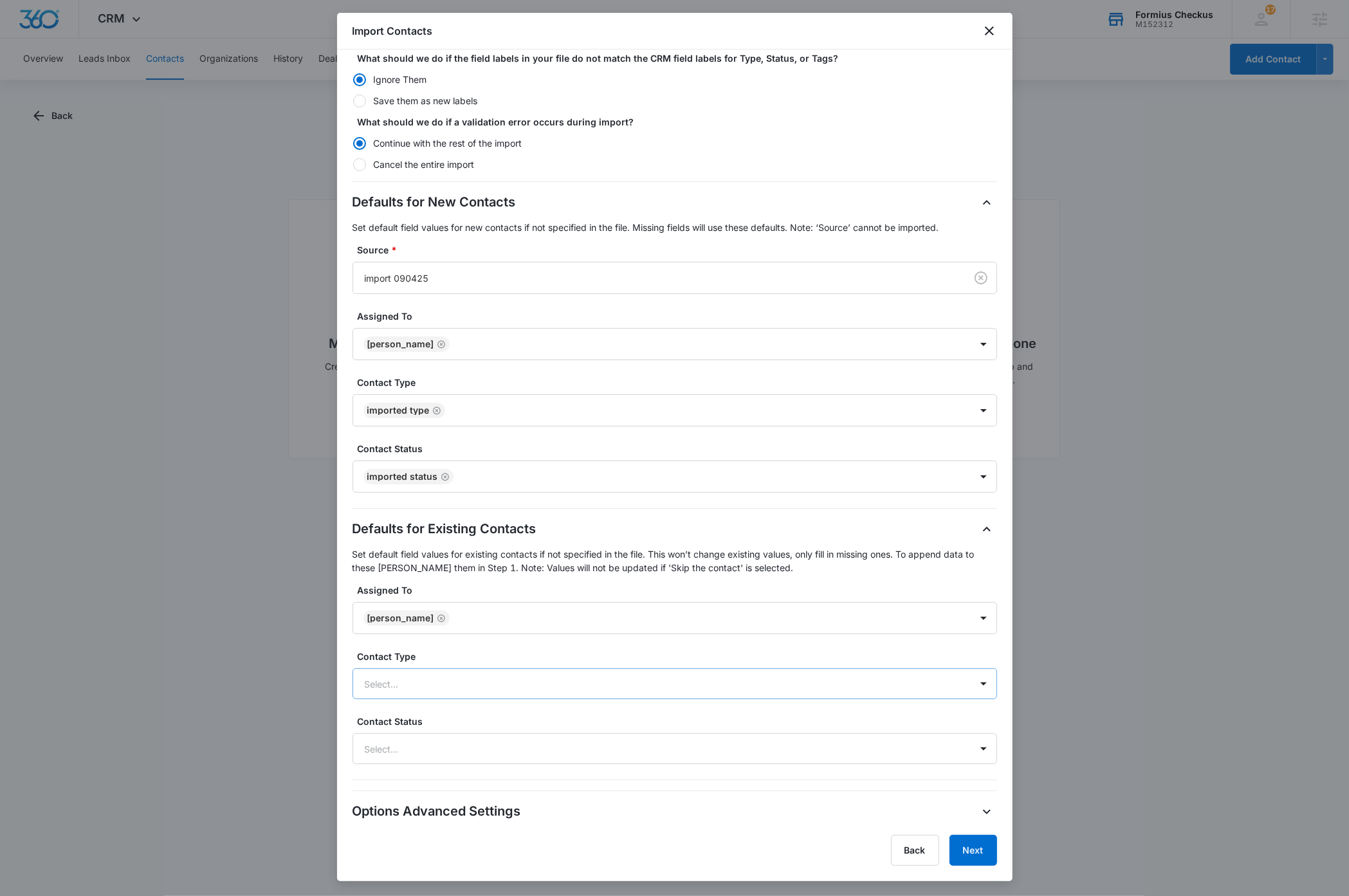
click at [598, 685] on div at bounding box center [659, 684] width 589 height 16
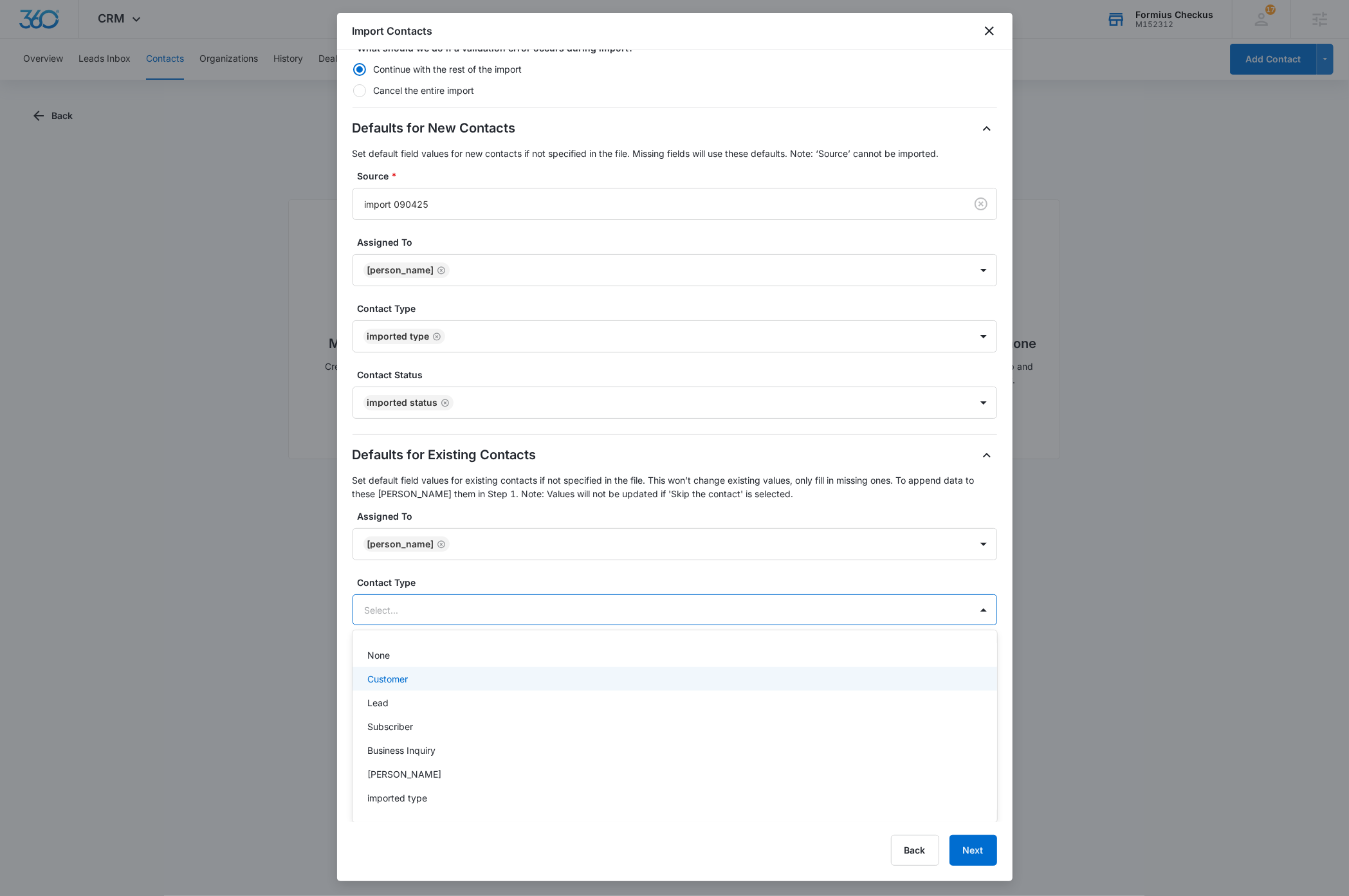
scroll to position [273, 0]
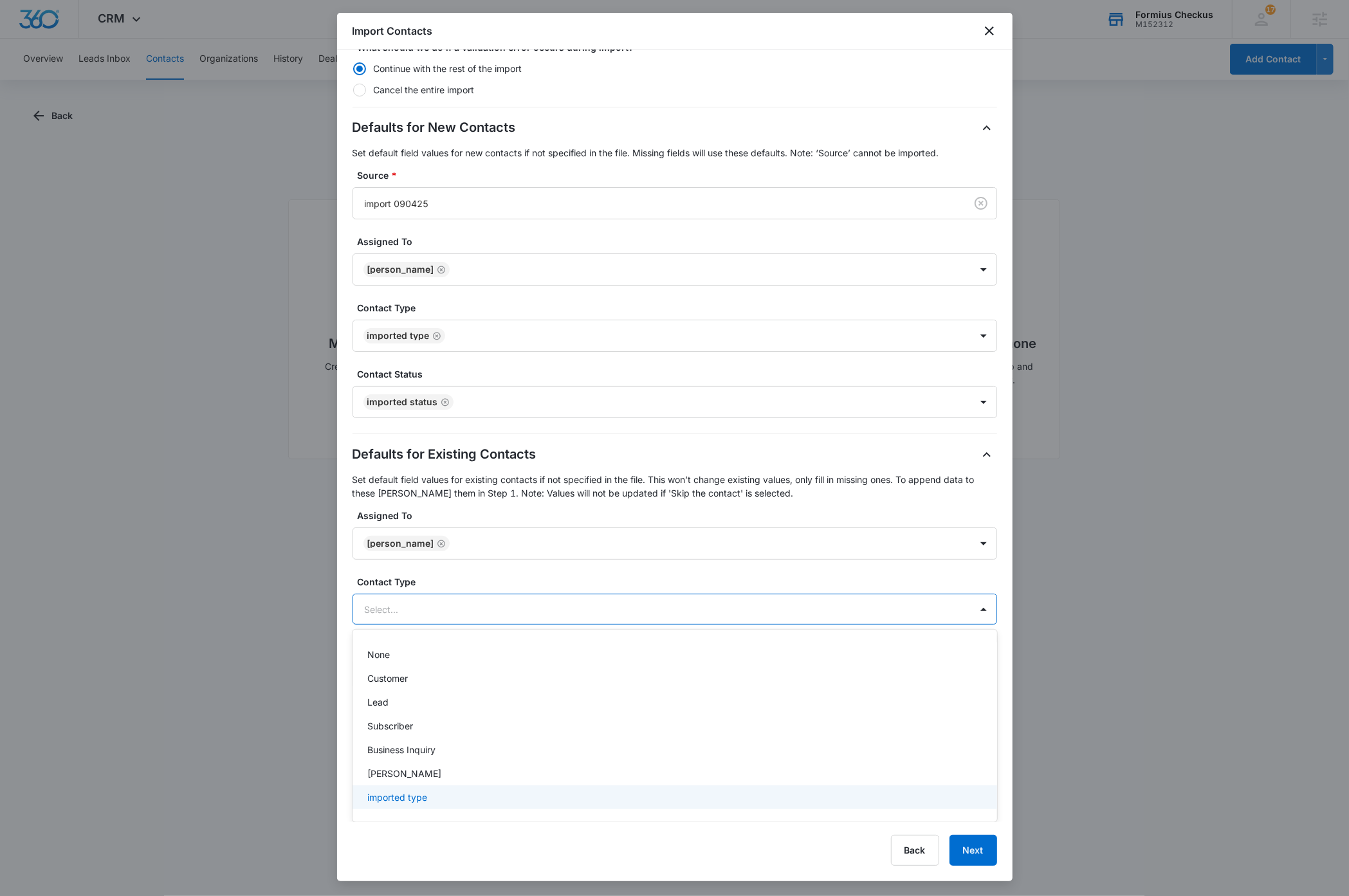
click at [420, 797] on p "imported type" at bounding box center [397, 797] width 59 height 14
click at [988, 581] on div "Defaults for Existing Contacts Set default field values for existing contacts i…" at bounding box center [674, 573] width 645 height 262
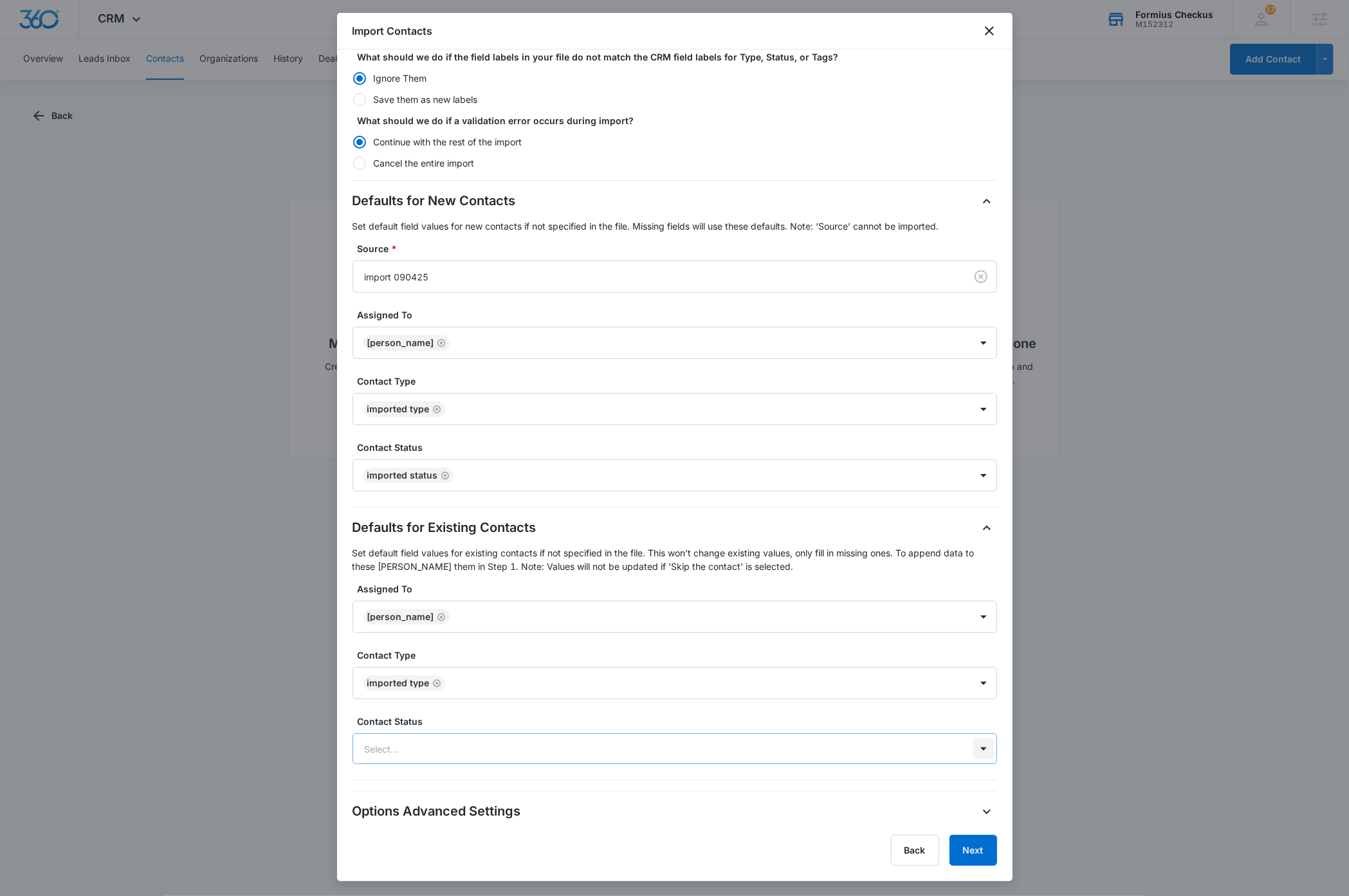
click at [973, 748] on div at bounding box center [983, 749] width 21 height 21
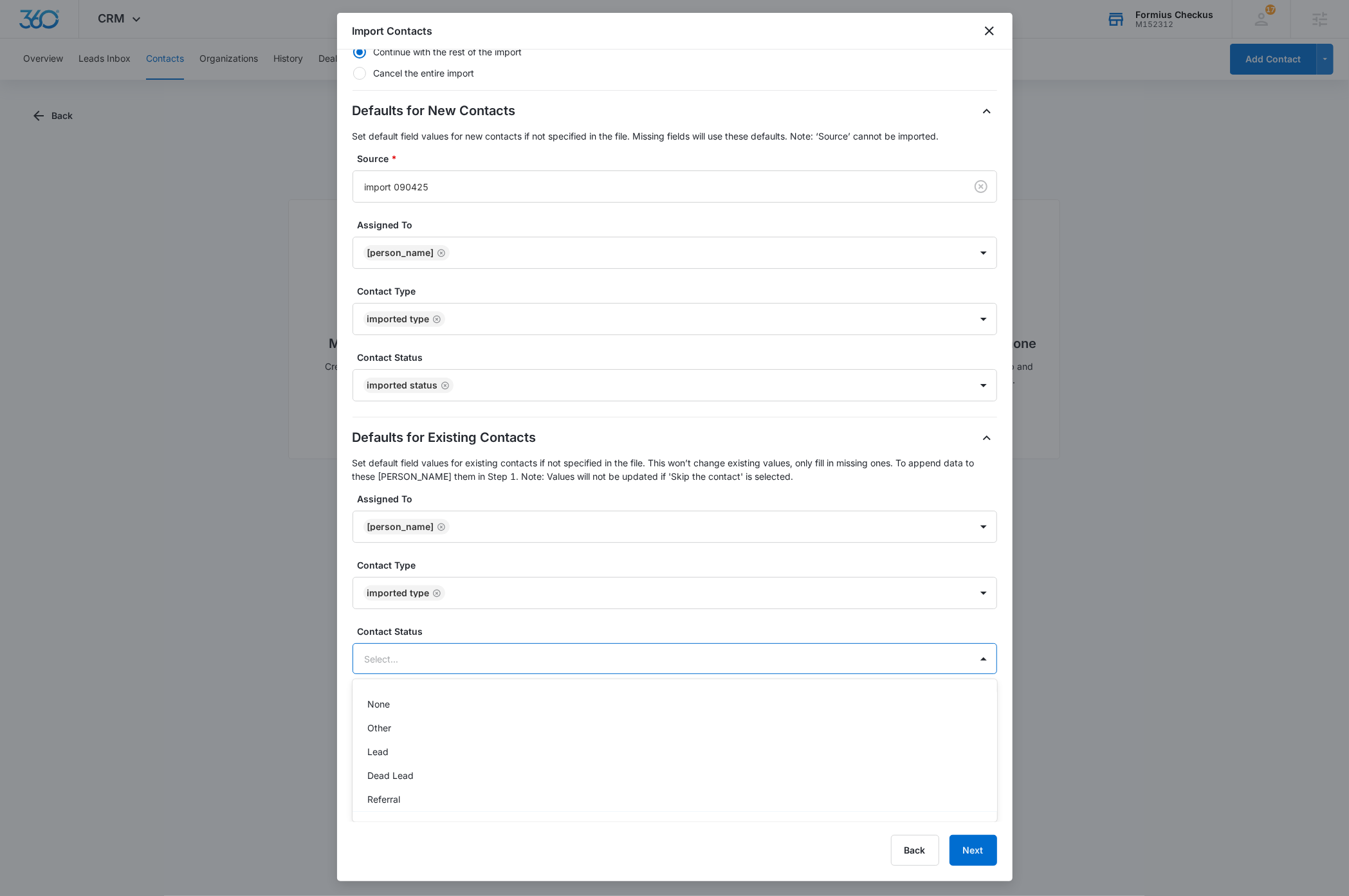
scroll to position [73, 0]
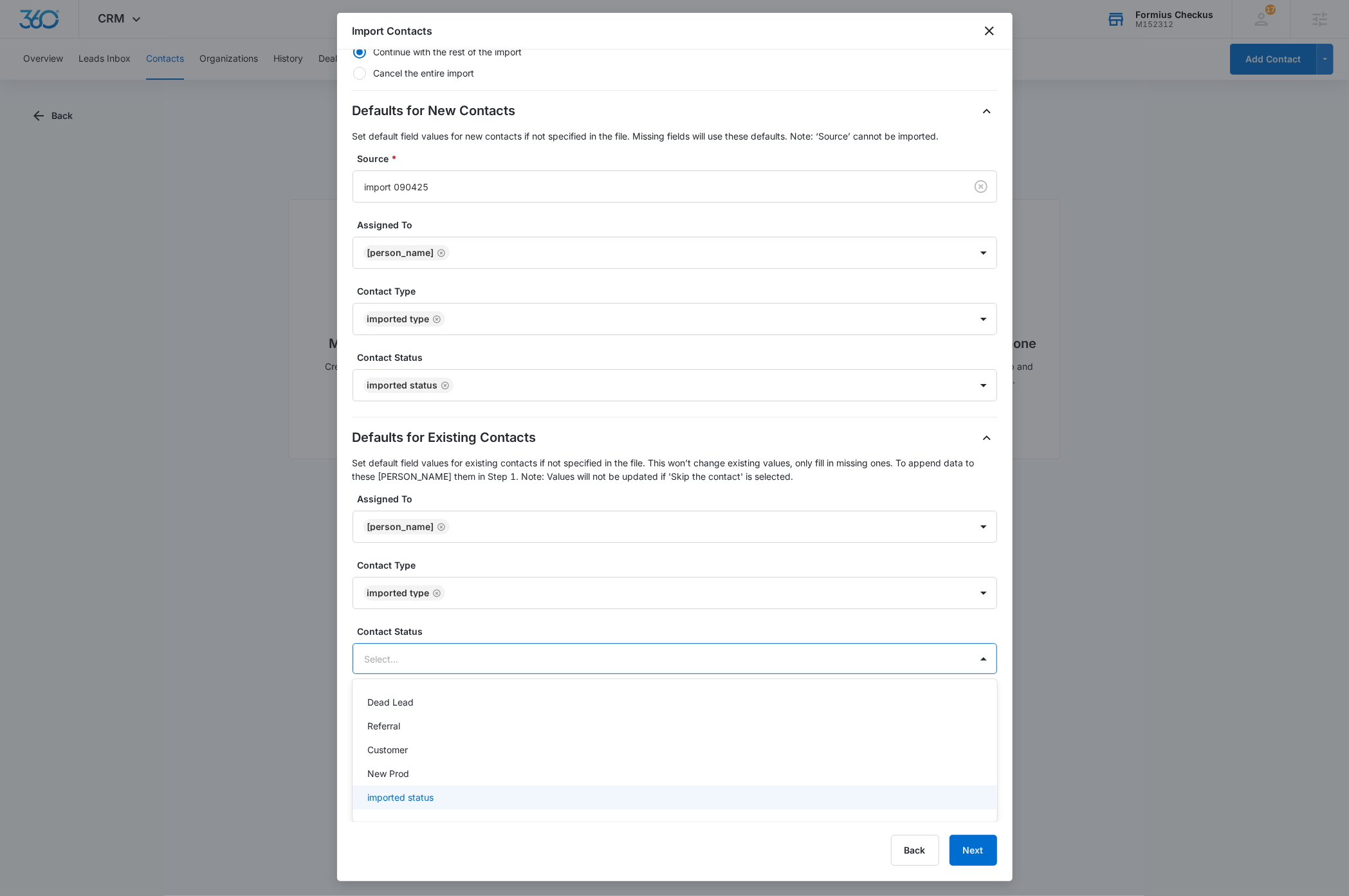
click at [424, 796] on p "imported status" at bounding box center [401, 797] width 66 height 14
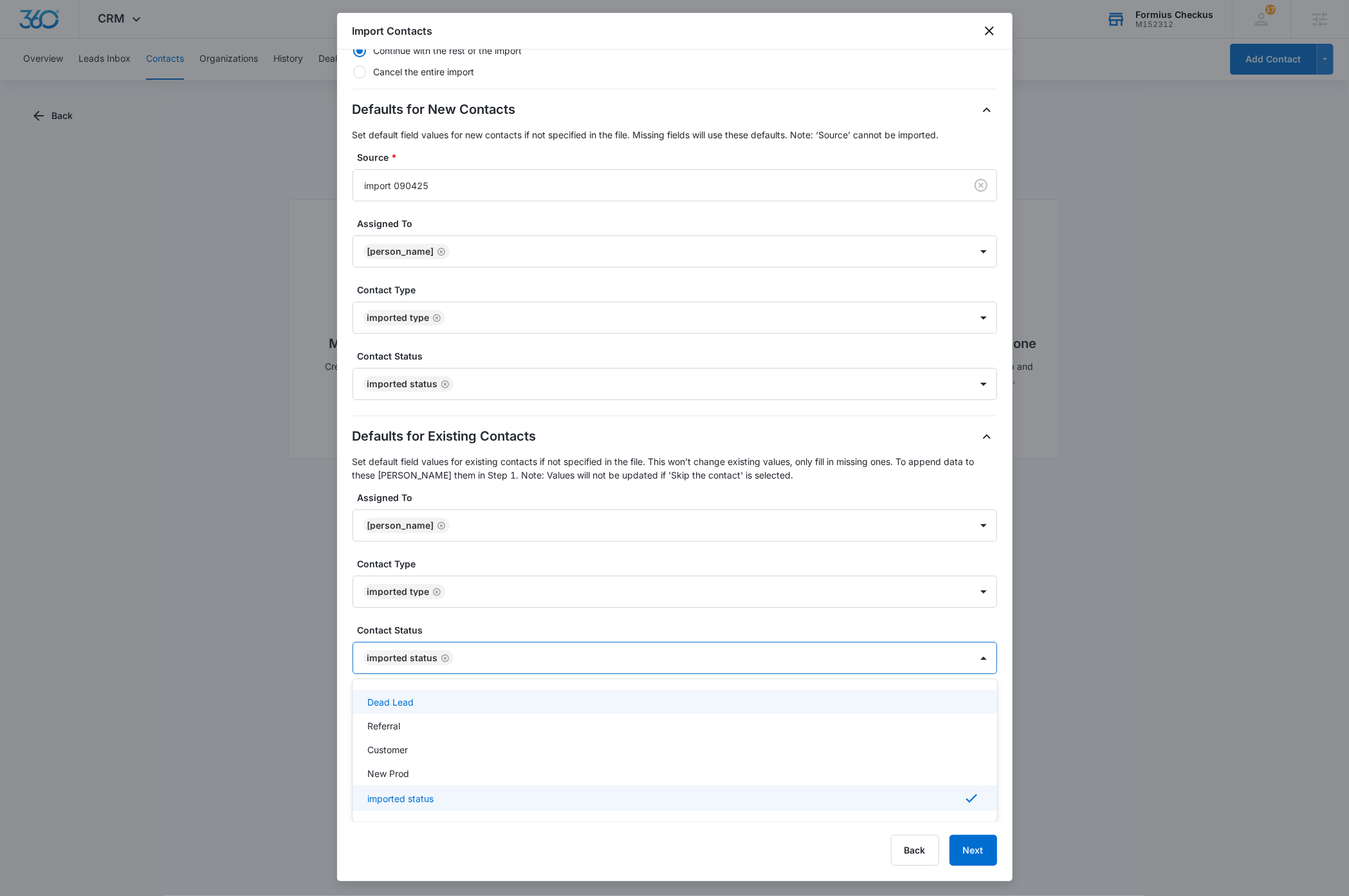
click at [996, 660] on div "Step 3 of 3 Import Settings Review the import settings below and determine how …" at bounding box center [675, 435] width 676 height 773
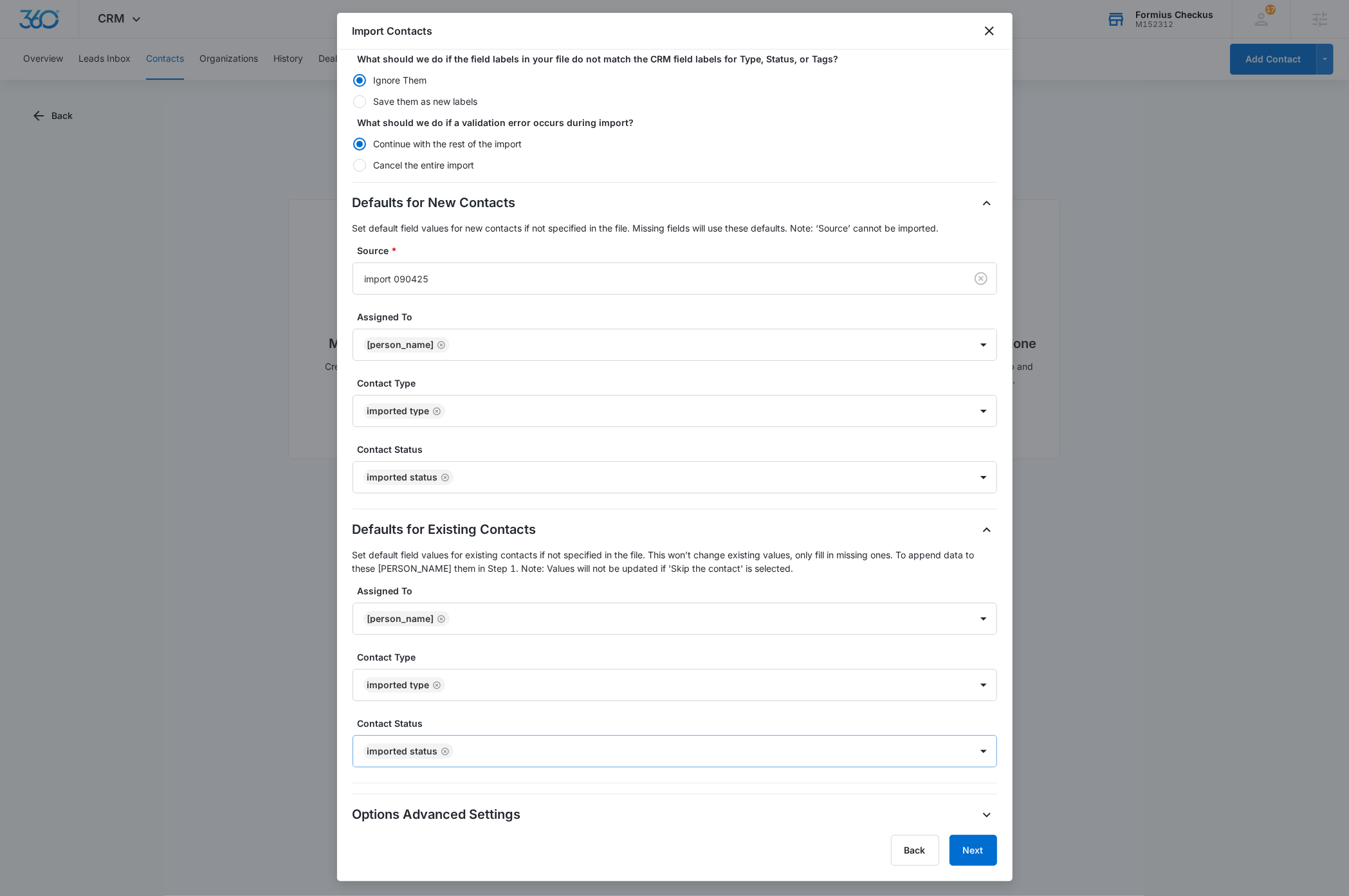
scroll to position [203, 0]
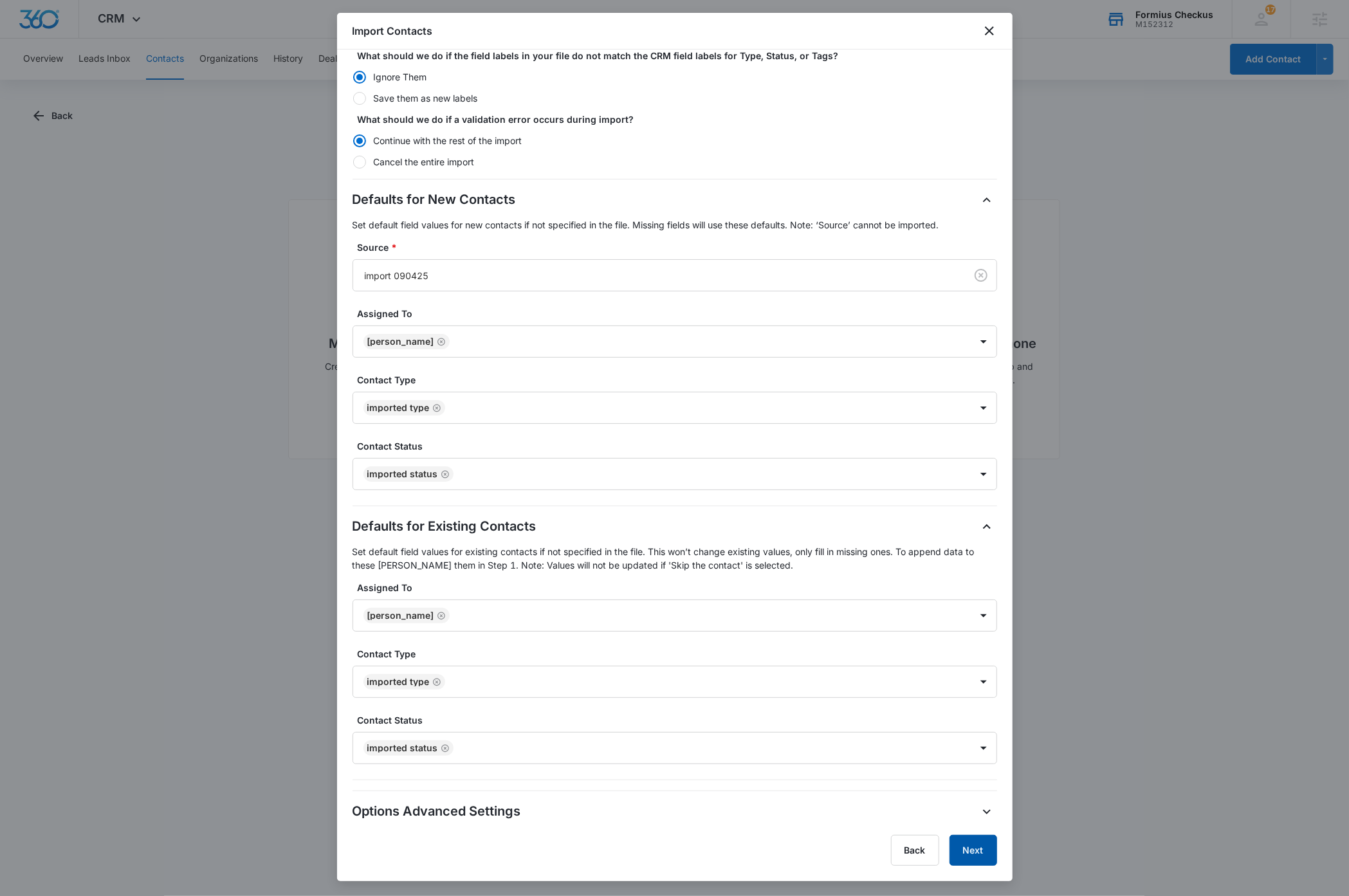
click at [972, 855] on button "Next" at bounding box center [973, 850] width 48 height 31
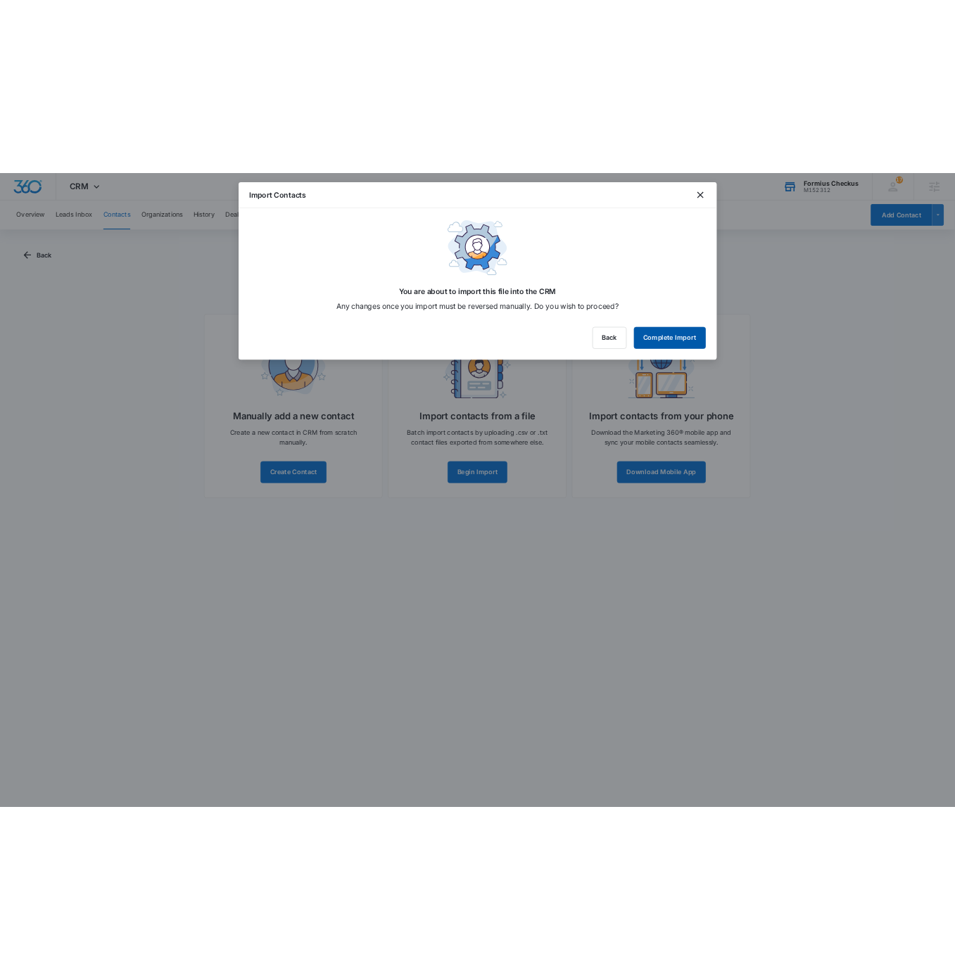
scroll to position [0, 0]
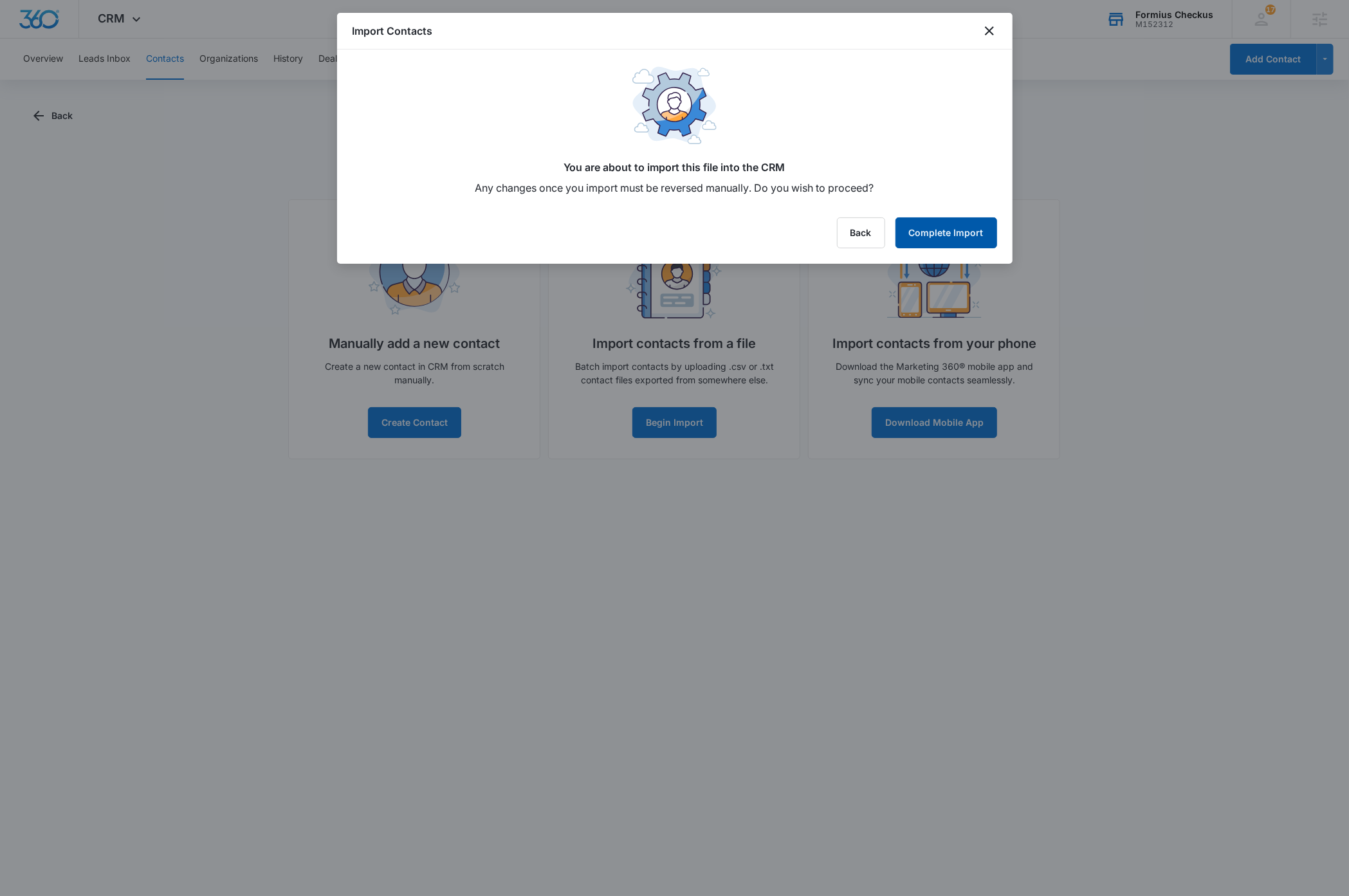
click at [929, 234] on button "Complete Import" at bounding box center [946, 233] width 102 height 31
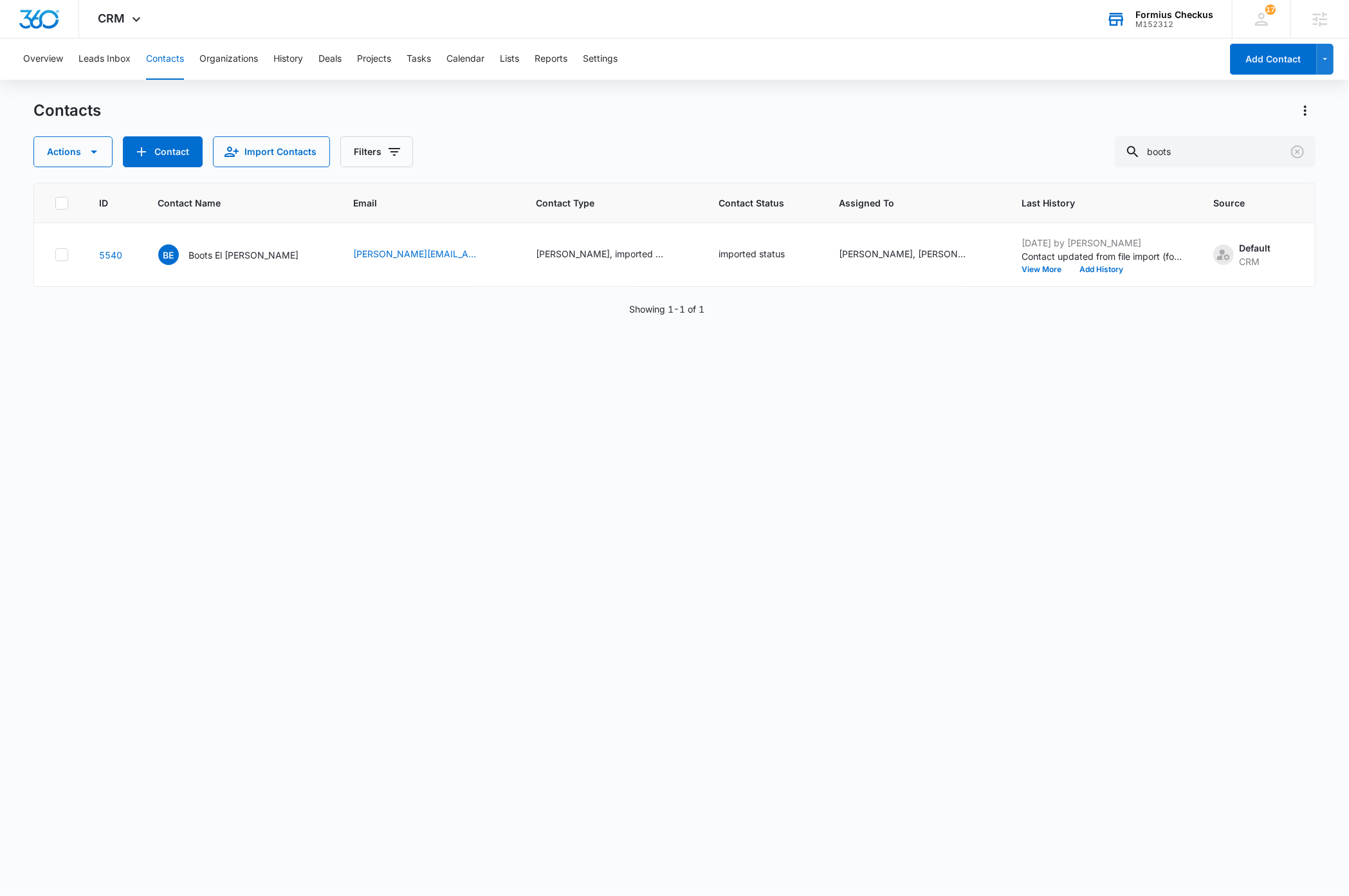
click at [162, 54] on button "Contacts" at bounding box center [166, 59] width 38 height 41
click at [1300, 152] on icon "Clear" at bounding box center [1297, 152] width 16 height 16
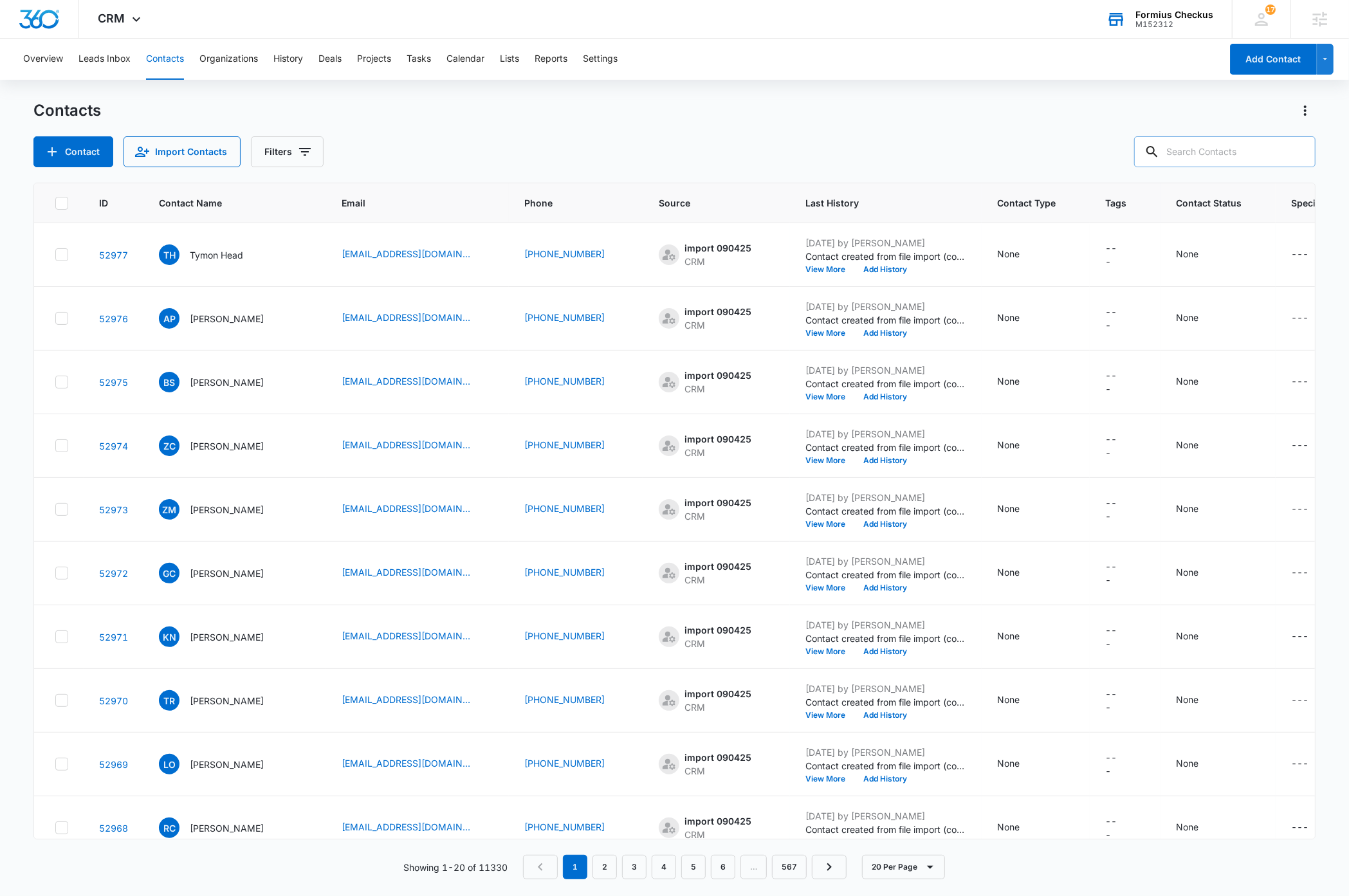
click at [713, 133] on div "Contacts Contact Import Contacts Filters" at bounding box center [674, 133] width 1281 height 67
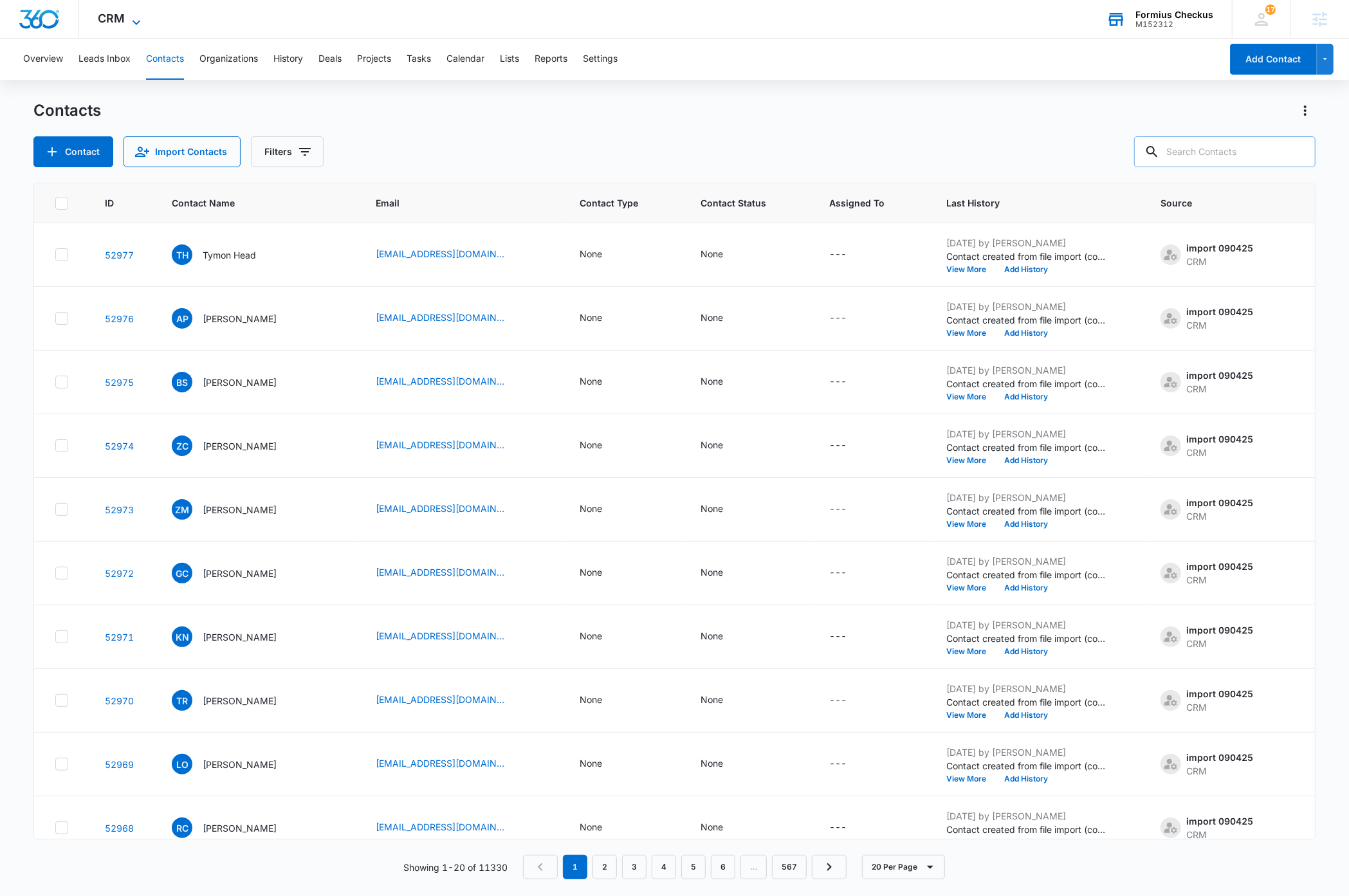
click at [130, 13] on div "CRM Apps Reputation Websites Forms CRM Email Social Shop Payments POS Content A…" at bounding box center [122, 19] width 84 height 38
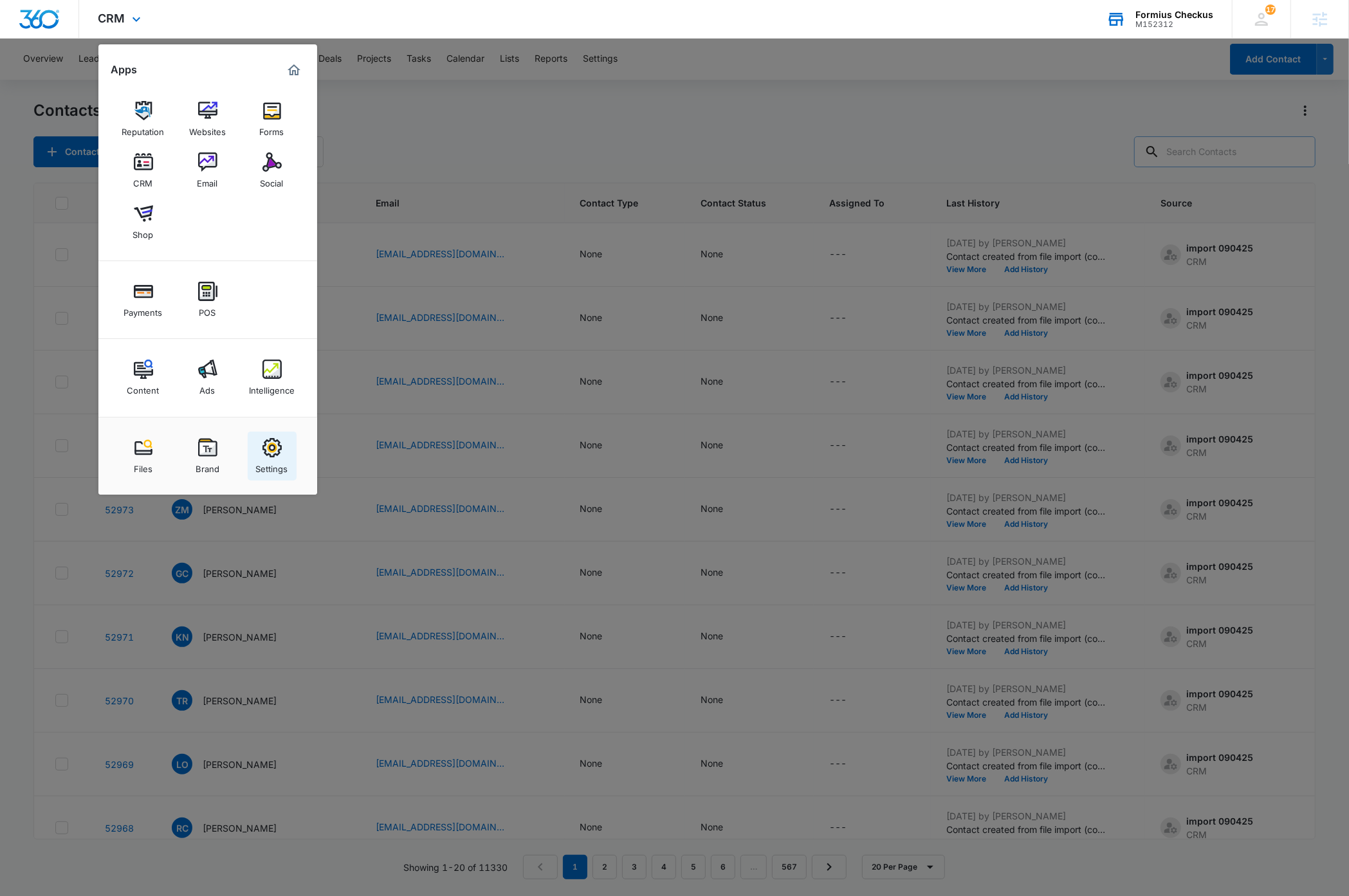
click at [273, 459] on div "Settings" at bounding box center [272, 465] width 32 height 16
select select "44"
select select "US"
select select "America/[GEOGRAPHIC_DATA]"
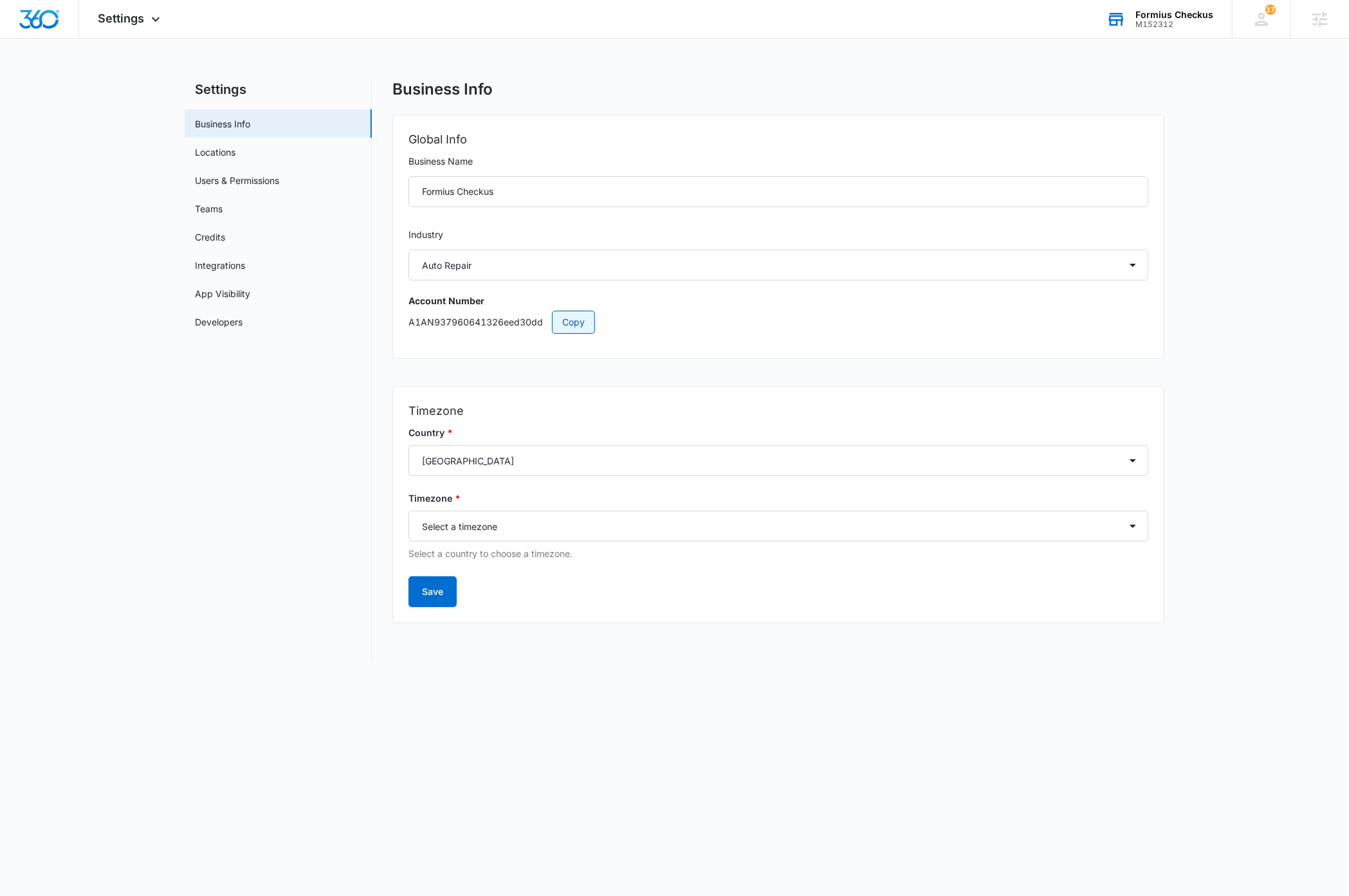
click at [576, 322] on span "Copy" at bounding box center [573, 322] width 23 height 14
click at [241, 570] on nav "Settings Business Info Locations Users & Permissions Teams Credits Integrations…" at bounding box center [278, 370] width 187 height 582
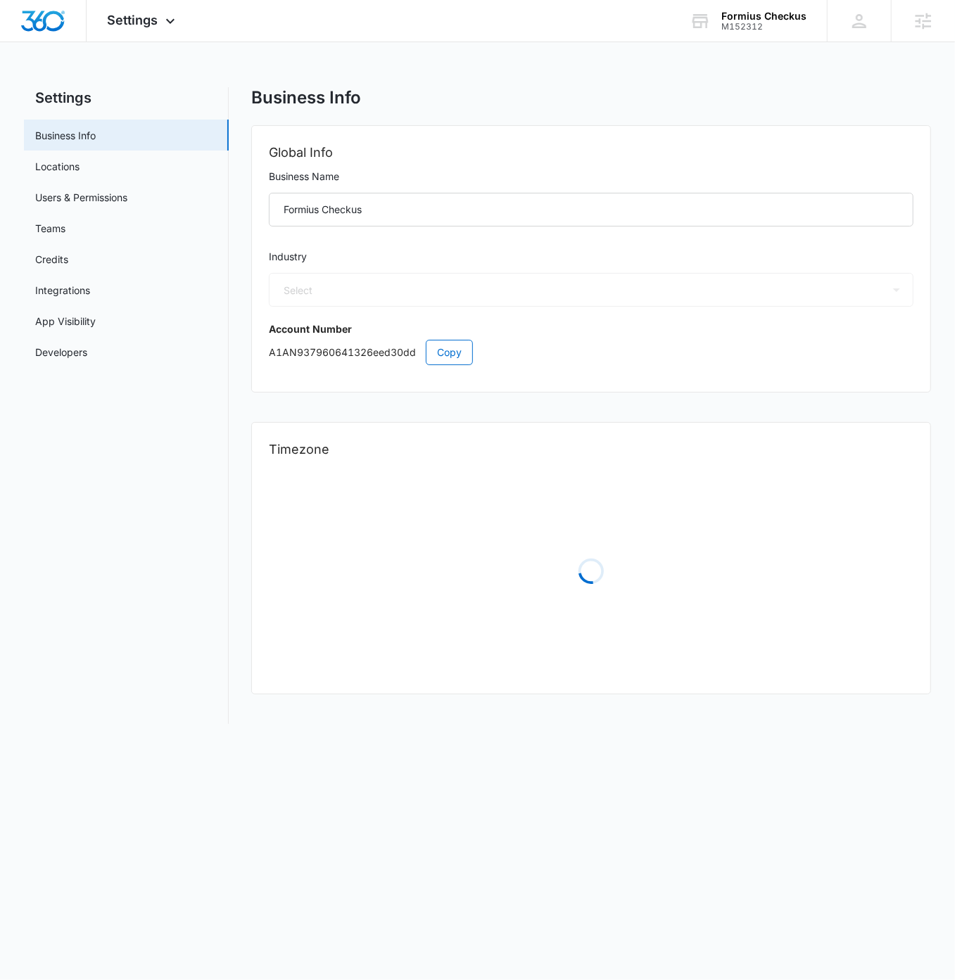
select select "44"
select select "US"
select select "America/[GEOGRAPHIC_DATA]"
click at [131, 18] on span "Settings" at bounding box center [133, 20] width 51 height 15
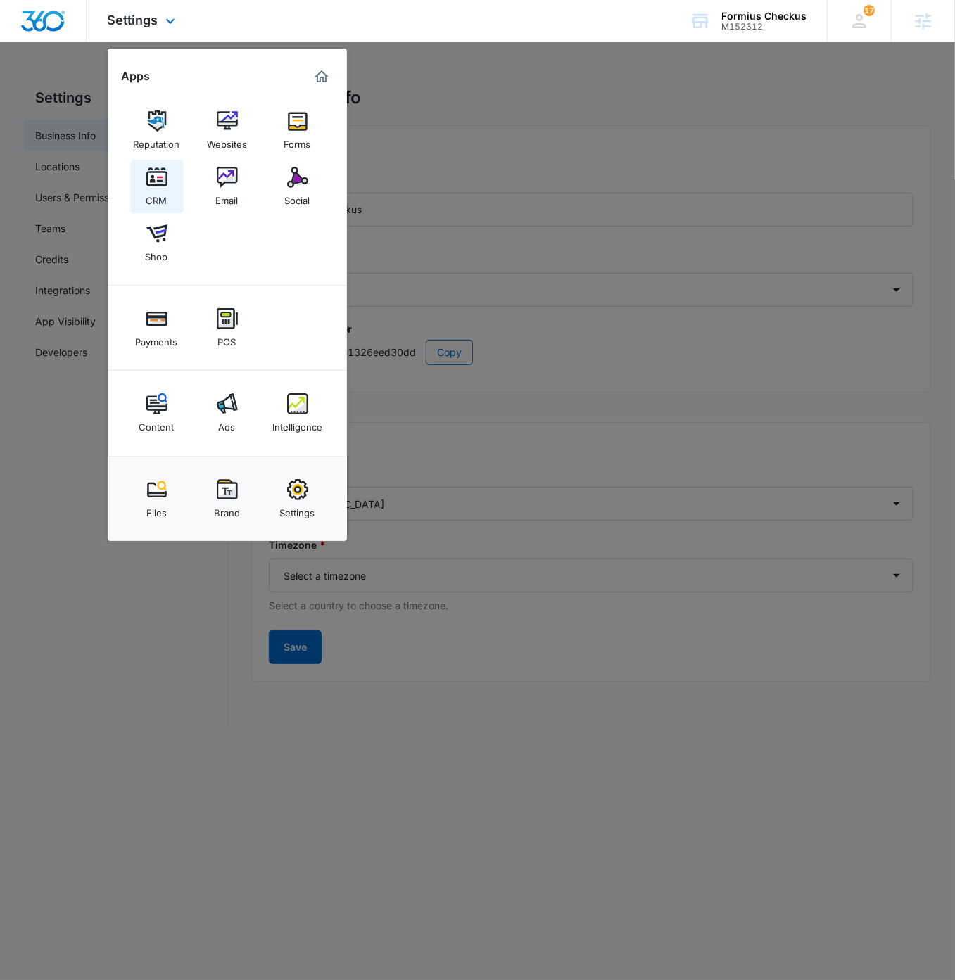
click at [153, 182] on img at bounding box center [156, 177] width 21 height 21
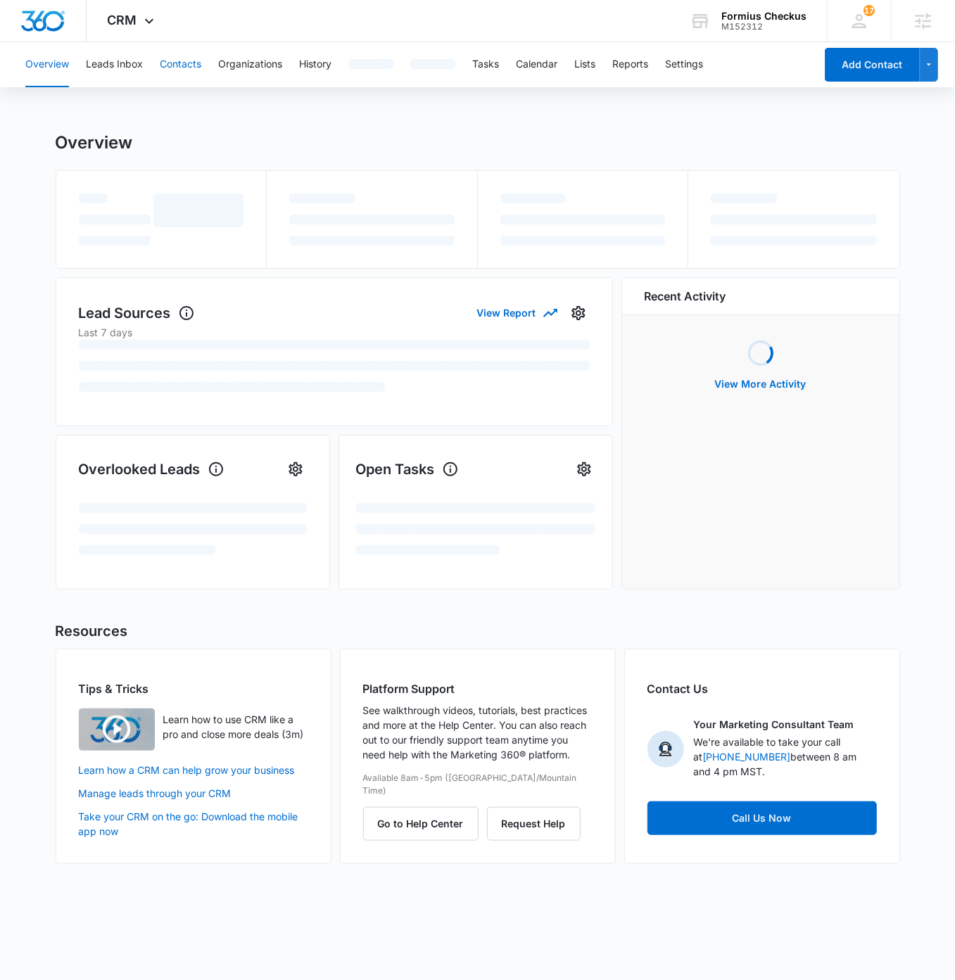
click at [193, 68] on button "Contacts" at bounding box center [181, 64] width 42 height 45
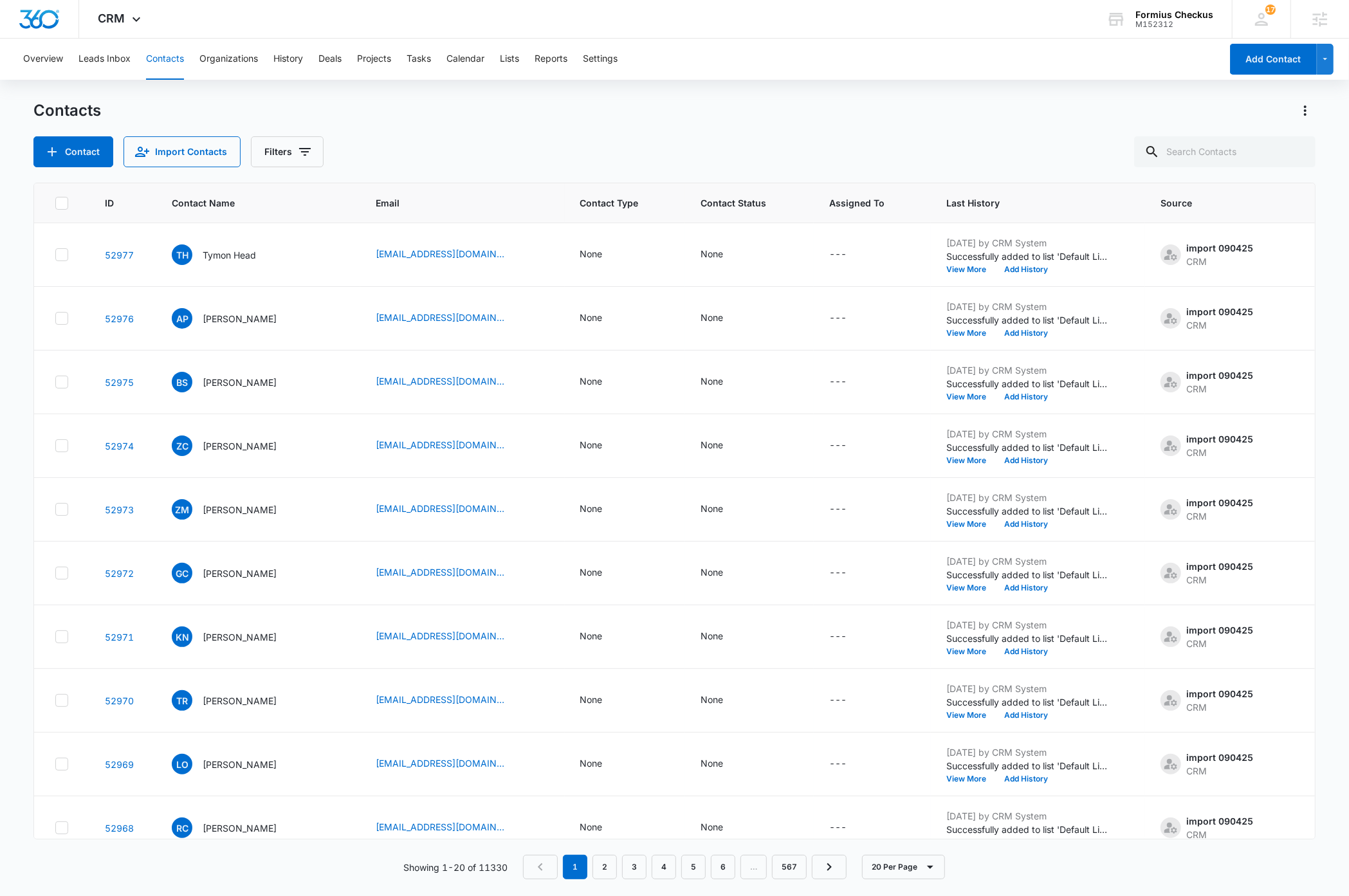
click at [635, 132] on div "Contacts Contact Import Contacts Filters" at bounding box center [674, 133] width 1281 height 67
click at [1268, 148] on input "text" at bounding box center [1225, 152] width 181 height 31
type input "boots"
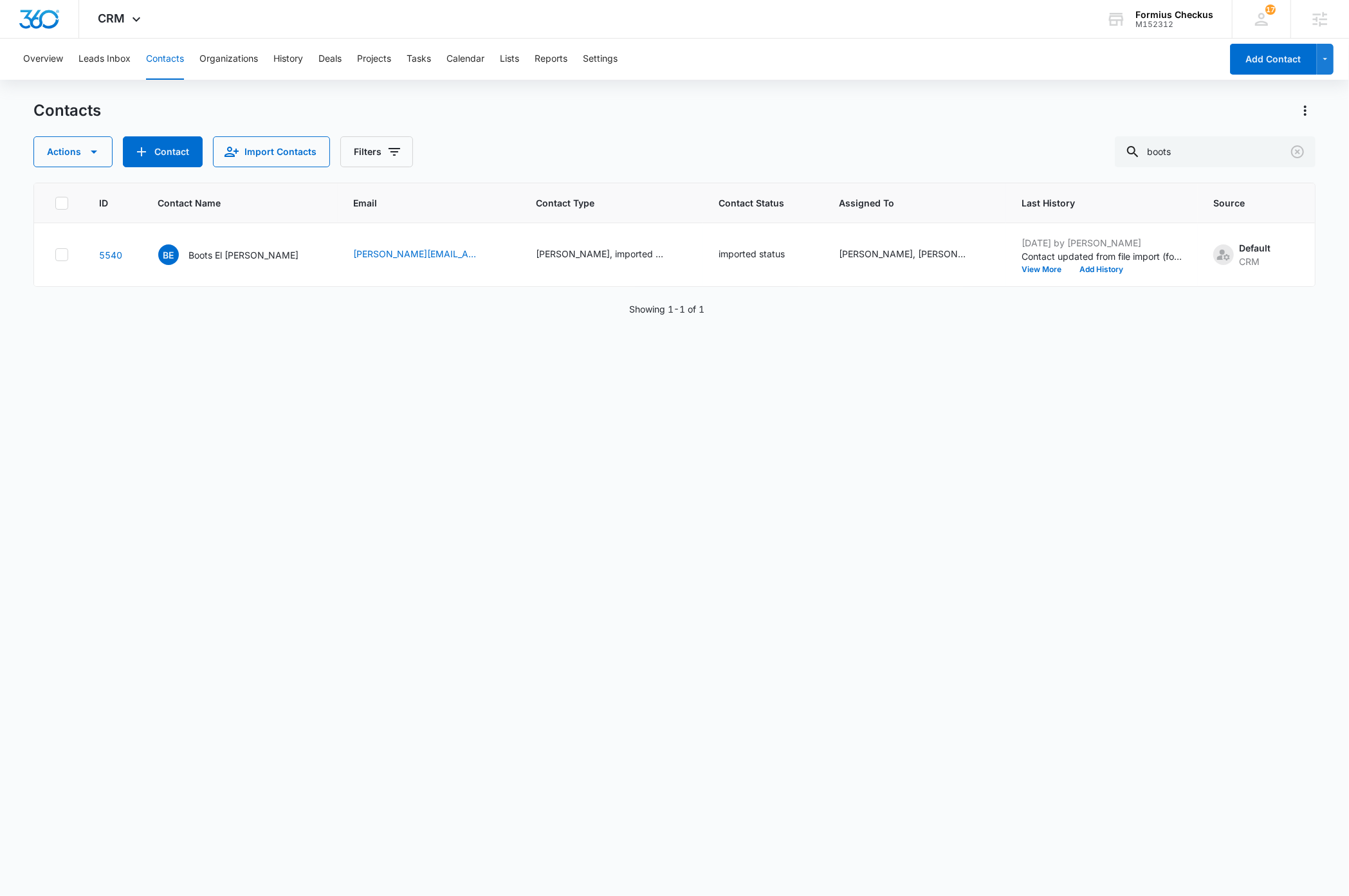
click at [391, 601] on div "ID Contact Name Email Contact Type Contact Status Assigned To Last History Sour…" at bounding box center [674, 531] width 1281 height 697
click at [31, 25] on img "Dashboard" at bounding box center [38, 19] width 41 height 19
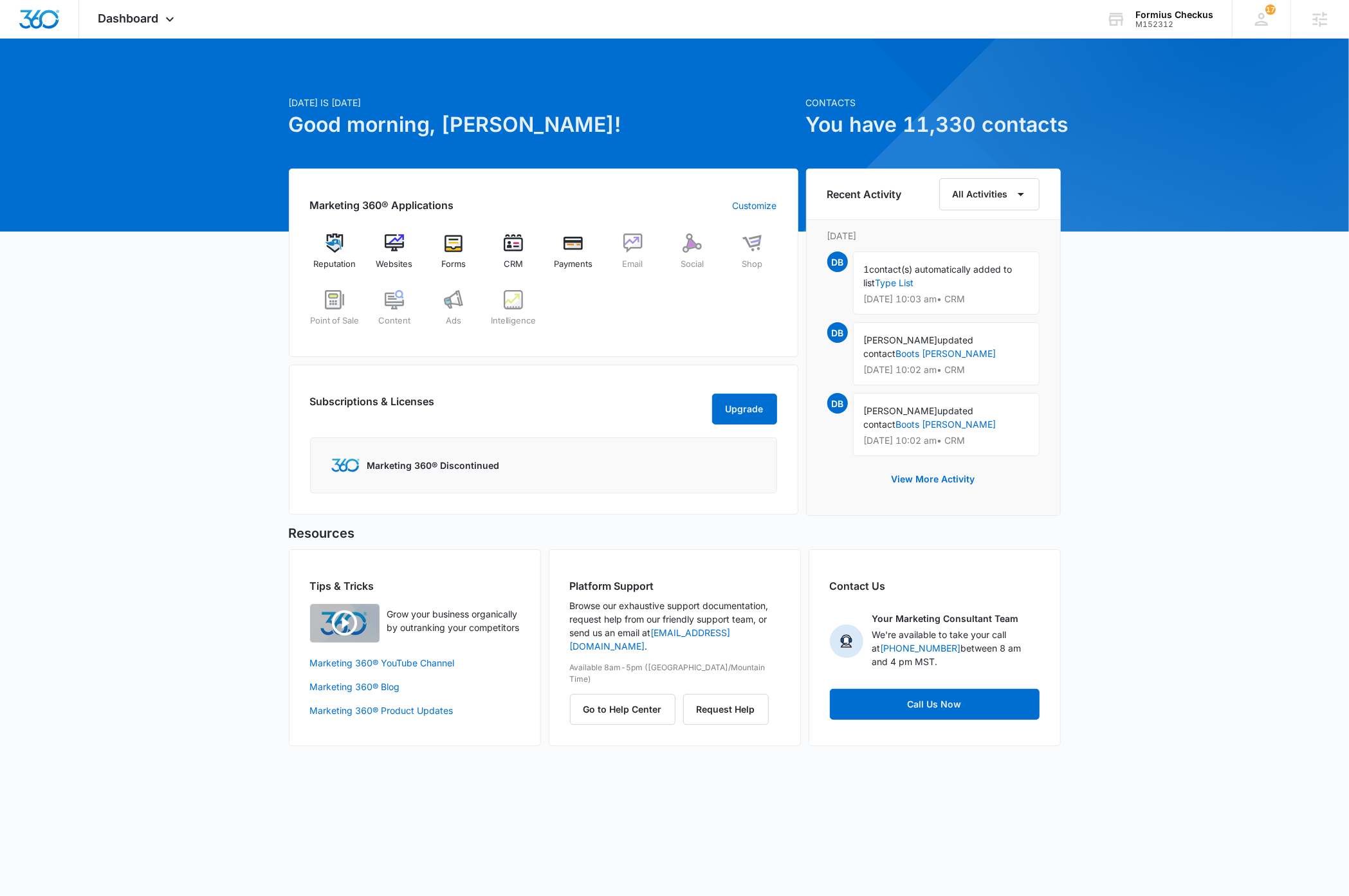
click at [1188, 342] on div "Today is Monday, September 15th Good morning, Dave! Contacts You have 11,330 co…" at bounding box center [674, 408] width 1349 height 707
click at [43, 24] on img "Dashboard" at bounding box center [38, 19] width 41 height 19
click at [1214, 282] on div "Today is Monday, September 15th Good morning, Dave! Contacts You have 11,330 co…" at bounding box center [674, 408] width 1349 height 707
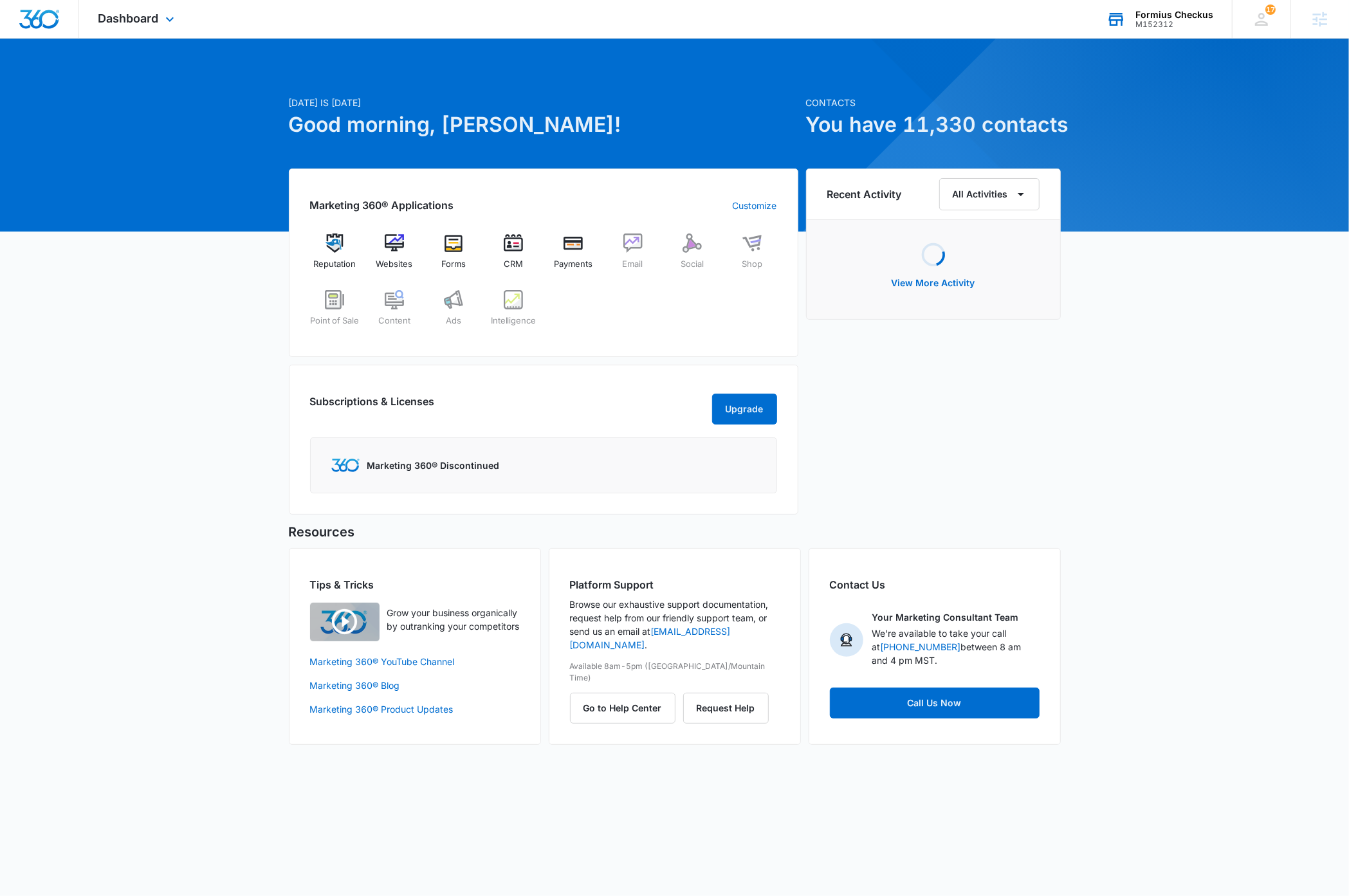
click at [1189, 20] on div "M152312" at bounding box center [1174, 25] width 78 height 9
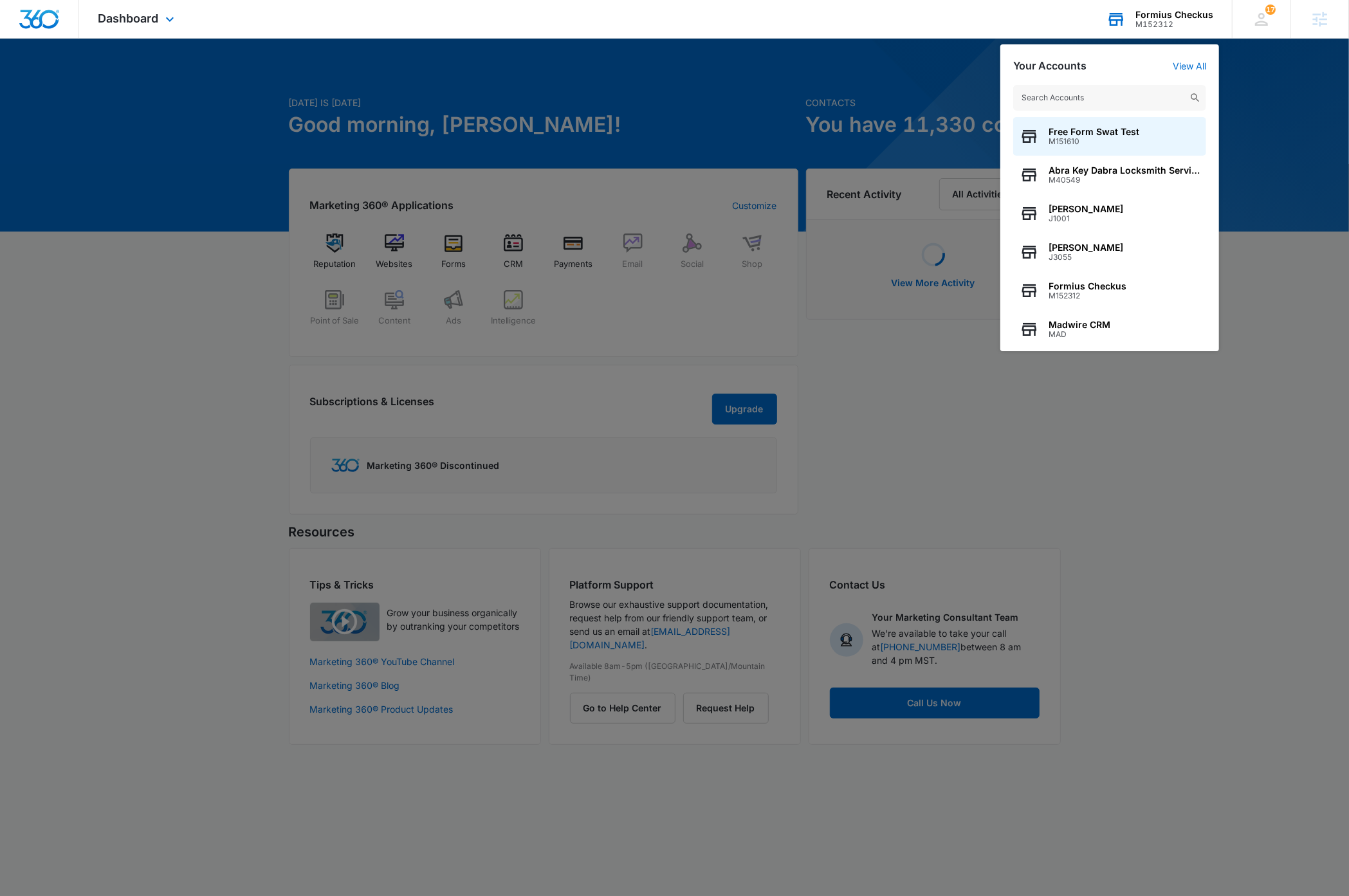
click at [1108, 99] on input "text" at bounding box center [1109, 98] width 193 height 26
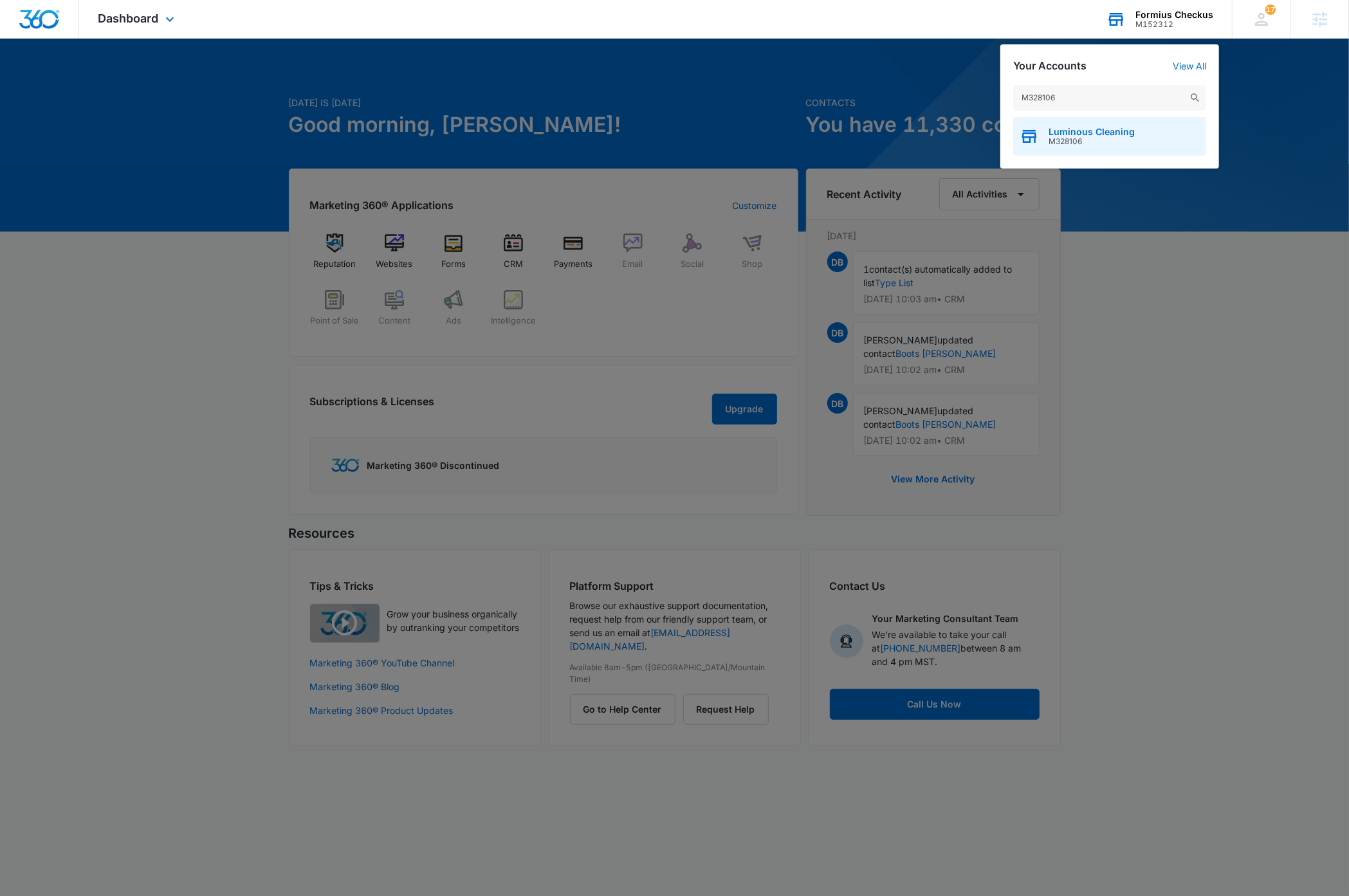
type input "M328106"
click at [1115, 138] on span "M328106" at bounding box center [1092, 142] width 86 height 9
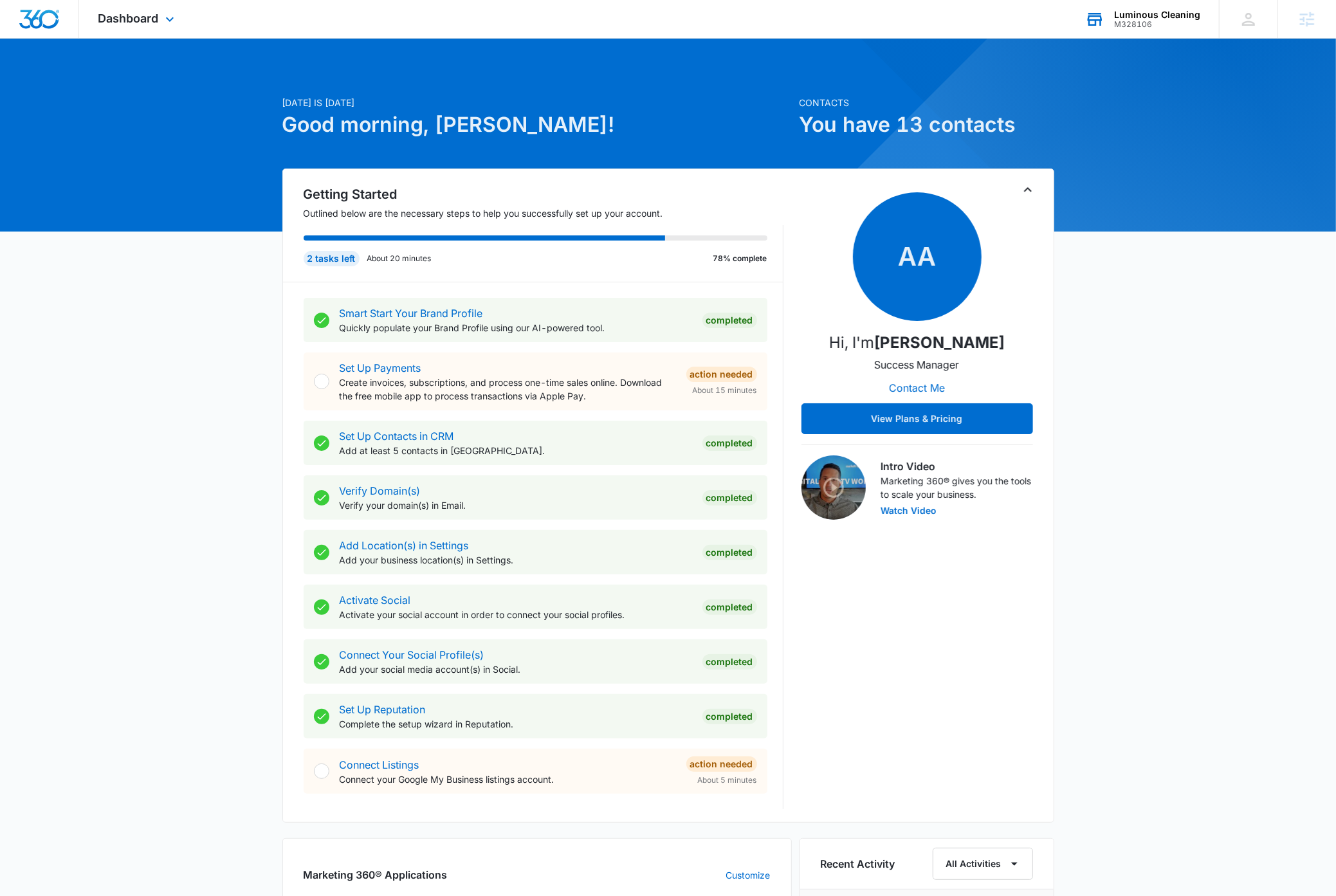
click at [1027, 187] on icon "Toggle Collapse" at bounding box center [1028, 189] width 16 height 16
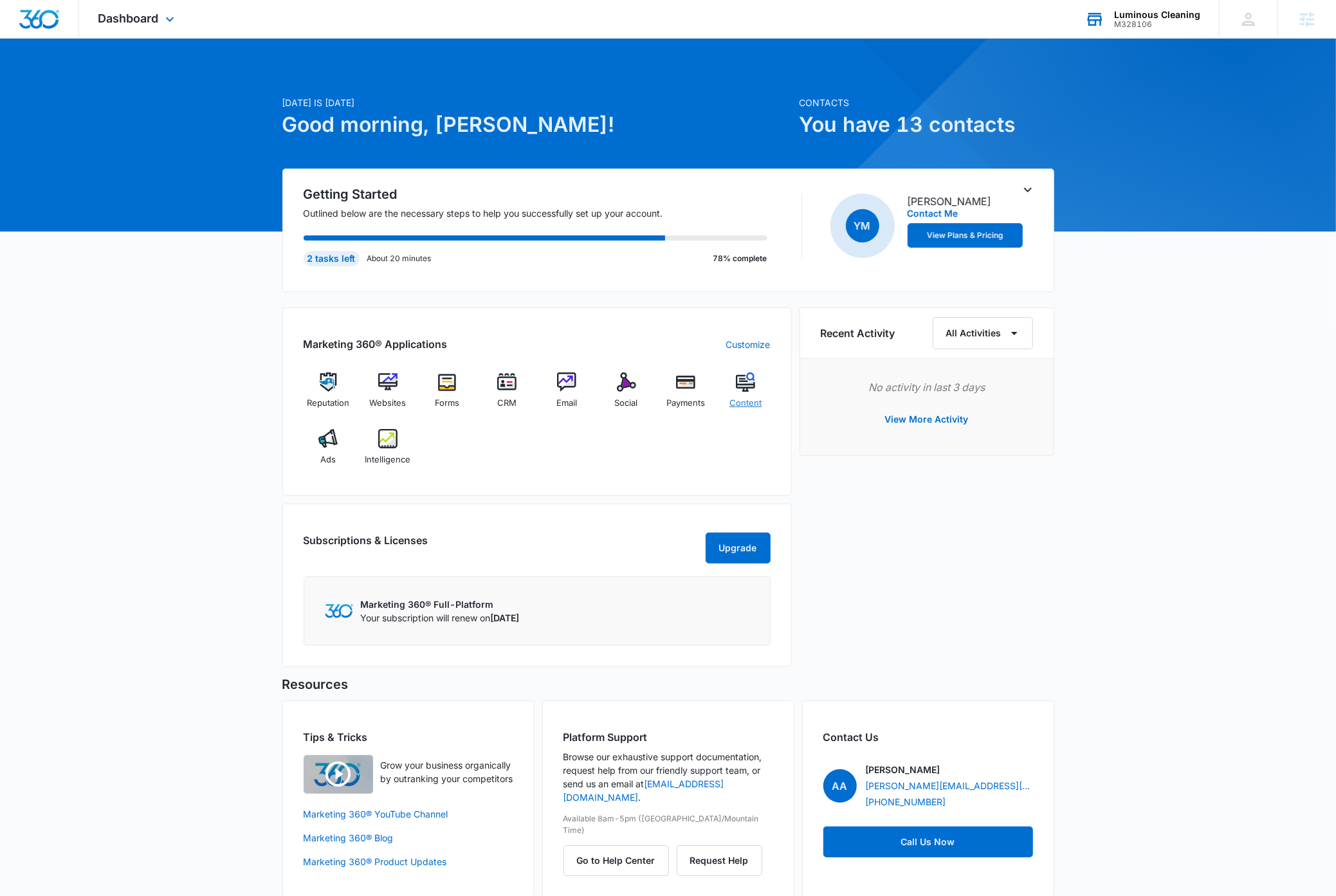
click at [752, 384] on img at bounding box center [745, 381] width 19 height 19
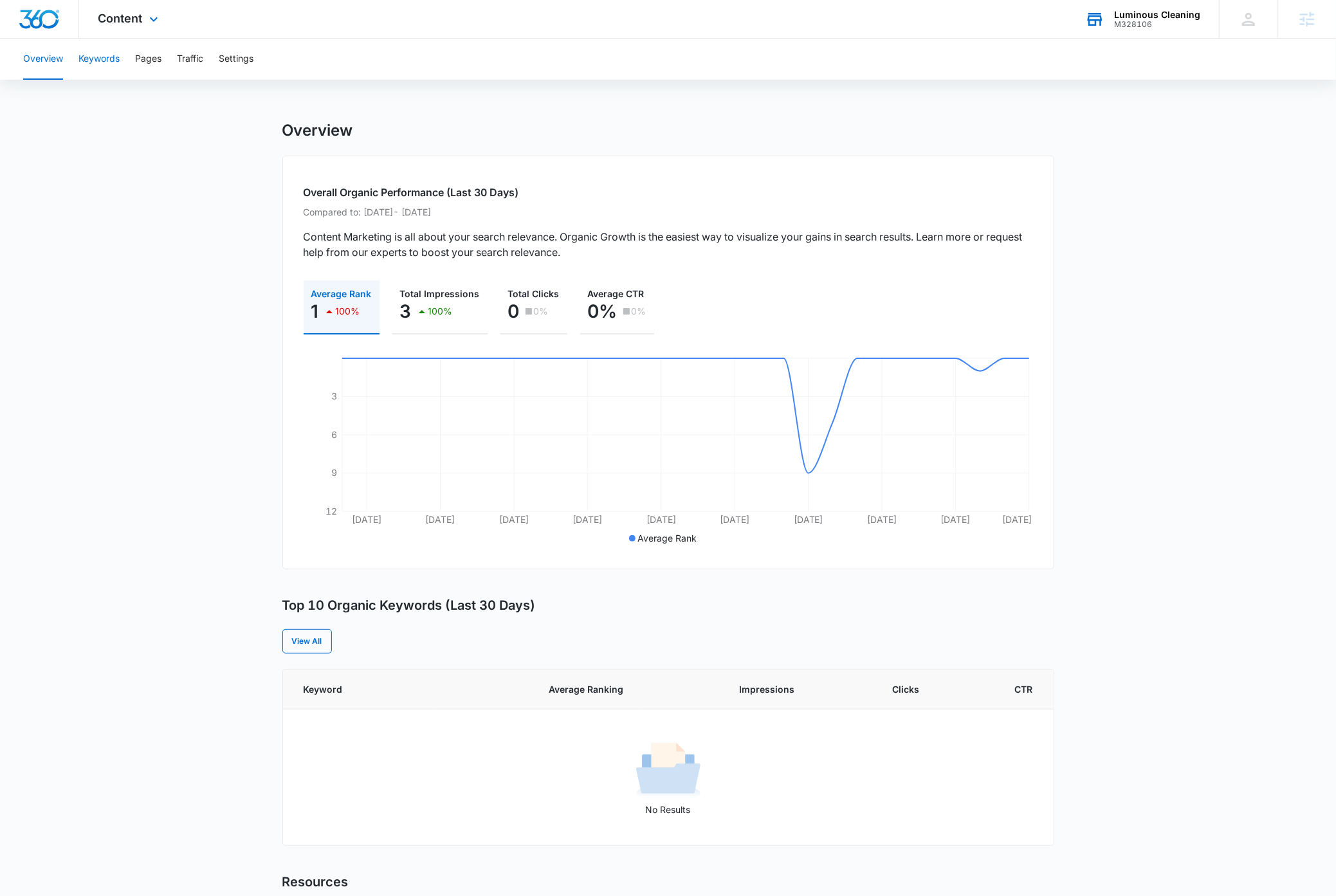
click at [105, 58] on button "Keywords" at bounding box center [99, 59] width 41 height 41
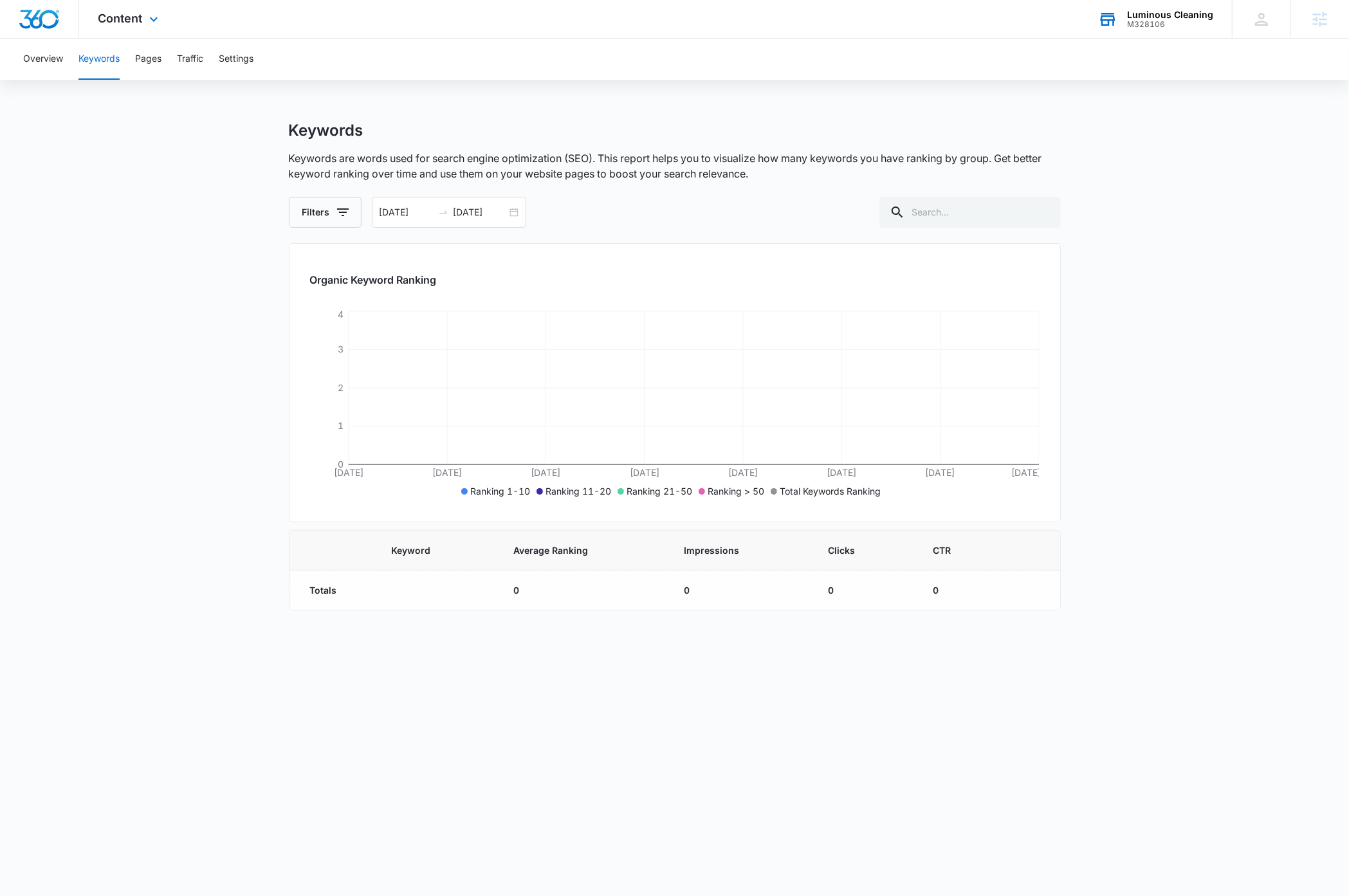
click at [139, 409] on main "Keywords Keywords are words used for search engine optimization (SEO). This rep…" at bounding box center [674, 373] width 1349 height 505
click at [514, 215] on div "[DATE] [DATE]" at bounding box center [449, 212] width 155 height 31
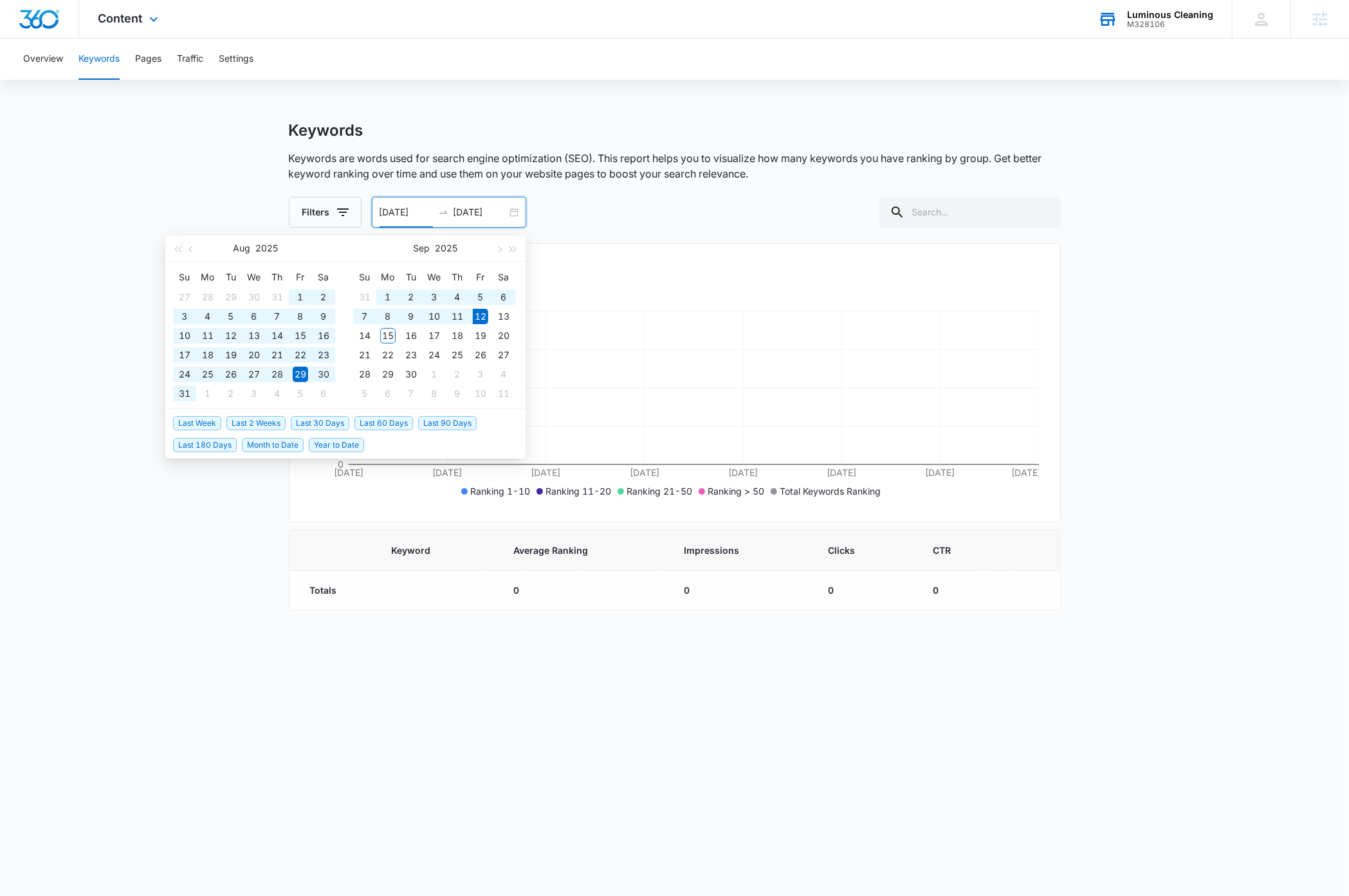
click at [401, 420] on span "Last 60 Days" at bounding box center [384, 422] width 59 height 14
type input "[DATE]"
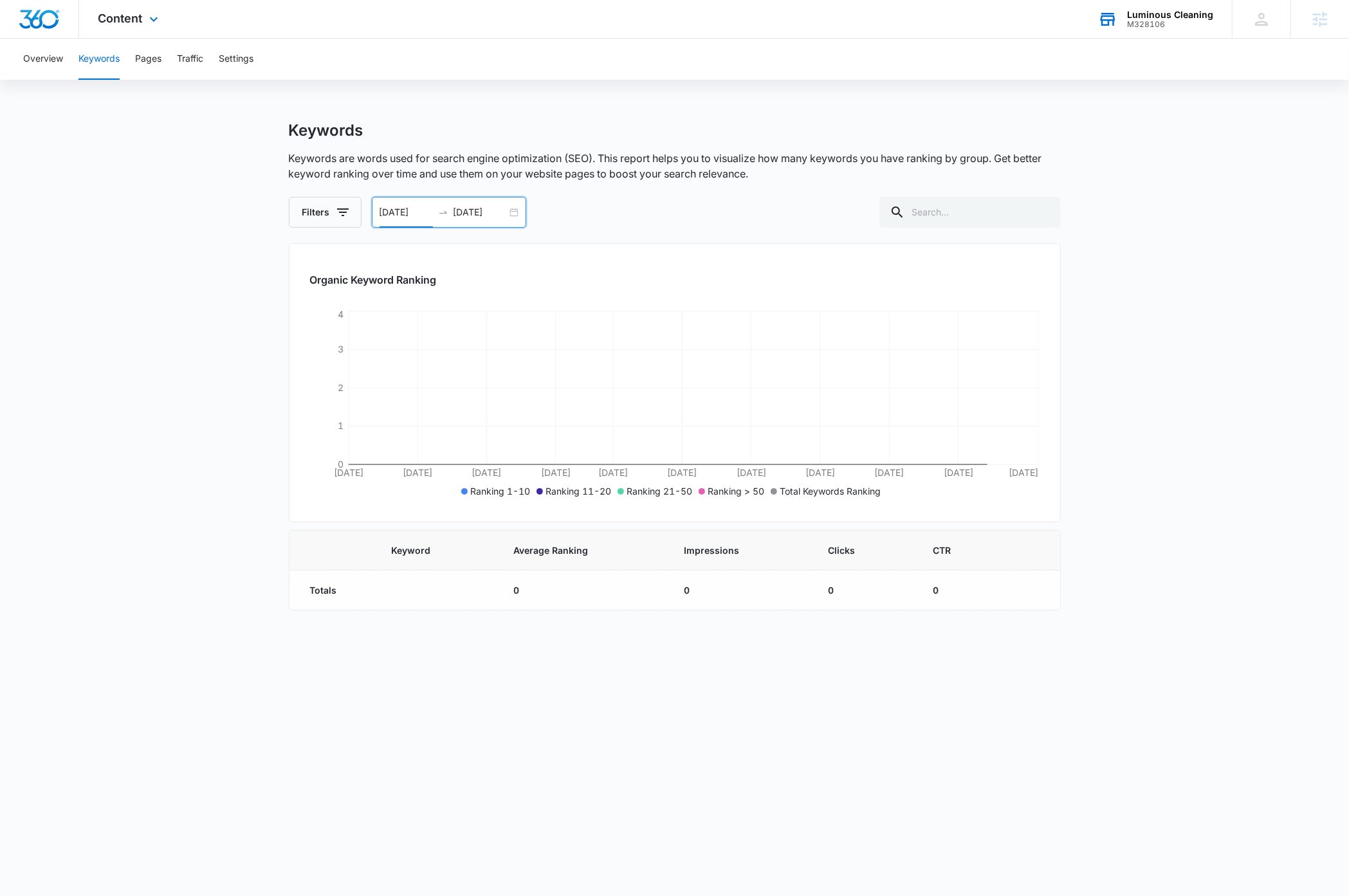
click at [166, 422] on main "Keywords Keywords are words used for search engine optimization (SEO). This rep…" at bounding box center [674, 373] width 1349 height 505
click at [240, 61] on button "Settings" at bounding box center [236, 59] width 35 height 41
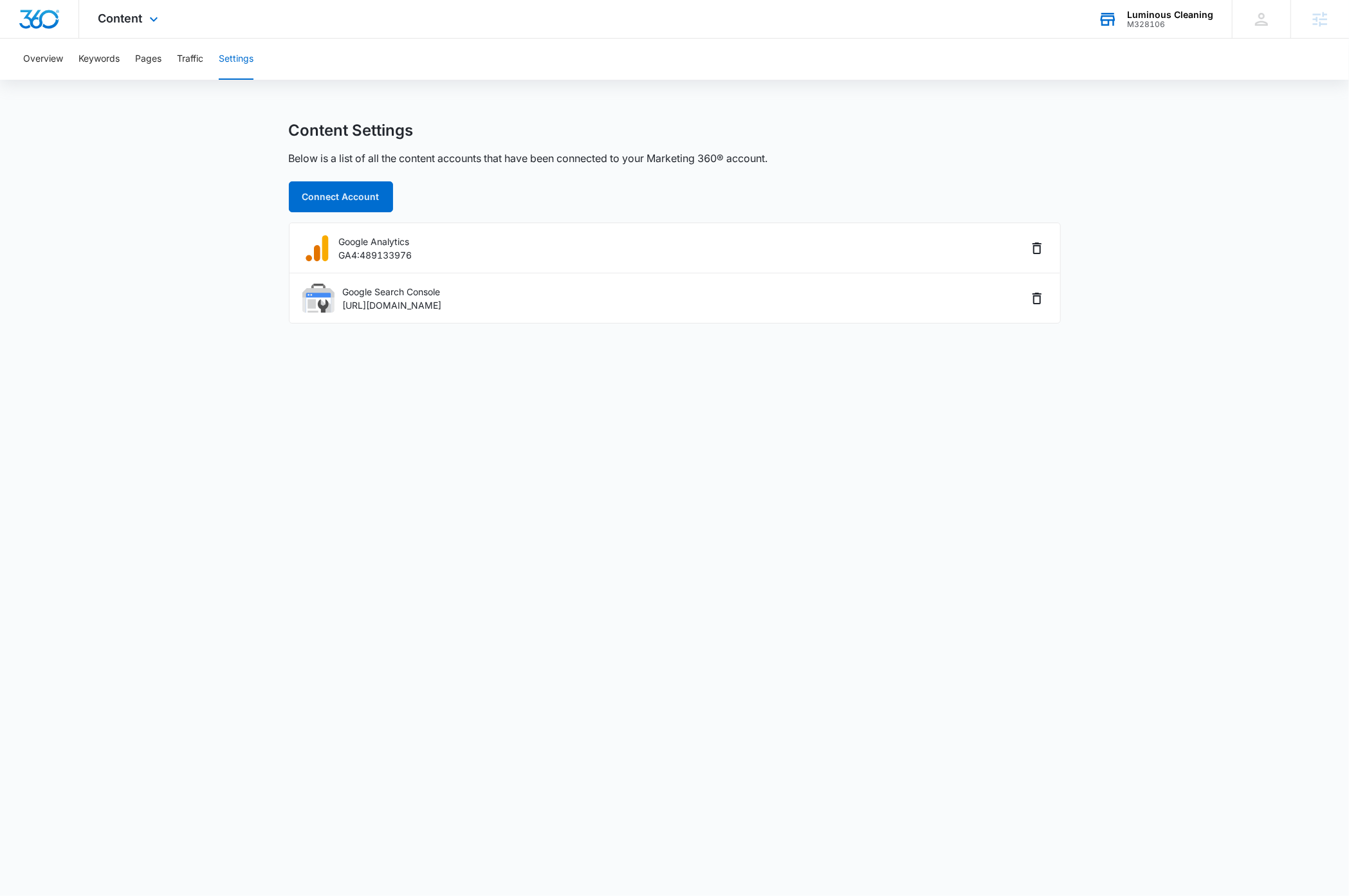
click at [205, 415] on body "Content Apps Reputation Websites Forms CRM Email Social Payments Content Ads In…" at bounding box center [674, 448] width 1349 height 896
click at [189, 59] on button "Traffic" at bounding box center [189, 59] width 27 height 41
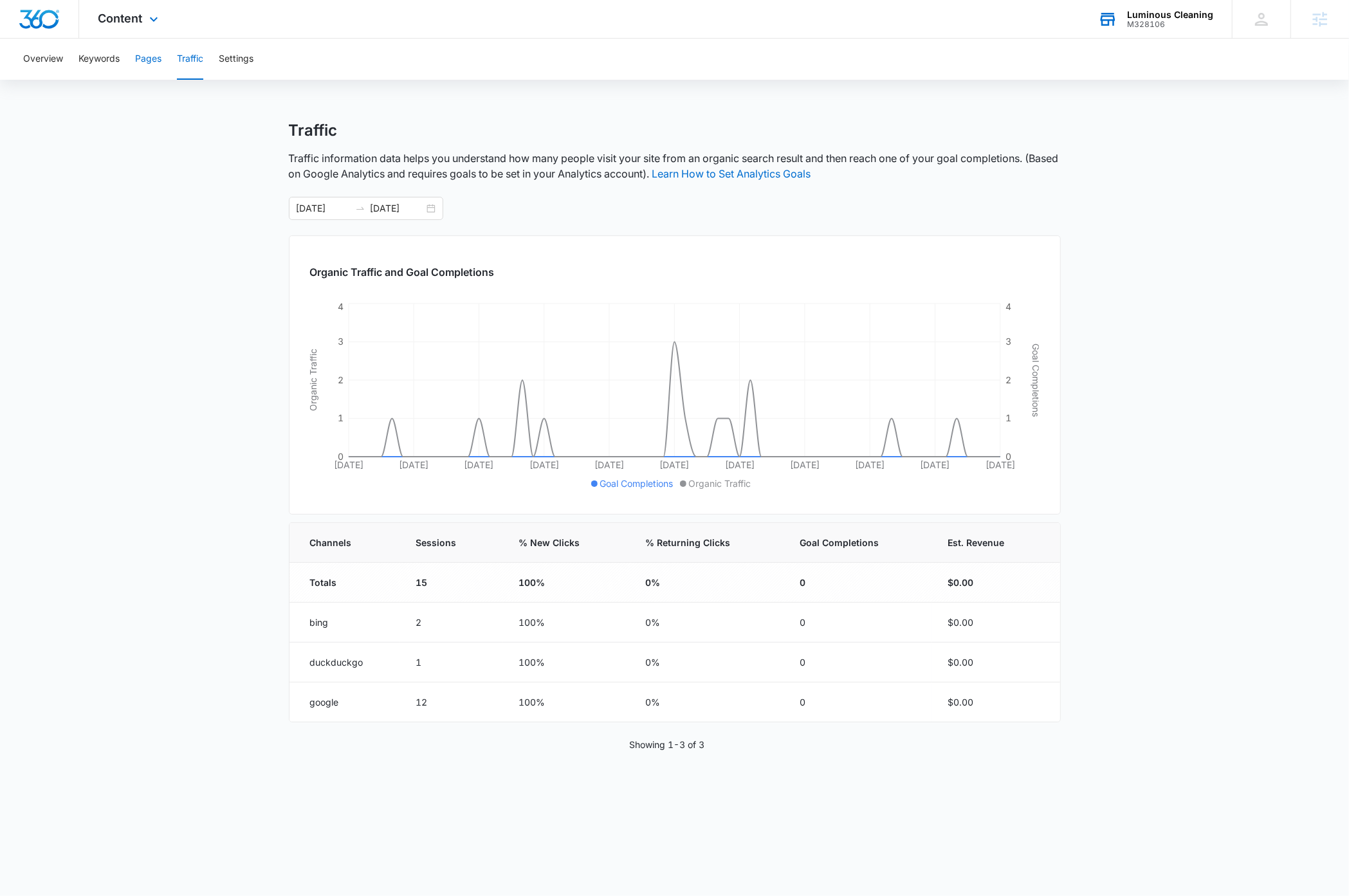
click at [146, 61] on button "Pages" at bounding box center [148, 59] width 27 height 41
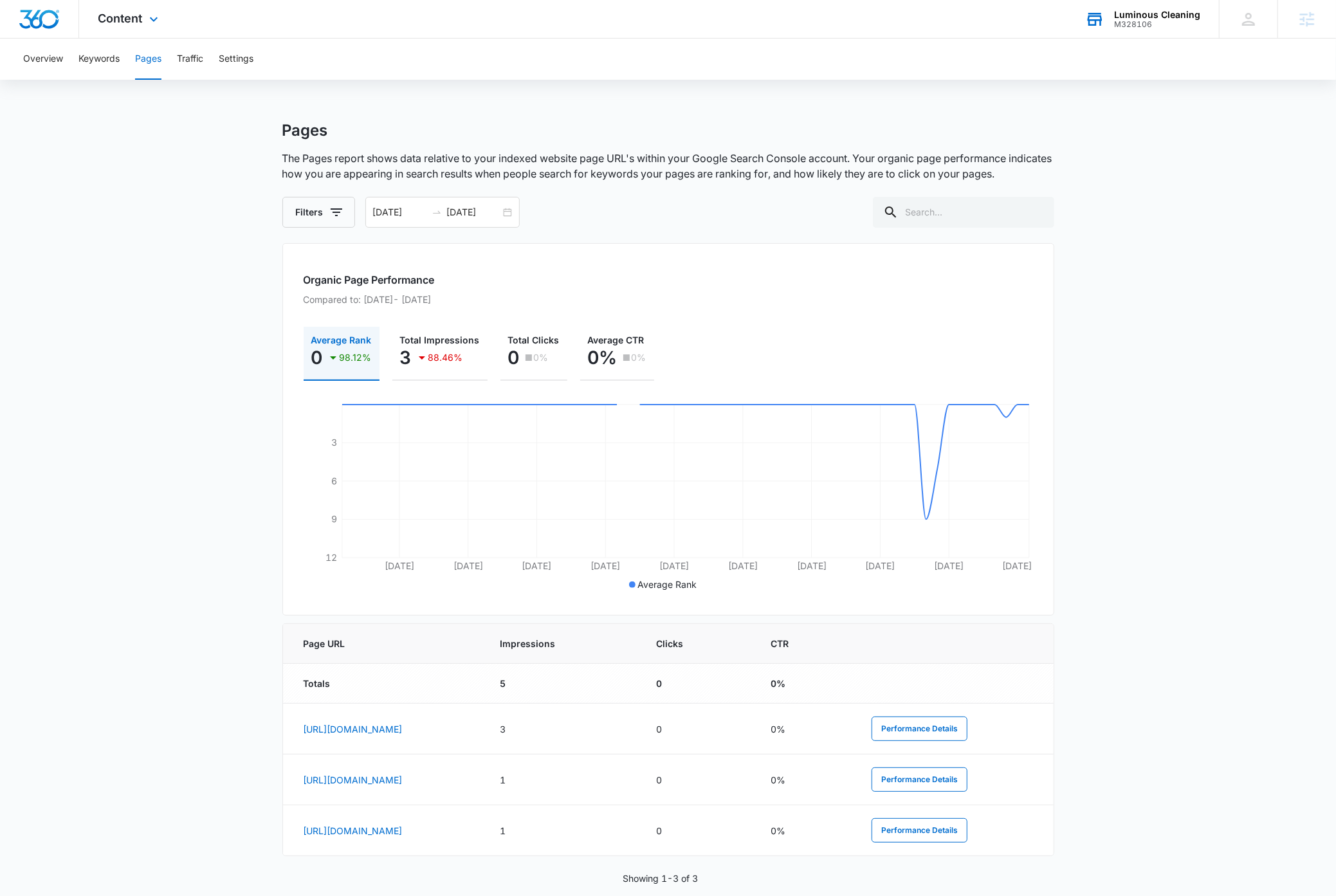
click at [187, 561] on main "Pages The Pages report shows data relative to your indexed website page URL's w…" at bounding box center [668, 517] width 1336 height 795
click at [504, 214] on div "[DATE] [DATE]" at bounding box center [443, 212] width 155 height 31
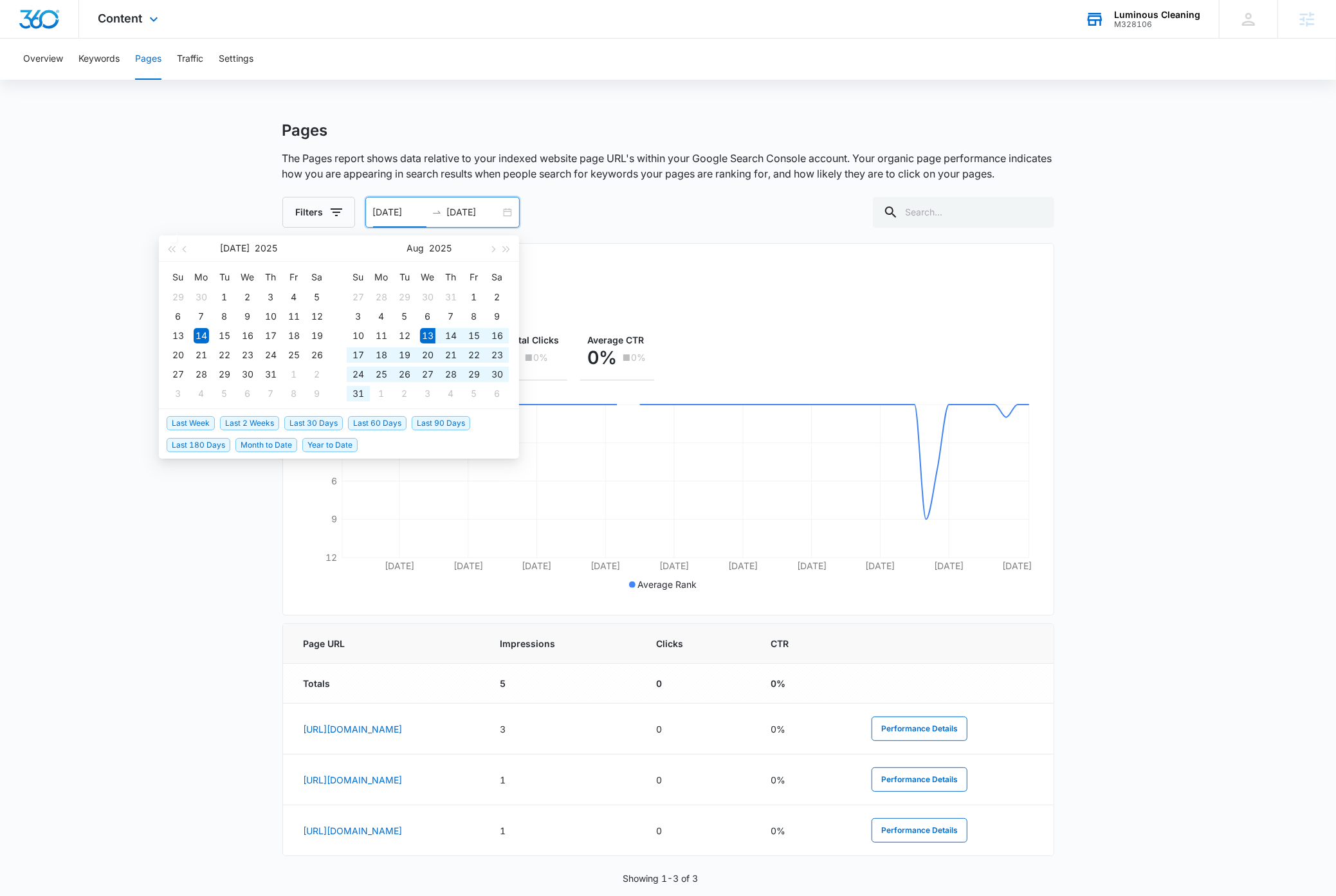
click at [294, 422] on span "Last 30 Days" at bounding box center [314, 422] width 59 height 14
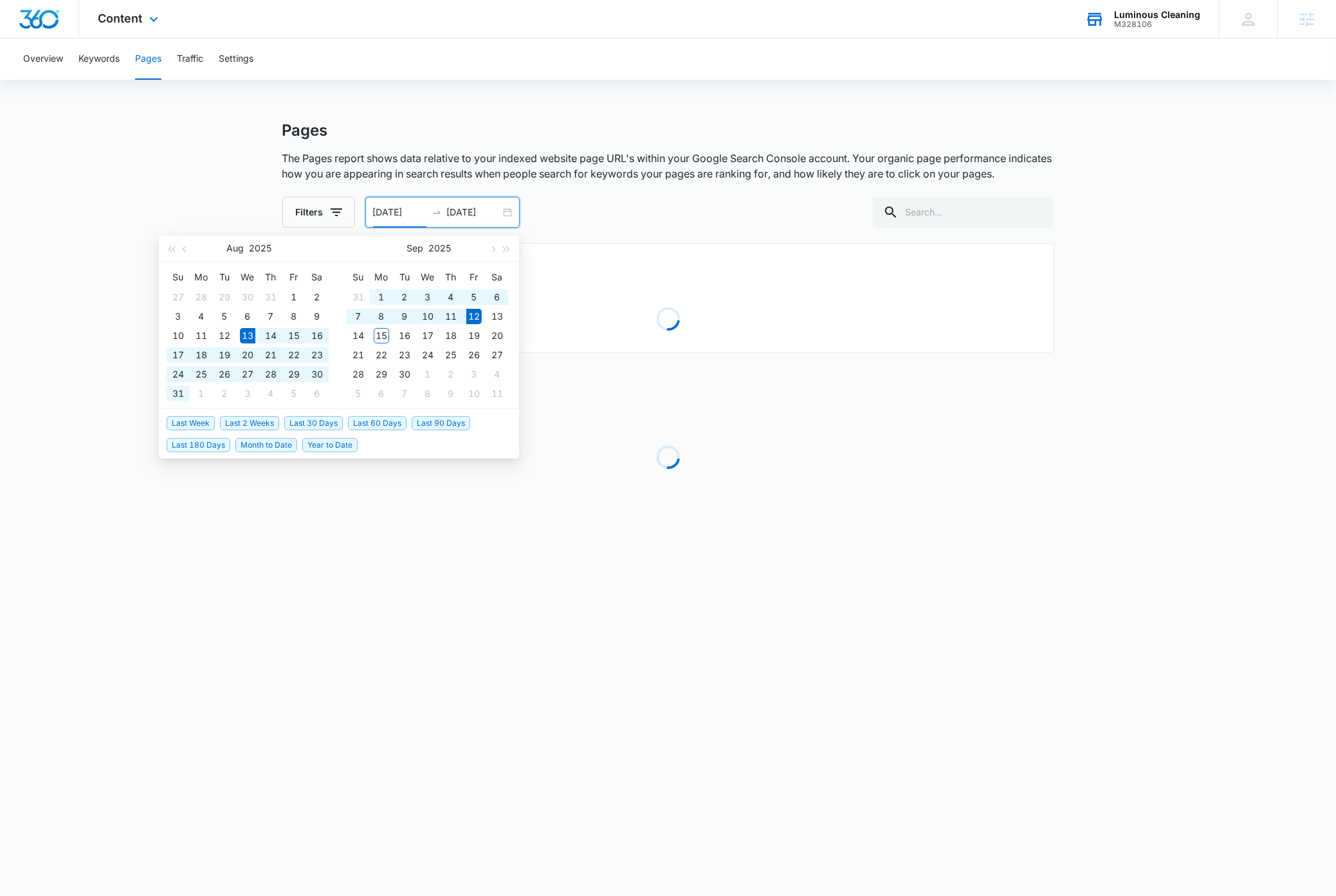
type input "[DATE]"
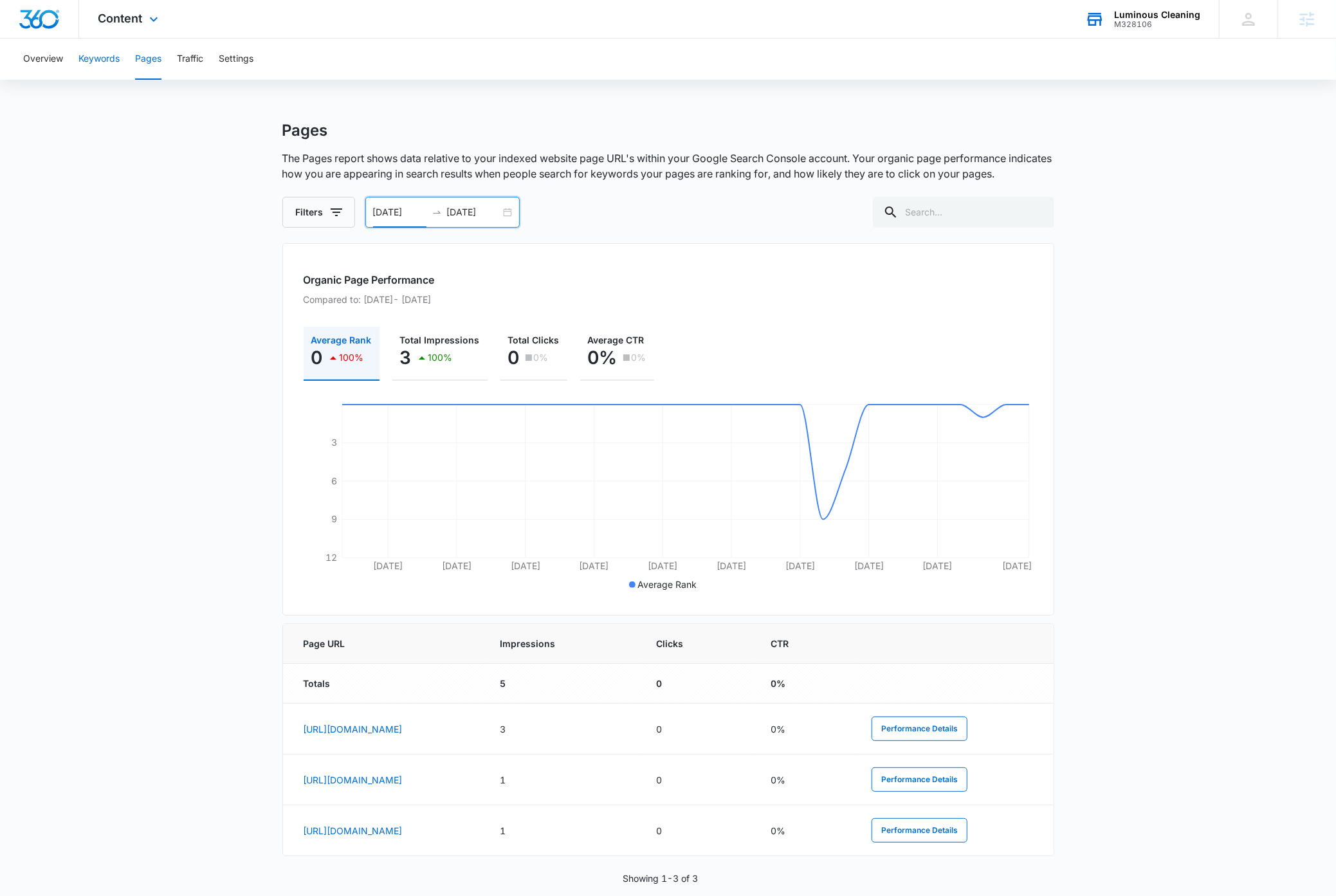
click at [97, 57] on button "Keywords" at bounding box center [99, 59] width 41 height 41
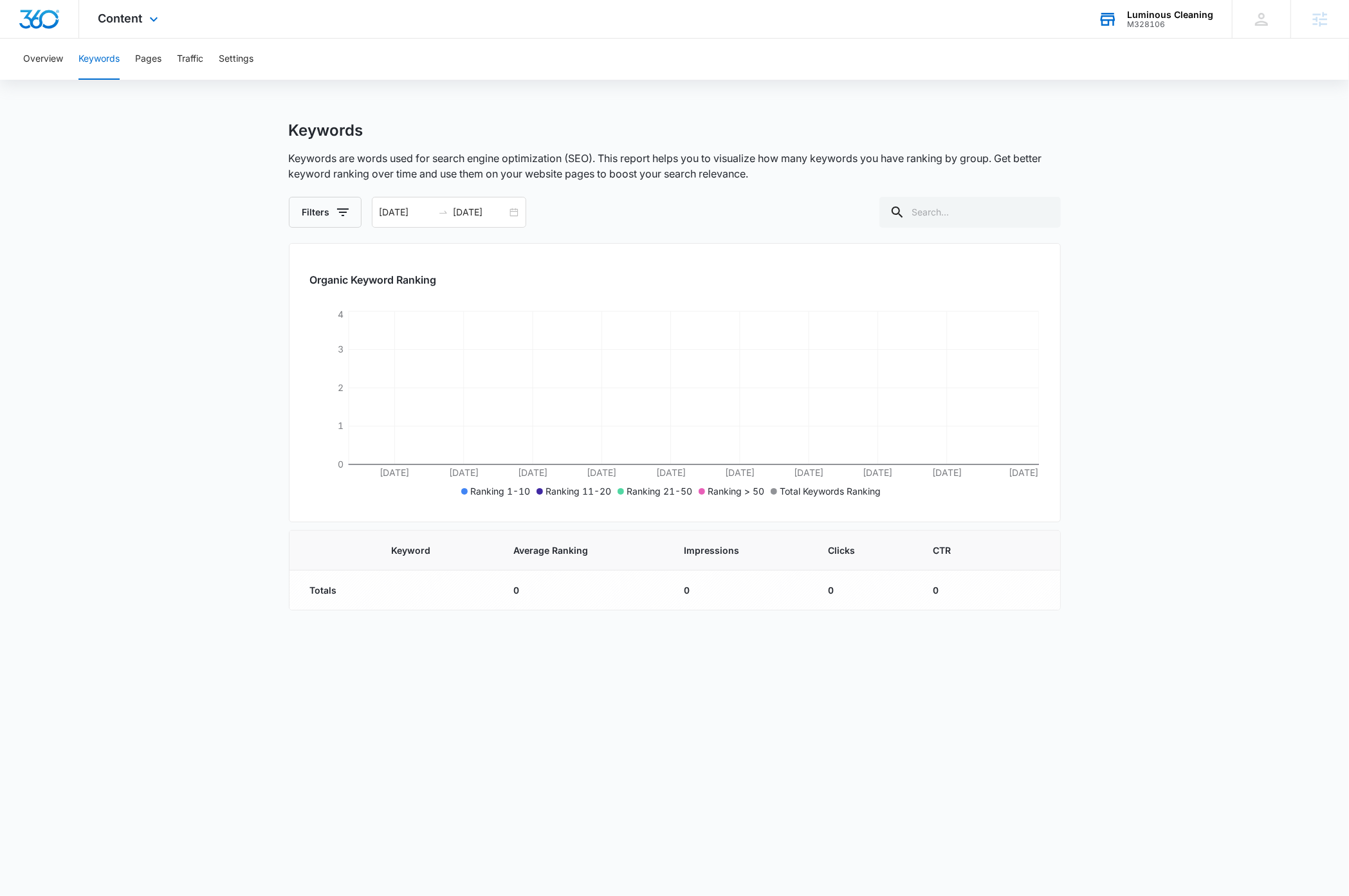
click at [756, 738] on body "Content Apps Reputation Websites Forms CRM Email Social Payments Content Ads In…" at bounding box center [674, 448] width 1349 height 896
click at [154, 20] on icon at bounding box center [154, 22] width 16 height 16
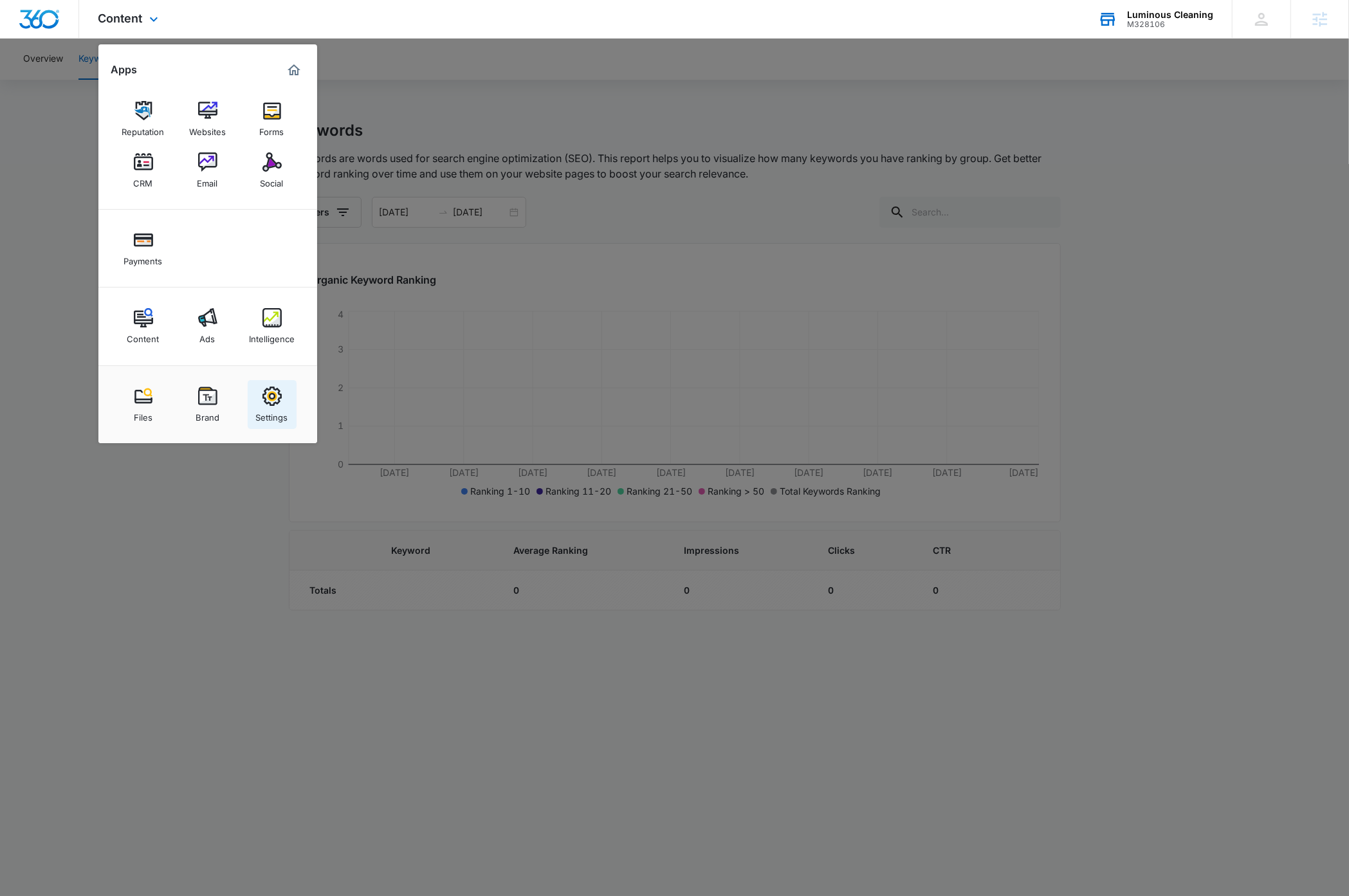
click at [266, 404] on img at bounding box center [272, 396] width 19 height 19
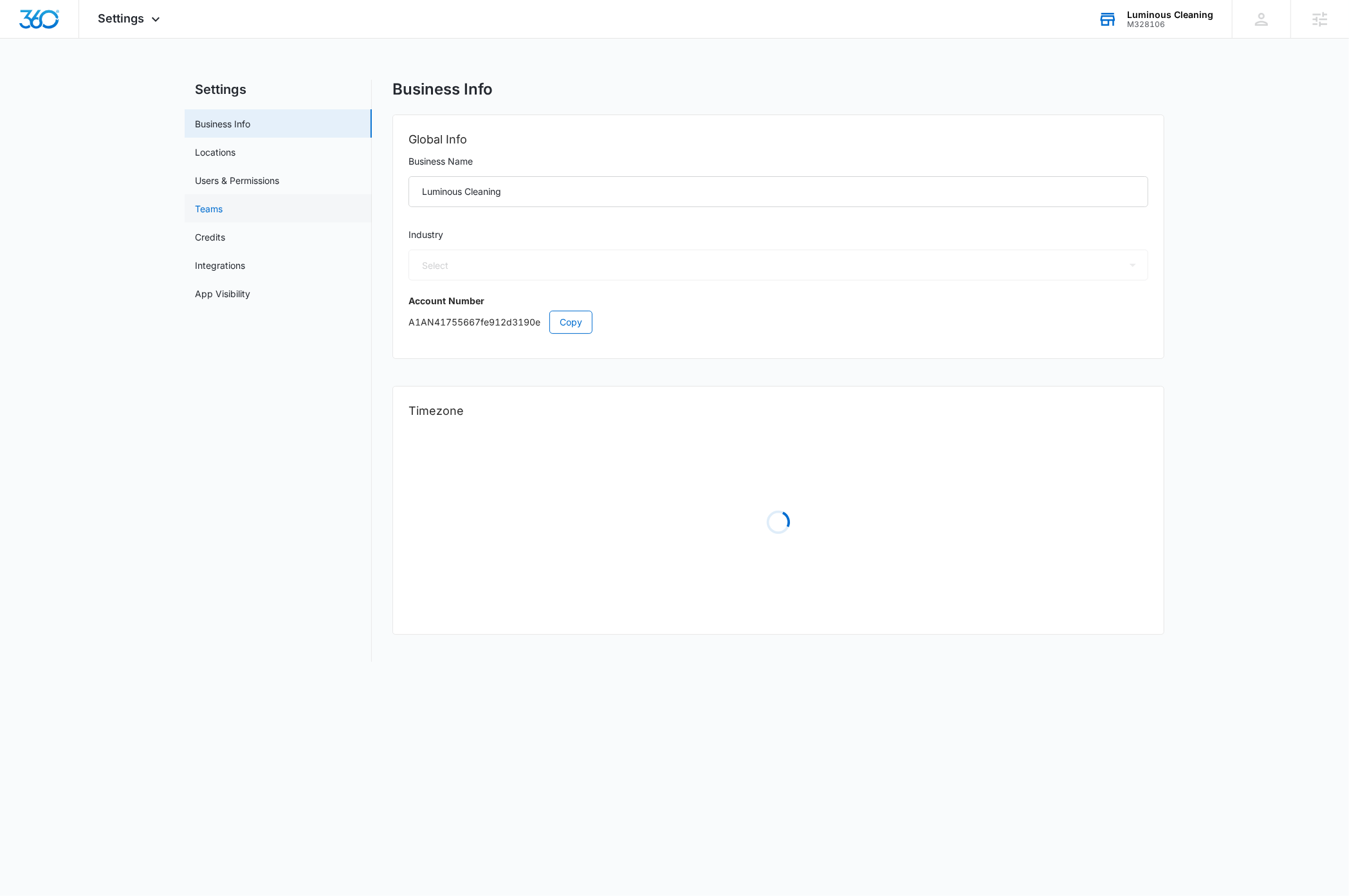
select select "52"
select select "US"
select select "America/[GEOGRAPHIC_DATA]"
click at [565, 323] on span "Copy" at bounding box center [571, 322] width 23 height 14
click at [148, 23] on icon at bounding box center [155, 22] width 16 height 16
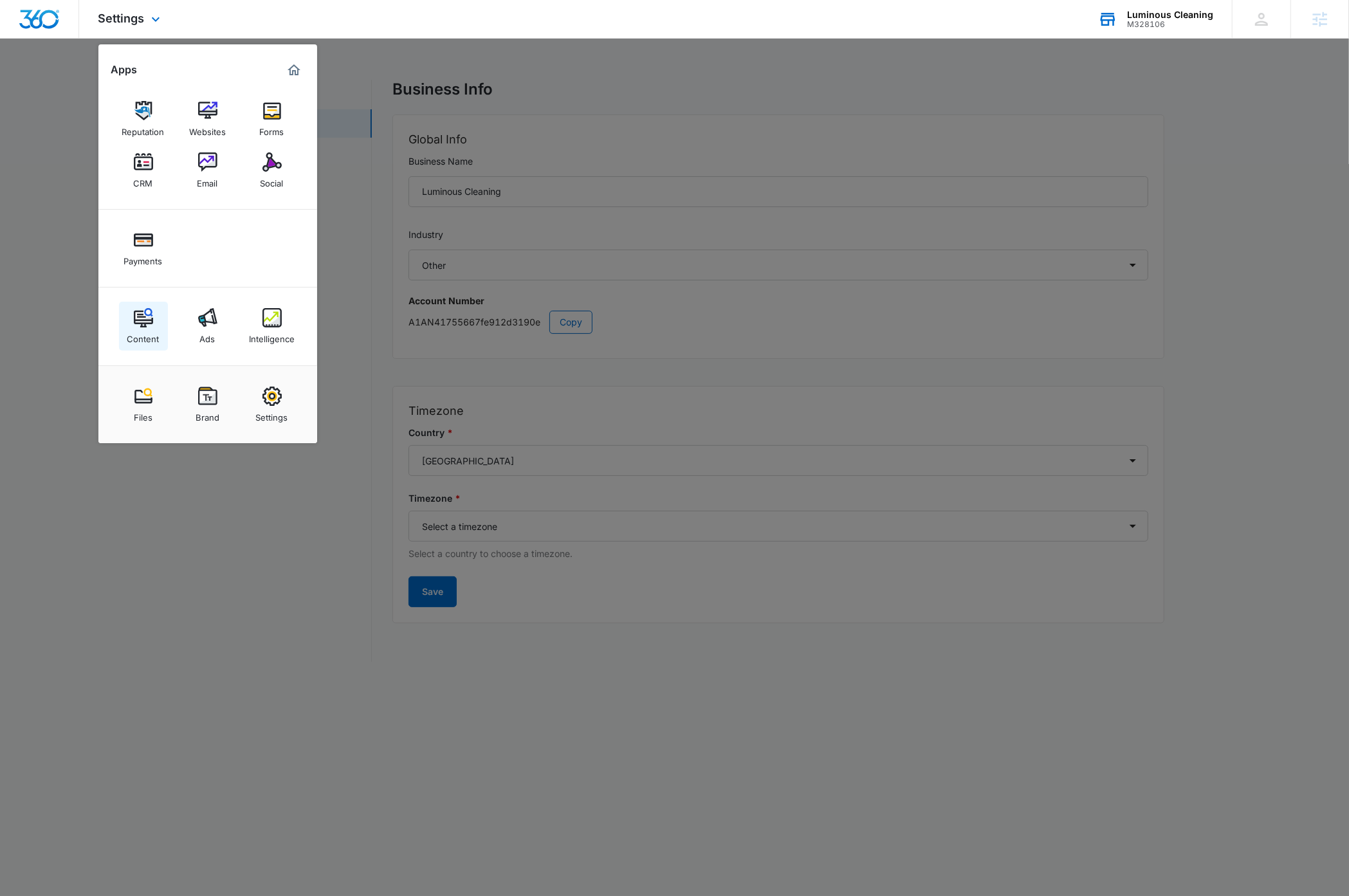
click at [145, 320] on img at bounding box center [143, 317] width 19 height 19
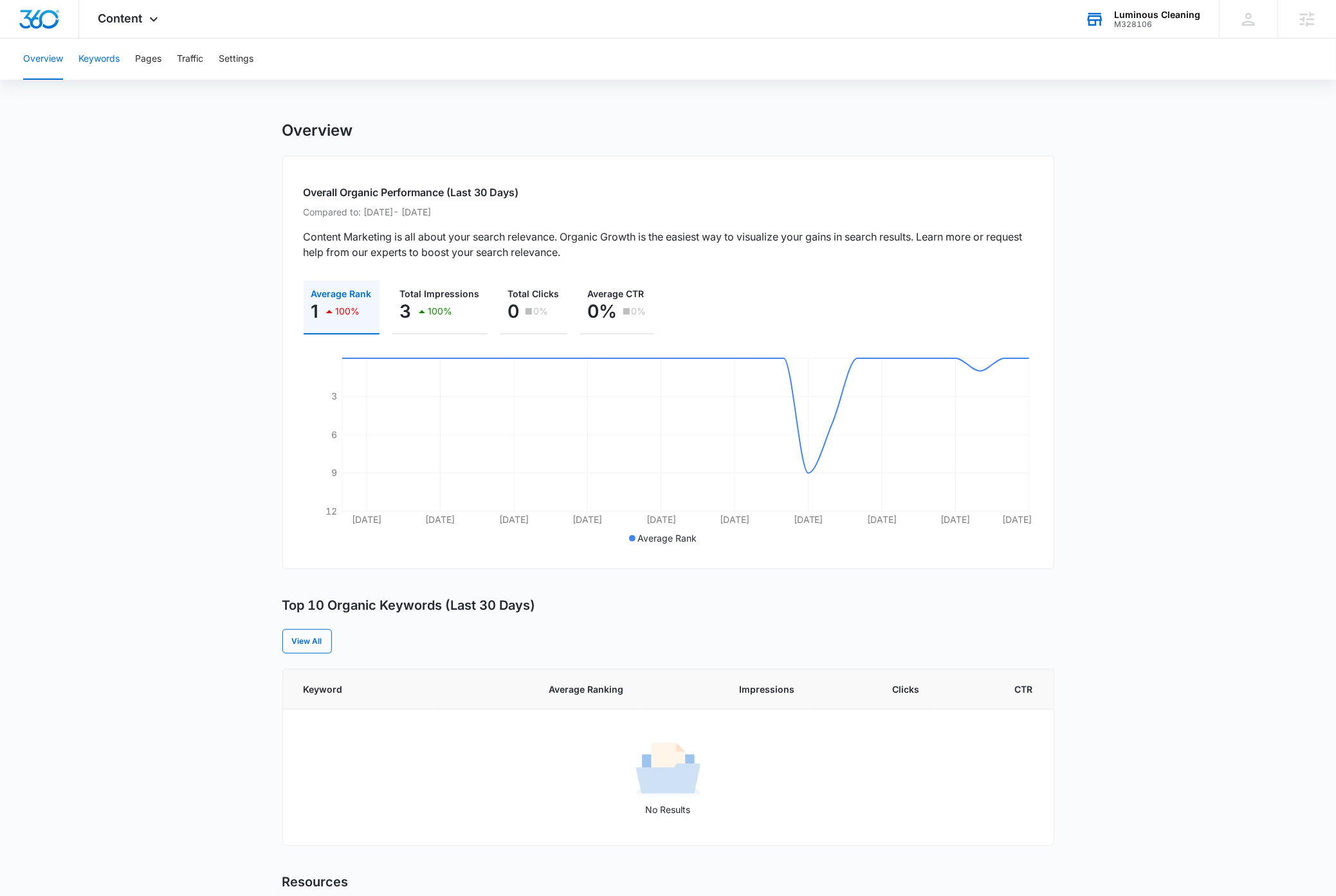
click at [101, 63] on button "Keywords" at bounding box center [99, 59] width 41 height 41
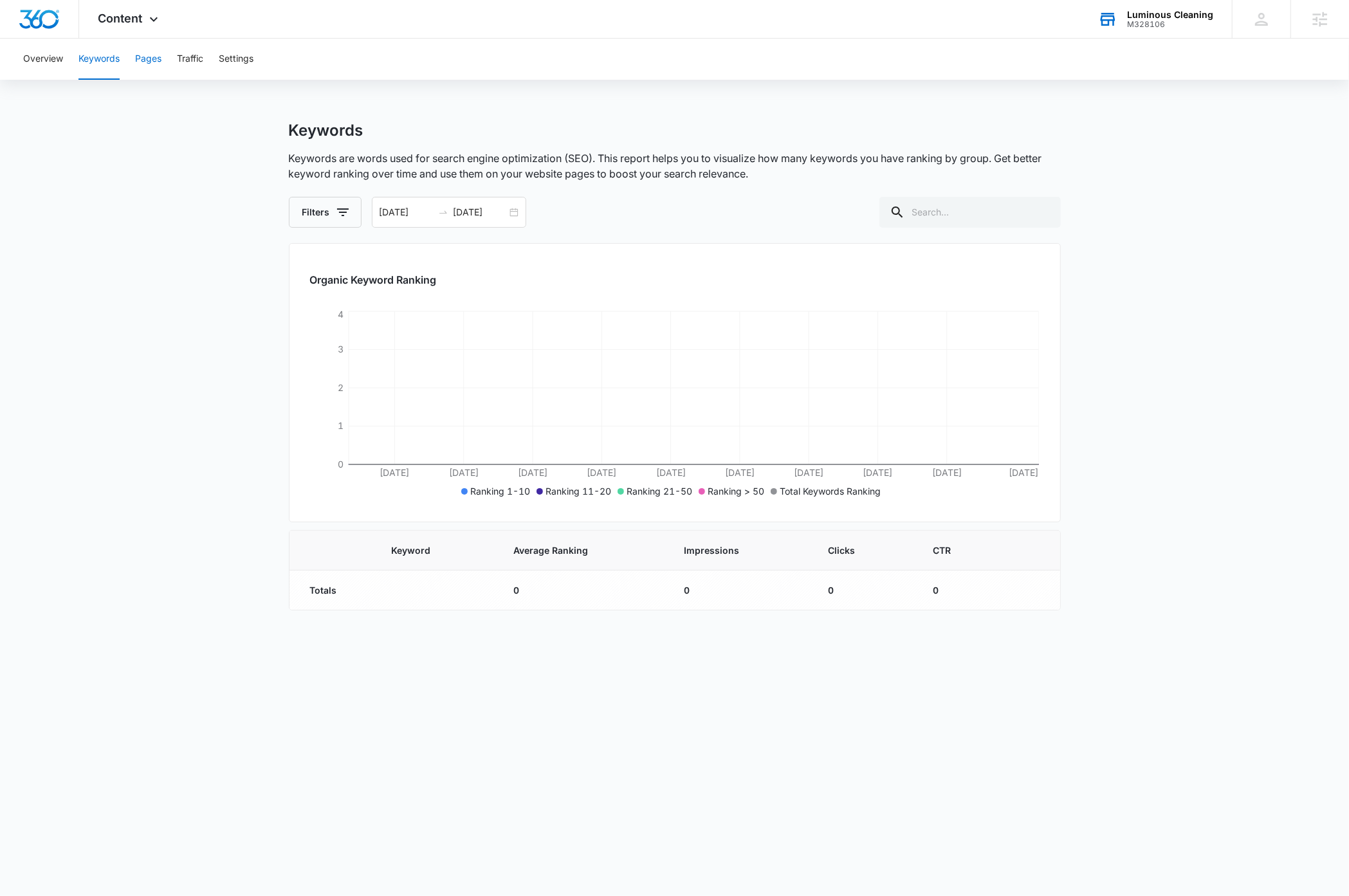
click at [151, 59] on button "Pages" at bounding box center [148, 59] width 27 height 41
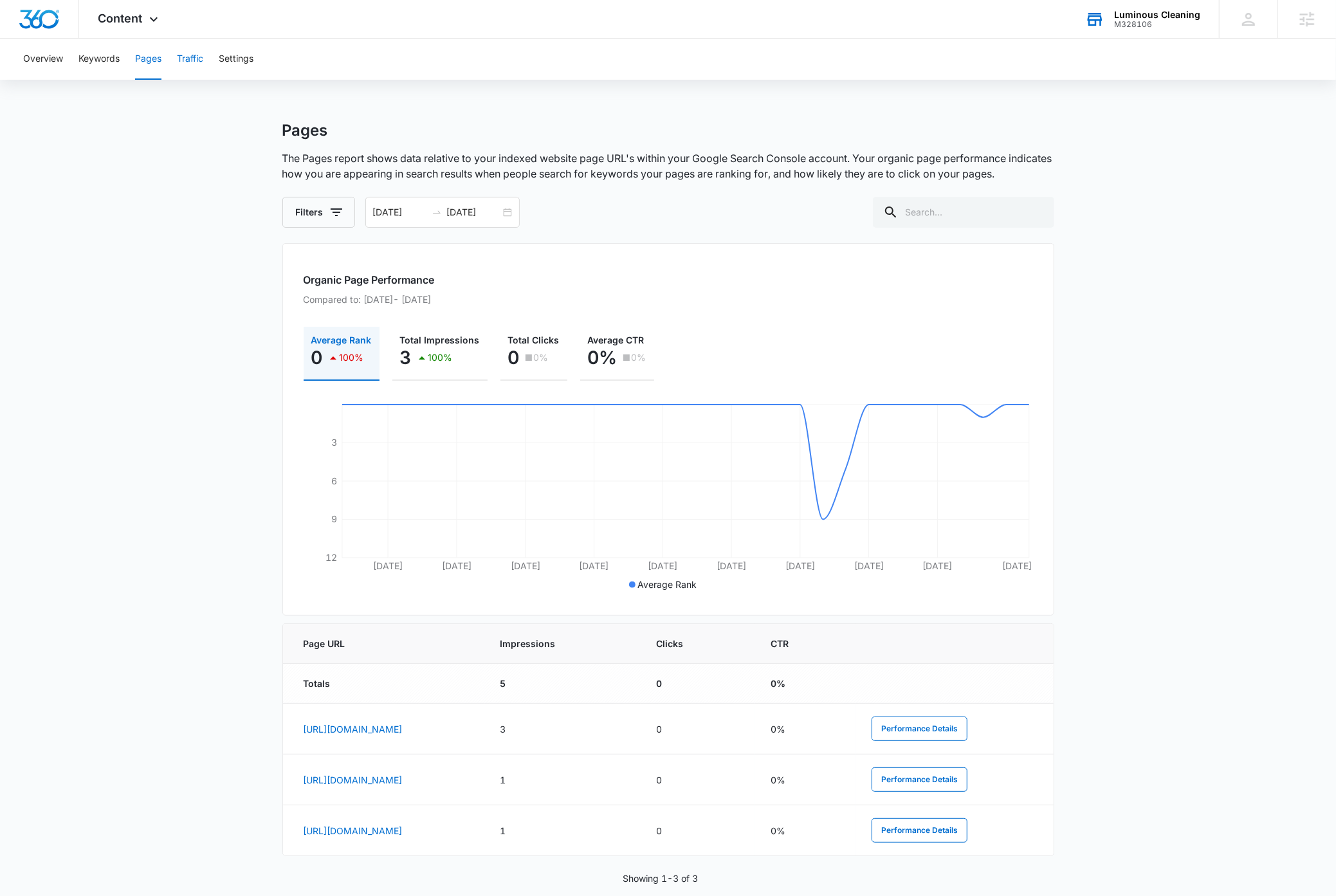
click at [186, 55] on button "Traffic" at bounding box center [189, 59] width 27 height 41
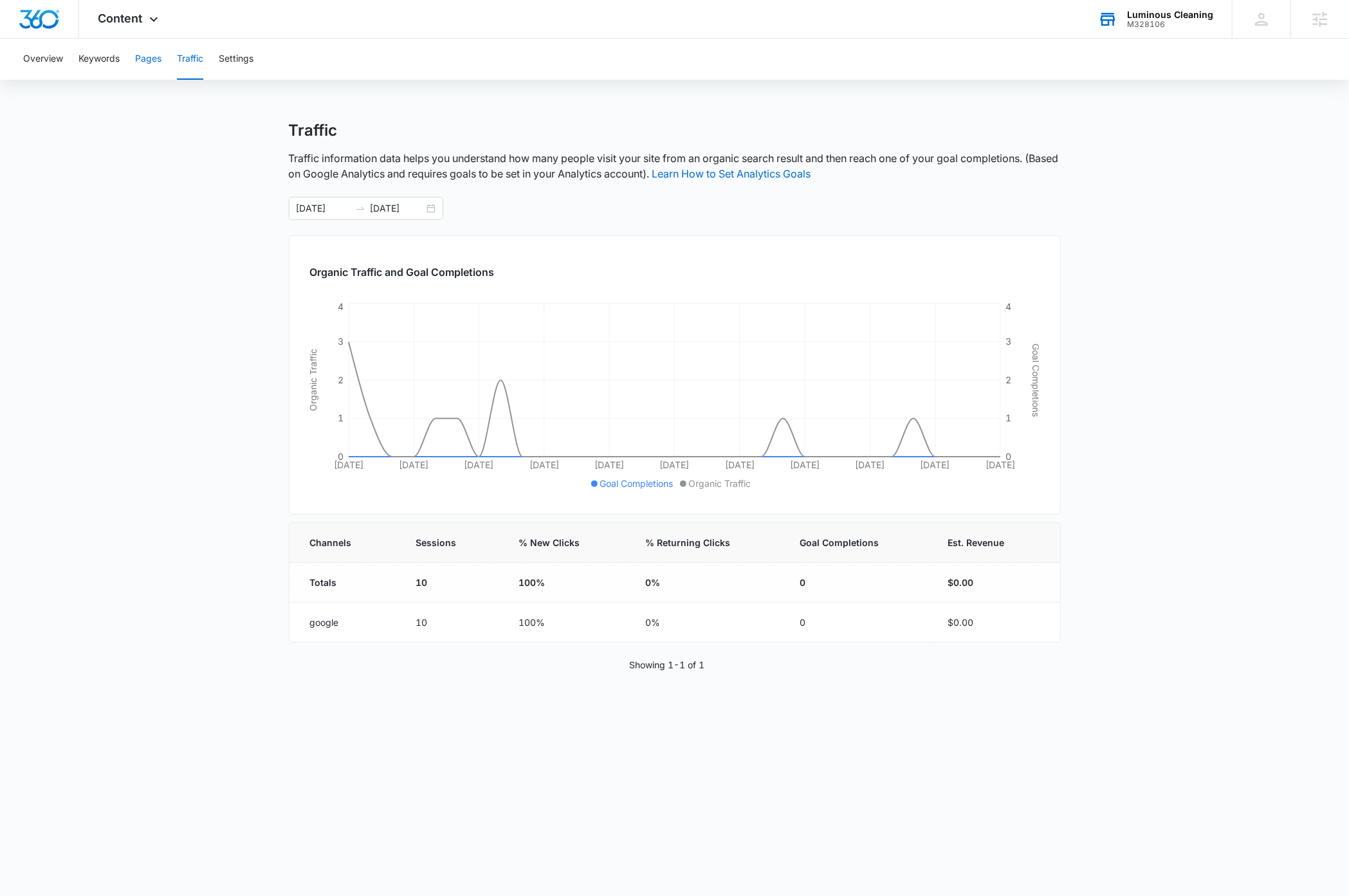
click at [151, 59] on button "Pages" at bounding box center [148, 59] width 27 height 41
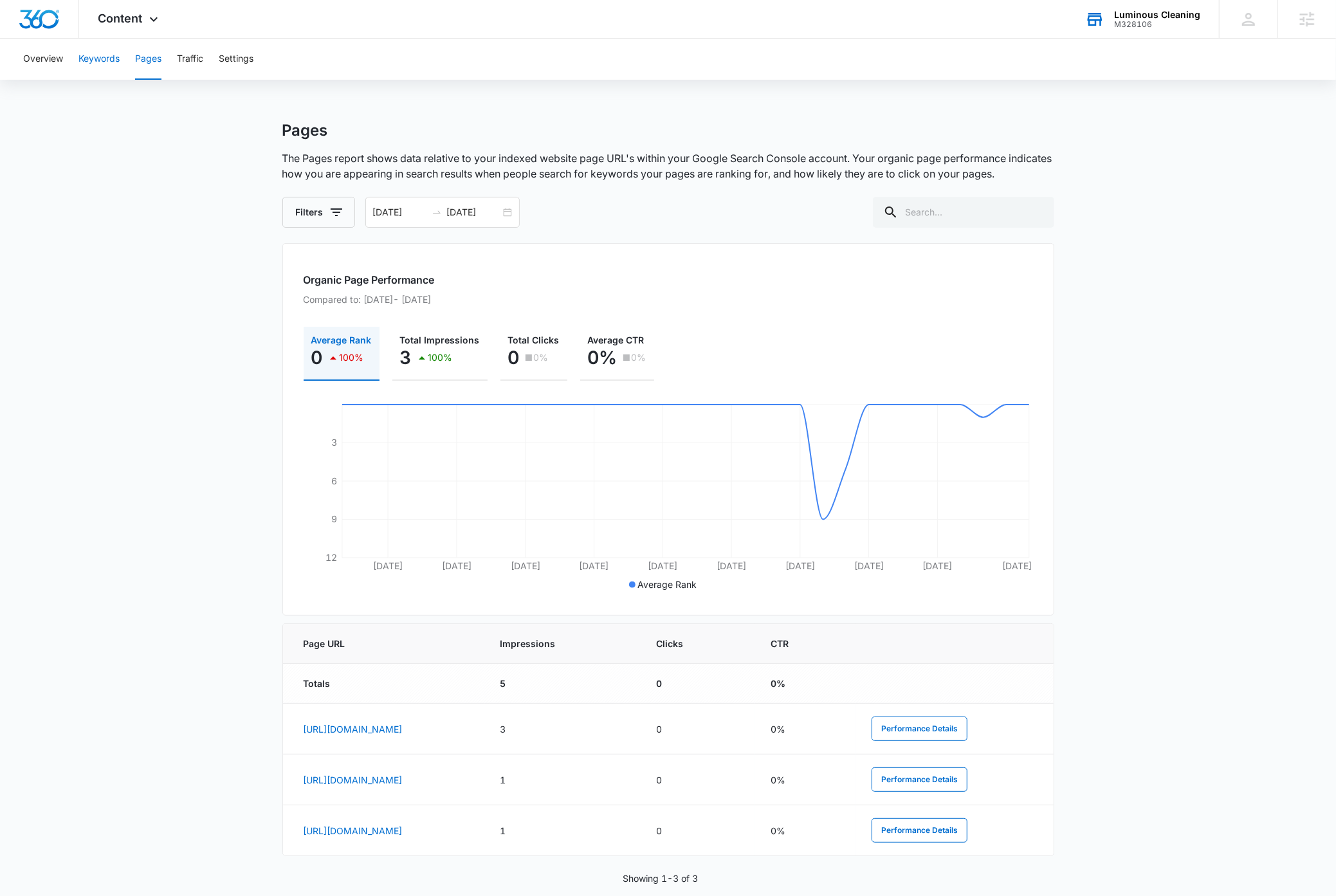
click at [103, 59] on button "Keywords" at bounding box center [99, 59] width 41 height 41
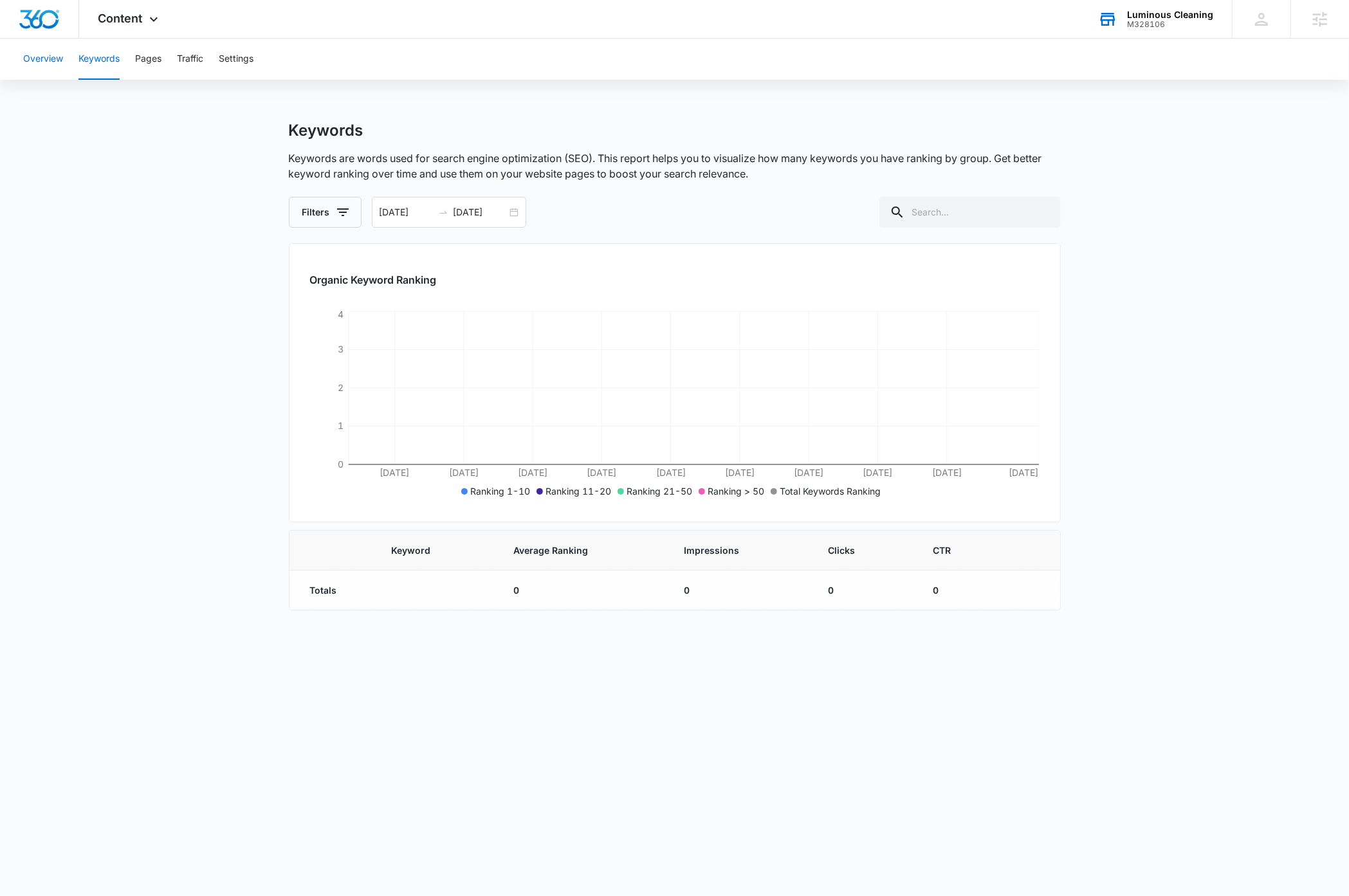
click at [56, 58] on button "Overview" at bounding box center [43, 59] width 40 height 41
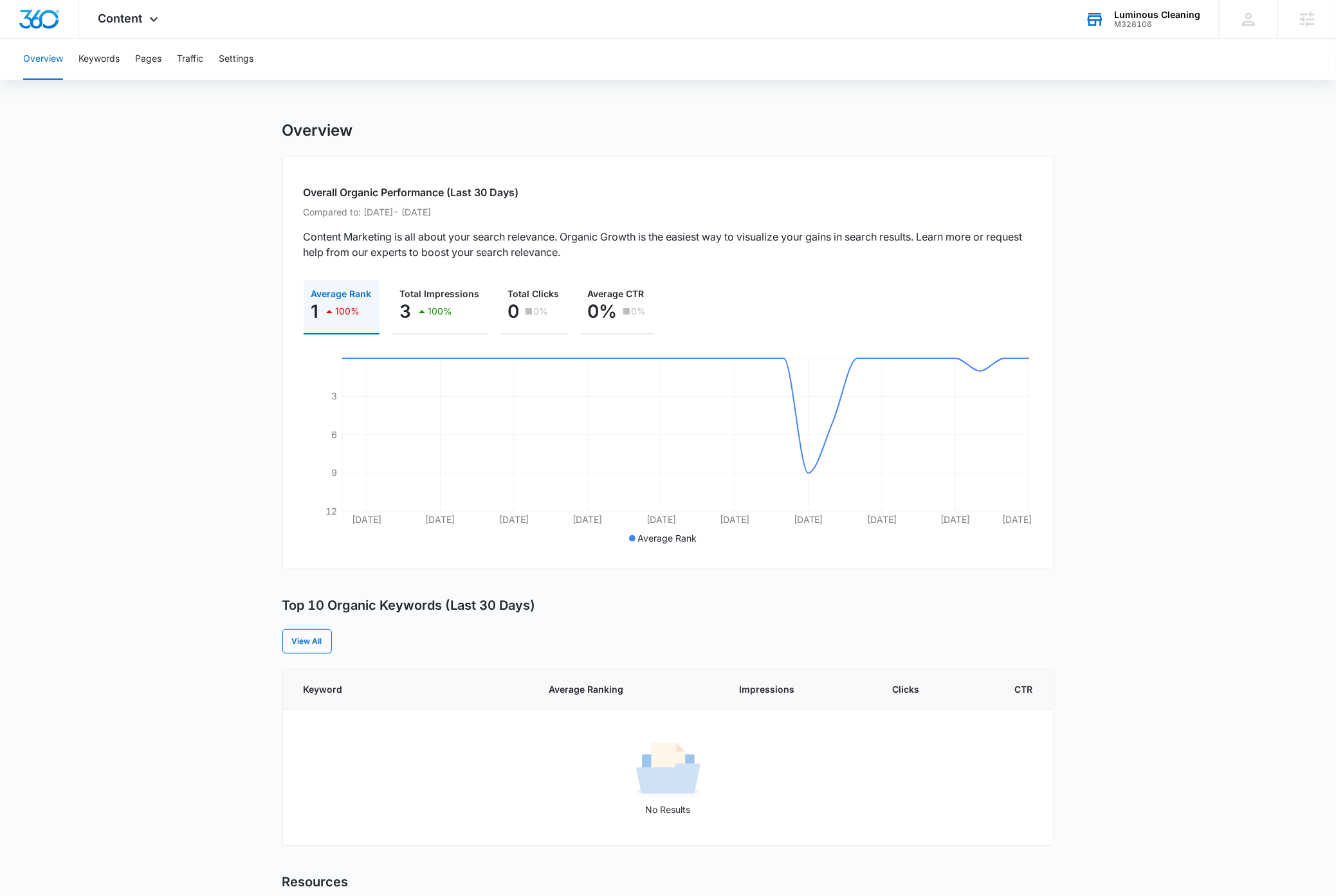
click at [163, 240] on main "Overview Overall Organic Performance (Last 30 Days) Compared to: [DATE] - [DATE…" at bounding box center [668, 613] width 1336 height 984
click at [172, 343] on main "Overview Overall Organic Performance (Last 30 Days) Compared to: [DATE] - [DATE…" at bounding box center [668, 613] width 1336 height 984
click at [102, 60] on button "Keywords" at bounding box center [99, 59] width 41 height 41
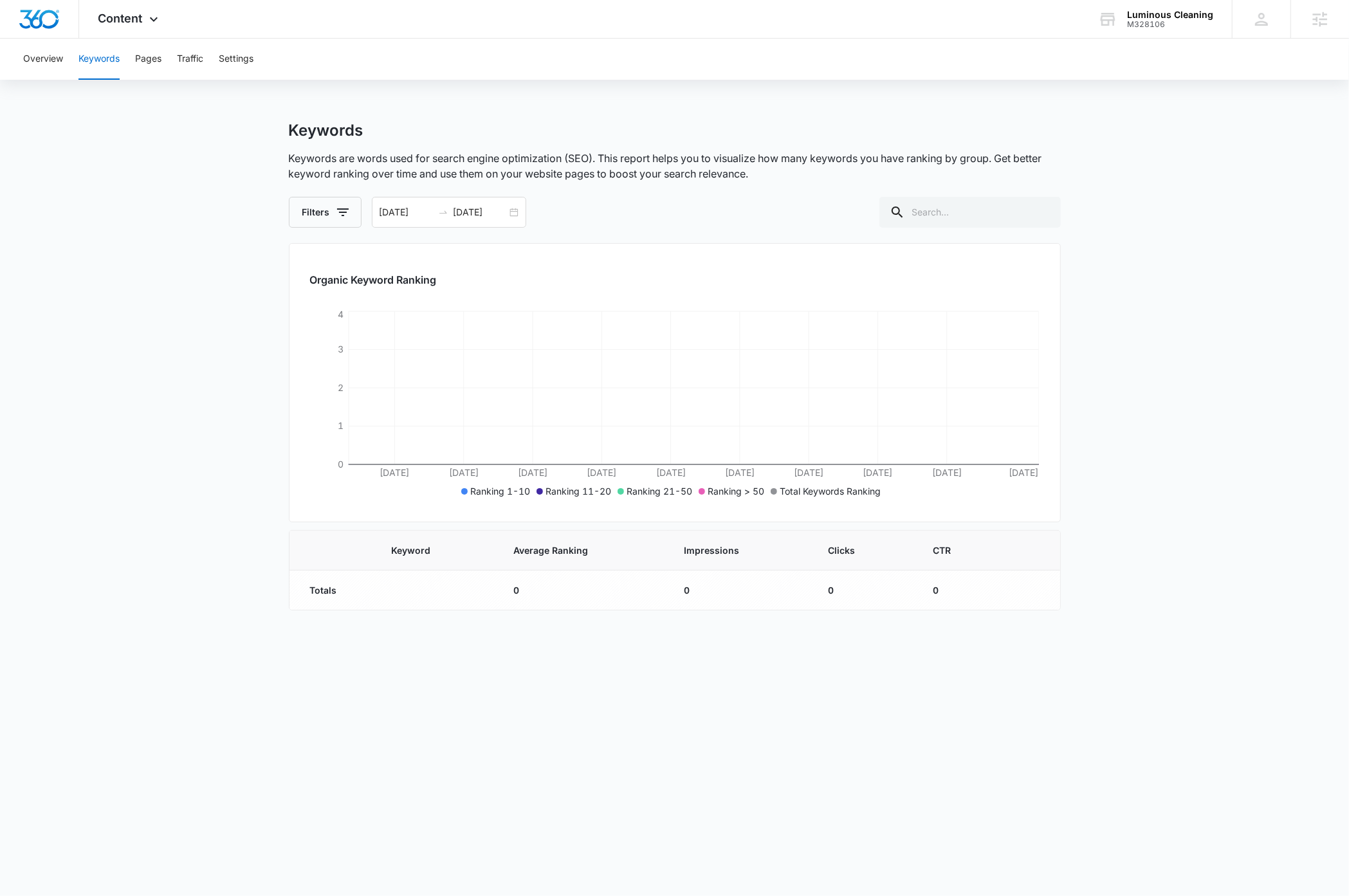
click at [1230, 249] on main "Keywords Keywords are words used for search engine optimization (SEO). This rep…" at bounding box center [674, 373] width 1349 height 505
click at [168, 288] on main "Keywords Keywords are words used for search engine optimization (SEO). This rep…" at bounding box center [674, 373] width 1349 height 505
click at [48, 21] on img "Dashboard" at bounding box center [38, 19] width 41 height 19
